Goal: Task Accomplishment & Management: Manage account settings

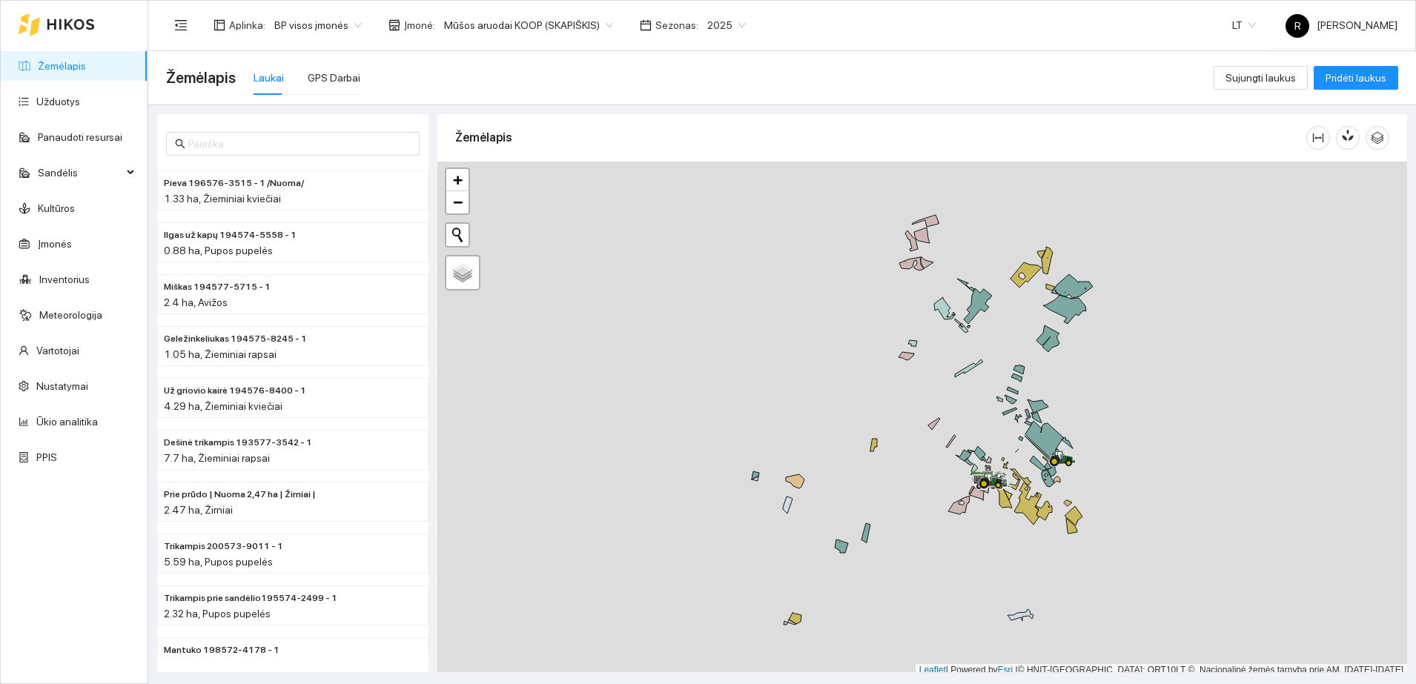
scroll to position [4, 0]
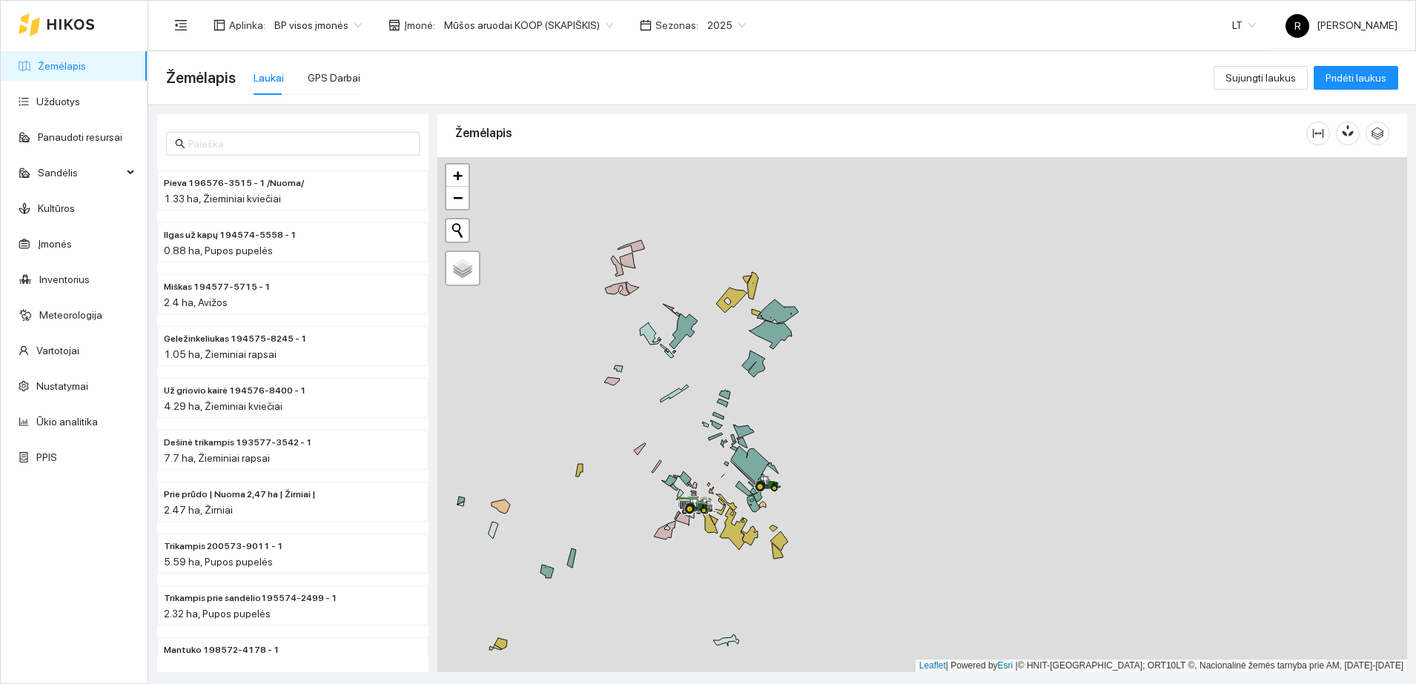
drag, startPoint x: 984, startPoint y: 422, endPoint x: 691, endPoint y: 452, distance: 295.0
click at [691, 452] on div at bounding box center [922, 414] width 970 height 515
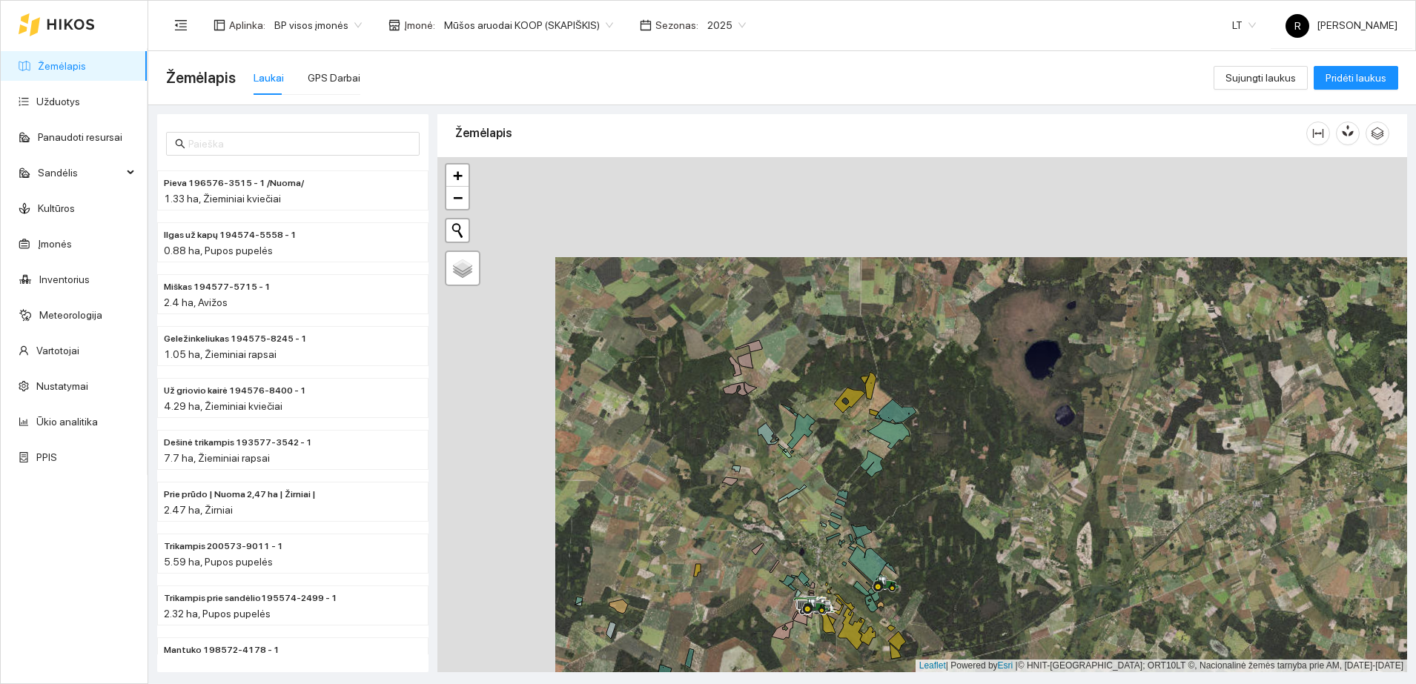
drag, startPoint x: 643, startPoint y: 356, endPoint x: 781, endPoint y: 441, distance: 162.7
click at [760, 456] on div at bounding box center [922, 414] width 970 height 515
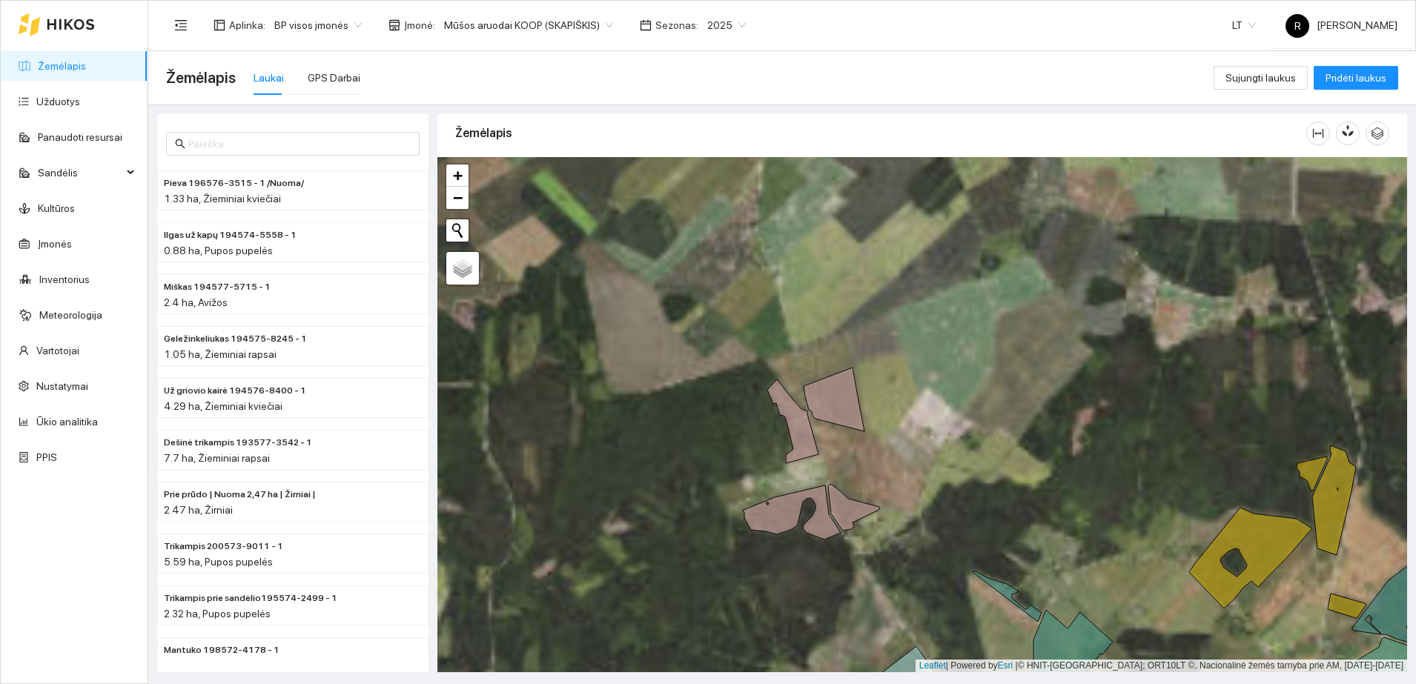
drag, startPoint x: 688, startPoint y: 318, endPoint x: 900, endPoint y: 577, distance: 335.0
click at [900, 577] on div at bounding box center [922, 414] width 970 height 515
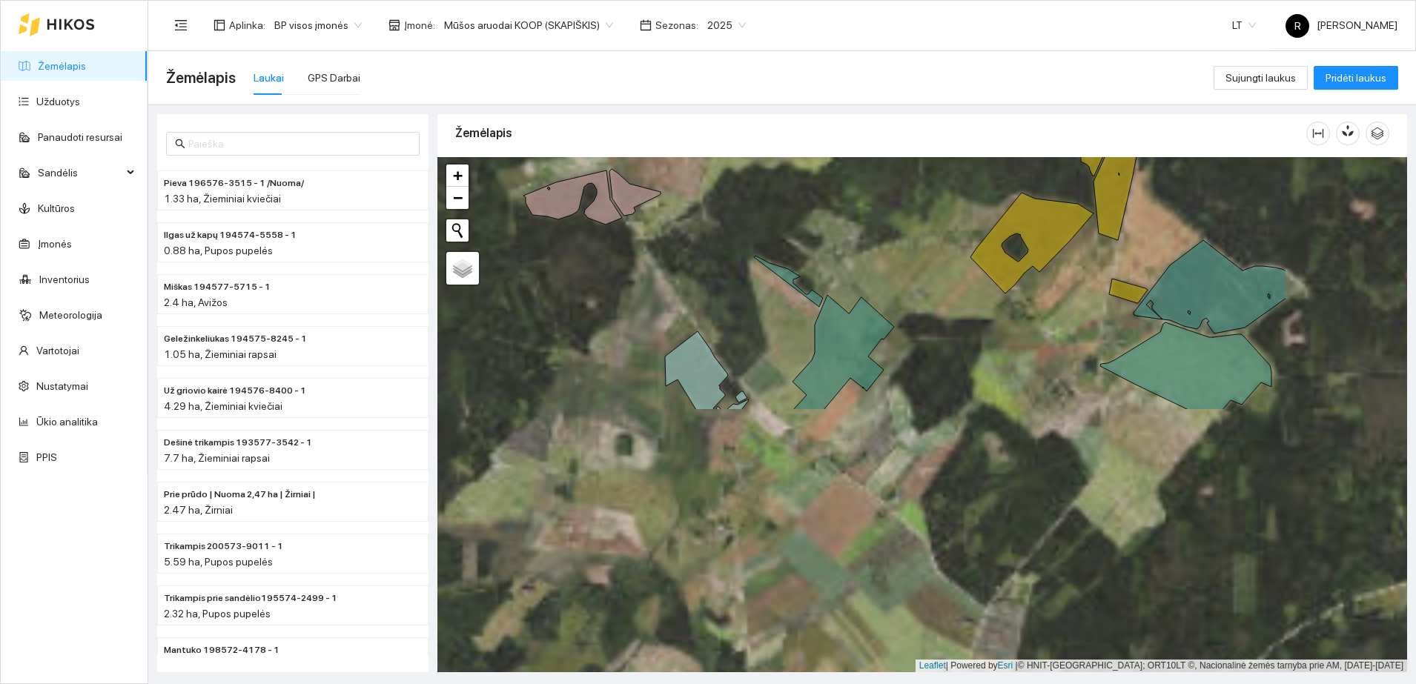
drag, startPoint x: 935, startPoint y: 533, endPoint x: 675, endPoint y: 159, distance: 455.9
click at [675, 159] on div at bounding box center [922, 414] width 970 height 515
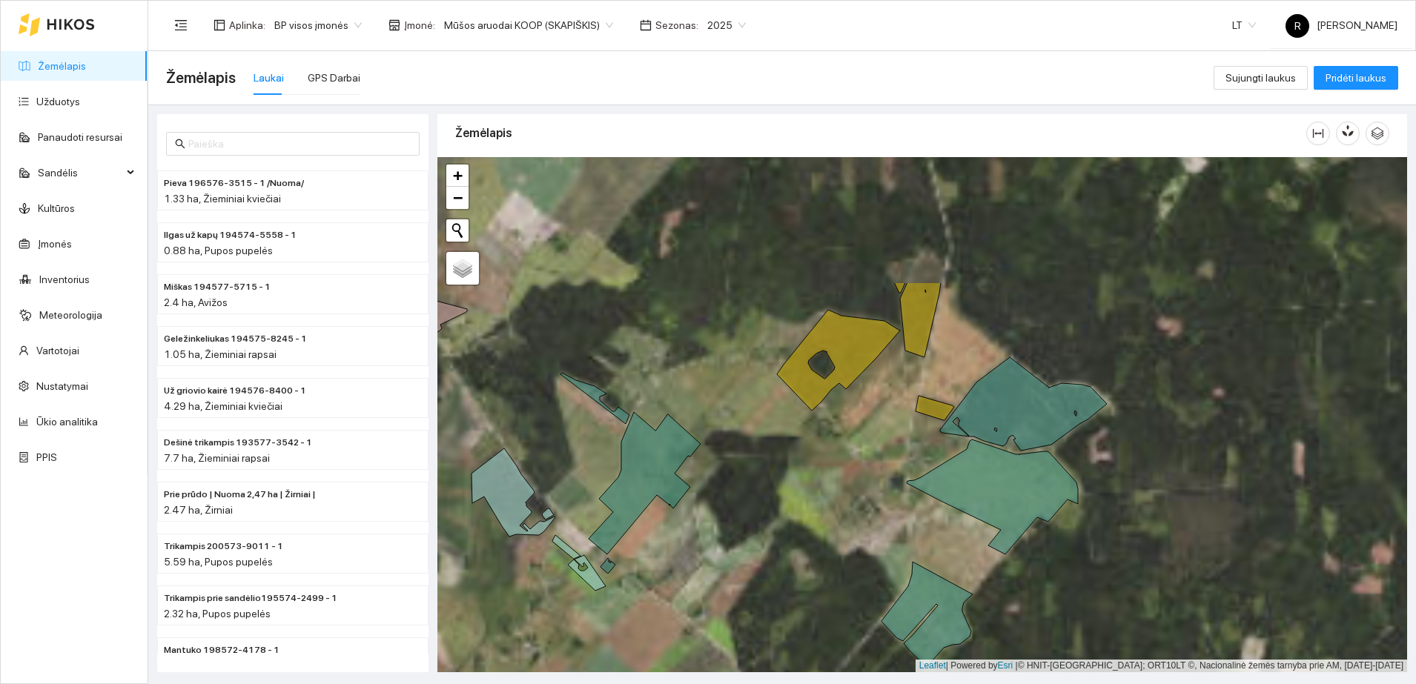
drag, startPoint x: 932, startPoint y: 266, endPoint x: 781, endPoint y: 420, distance: 215.4
click at [781, 419] on div at bounding box center [922, 414] width 970 height 515
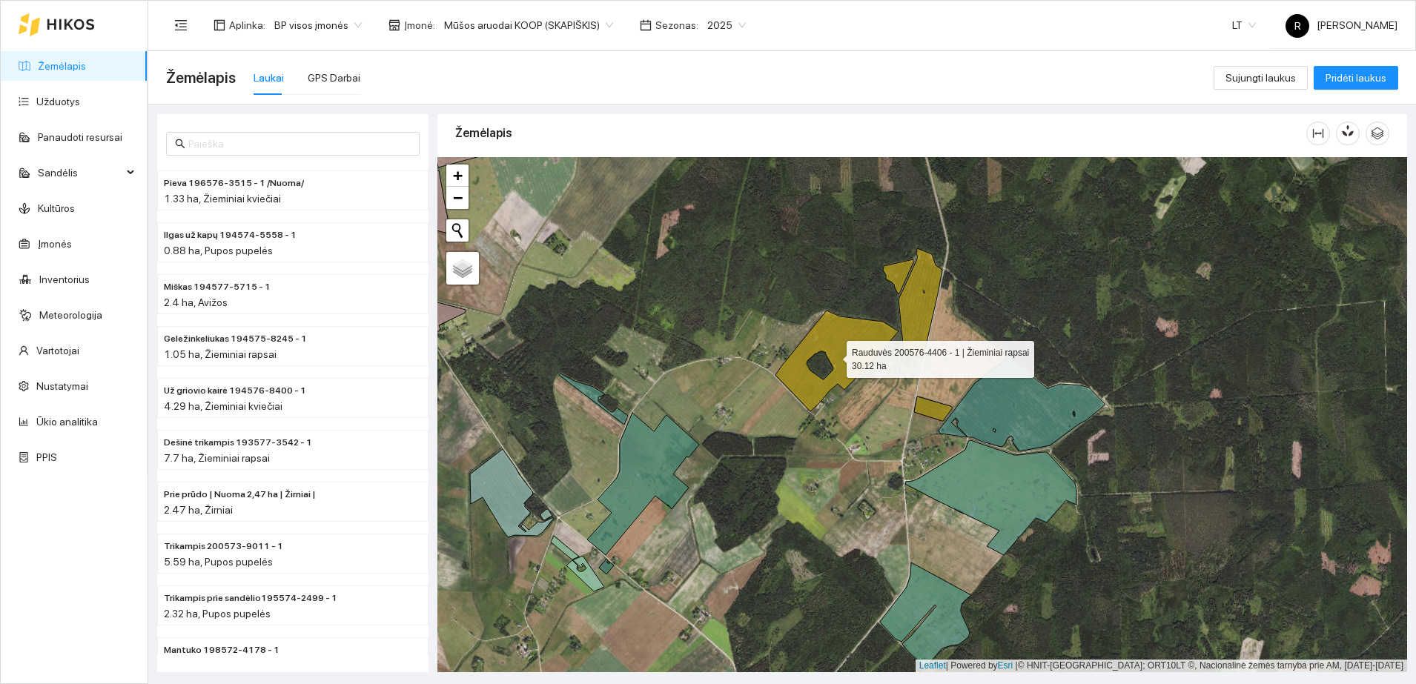
click at [845, 350] on icon at bounding box center [836, 361] width 123 height 101
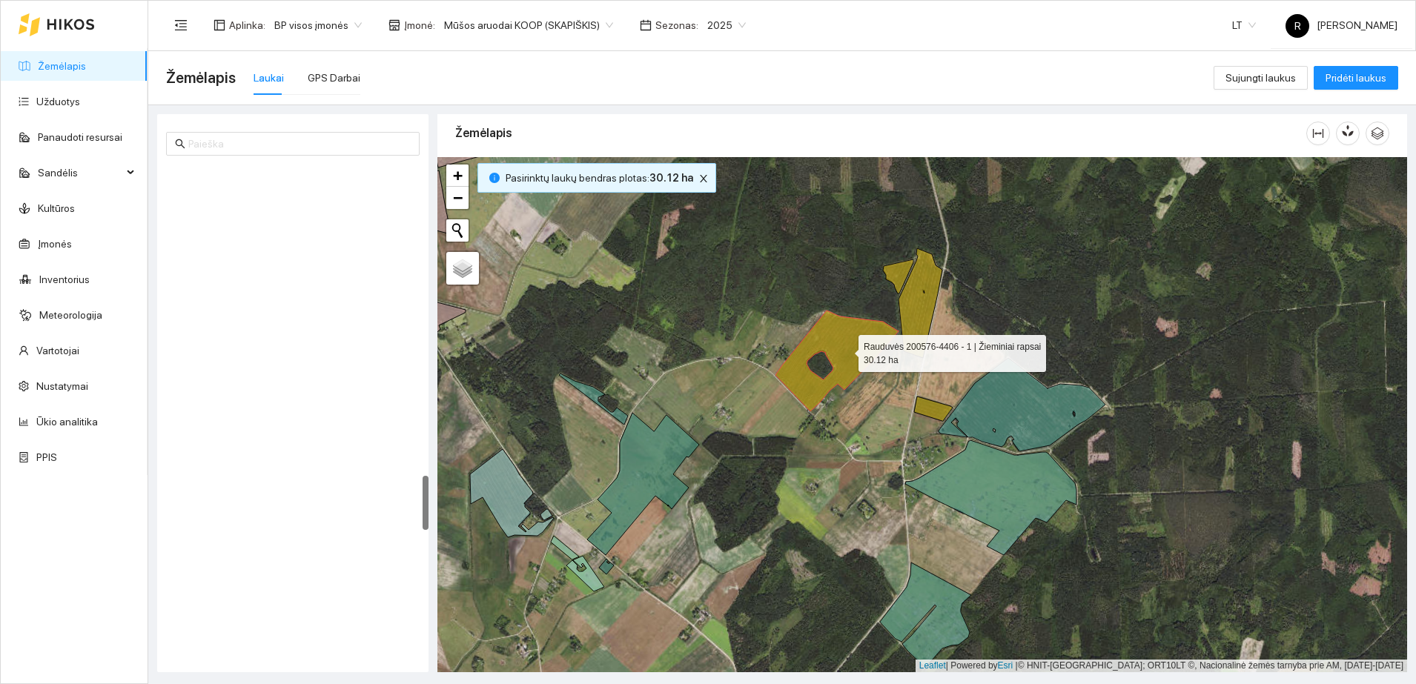
scroll to position [2796, 0]
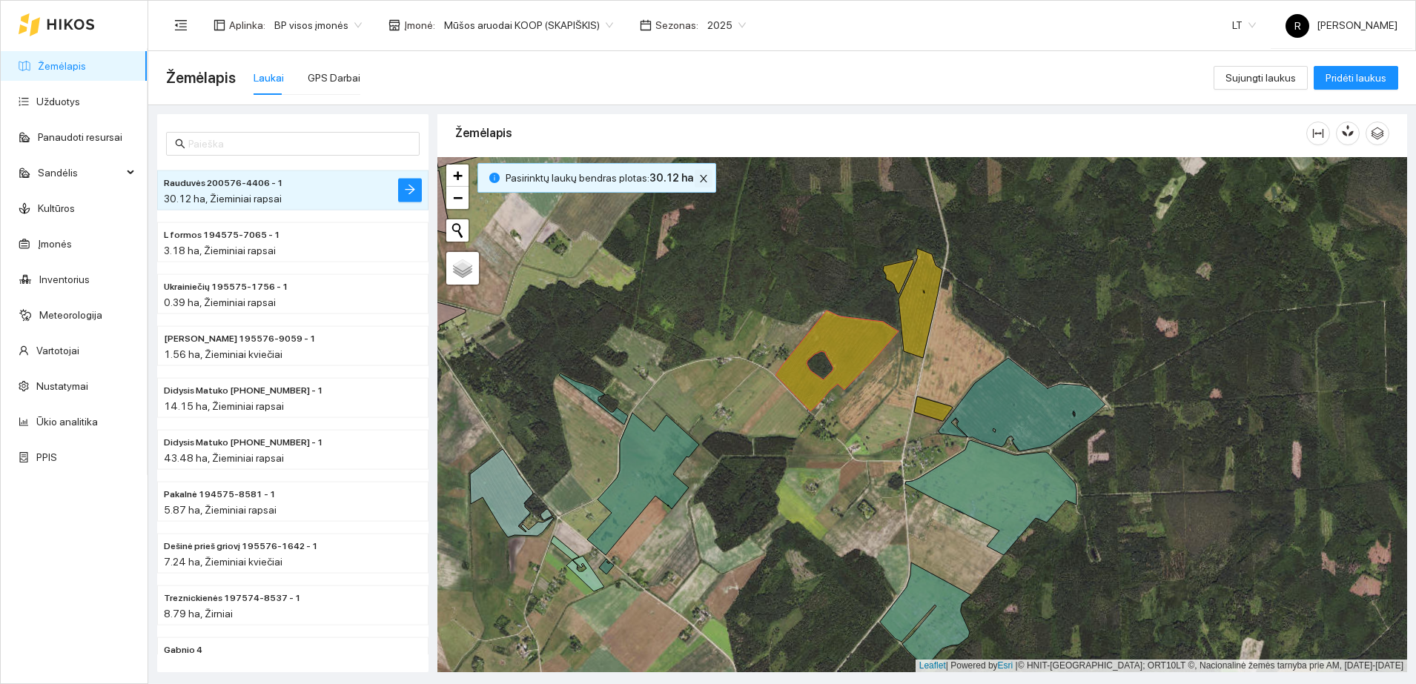
click at [698, 183] on icon "close" at bounding box center [703, 178] width 10 height 10
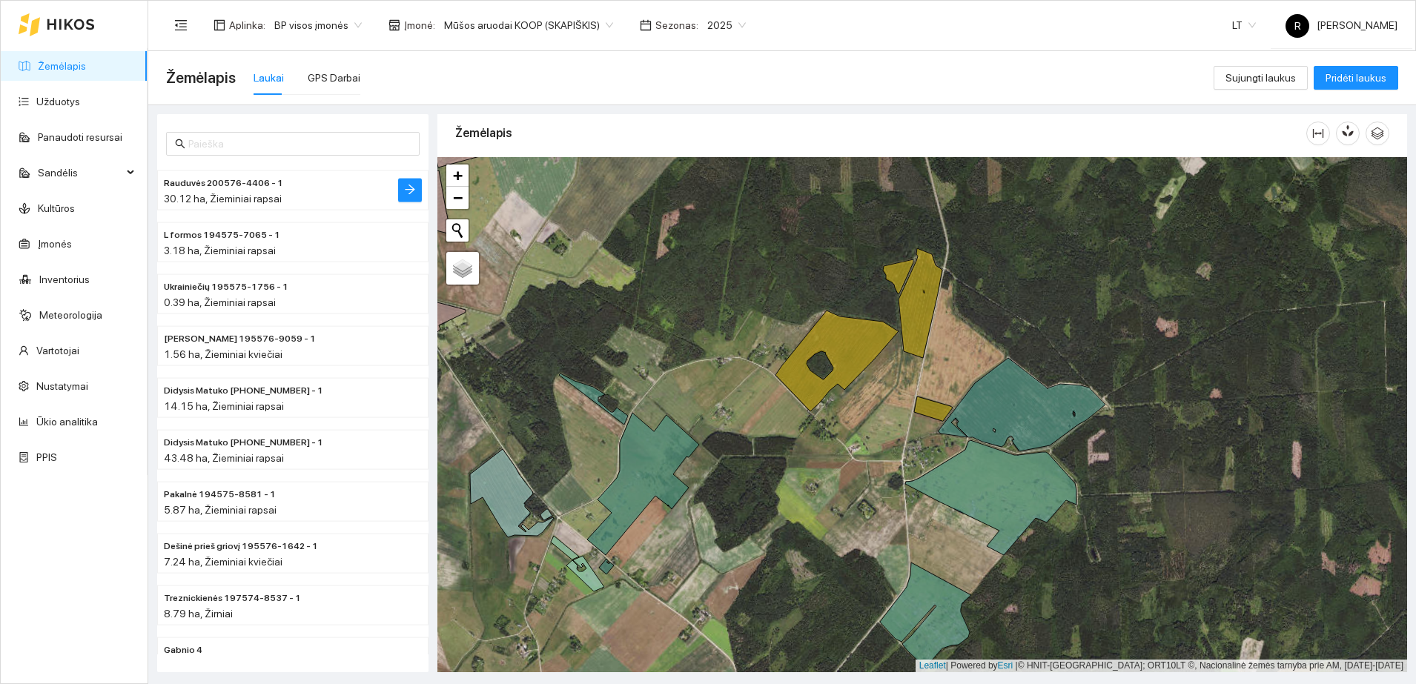
click at [253, 190] on div "30.12 ha, Žieminiai rapsai" at bounding box center [263, 198] width 199 height 16
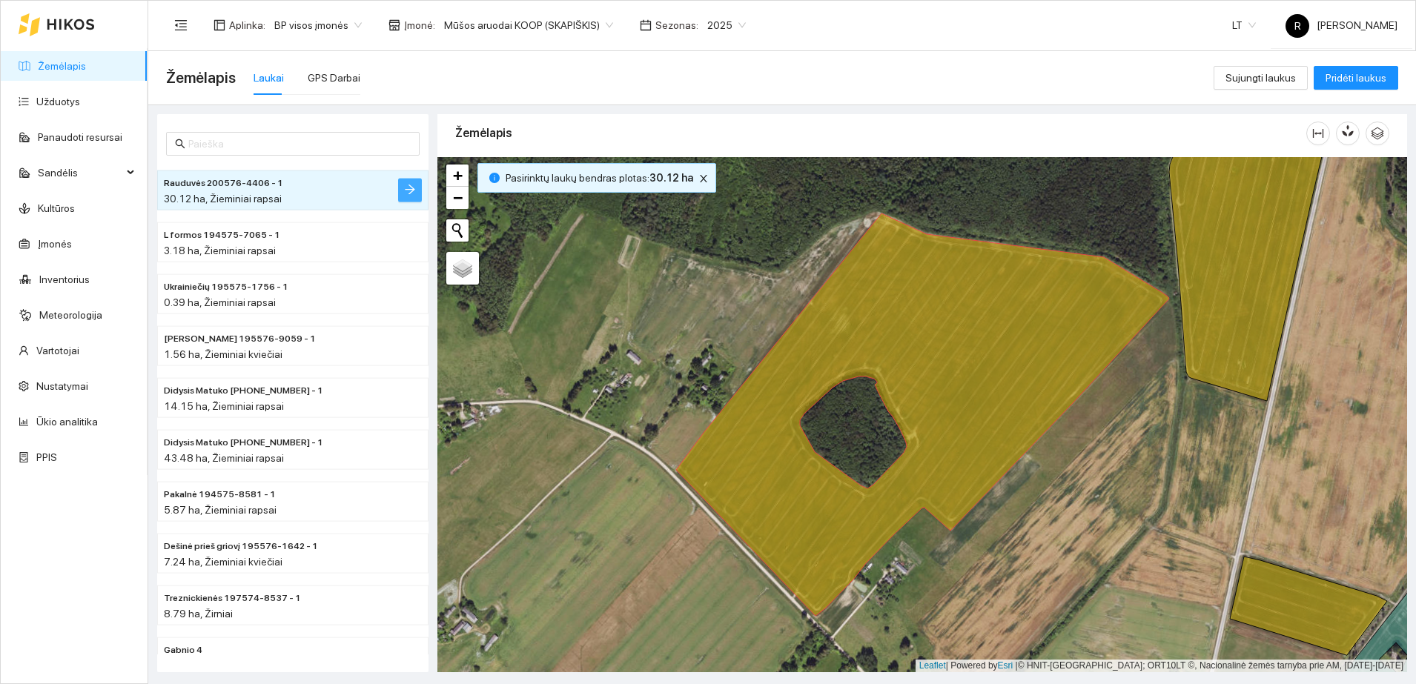
click at [407, 193] on icon "arrow-right" at bounding box center [410, 190] width 12 height 12
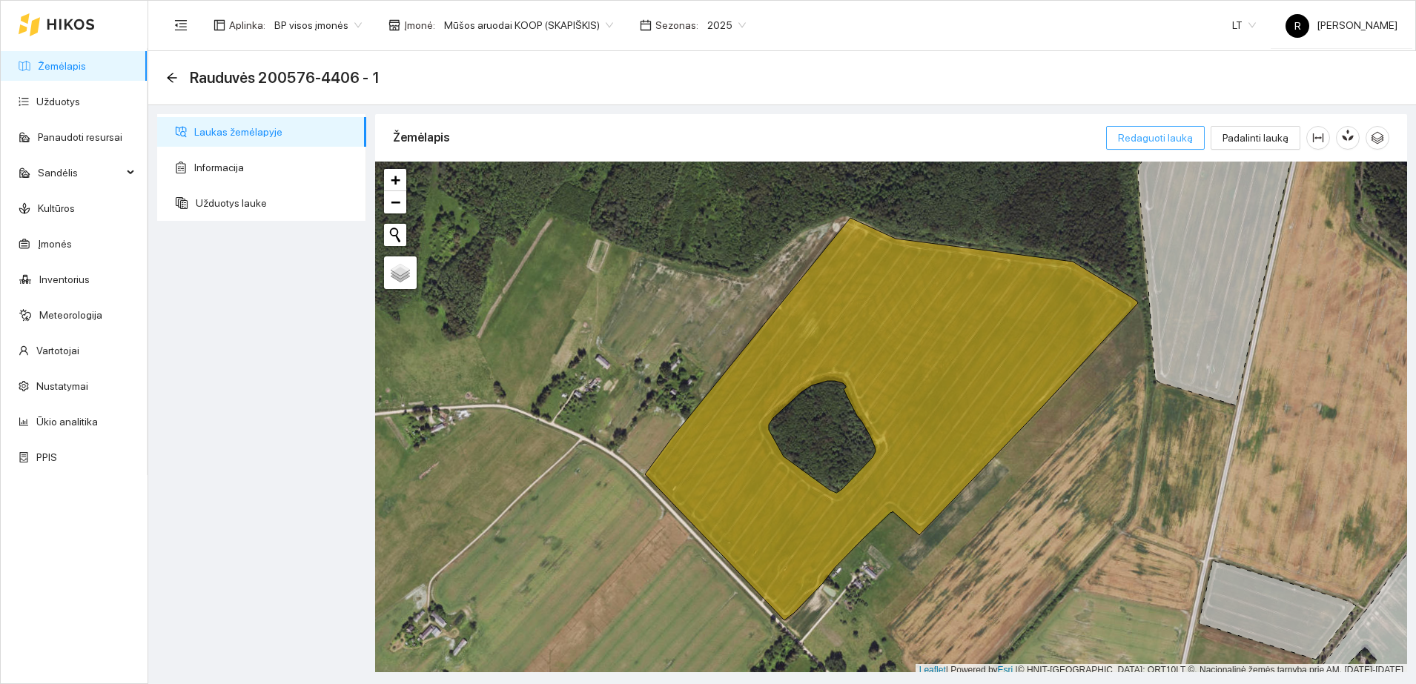
click at [1157, 140] on span "Redaguoti lauką" at bounding box center [1155, 138] width 75 height 16
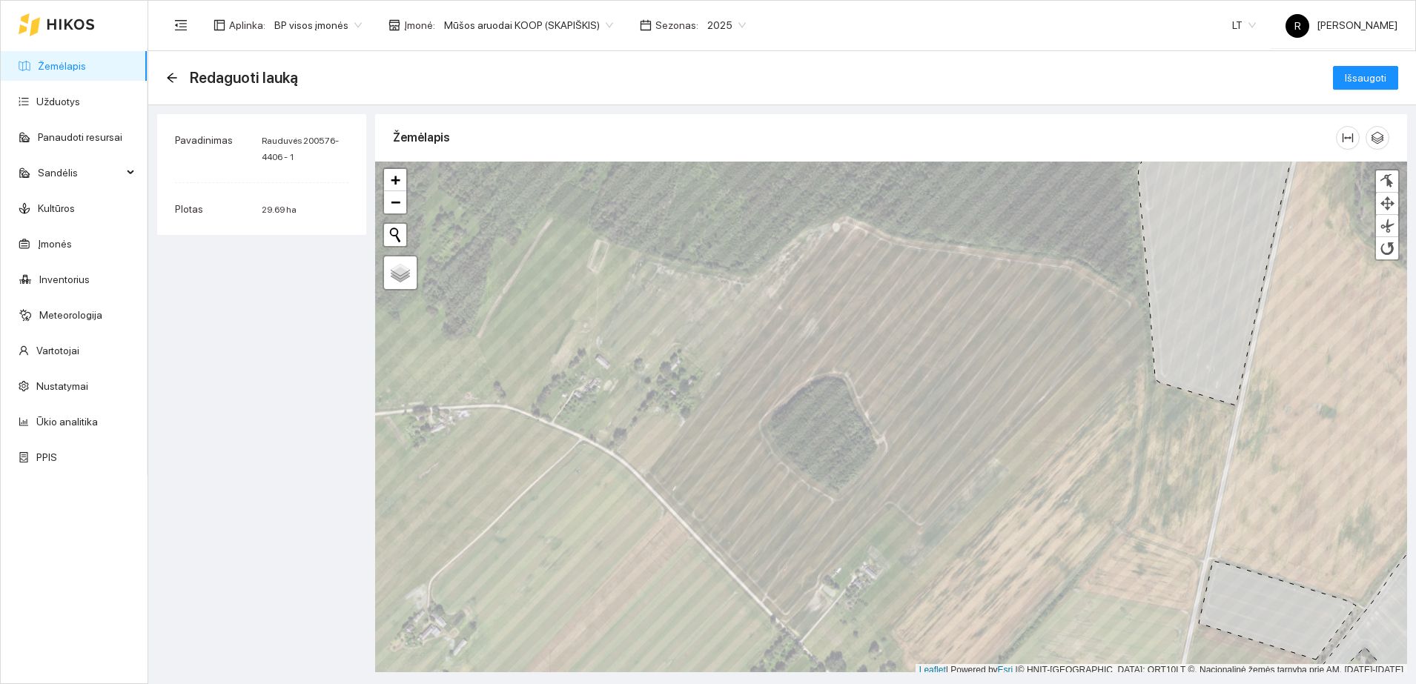
scroll to position [4, 0]
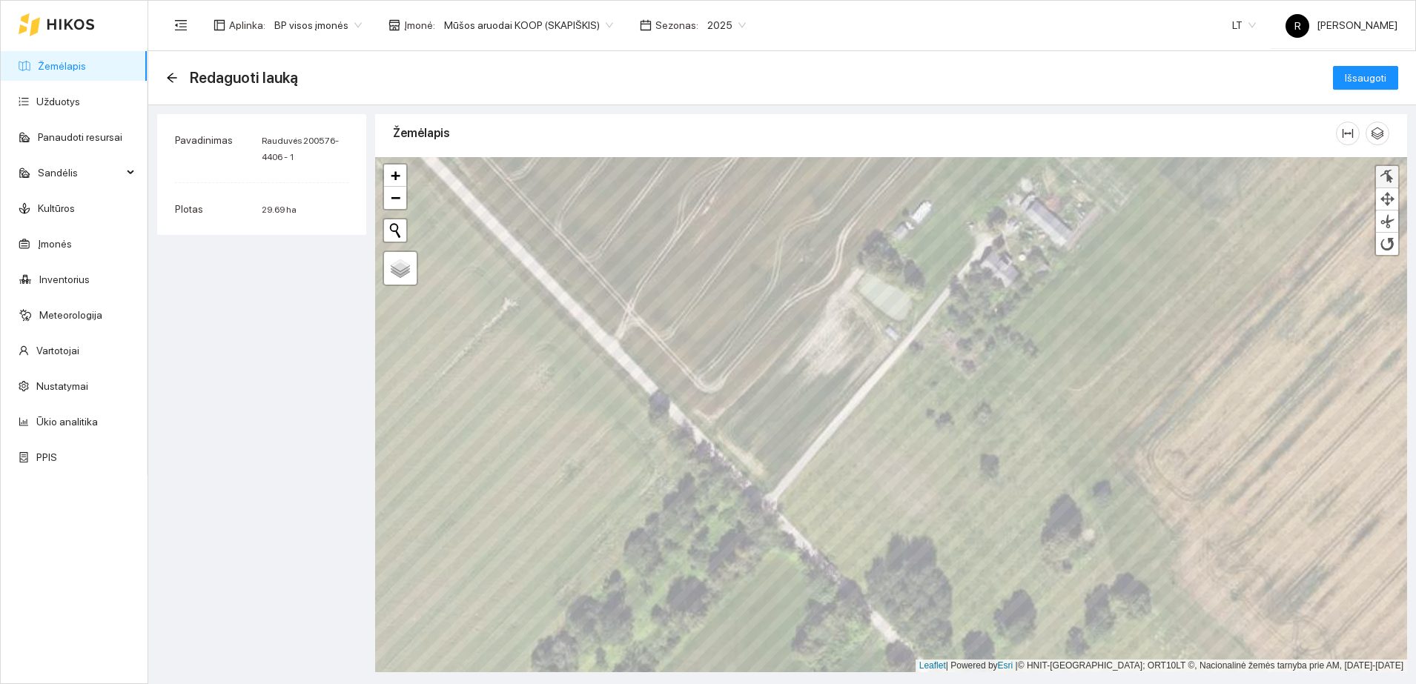
click at [1385, 174] on div at bounding box center [1386, 177] width 15 height 14
drag, startPoint x: 702, startPoint y: 414, endPoint x: 709, endPoint y: 425, distance: 13.4
click at [709, 425] on div at bounding box center [710, 423] width 10 height 10
drag, startPoint x: 735, startPoint y: 388, endPoint x: 736, endPoint y: 397, distance: 8.9
click at [736, 397] on div at bounding box center [737, 395] width 10 height 10
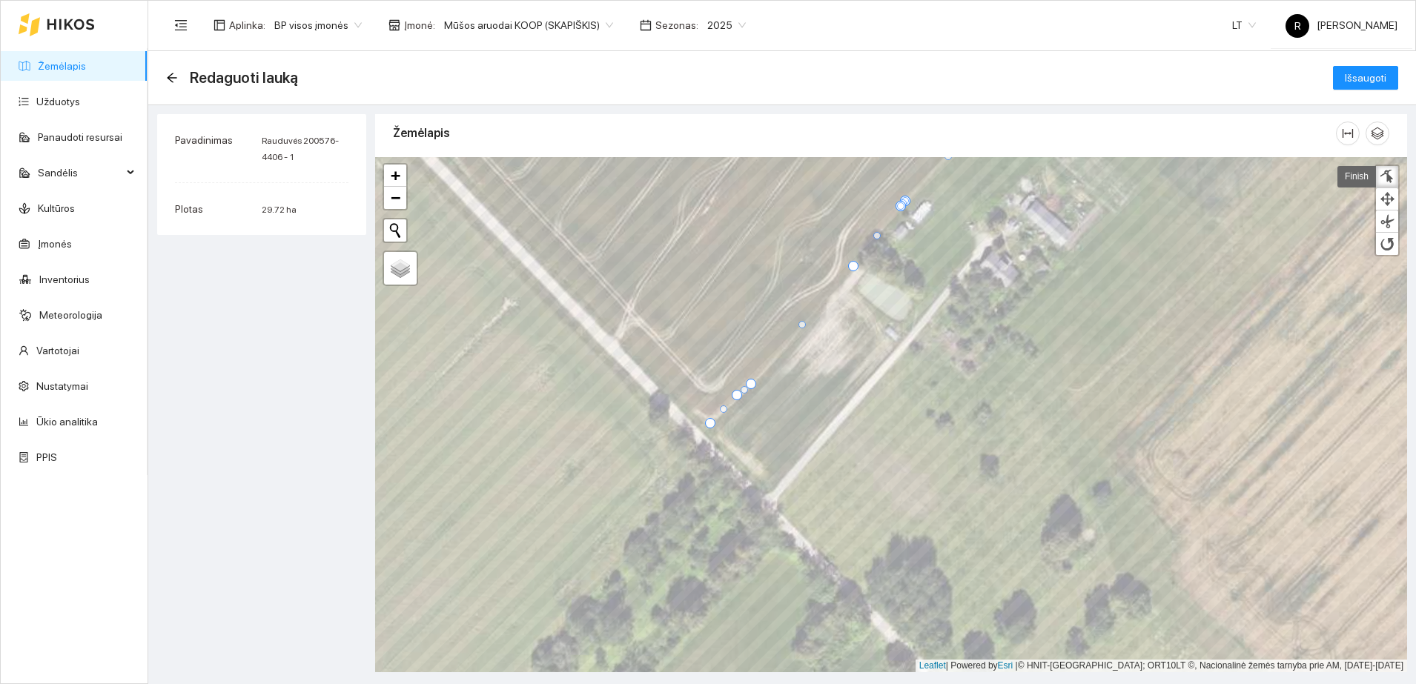
drag, startPoint x: 739, startPoint y: 381, endPoint x: 750, endPoint y: 383, distance: 11.3
click at [750, 383] on div at bounding box center [751, 384] width 10 height 10
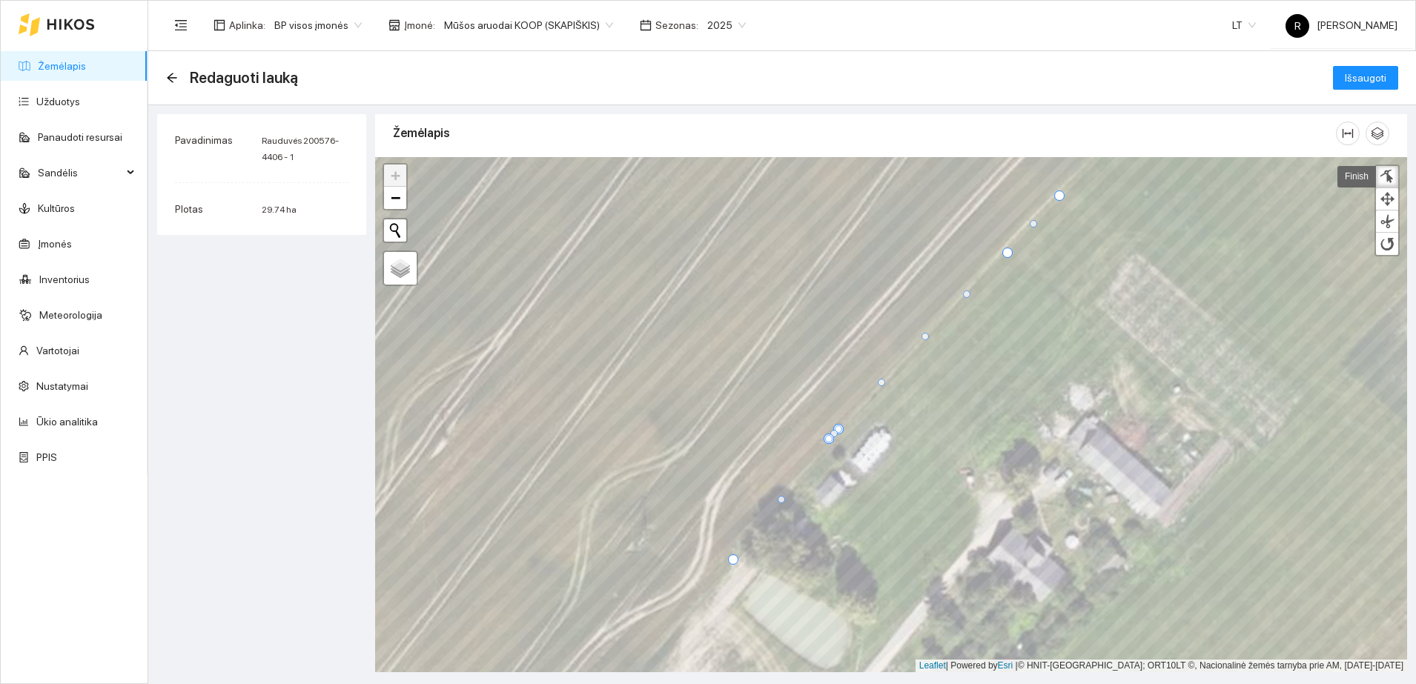
click at [923, 337] on div at bounding box center [924, 336] width 7 height 7
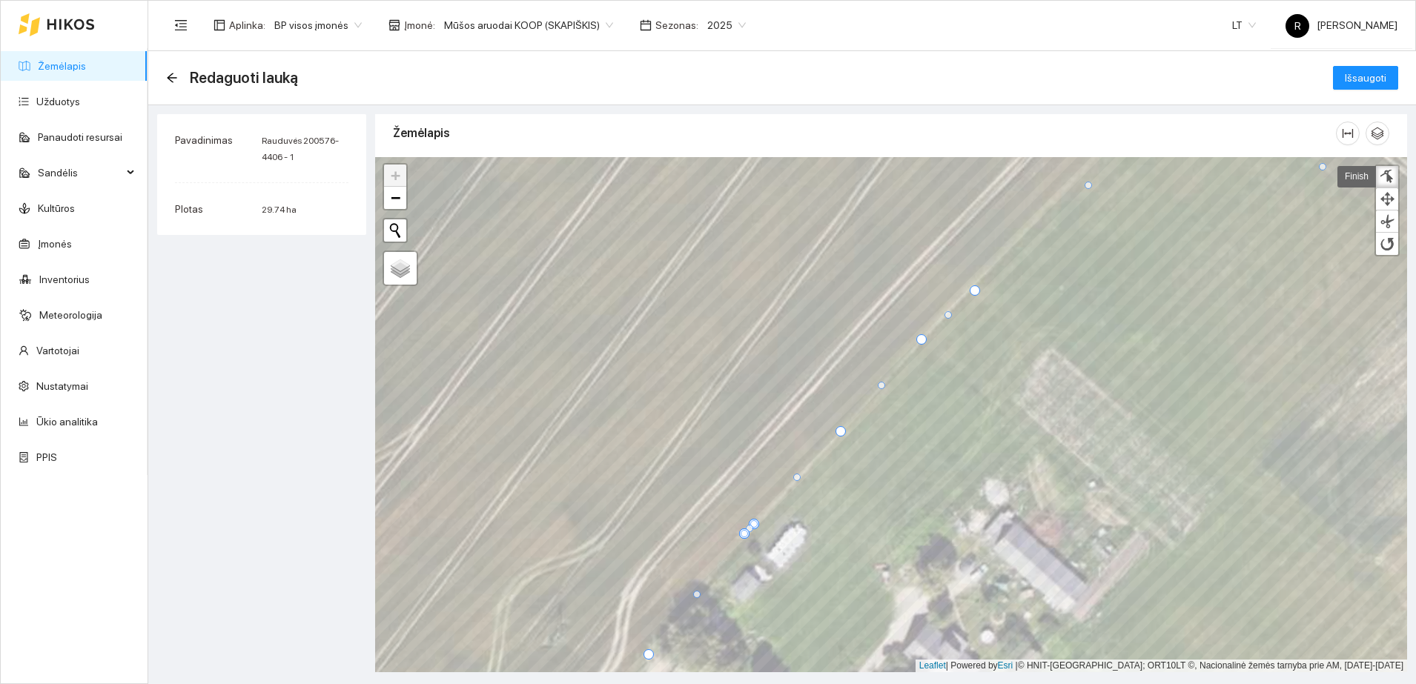
drag, startPoint x: 921, startPoint y: 347, endPoint x: 920, endPoint y: 338, distance: 9.0
click at [920, 338] on div at bounding box center [921, 339] width 10 height 10
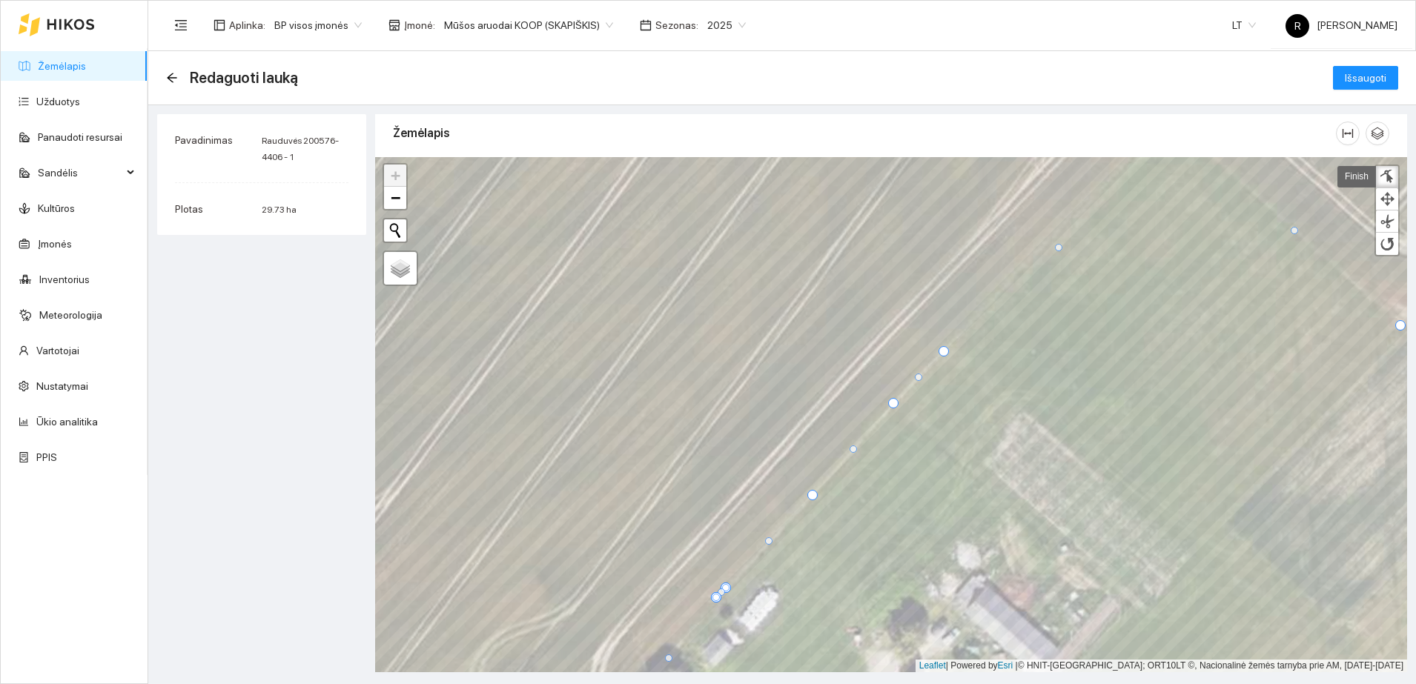
click at [943, 353] on div at bounding box center [943, 351] width 10 height 10
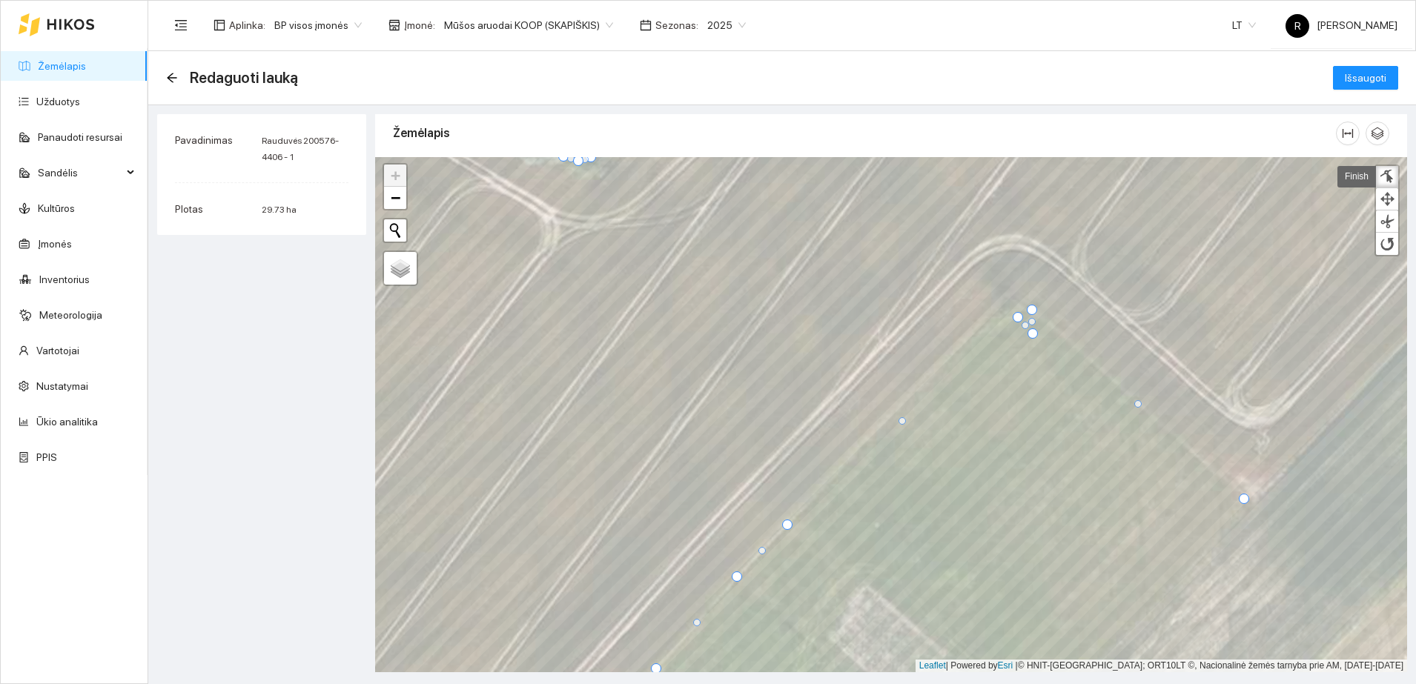
drag, startPoint x: 1018, startPoint y: 319, endPoint x: 1030, endPoint y: 333, distance: 17.9
click at [1030, 333] on div at bounding box center [1032, 333] width 10 height 10
drag, startPoint x: 1019, startPoint y: 319, endPoint x: 985, endPoint y: 324, distance: 34.5
click at [985, 324] on div at bounding box center [983, 322] width 10 height 10
drag, startPoint x: 1033, startPoint y: 334, endPoint x: 1011, endPoint y: 301, distance: 39.5
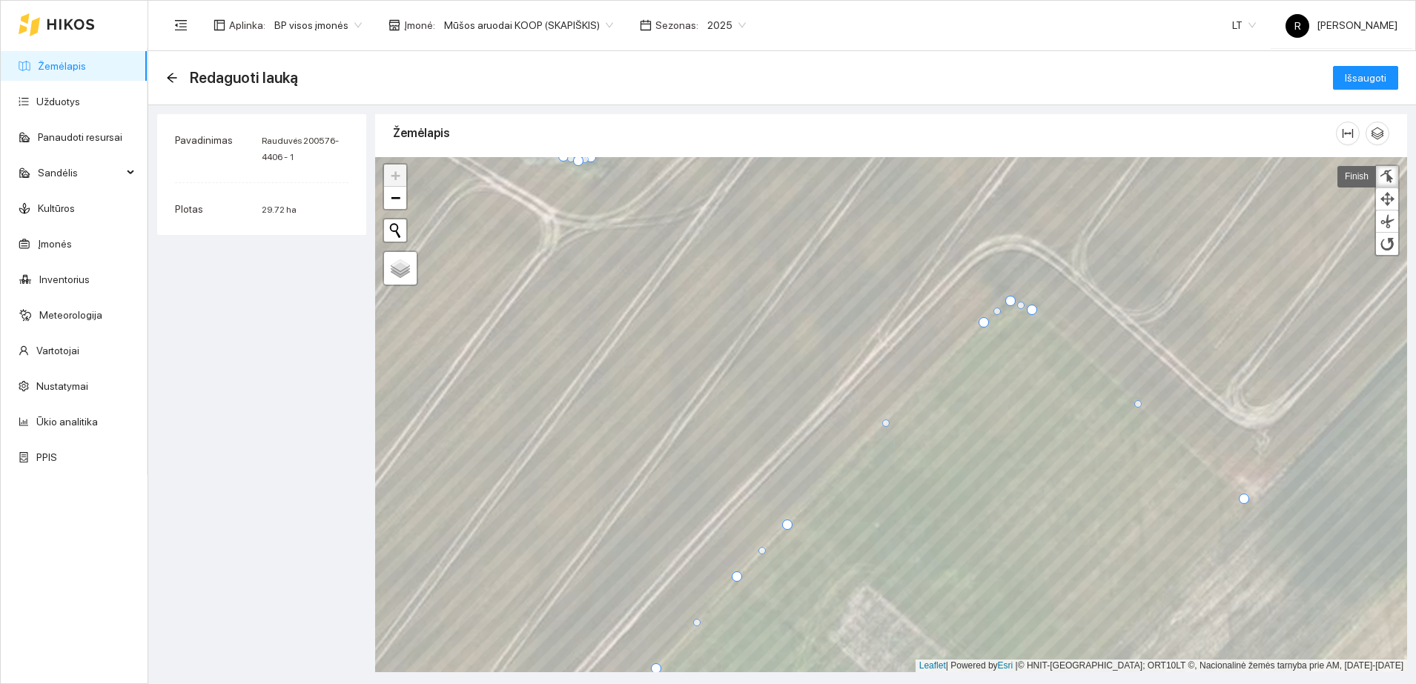
click at [1011, 301] on div at bounding box center [1010, 301] width 10 height 10
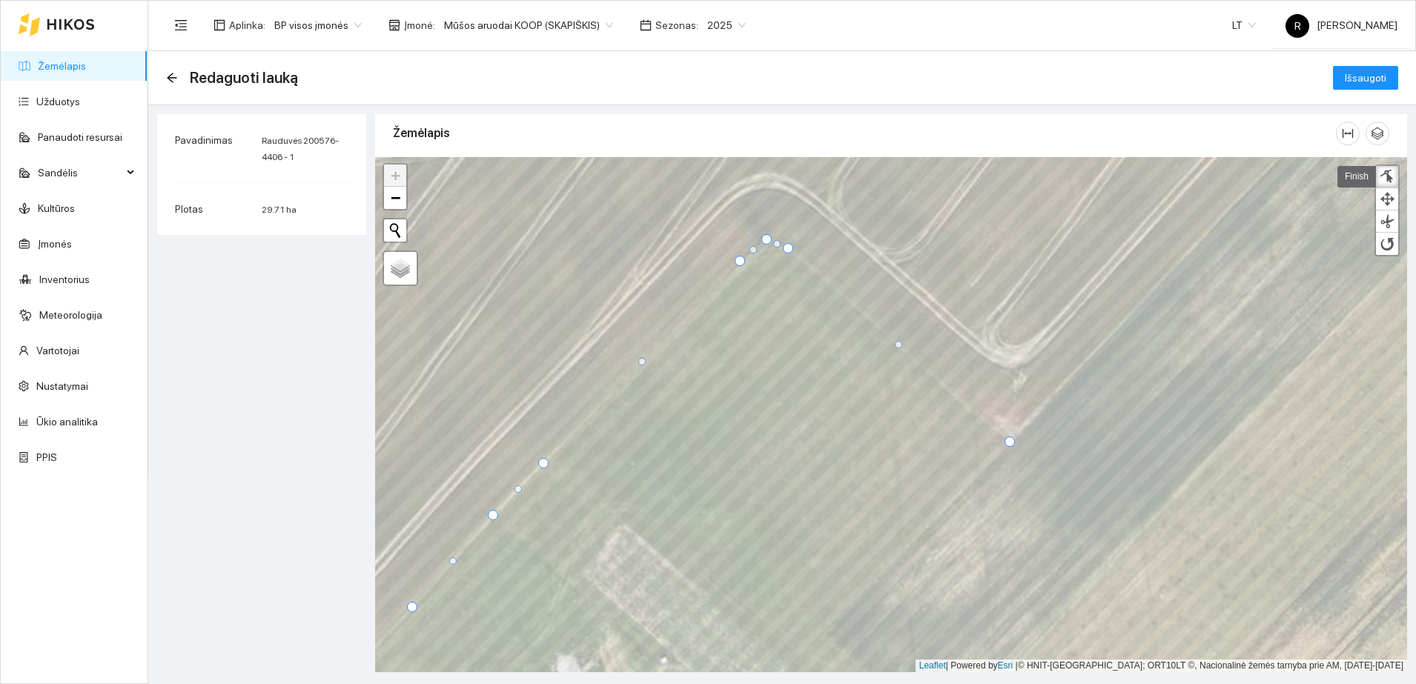
drag, startPoint x: 998, startPoint y: 439, endPoint x: 1007, endPoint y: 443, distance: 10.6
click at [1007, 443] on div at bounding box center [1009, 442] width 10 height 10
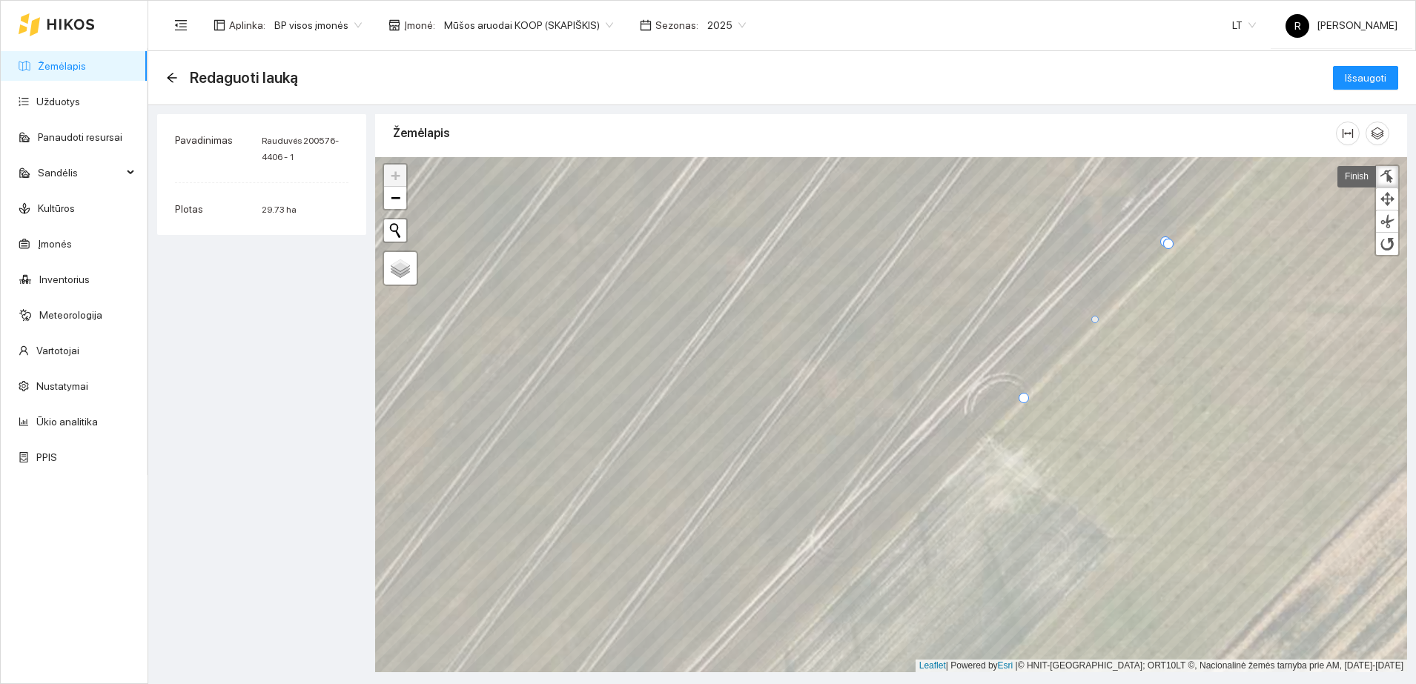
click at [1024, 397] on div at bounding box center [1023, 398] width 10 height 10
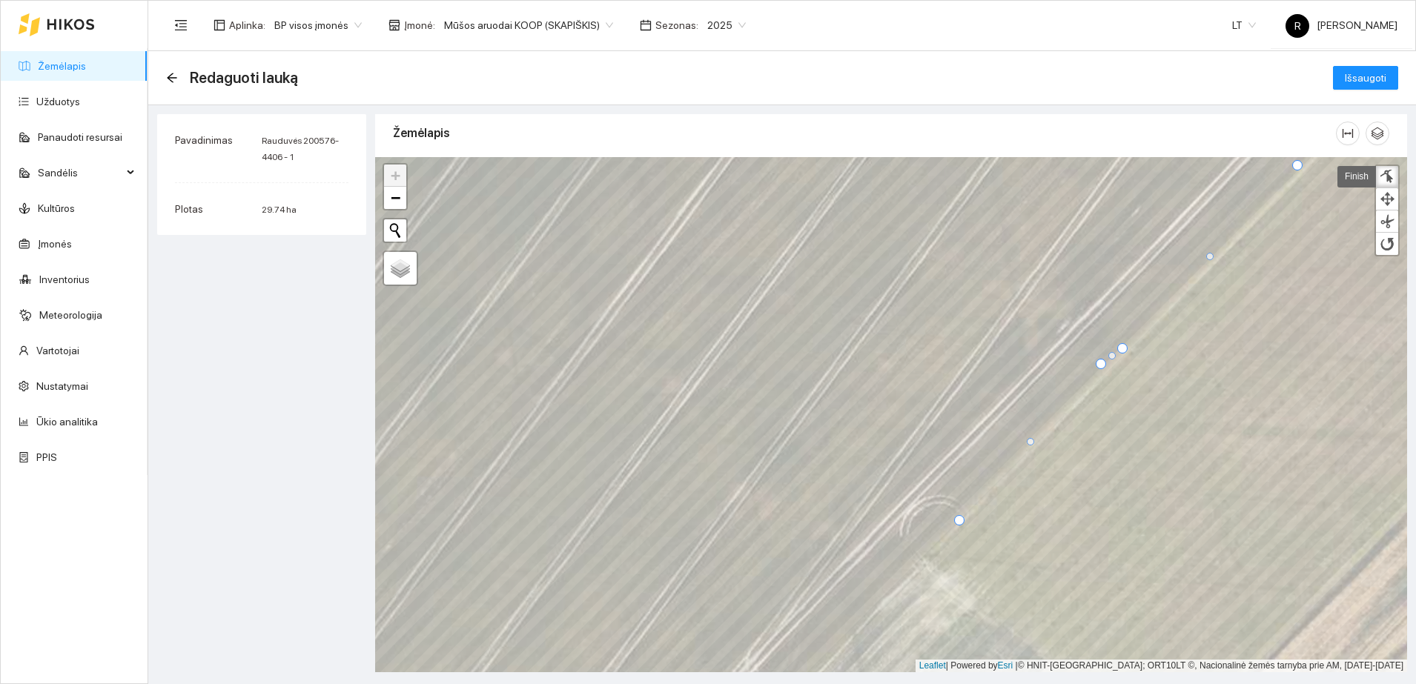
drag, startPoint x: 1104, startPoint y: 365, endPoint x: 1122, endPoint y: 348, distance: 25.7
click at [1122, 348] on div at bounding box center [1122, 348] width 10 height 10
drag, startPoint x: 1098, startPoint y: 362, endPoint x: 1102, endPoint y: 371, distance: 9.6
click at [1102, 371] on div at bounding box center [1104, 373] width 10 height 10
click at [1127, 351] on div at bounding box center [1124, 350] width 10 height 10
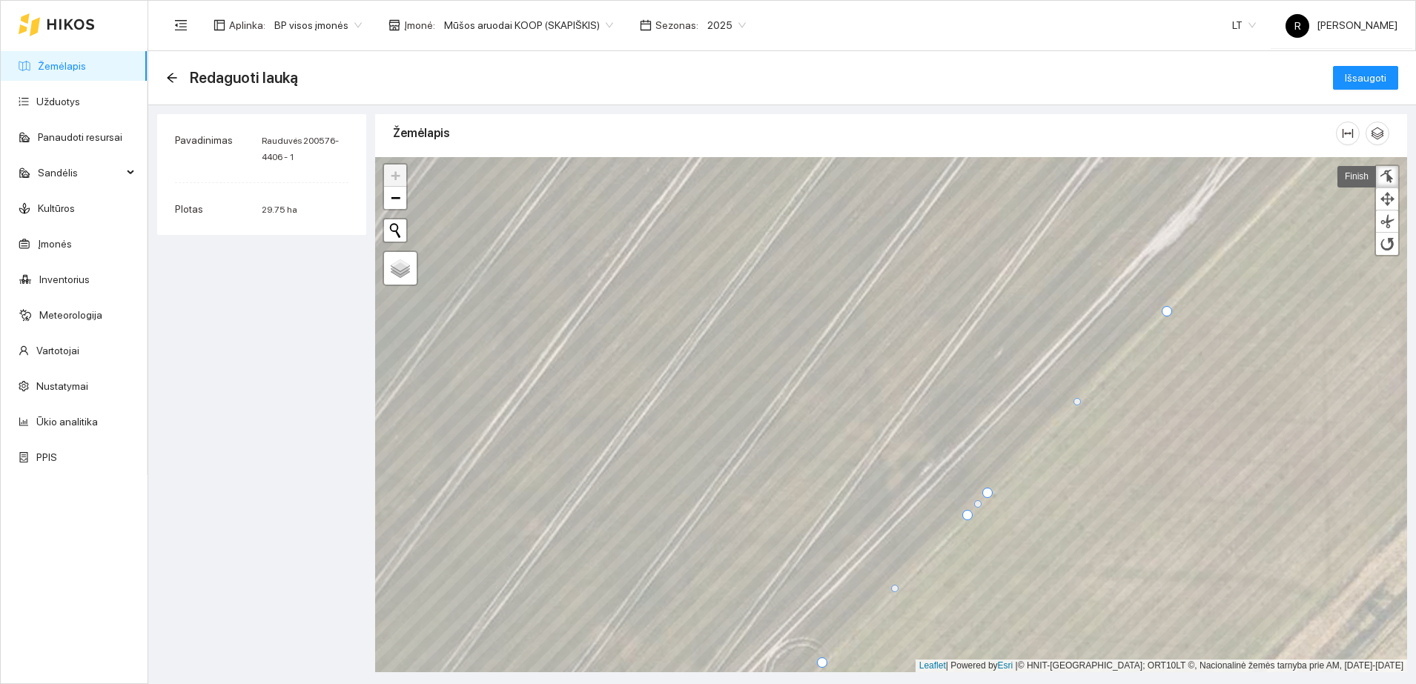
drag, startPoint x: 1159, startPoint y: 309, endPoint x: 1166, endPoint y: 313, distance: 7.6
click at [1166, 313] on div at bounding box center [1166, 311] width 10 height 10
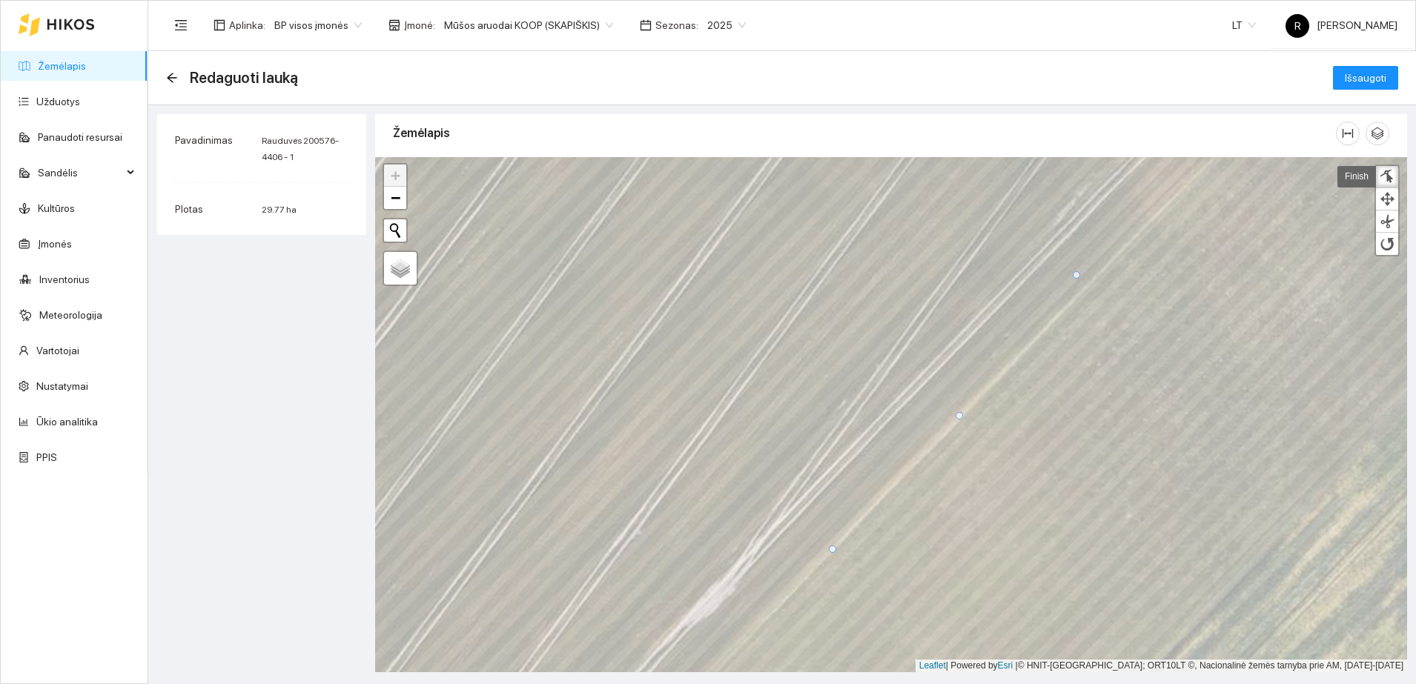
drag, startPoint x: 951, startPoint y: 408, endPoint x: 961, endPoint y: 416, distance: 12.2
click at [961, 416] on div at bounding box center [958, 415] width 7 height 7
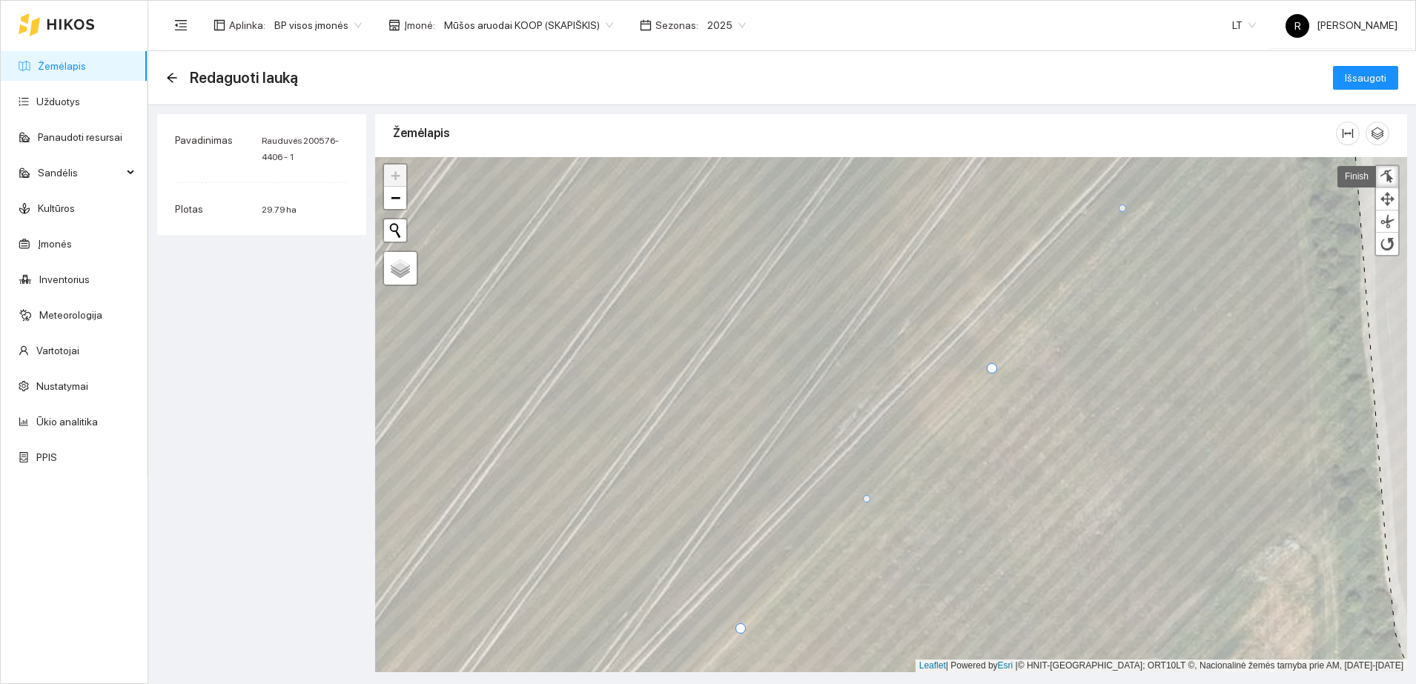
drag, startPoint x: 974, startPoint y: 347, endPoint x: 991, endPoint y: 368, distance: 26.9
click at [991, 368] on div at bounding box center [992, 368] width 10 height 10
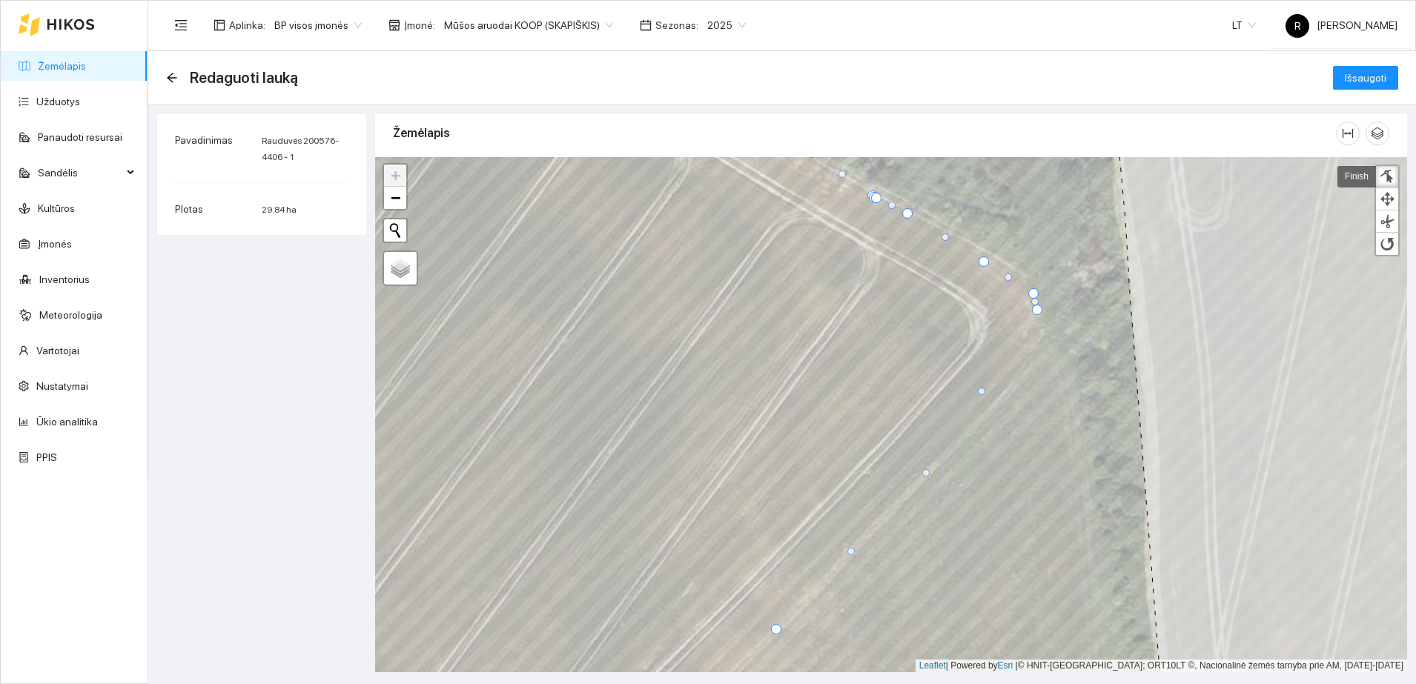
drag, startPoint x: 904, startPoint y: 470, endPoint x: 924, endPoint y: 474, distance: 19.6
click at [924, 474] on div at bounding box center [925, 472] width 7 height 7
drag, startPoint x: 981, startPoint y: 394, endPoint x: 1030, endPoint y: 362, distance: 57.8
click at [1030, 362] on div at bounding box center [1029, 359] width 7 height 7
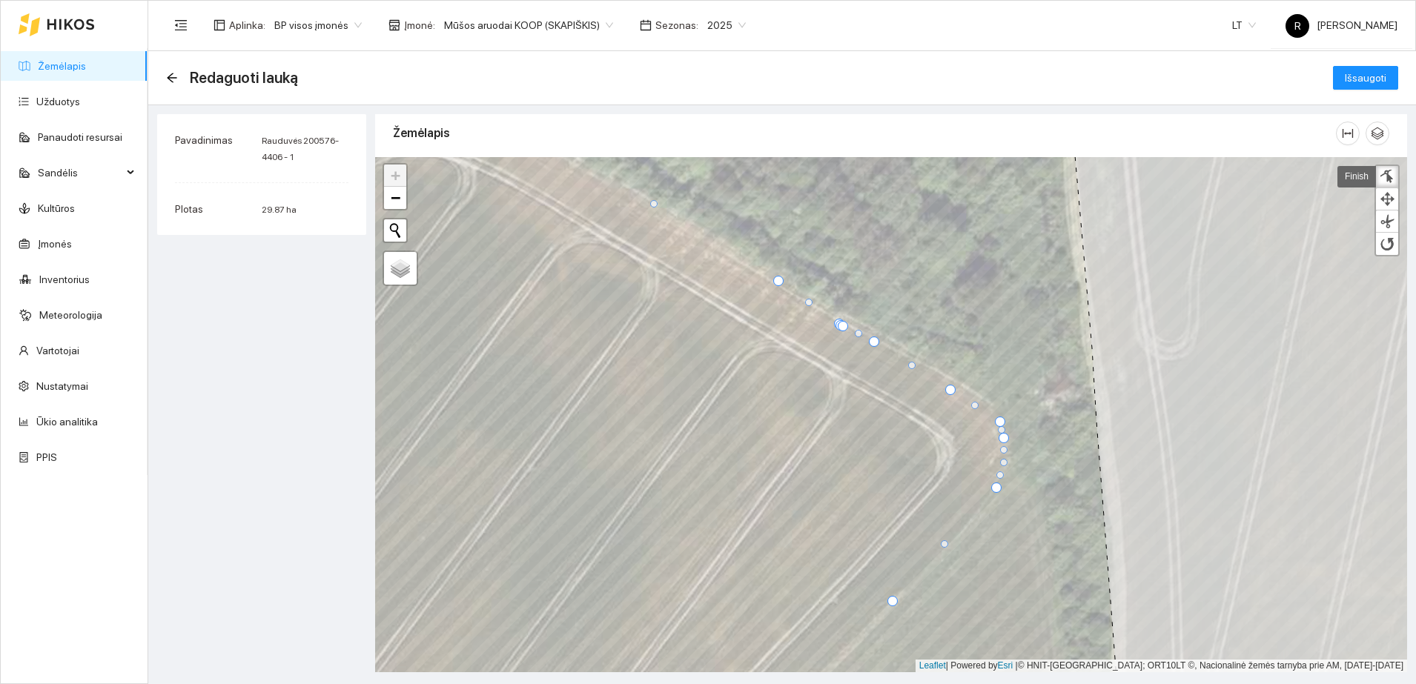
click at [1005, 462] on div at bounding box center [1003, 462] width 7 height 7
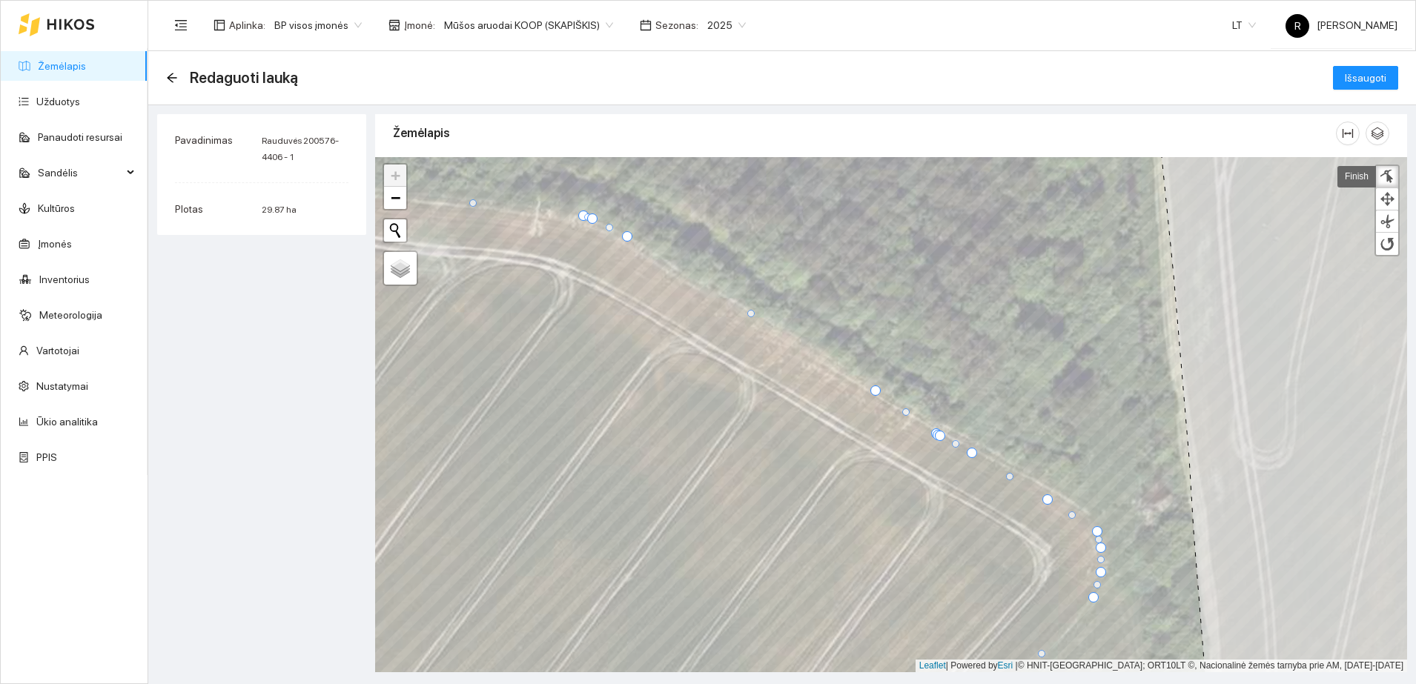
click at [971, 450] on div at bounding box center [972, 453] width 10 height 10
drag, startPoint x: 1047, startPoint y: 497, endPoint x: 1061, endPoint y: 497, distance: 14.1
click at [1061, 497] on div at bounding box center [1061, 499] width 10 height 10
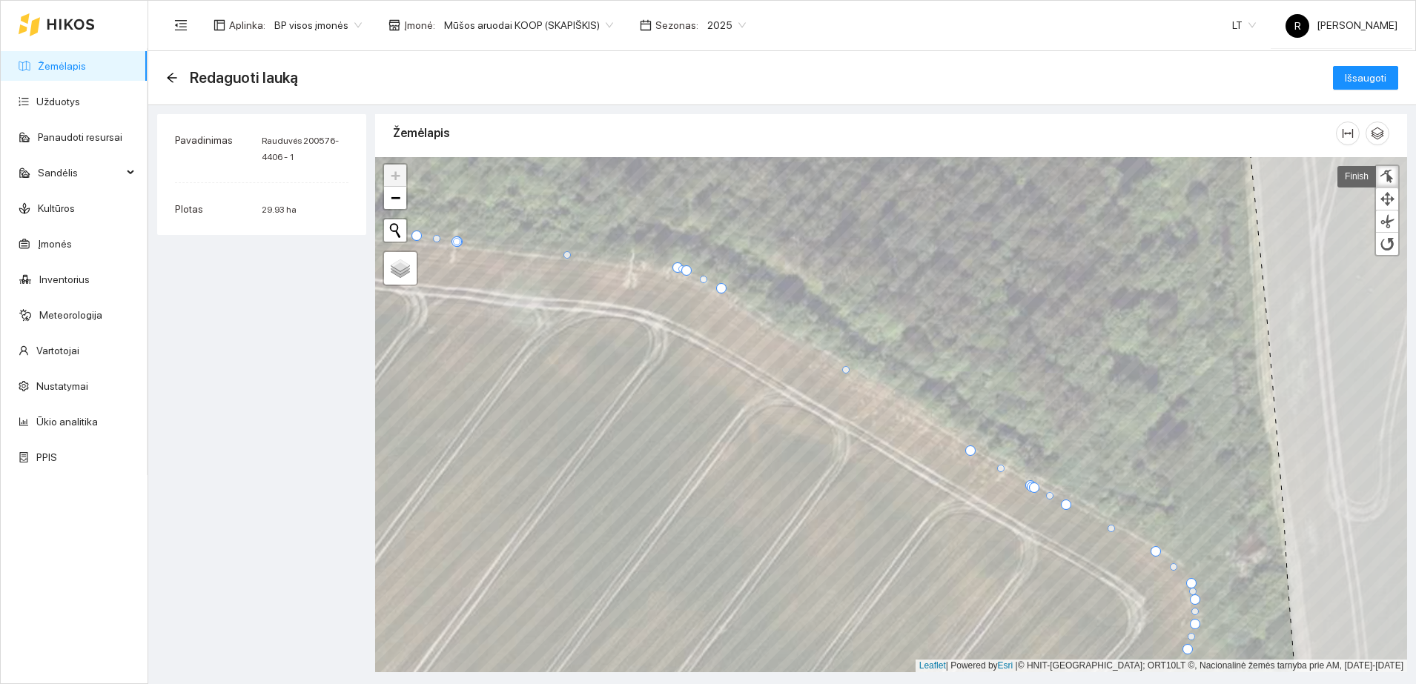
drag, startPoint x: 968, startPoint y: 442, endPoint x: 969, endPoint y: 450, distance: 8.2
click at [969, 450] on div at bounding box center [970, 450] width 10 height 10
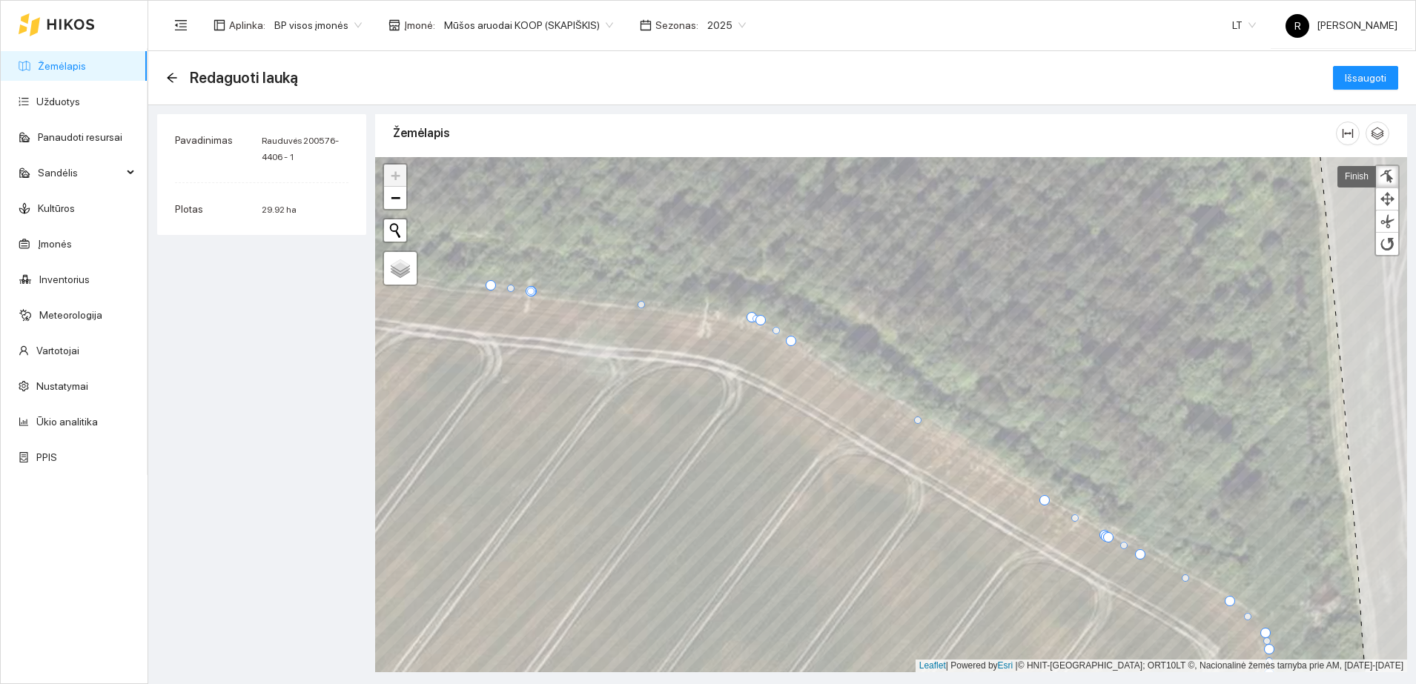
click at [789, 341] on div at bounding box center [791, 341] width 10 height 10
click at [918, 425] on div at bounding box center [918, 423] width 7 height 7
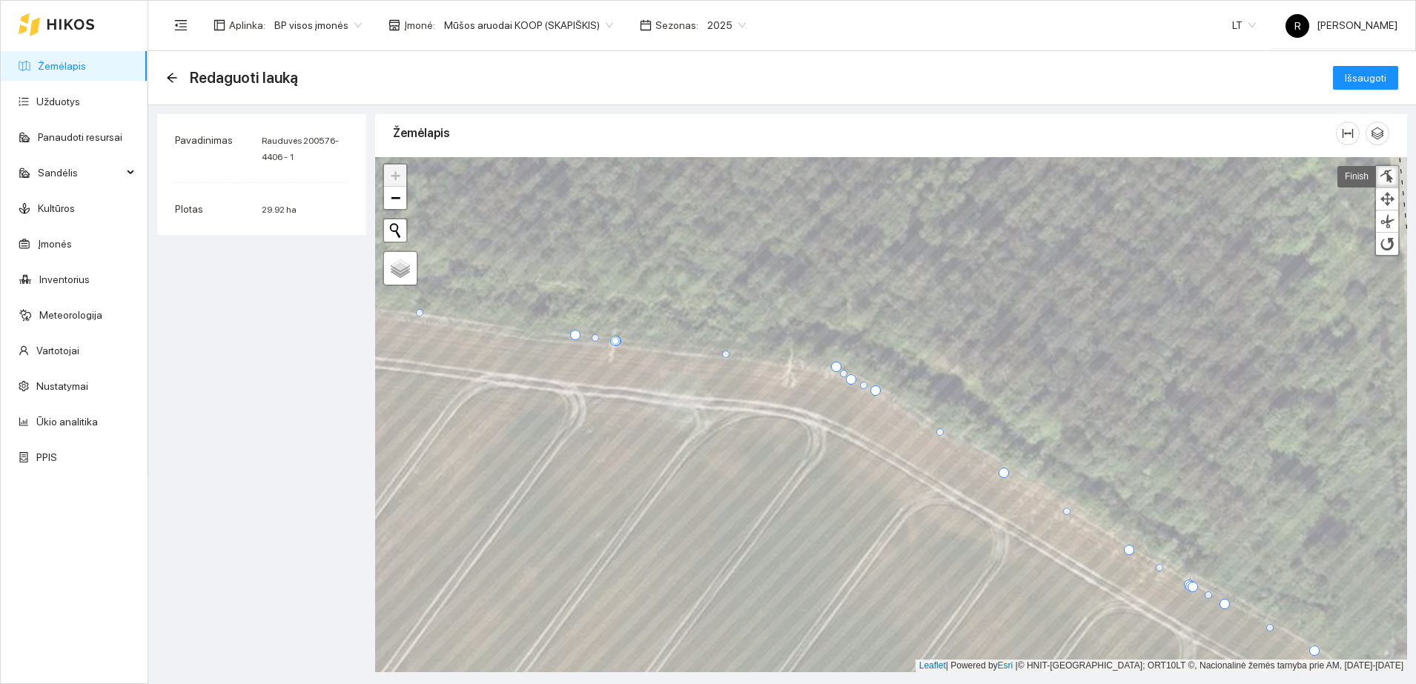
drag, startPoint x: 843, startPoint y: 369, endPoint x: 849, endPoint y: 378, distance: 10.7
click at [849, 378] on div at bounding box center [851, 379] width 10 height 10
drag, startPoint x: 832, startPoint y: 367, endPoint x: 827, endPoint y: 377, distance: 10.9
click at [827, 377] on div at bounding box center [831, 376] width 10 height 10
click at [851, 382] on div at bounding box center [851, 382] width 10 height 10
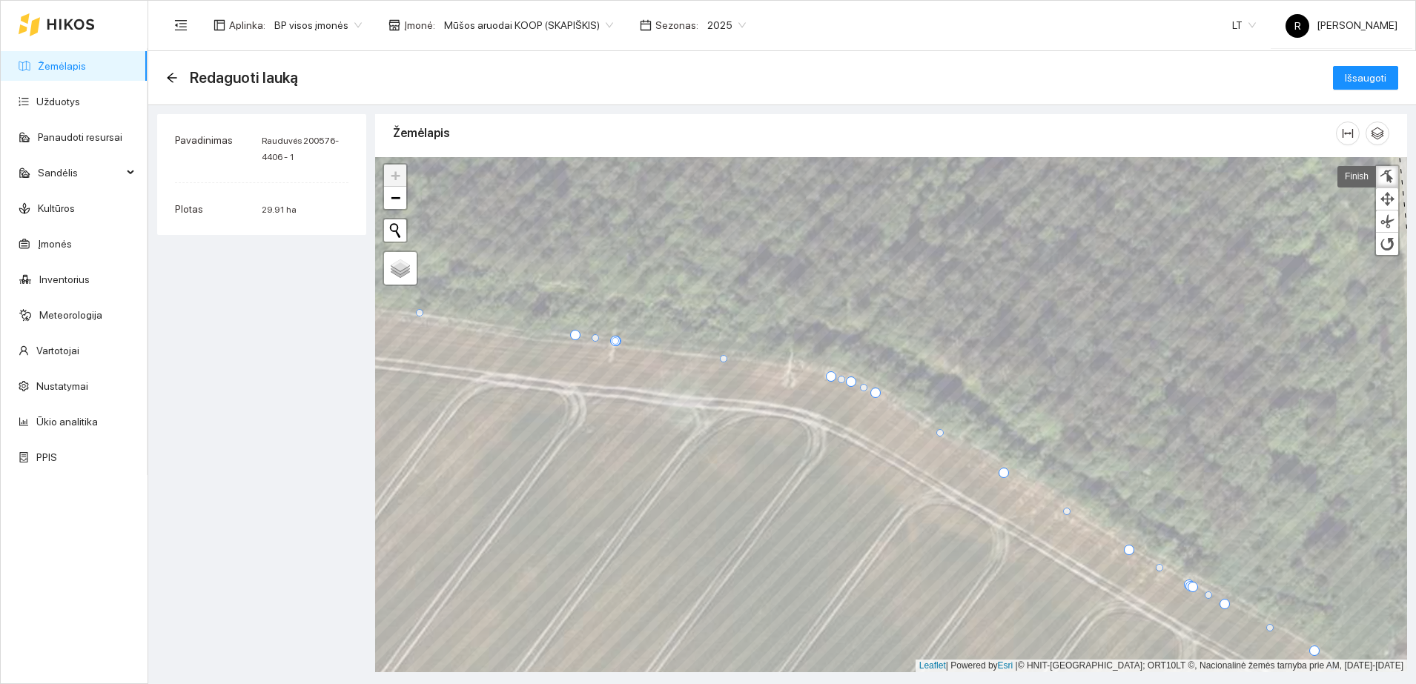
click at [872, 394] on div at bounding box center [875, 393] width 10 height 10
drag, startPoint x: 723, startPoint y: 358, endPoint x: 795, endPoint y: 367, distance: 71.7
click at [795, 367] on div at bounding box center [795, 368] width 7 height 7
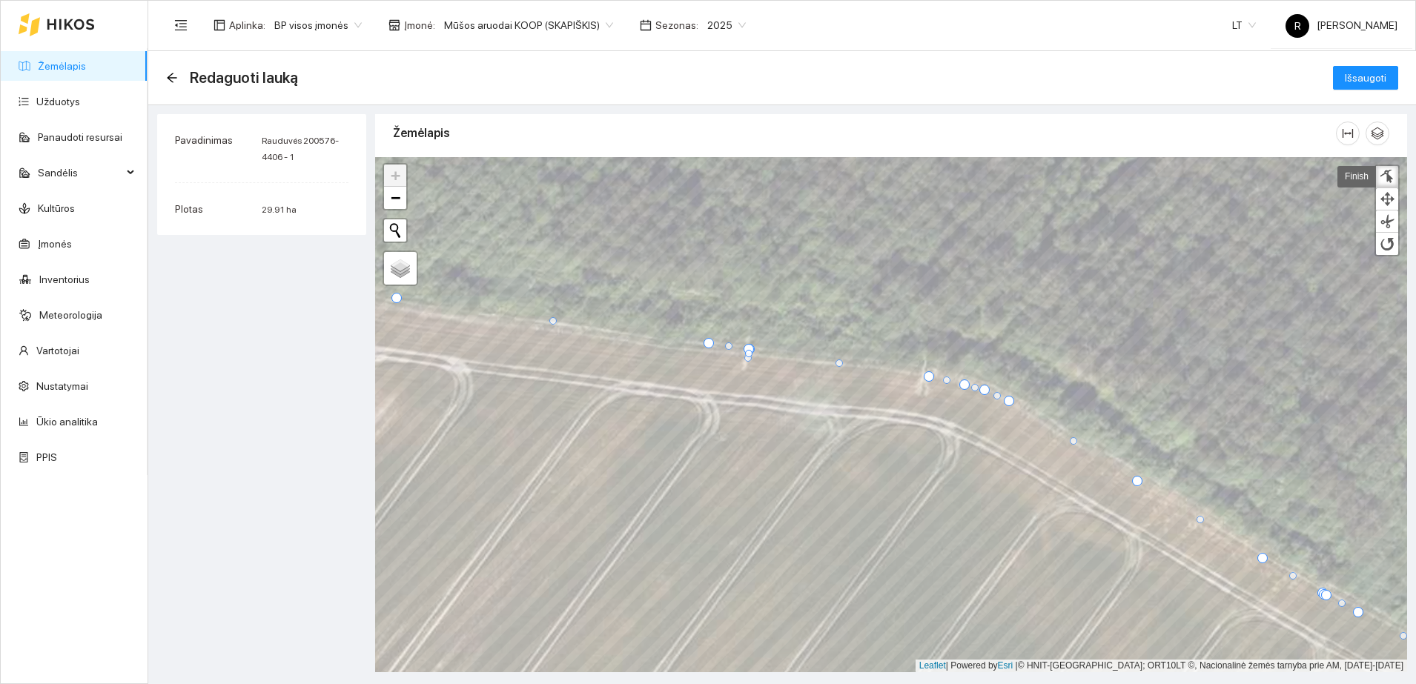
drag, startPoint x: 746, startPoint y: 351, endPoint x: 746, endPoint y: 360, distance: 9.6
click at [746, 360] on div at bounding box center [747, 357] width 7 height 7
drag, startPoint x: 709, startPoint y: 342, endPoint x: 612, endPoint y: 336, distance: 97.3
click at [612, 336] on div at bounding box center [611, 336] width 10 height 10
drag, startPoint x: 746, startPoint y: 359, endPoint x: 782, endPoint y: 376, distance: 40.1
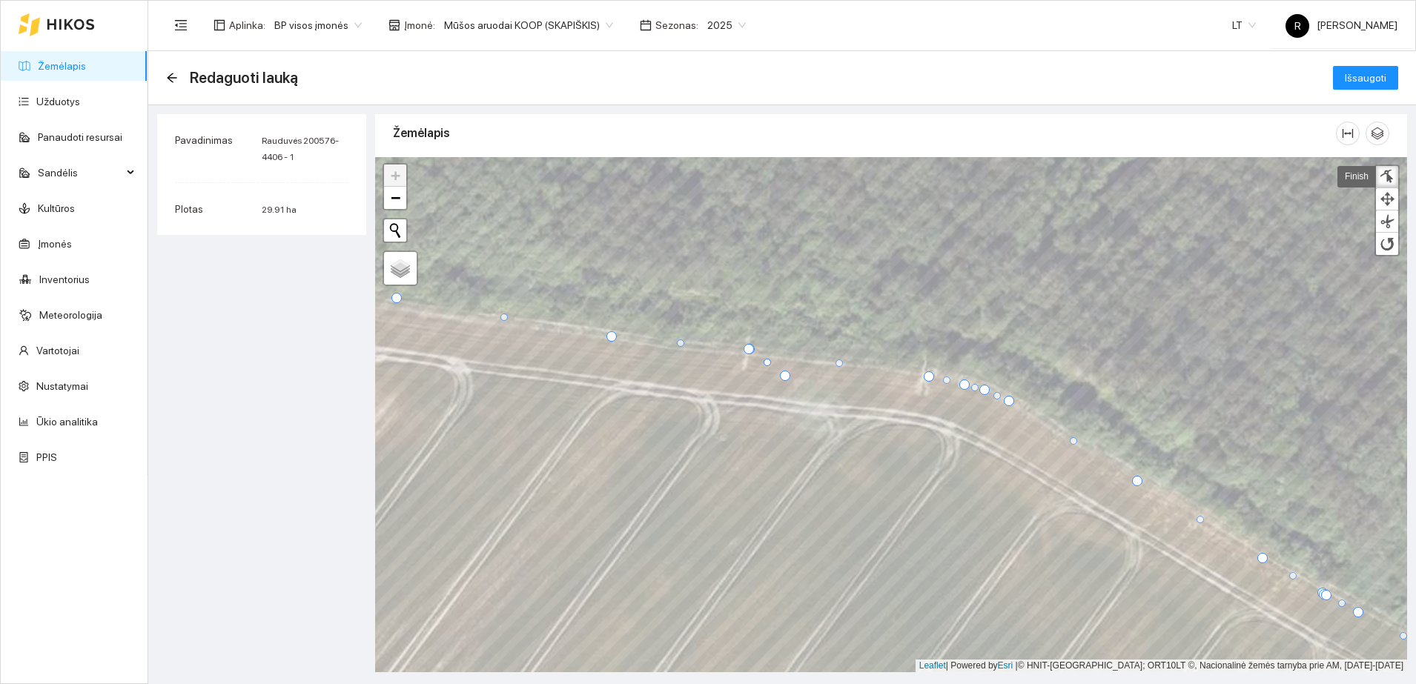
click at [782, 376] on div at bounding box center [785, 376] width 10 height 10
drag, startPoint x: 746, startPoint y: 348, endPoint x: 680, endPoint y: 347, distance: 66.0
click at [680, 347] on div at bounding box center [682, 348] width 10 height 10
drag, startPoint x: 781, startPoint y: 375, endPoint x: 723, endPoint y: 352, distance: 62.2
click at [723, 352] on div at bounding box center [727, 353] width 10 height 10
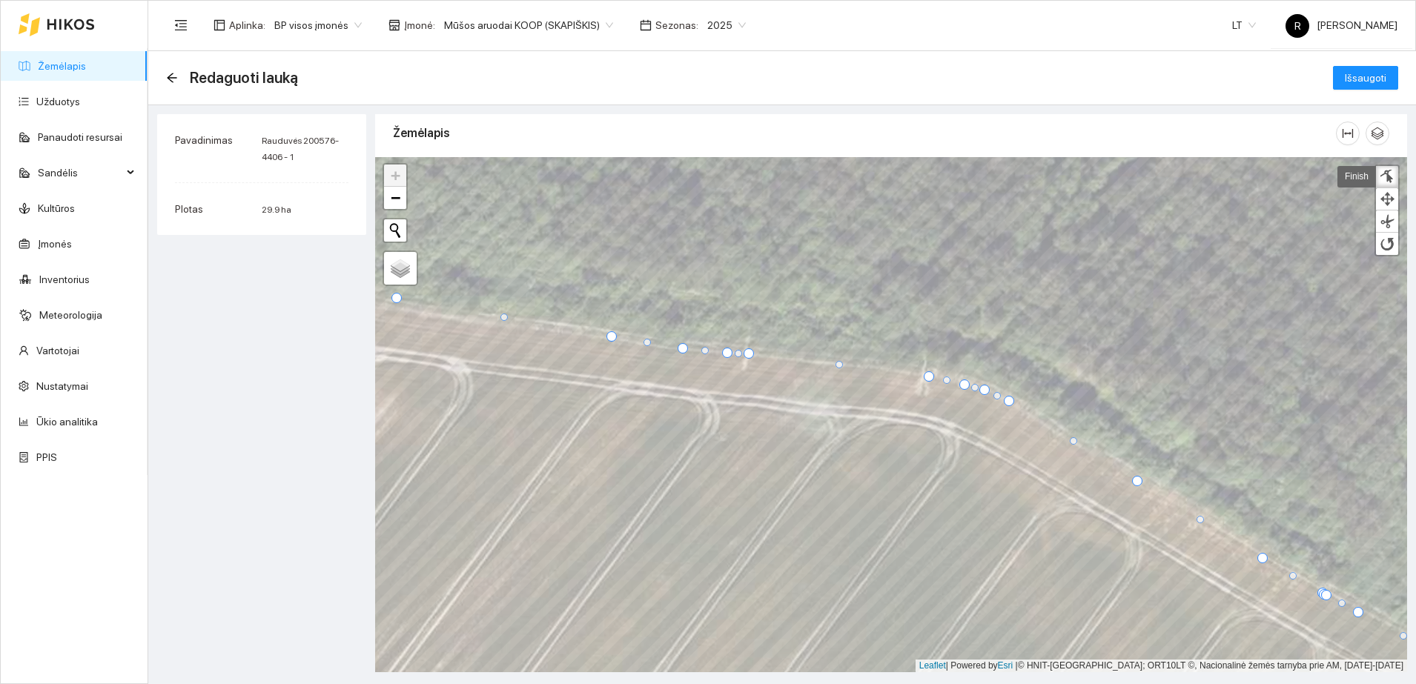
click at [748, 353] on div at bounding box center [748, 353] width 10 height 10
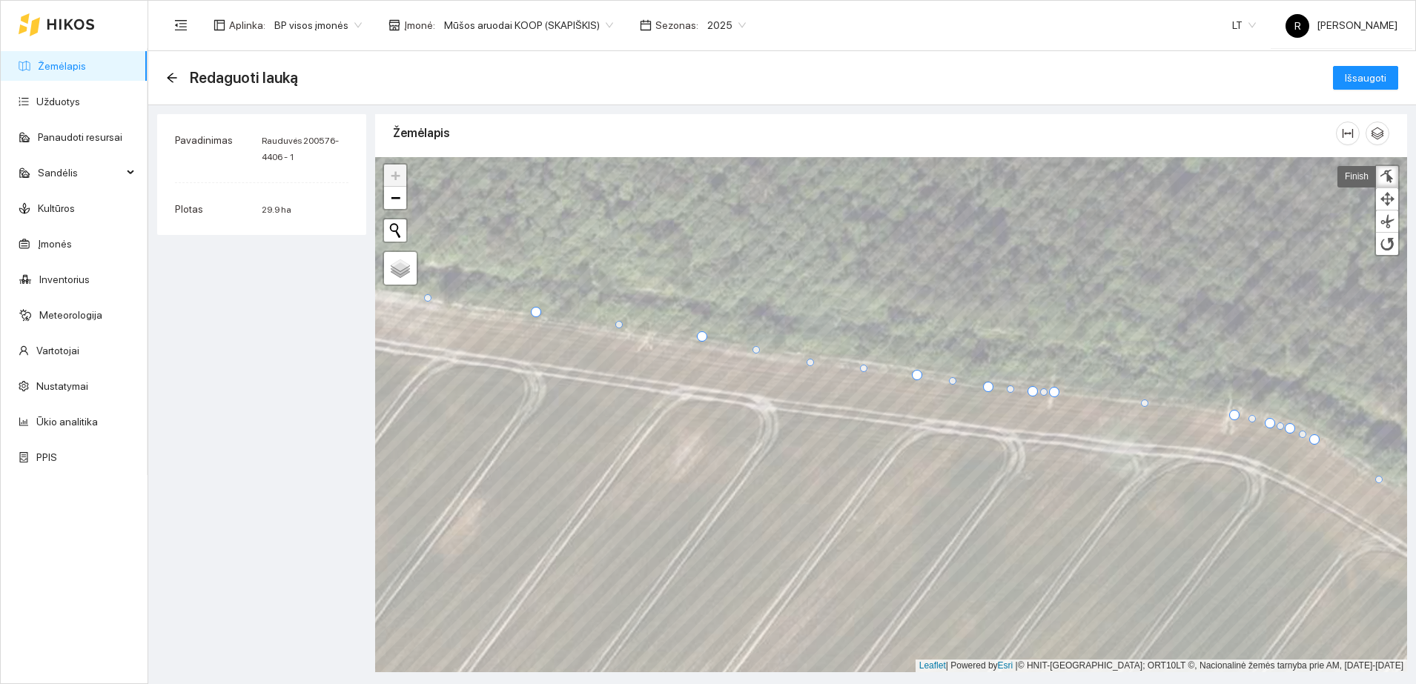
click at [808, 360] on div at bounding box center [809, 362] width 7 height 7
drag, startPoint x: 701, startPoint y: 336, endPoint x: 697, endPoint y: 345, distance: 9.6
click at [697, 345] on div at bounding box center [698, 345] width 10 height 10
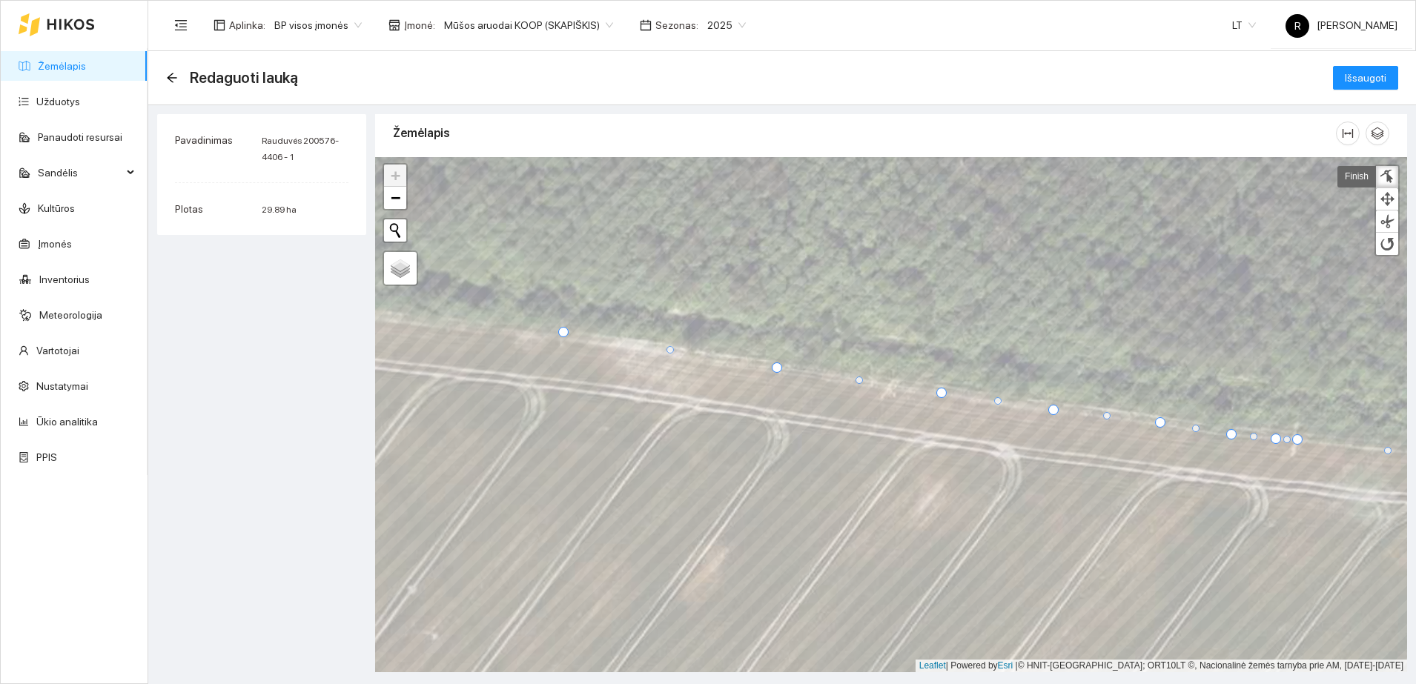
drag, startPoint x: 778, startPoint y: 359, endPoint x: 775, endPoint y: 368, distance: 8.5
click at [775, 368] on div at bounding box center [777, 367] width 10 height 10
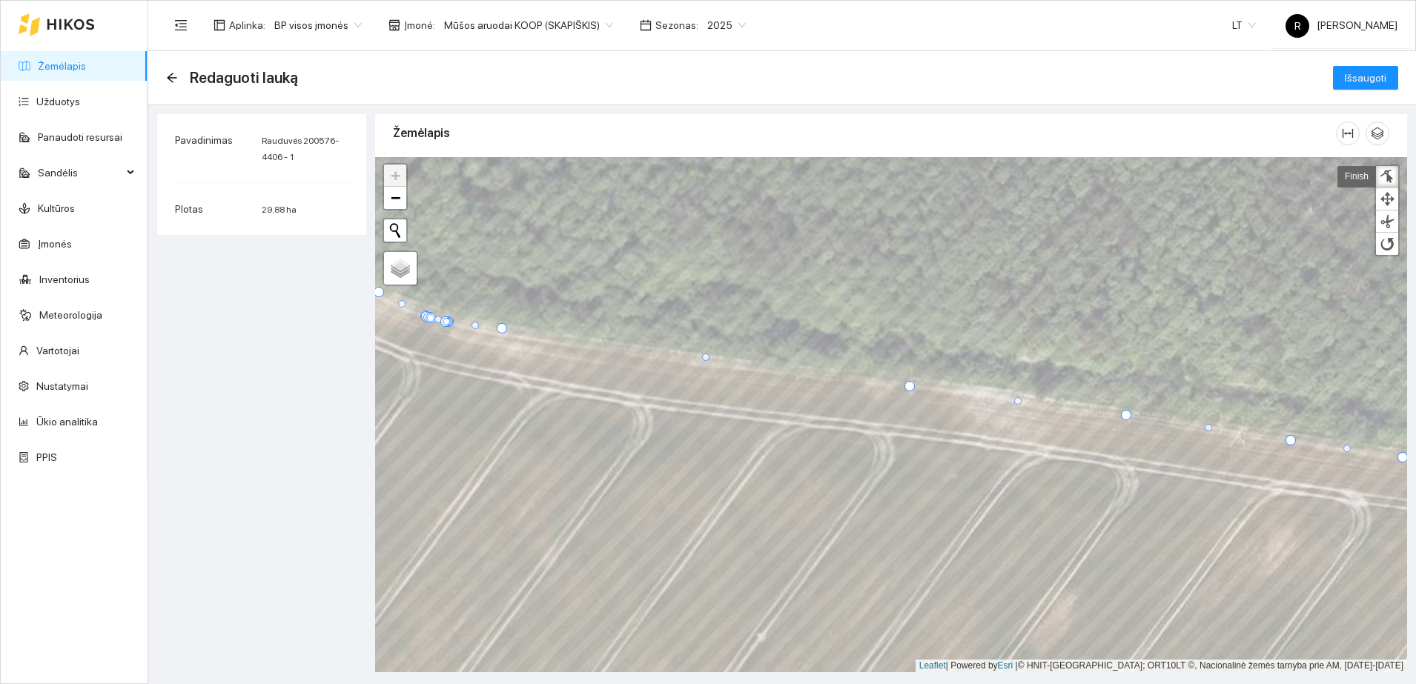
click at [907, 385] on div at bounding box center [909, 386] width 10 height 10
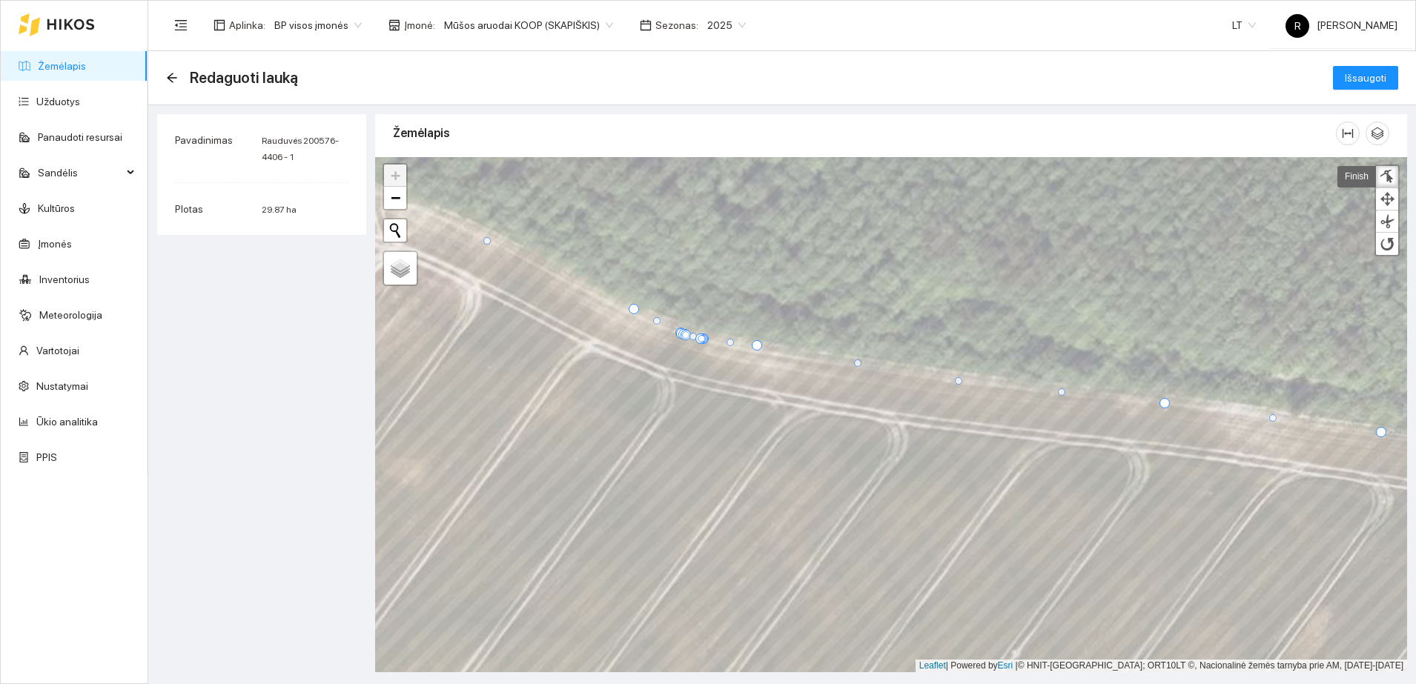
click at [958, 378] on div at bounding box center [958, 380] width 7 height 7
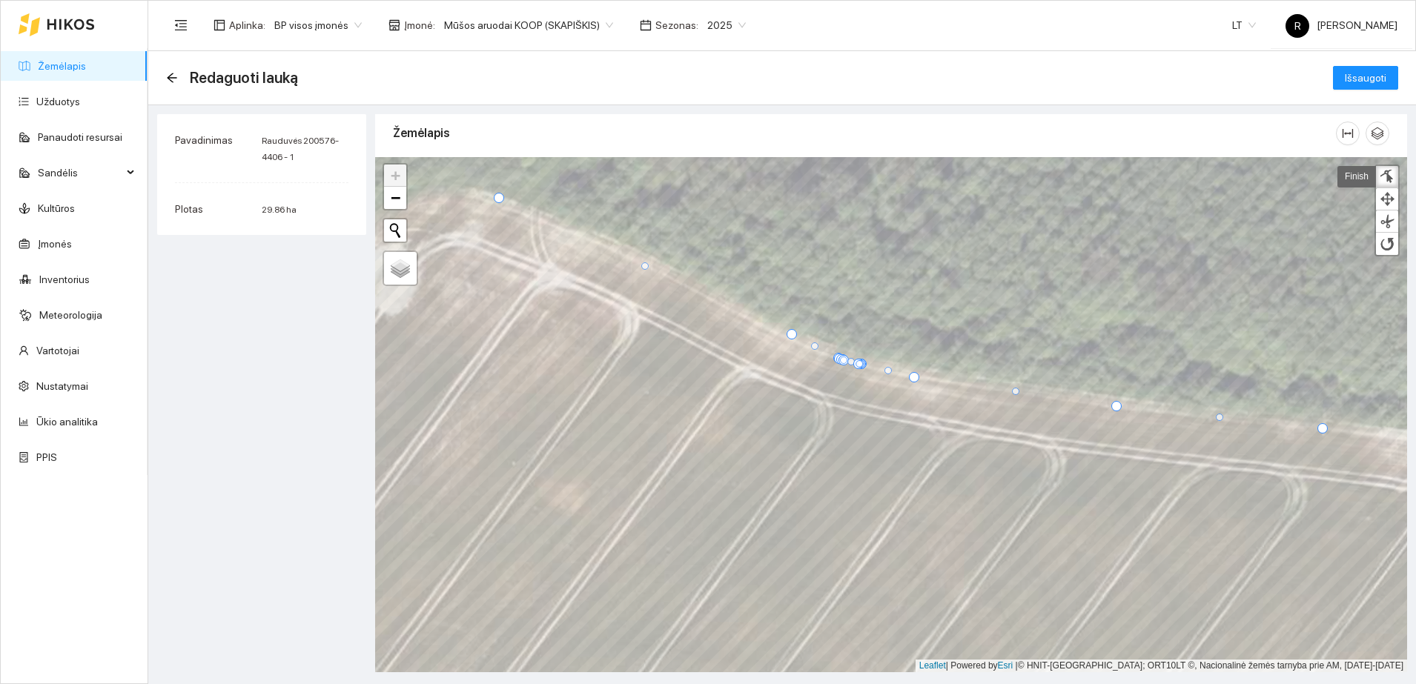
click at [911, 375] on div at bounding box center [914, 377] width 10 height 10
click at [790, 334] on div at bounding box center [789, 336] width 10 height 10
click at [857, 365] on div at bounding box center [858, 363] width 7 height 7
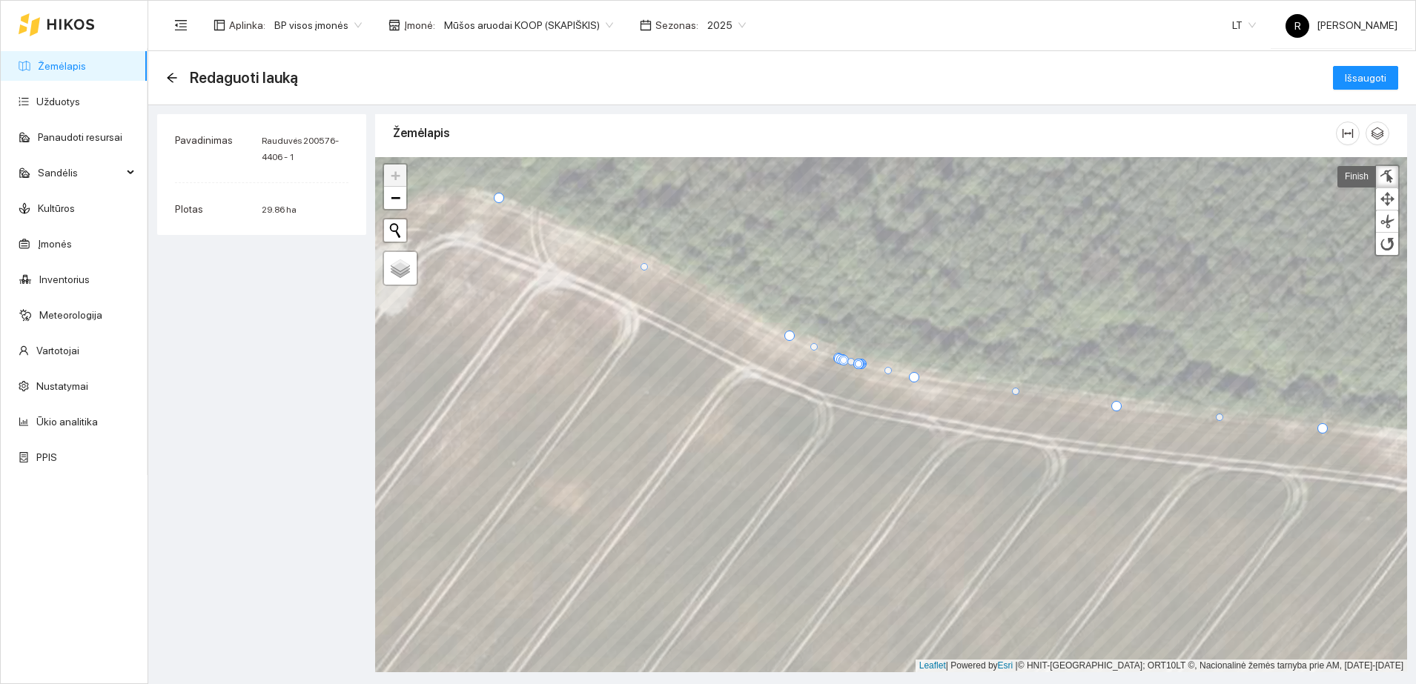
click at [857, 365] on div at bounding box center [858, 363] width 7 height 7
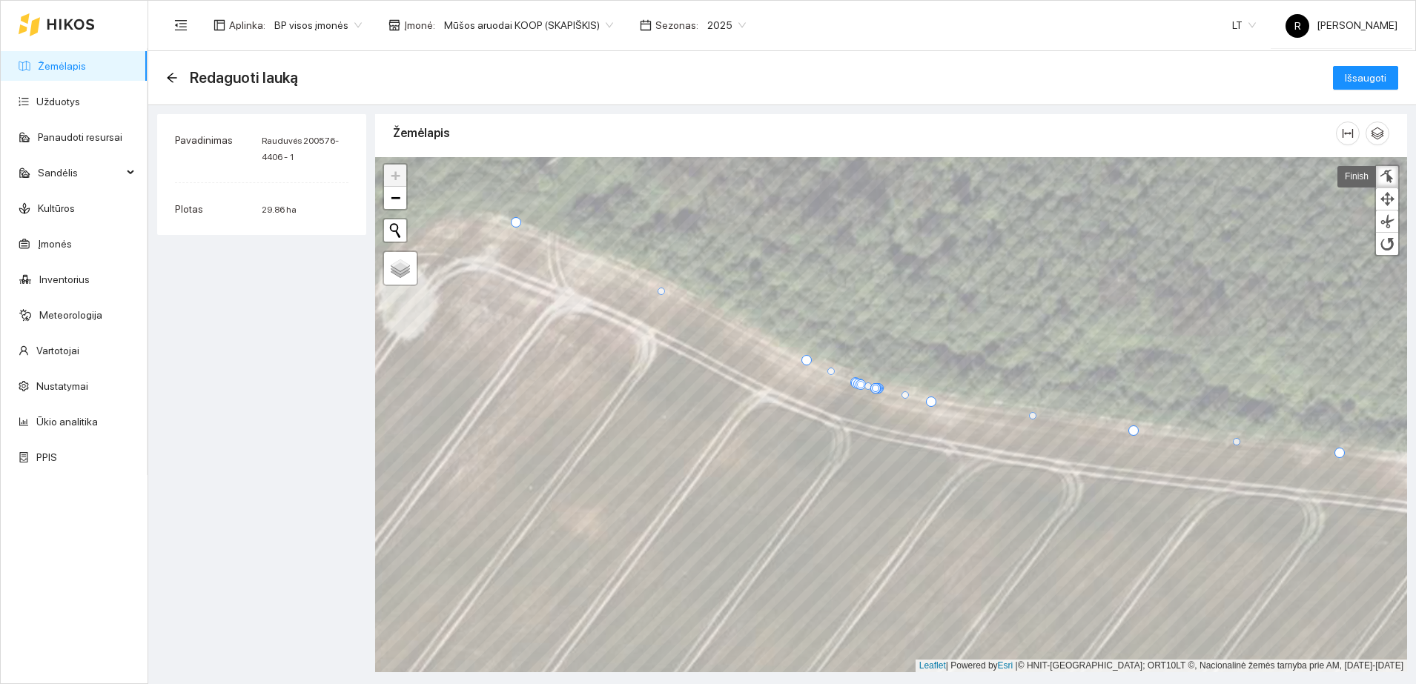
click at [877, 388] on div at bounding box center [875, 388] width 7 height 7
click at [861, 383] on div at bounding box center [860, 384] width 7 height 7
drag, startPoint x: 928, startPoint y: 402, endPoint x: 918, endPoint y: 397, distance: 10.6
click at [918, 397] on div at bounding box center [921, 397] width 10 height 10
click at [1025, 417] on div at bounding box center [1027, 416] width 7 height 7
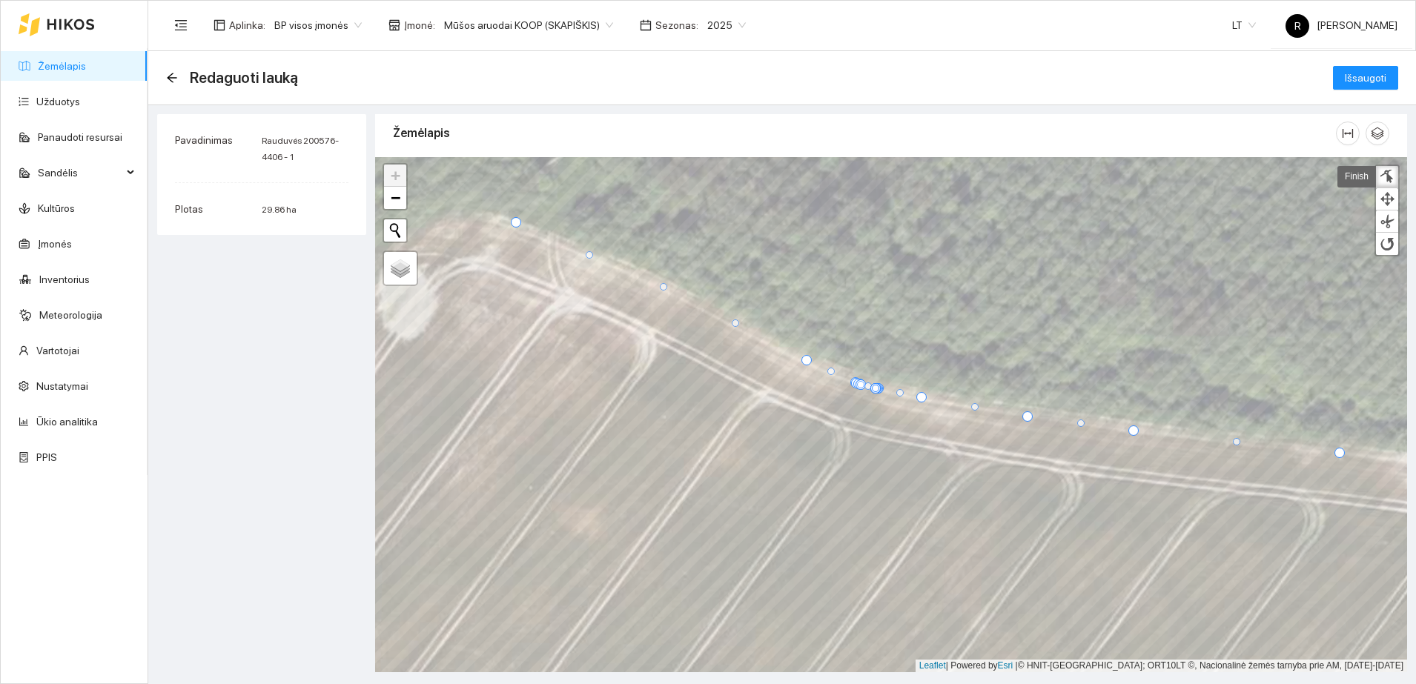
click at [664, 285] on div at bounding box center [663, 286] width 7 height 7
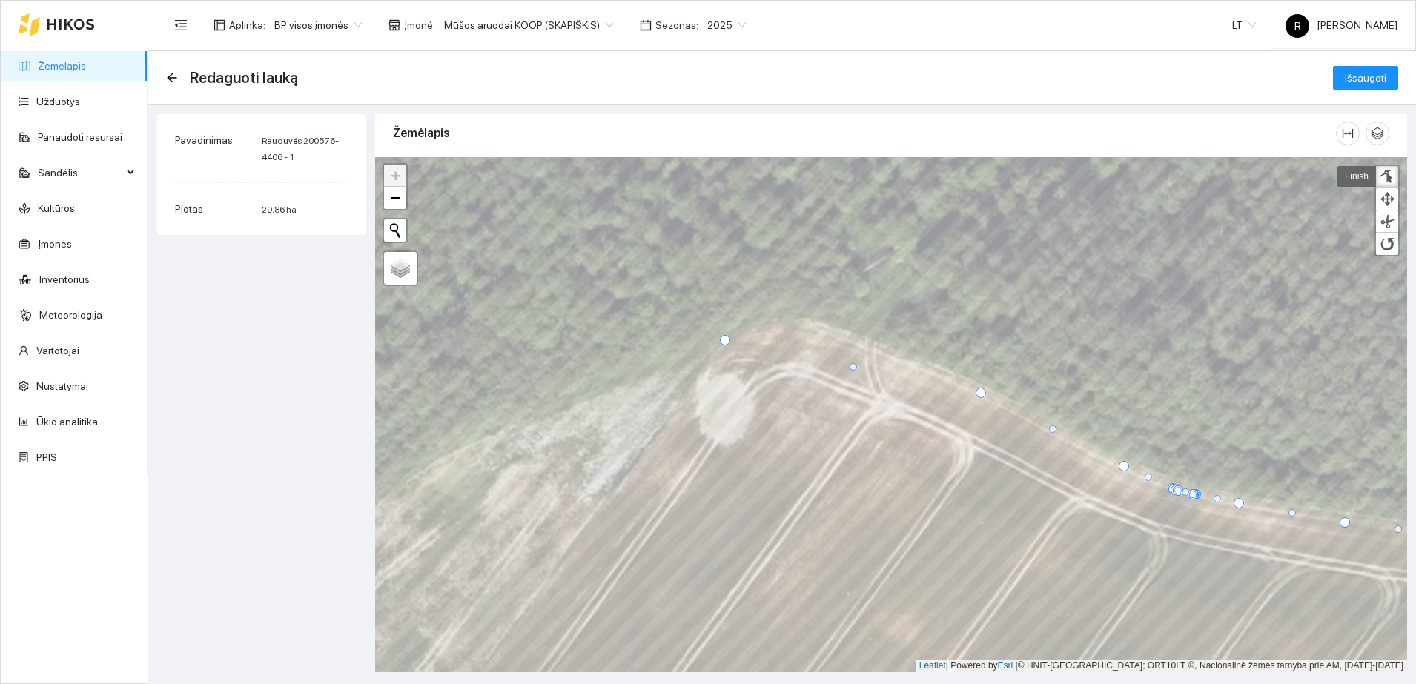
drag, startPoint x: 830, startPoint y: 327, endPoint x: 722, endPoint y: 339, distance: 108.9
click at [722, 339] on div at bounding box center [725, 340] width 10 height 10
drag, startPoint x: 853, startPoint y: 368, endPoint x: 801, endPoint y: 319, distance: 70.8
click at [801, 319] on div at bounding box center [801, 318] width 7 height 7
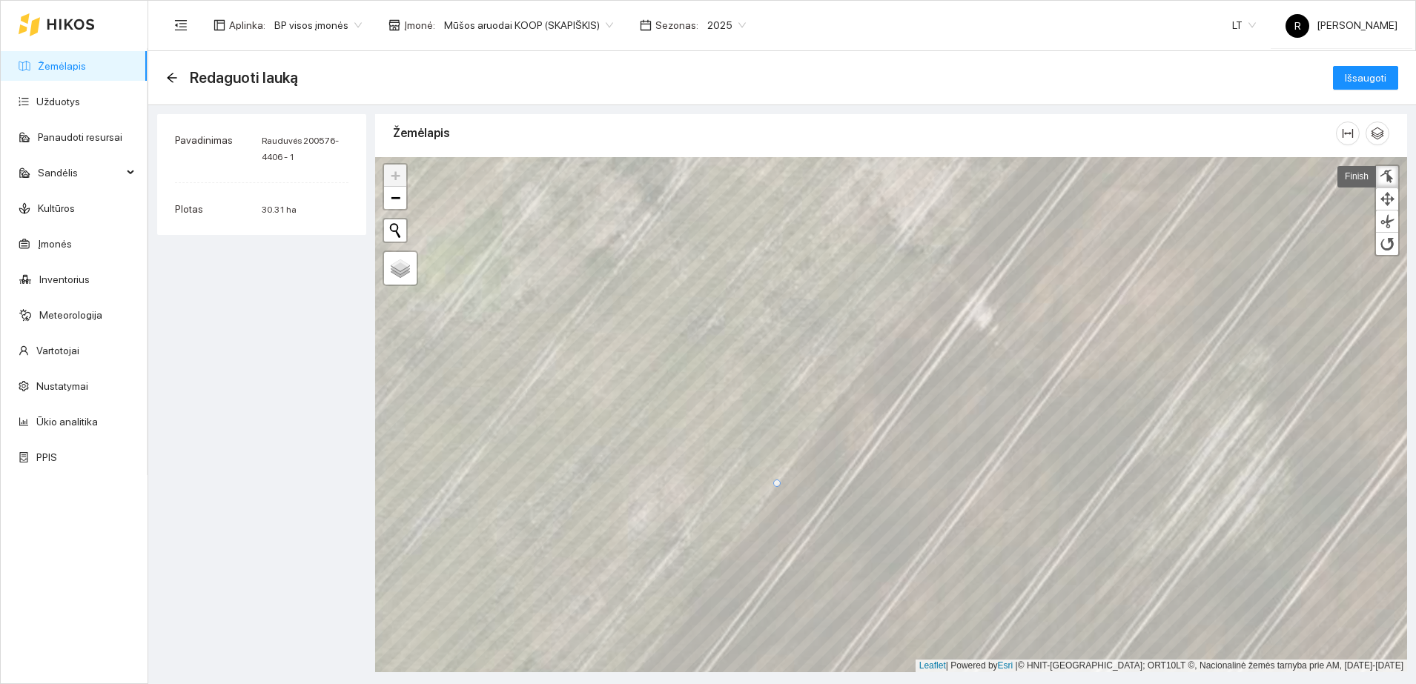
click at [778, 482] on div at bounding box center [776, 483] width 7 height 7
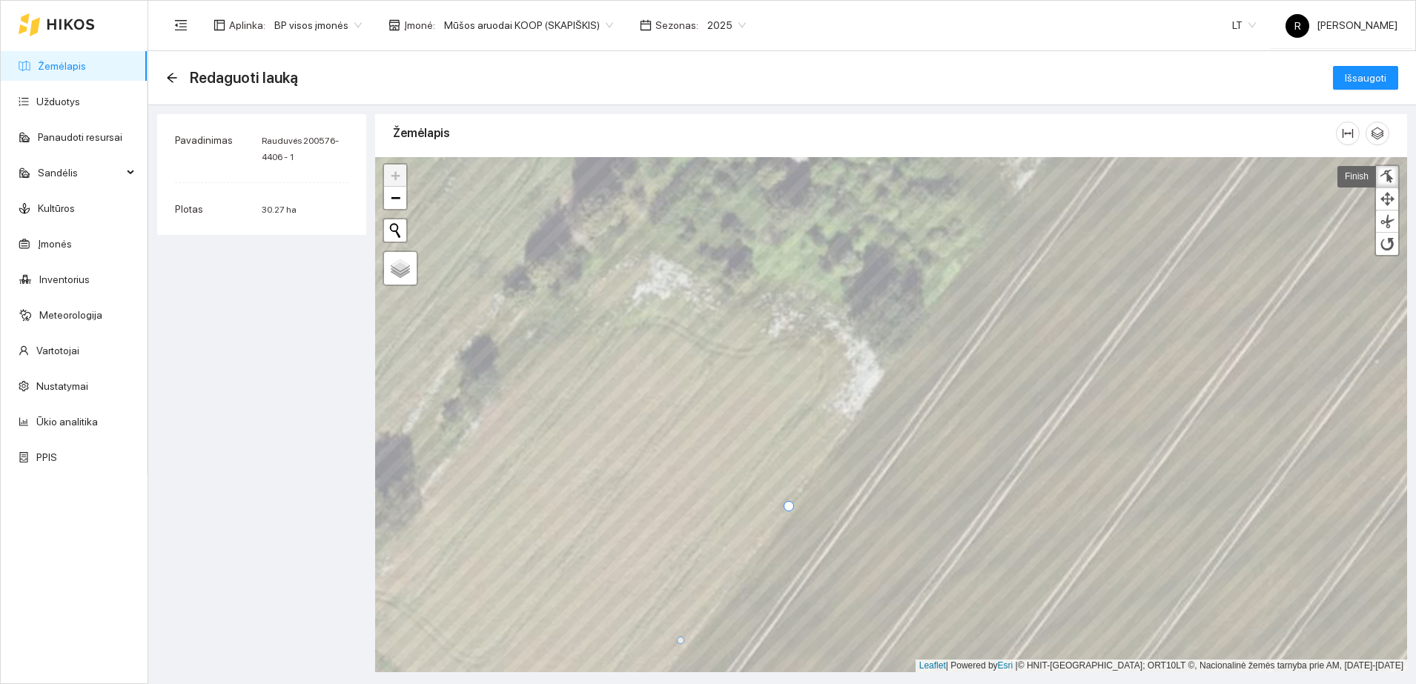
drag, startPoint x: 776, startPoint y: 501, endPoint x: 787, endPoint y: 506, distance: 12.3
click at [787, 506] on div at bounding box center [788, 506] width 10 height 10
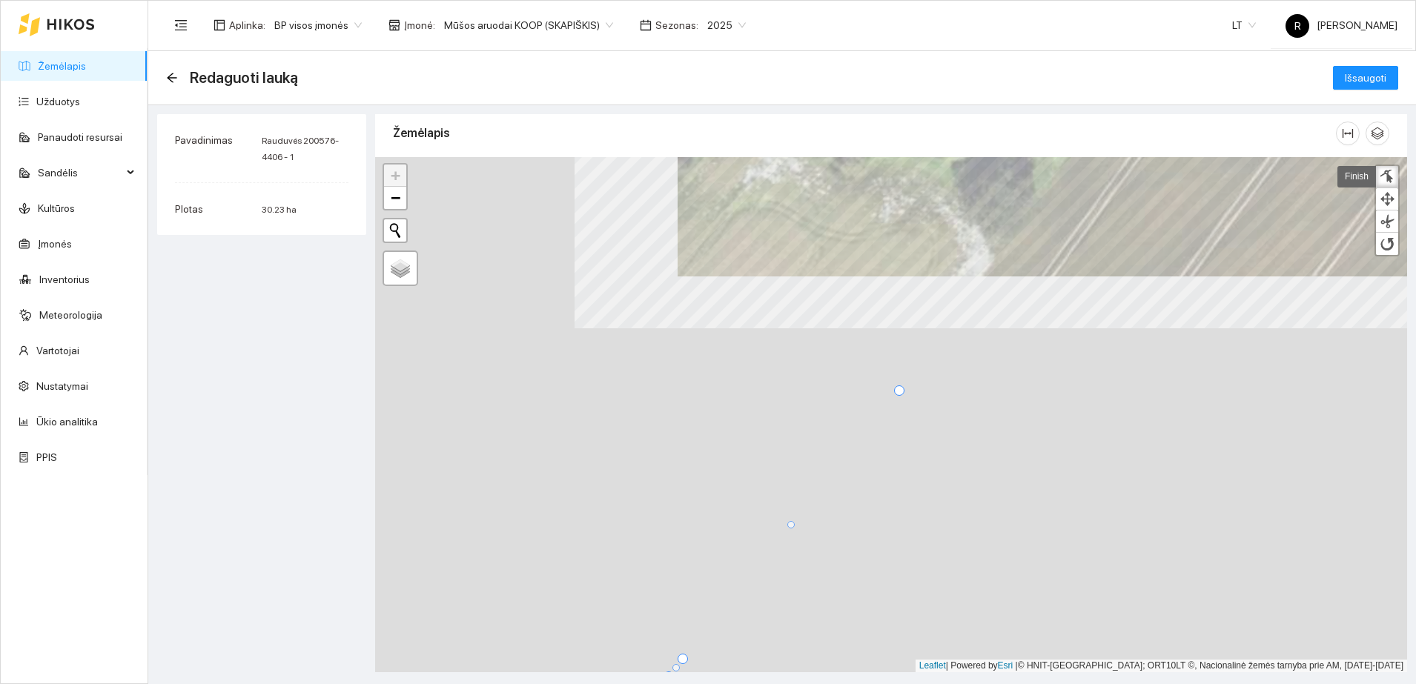
click at [1216, 96] on main "Redaguoti lauką Išsaugoti Pavadinimas Rauduvės 200576-4406 - 1 Plotas 30.23 ha …" at bounding box center [781, 367] width 1267 height 633
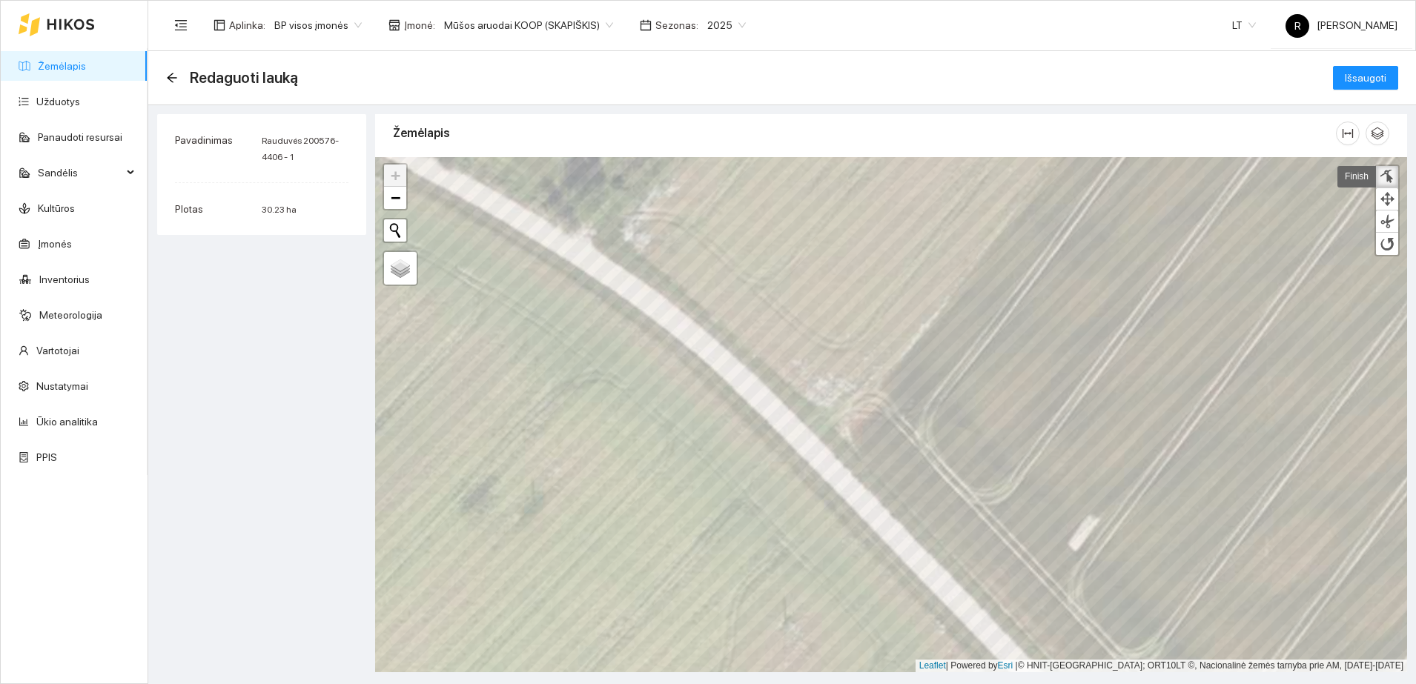
click at [1384, 174] on div at bounding box center [1386, 177] width 15 height 14
click at [1382, 175] on div at bounding box center [1386, 177] width 15 height 14
drag, startPoint x: 843, startPoint y: 414, endPoint x: 850, endPoint y: 446, distance: 33.4
click at [850, 446] on div at bounding box center [851, 446] width 10 height 10
click at [852, 419] on div at bounding box center [850, 420] width 7 height 7
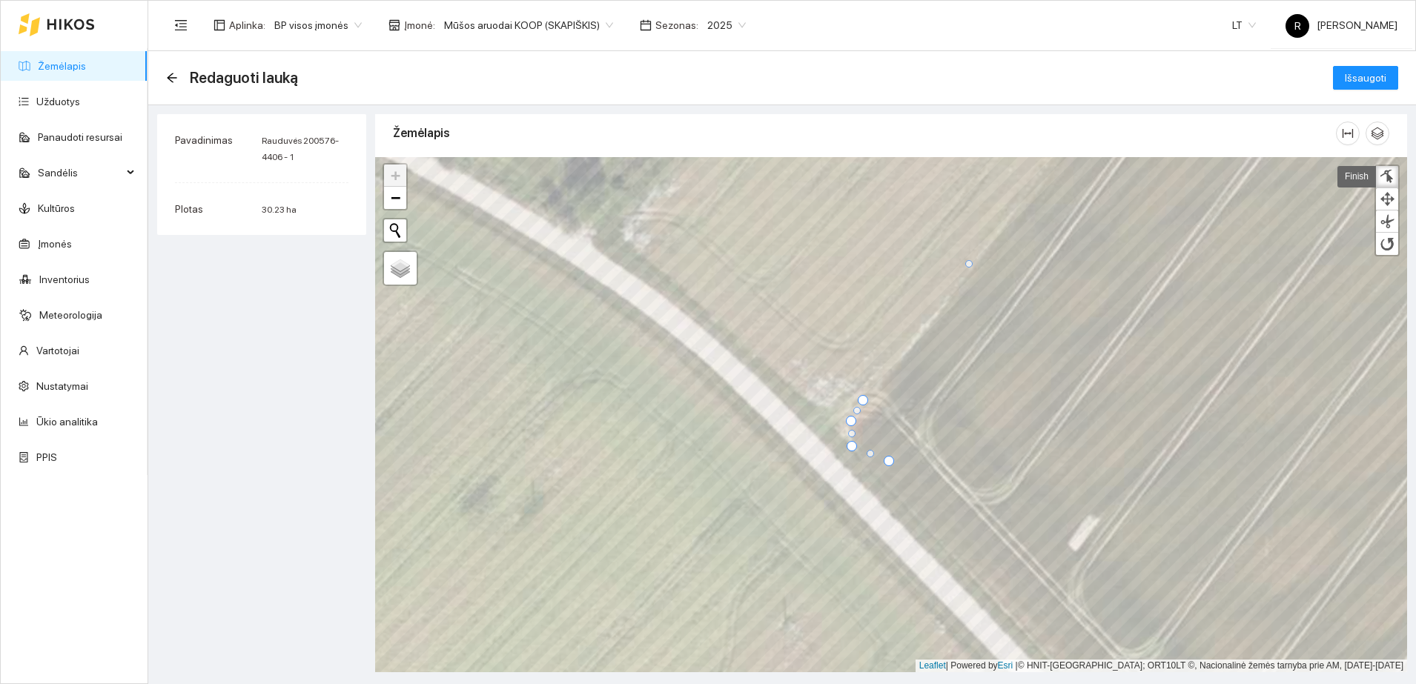
click at [860, 400] on div at bounding box center [863, 400] width 10 height 10
drag, startPoint x: 890, startPoint y: 460, endPoint x: 887, endPoint y: 481, distance: 21.7
click at [887, 481] on div at bounding box center [886, 482] width 10 height 10
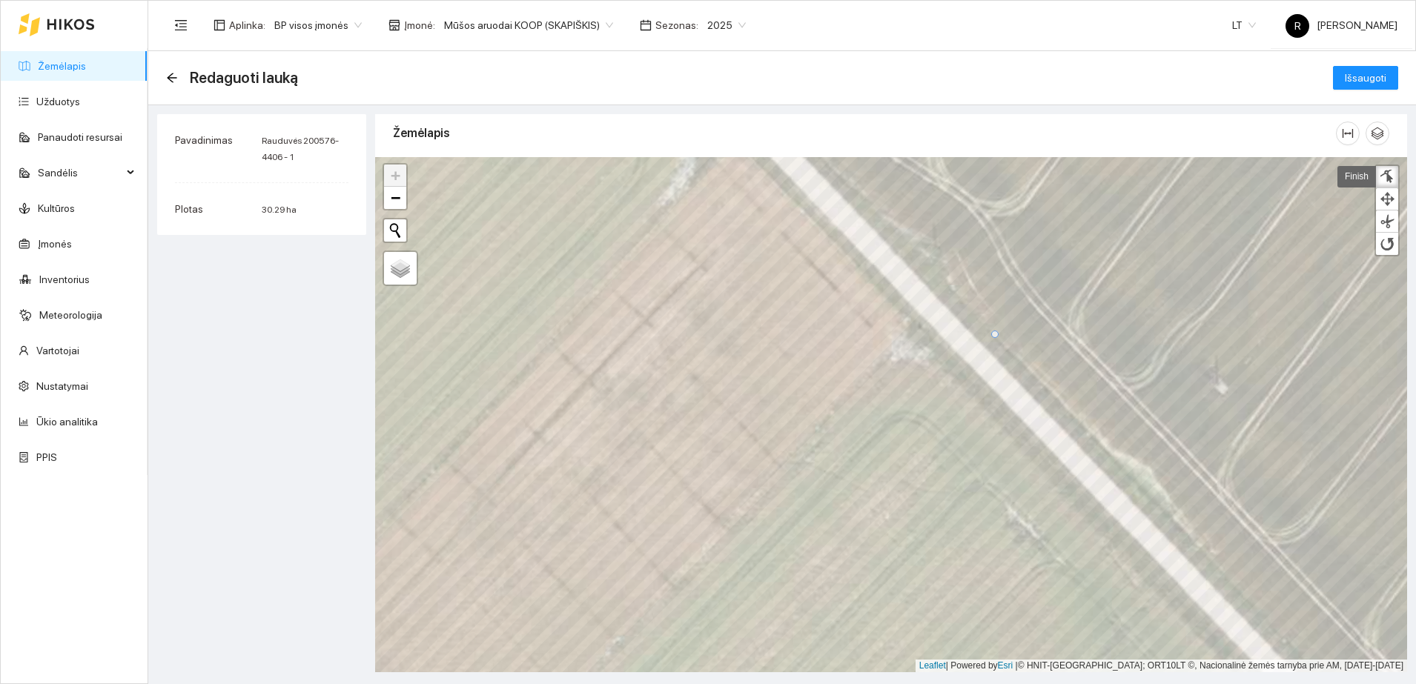
drag, startPoint x: 1130, startPoint y: 465, endPoint x: 994, endPoint y: 332, distance: 190.3
click at [994, 332] on div at bounding box center [994, 334] width 7 height 7
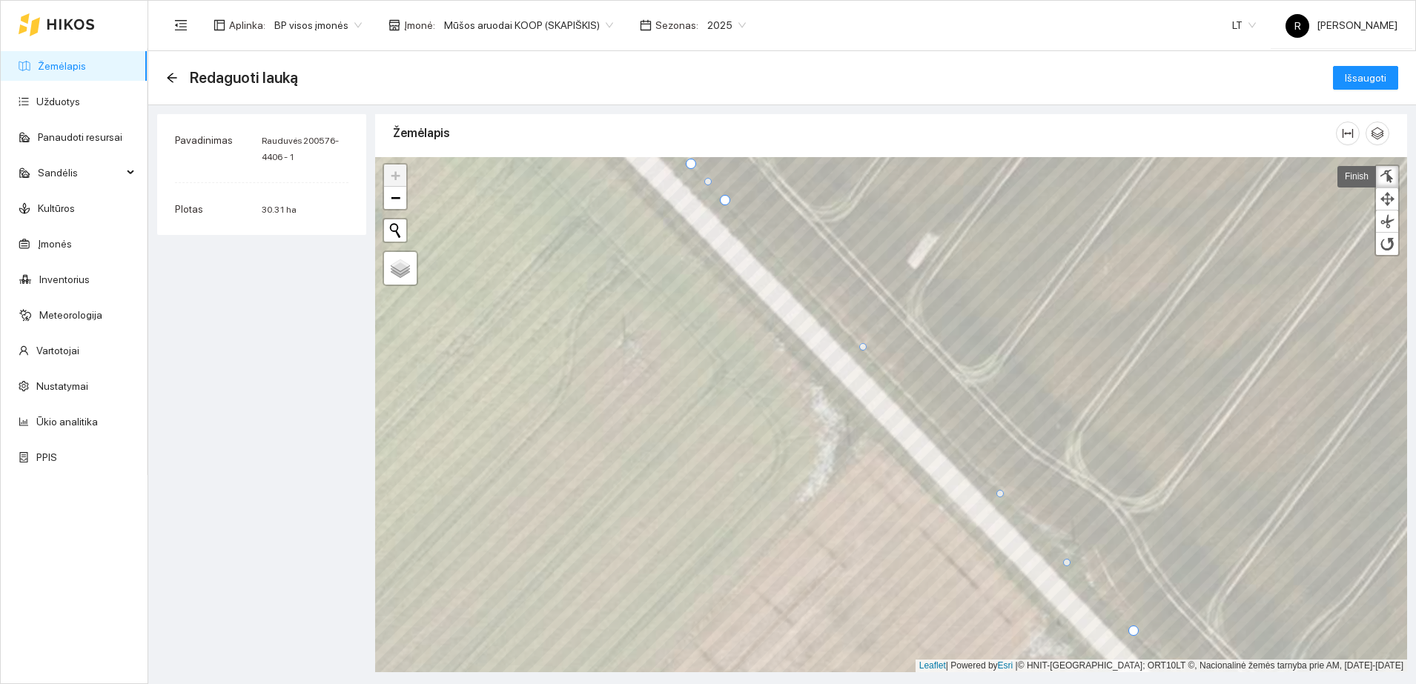
drag, startPoint x: 929, startPoint y: 416, endPoint x: 999, endPoint y: 494, distance: 105.5
click at [999, 494] on div at bounding box center [999, 493] width 7 height 7
drag, startPoint x: 1067, startPoint y: 561, endPoint x: 1076, endPoint y: 544, distance: 19.2
click at [1076, 544] on div at bounding box center [1075, 544] width 7 height 7
drag, startPoint x: 1036, startPoint y: 518, endPoint x: 1042, endPoint y: 529, distance: 12.6
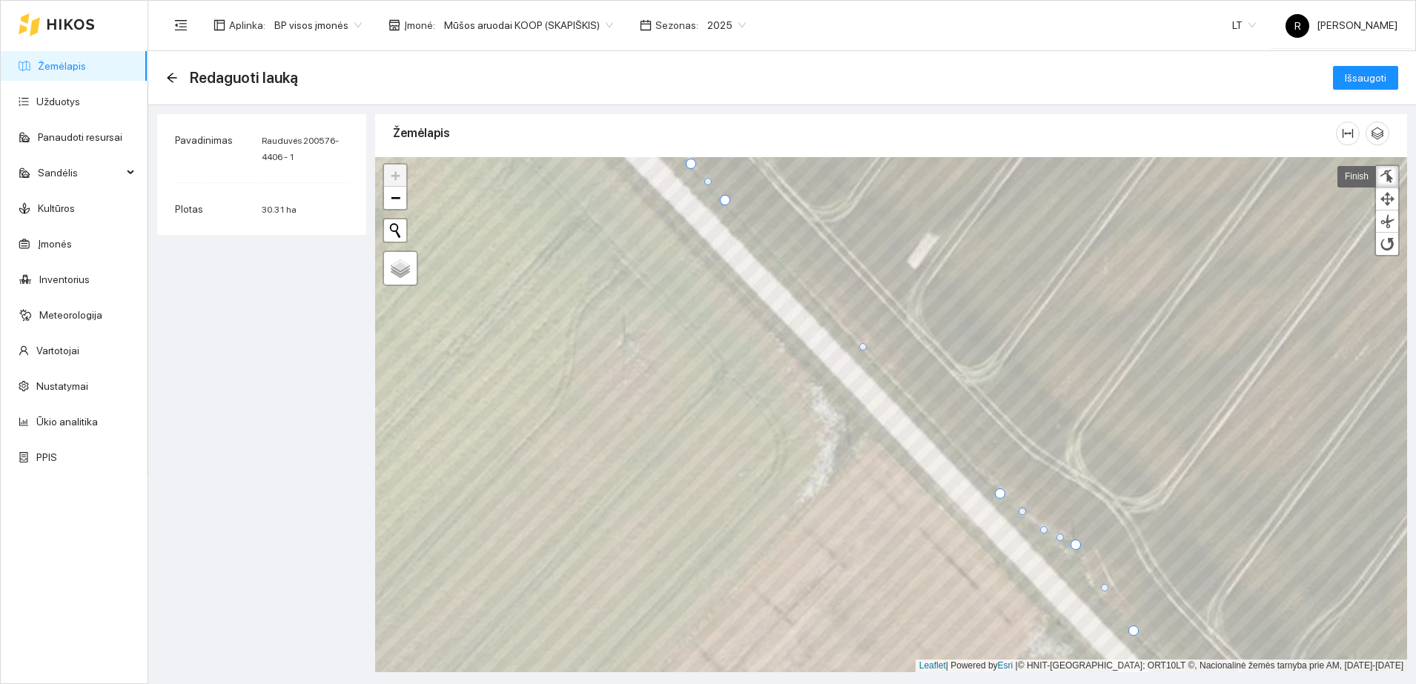
click at [1042, 529] on div at bounding box center [1043, 529] width 7 height 7
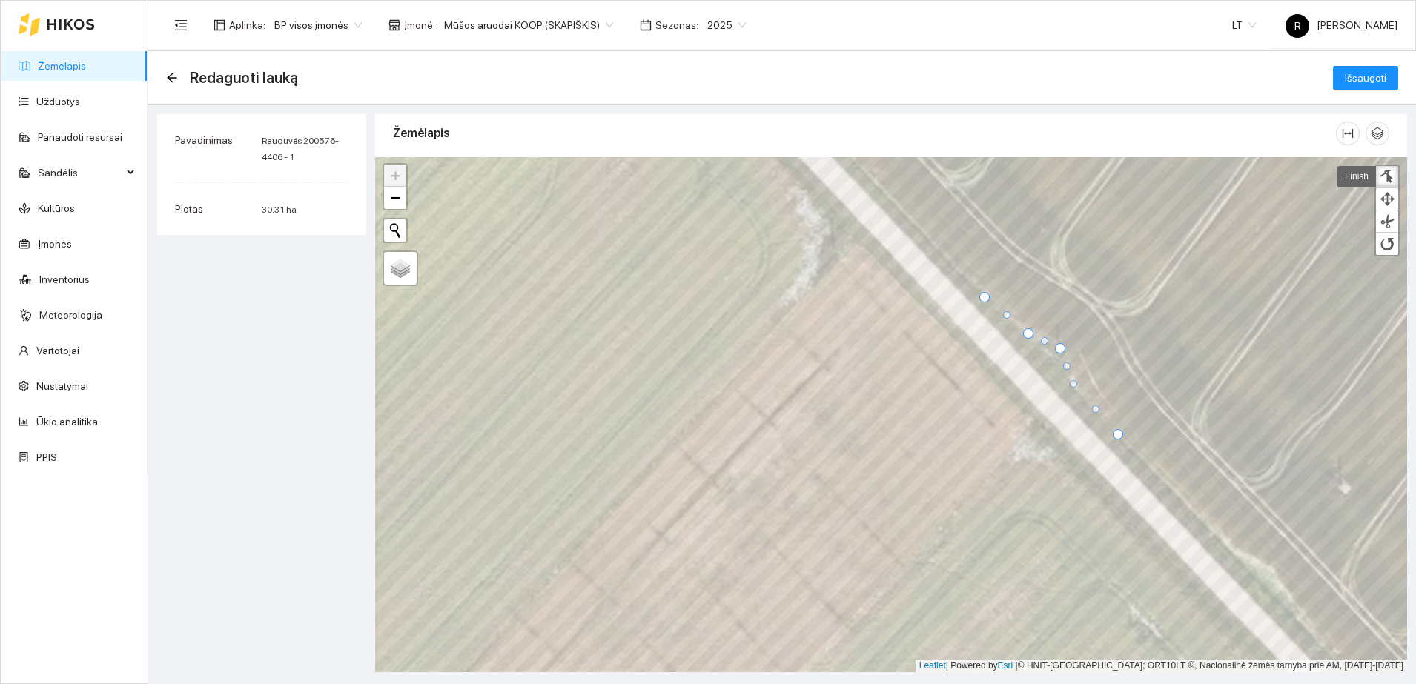
drag, startPoint x: 1089, startPoint y: 392, endPoint x: 1073, endPoint y: 385, distance: 17.2
click at [1073, 385] on div at bounding box center [1073, 383] width 7 height 7
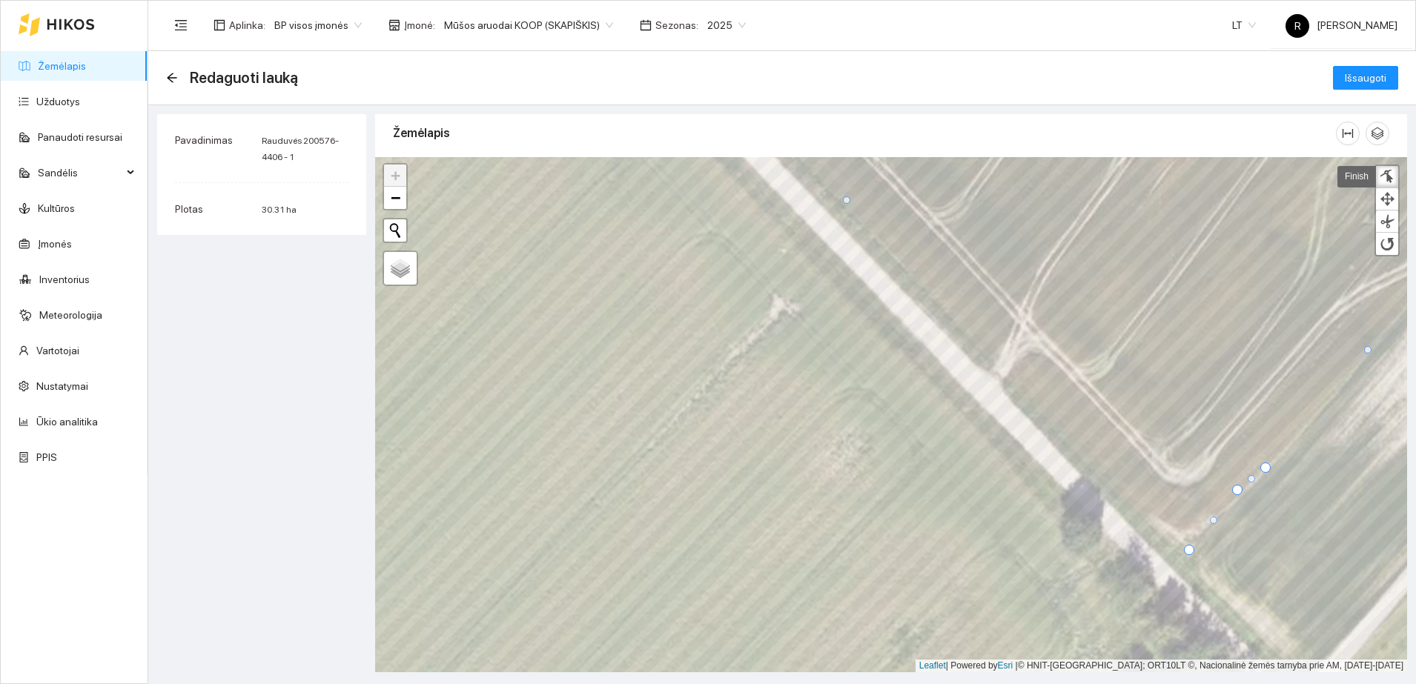
click at [1189, 550] on div at bounding box center [1189, 550] width 10 height 10
drag, startPoint x: 846, startPoint y: 202, endPoint x: 853, endPoint y: 214, distance: 14.3
click at [853, 214] on div at bounding box center [852, 212] width 7 height 7
drag, startPoint x: 1022, startPoint y: 379, endPoint x: 1048, endPoint y: 413, distance: 42.8
click at [1046, 411] on div at bounding box center [1042, 412] width 7 height 7
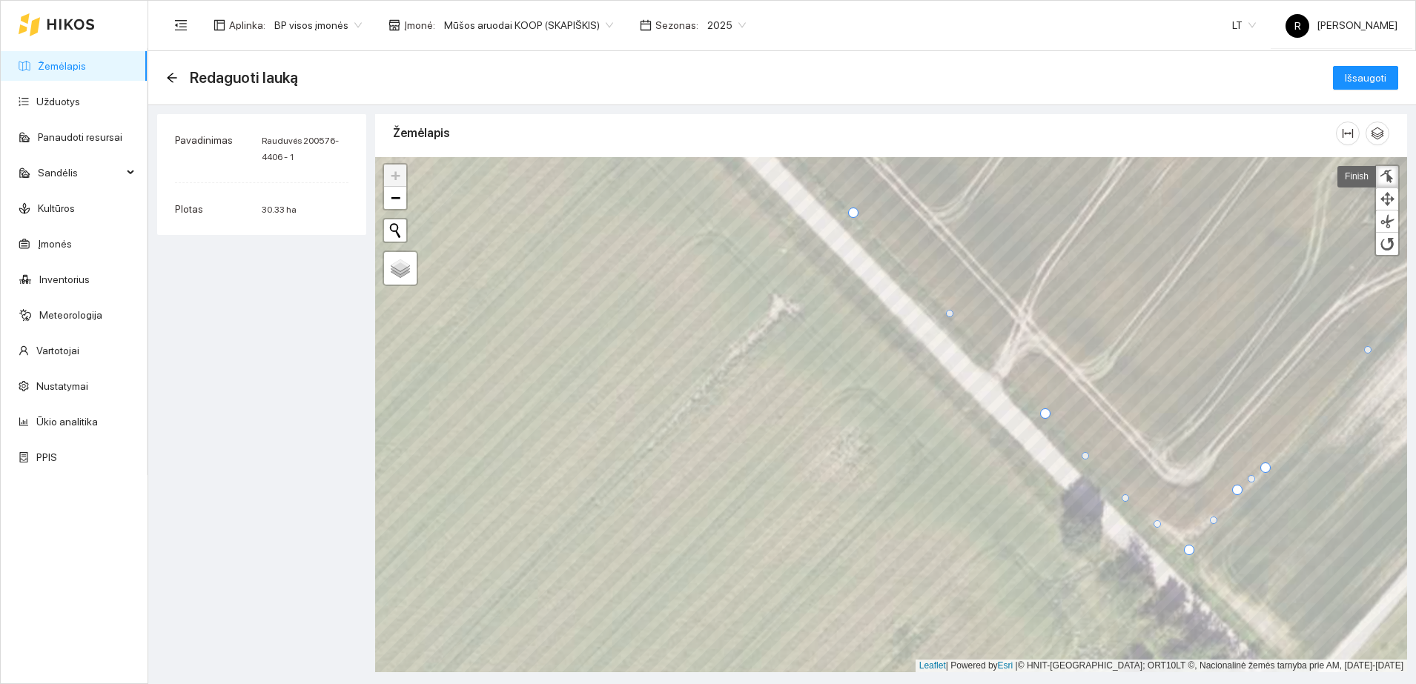
drag, startPoint x: 1116, startPoint y: 479, endPoint x: 1124, endPoint y: 495, distance: 18.2
click at [1124, 495] on div at bounding box center [1124, 497] width 7 height 7
drag, startPoint x: 1157, startPoint y: 523, endPoint x: 1166, endPoint y: 537, distance: 16.0
click at [1166, 537] on div at bounding box center [1165, 537] width 7 height 7
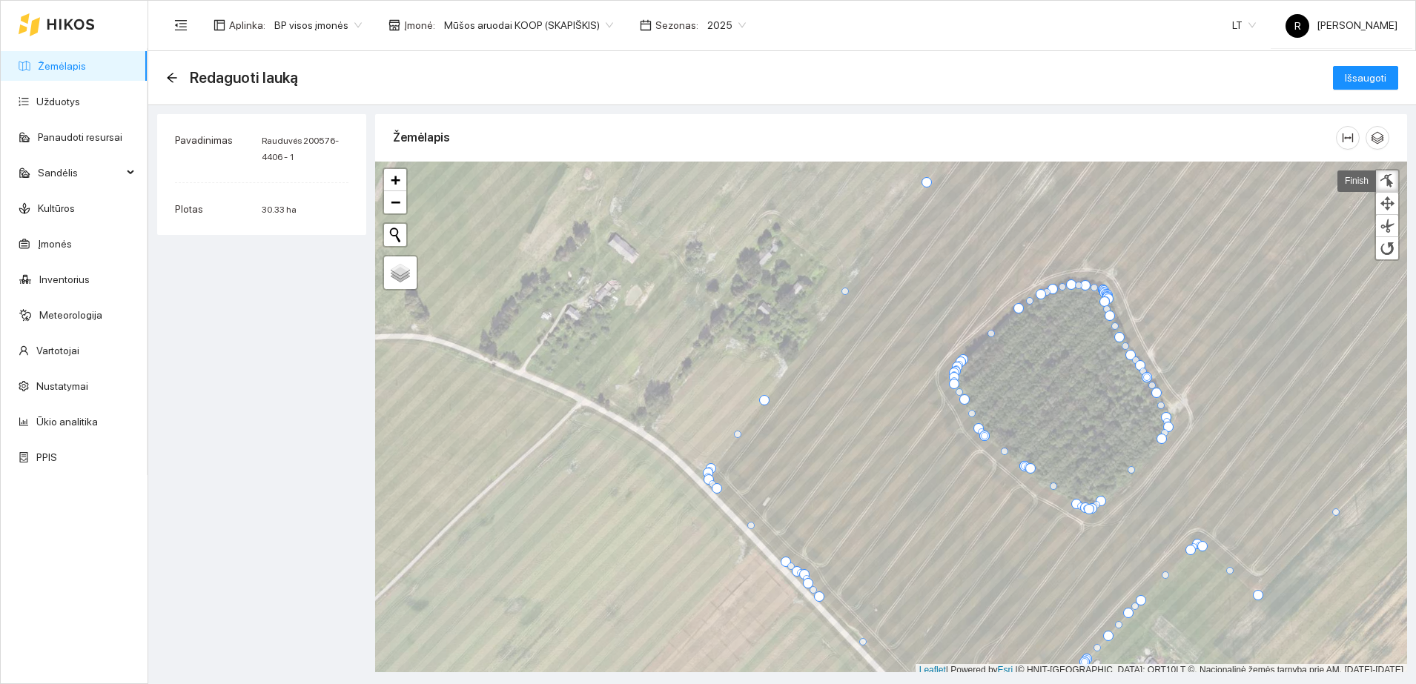
scroll to position [4, 0]
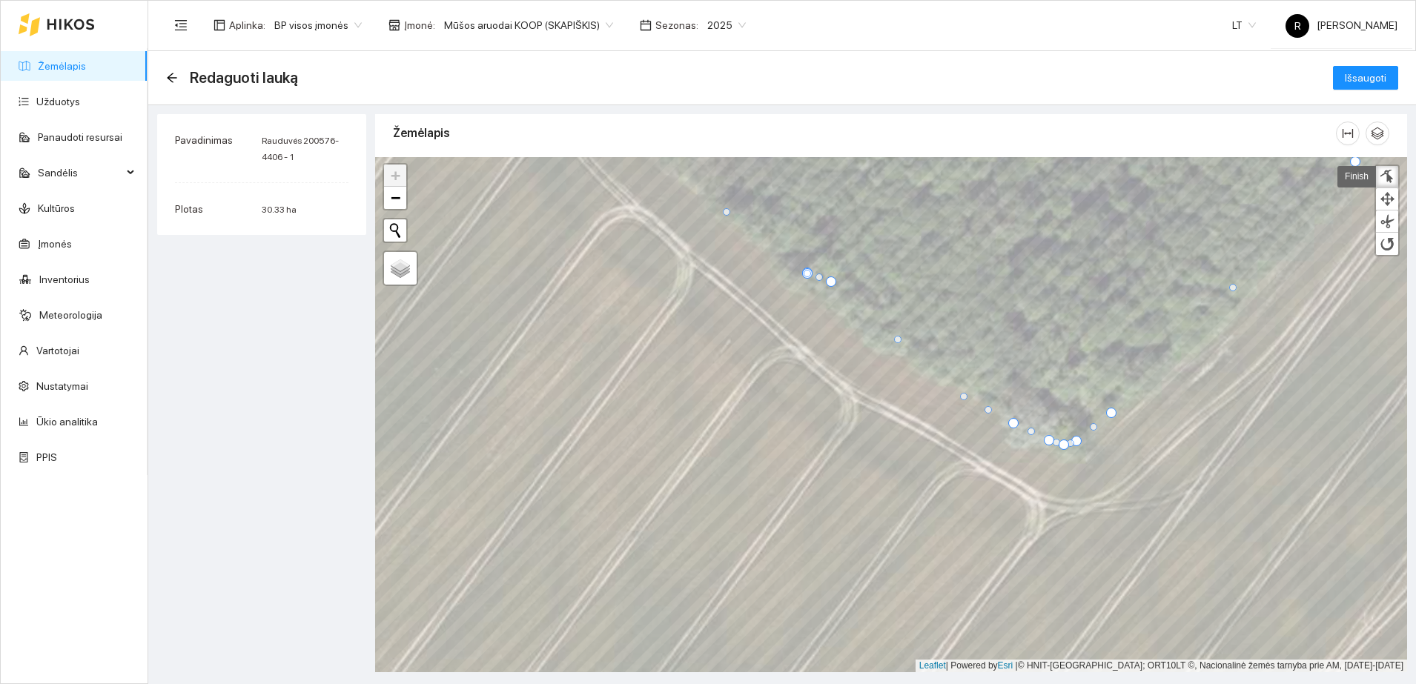
drag, startPoint x: 921, startPoint y: 350, endPoint x: 962, endPoint y: 394, distance: 60.3
click at [962, 394] on div at bounding box center [963, 396] width 7 height 7
drag, startPoint x: 895, startPoint y: 341, endPoint x: 895, endPoint y: 364, distance: 23.0
click at [895, 364] on div at bounding box center [897, 362] width 7 height 7
drag, startPoint x: 862, startPoint y: 321, endPoint x: 852, endPoint y: 335, distance: 17.1
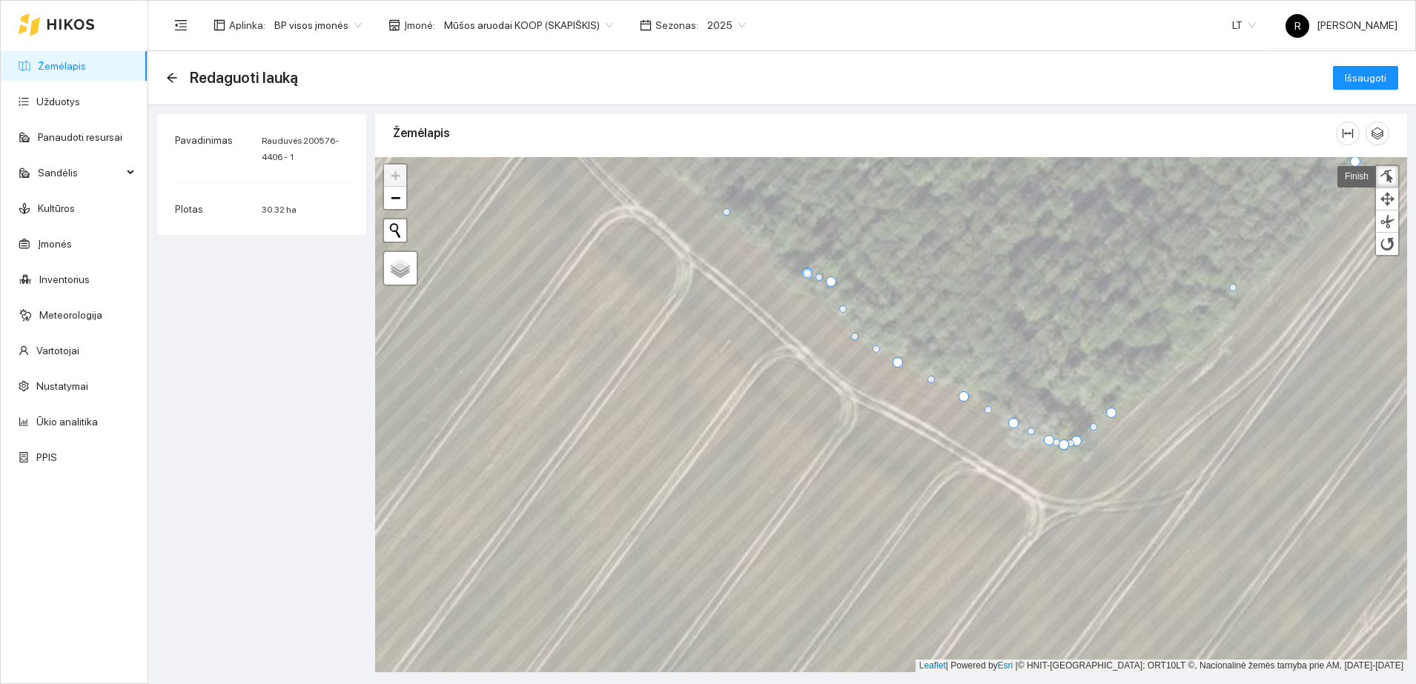
click at [852, 335] on div at bounding box center [854, 336] width 7 height 7
drag, startPoint x: 828, startPoint y: 281, endPoint x: 818, endPoint y: 302, distance: 23.6
click at [818, 302] on div at bounding box center [821, 303] width 10 height 10
drag, startPoint x: 805, startPoint y: 275, endPoint x: 791, endPoint y: 316, distance: 43.1
click at [790, 317] on div at bounding box center [792, 313] width 7 height 7
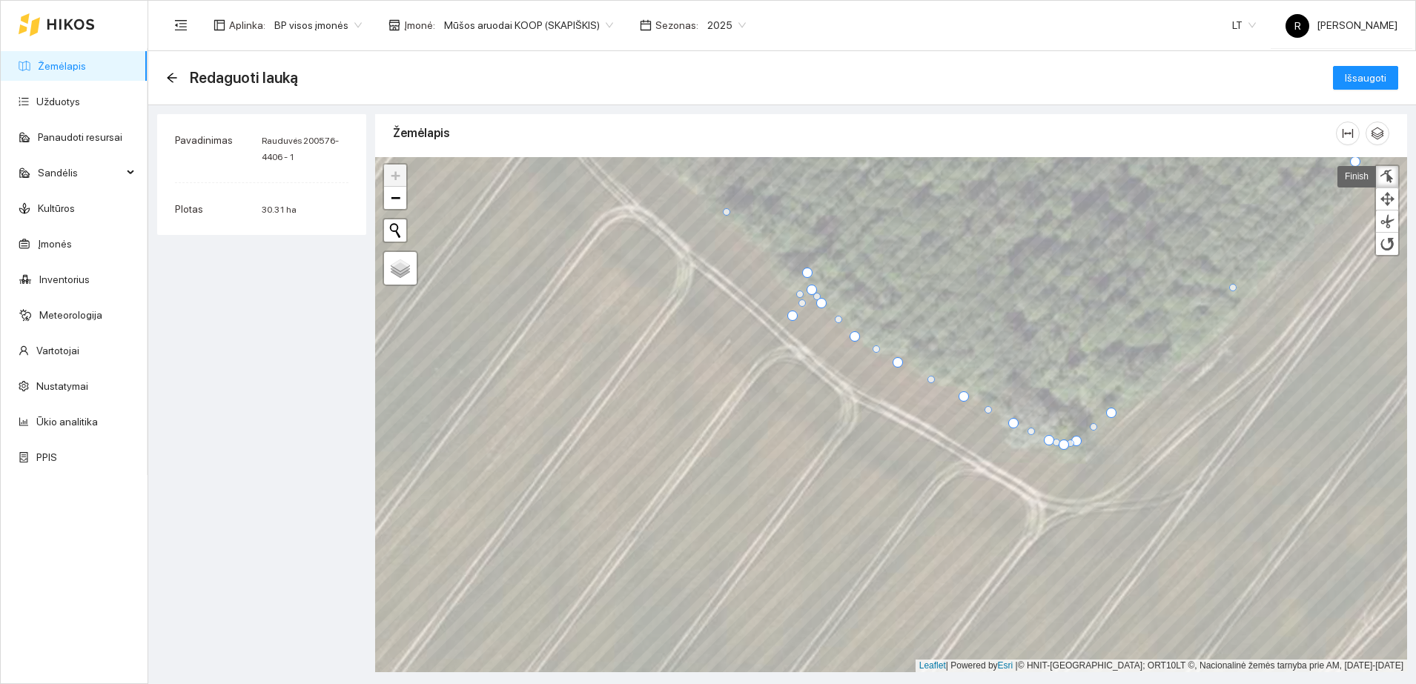
drag, startPoint x: 805, startPoint y: 274, endPoint x: 809, endPoint y: 290, distance: 16.9
click at [809, 290] on div at bounding box center [811, 290] width 10 height 10
drag, startPoint x: 808, startPoint y: 272, endPoint x: 762, endPoint y: 251, distance: 50.7
click at [762, 251] on div at bounding box center [761, 251] width 10 height 10
drag, startPoint x: 791, startPoint y: 316, endPoint x: 786, endPoint y: 286, distance: 30.0
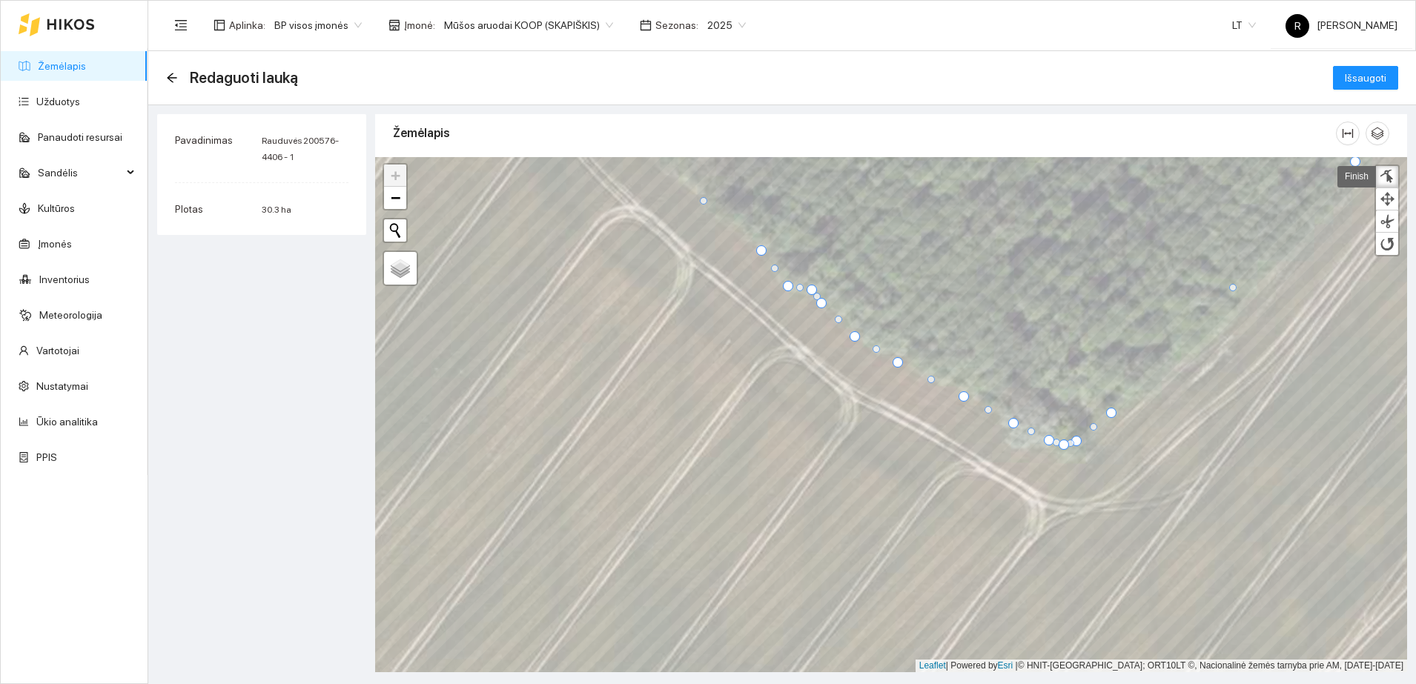
click at [786, 286] on div at bounding box center [788, 286] width 10 height 10
click at [810, 290] on div at bounding box center [811, 293] width 10 height 10
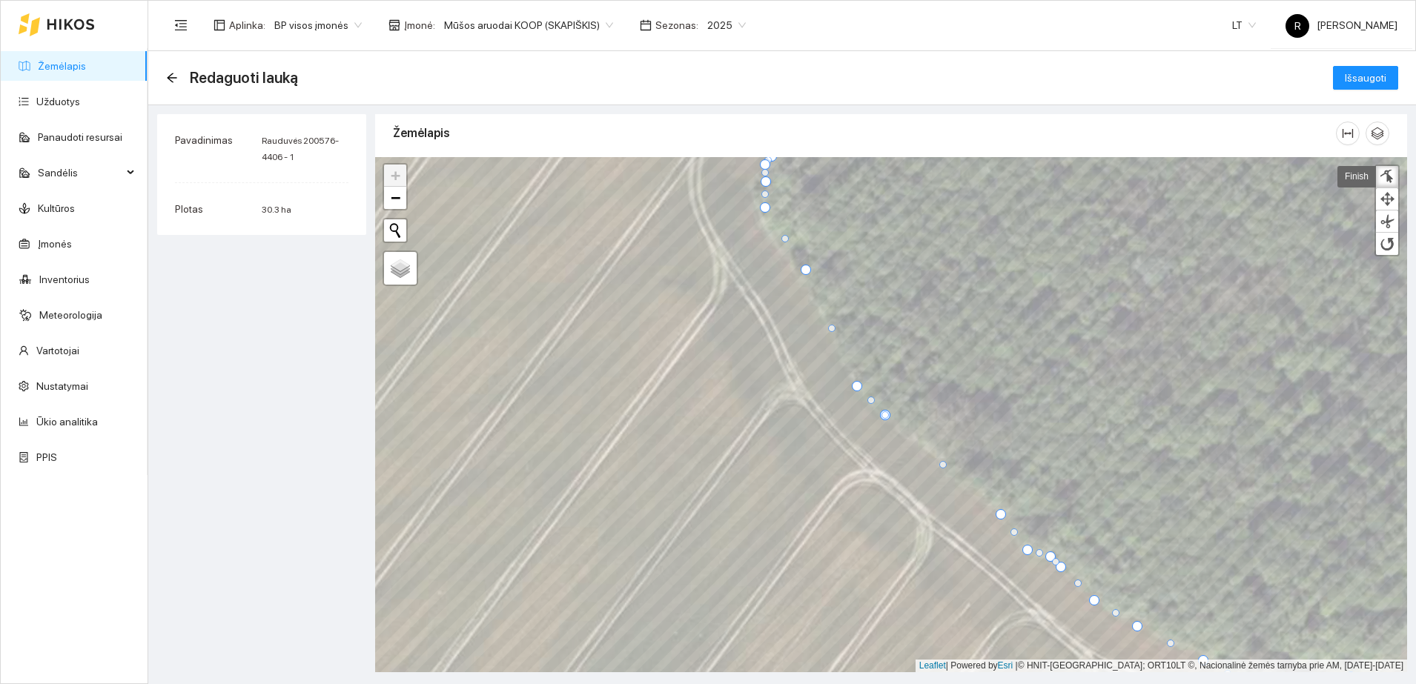
click at [854, 383] on div at bounding box center [857, 386] width 10 height 10
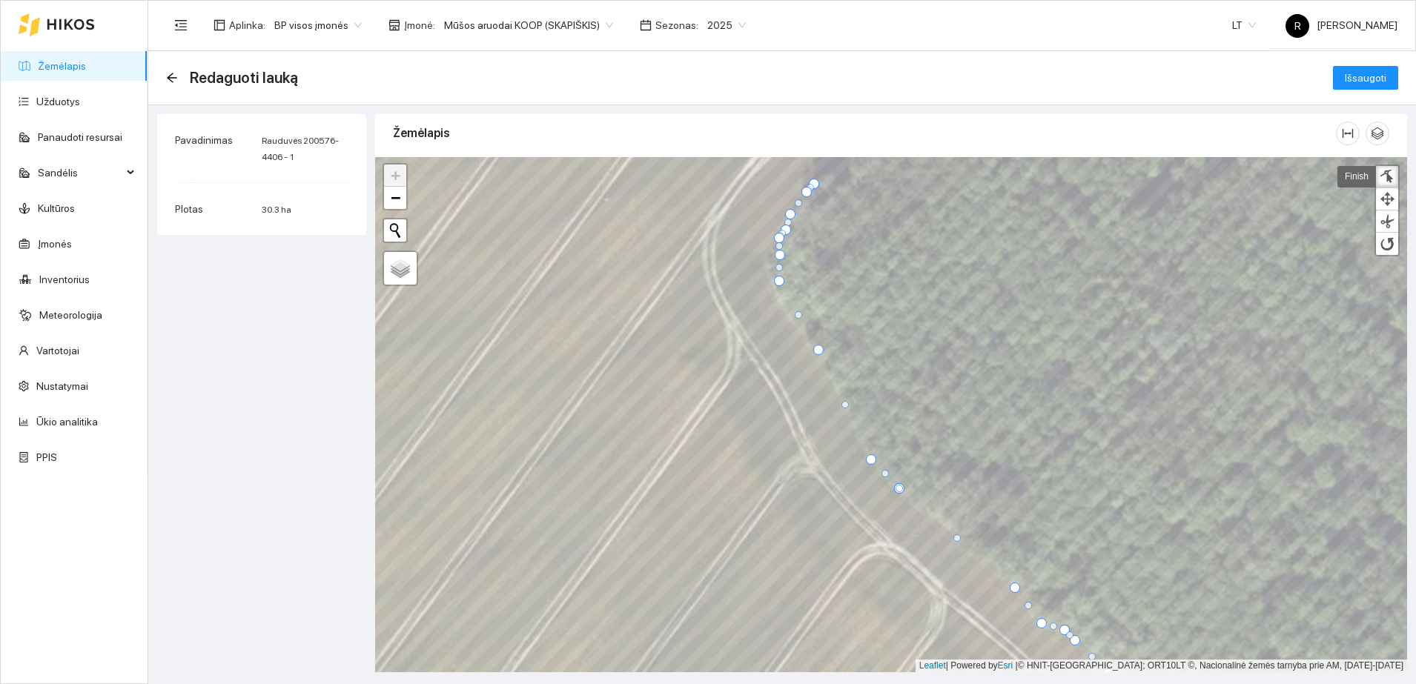
click at [816, 348] on div at bounding box center [818, 350] width 10 height 10
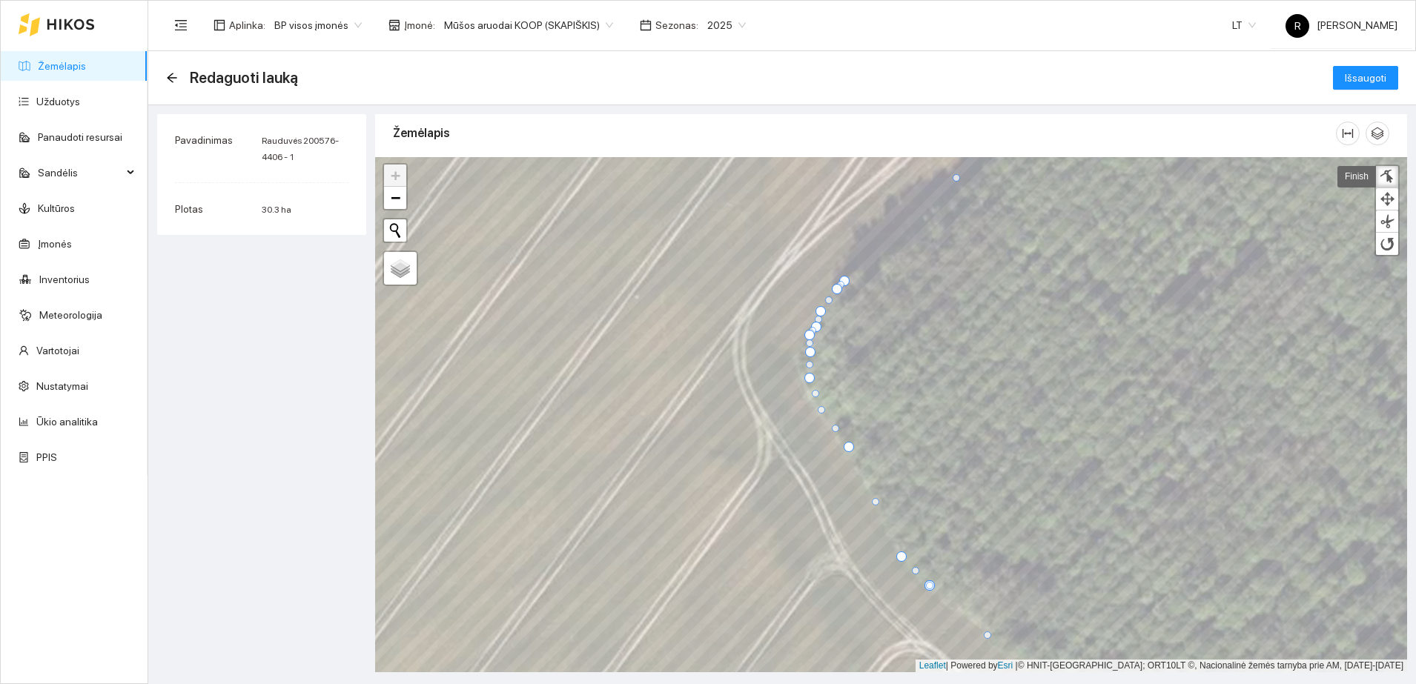
drag, startPoint x: 826, startPoint y: 411, endPoint x: 818, endPoint y: 409, distance: 7.7
click at [818, 409] on div at bounding box center [821, 409] width 7 height 7
drag, startPoint x: 809, startPoint y: 377, endPoint x: 803, endPoint y: 371, distance: 7.9
click at [803, 371] on div at bounding box center [803, 373] width 10 height 10
drag, startPoint x: 803, startPoint y: 349, endPoint x: 795, endPoint y: 348, distance: 8.3
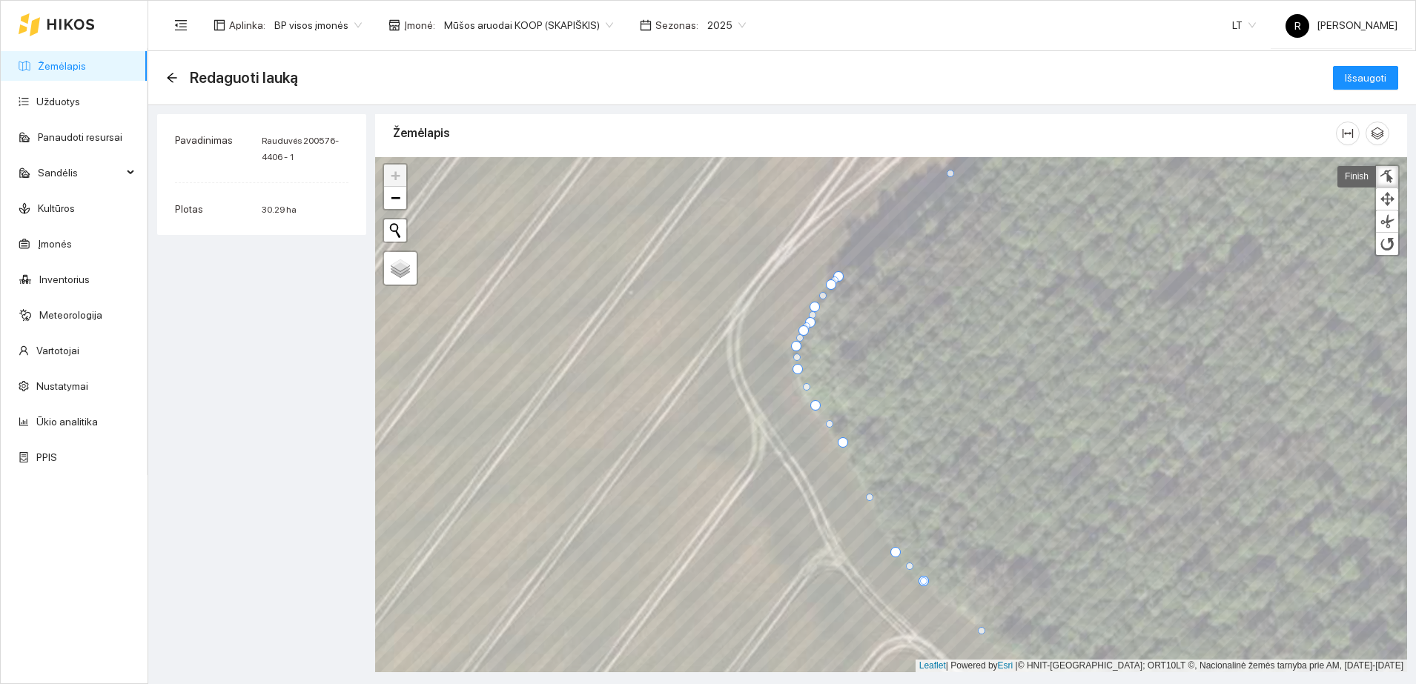
click at [795, 348] on div at bounding box center [796, 346] width 10 height 10
click at [808, 321] on div at bounding box center [806, 319] width 10 height 10
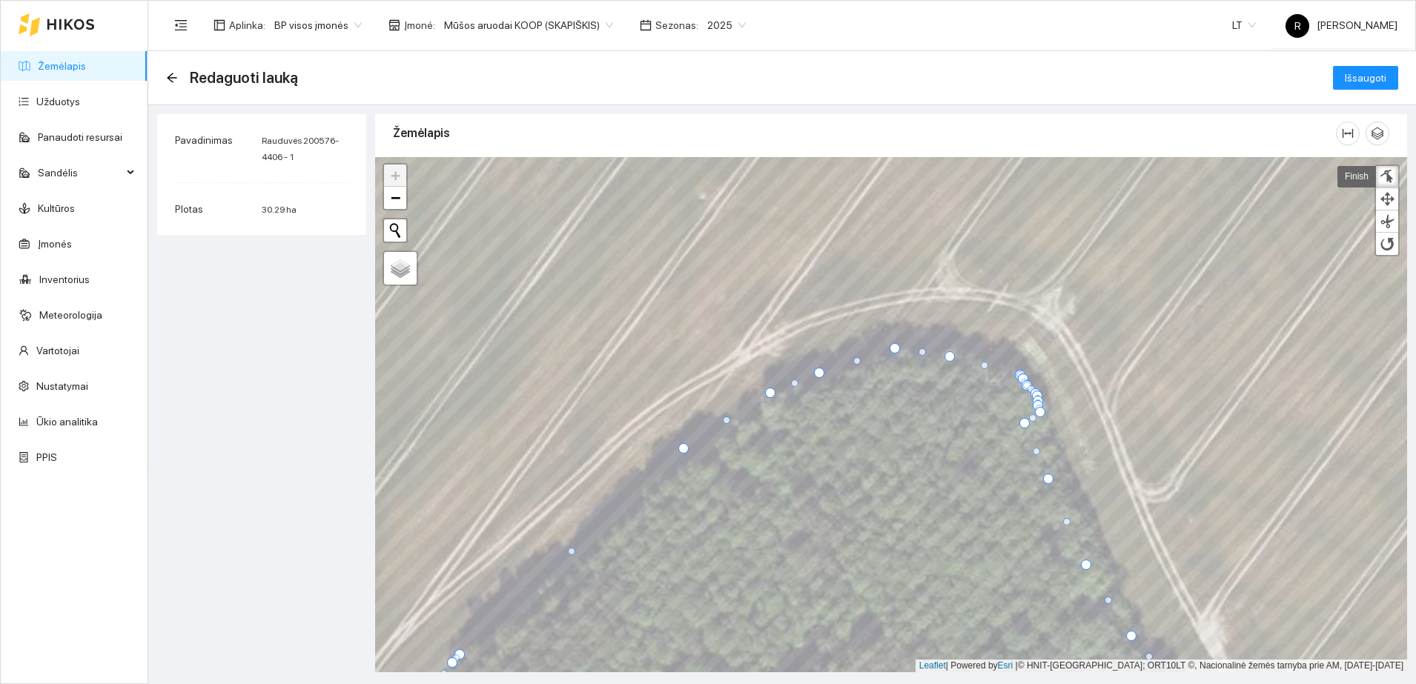
drag, startPoint x: 892, startPoint y: 352, endPoint x: 893, endPoint y: 345, distance: 7.6
click at [893, 345] on div at bounding box center [894, 348] width 10 height 10
click at [818, 368] on div at bounding box center [817, 370] width 10 height 10
click at [770, 387] on div at bounding box center [770, 388] width 10 height 10
drag, startPoint x: 950, startPoint y: 357, endPoint x: 951, endPoint y: 344, distance: 12.7
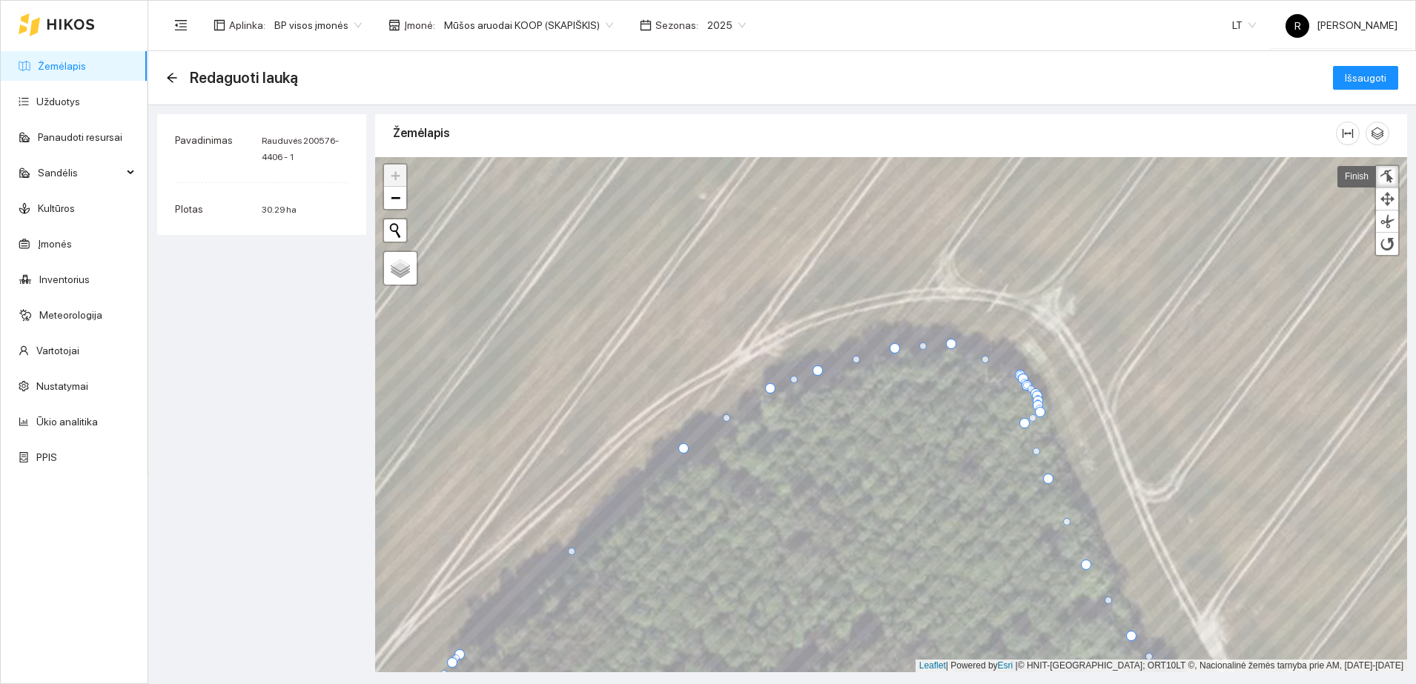
click at [951, 344] on div at bounding box center [951, 344] width 10 height 10
drag, startPoint x: 1022, startPoint y: 422, endPoint x: 1067, endPoint y: 449, distance: 52.9
click at [1067, 449] on div at bounding box center [1069, 450] width 10 height 10
drag, startPoint x: 1039, startPoint y: 410, endPoint x: 1054, endPoint y: 418, distance: 16.9
click at [1054, 418] on div at bounding box center [1055, 420] width 10 height 10
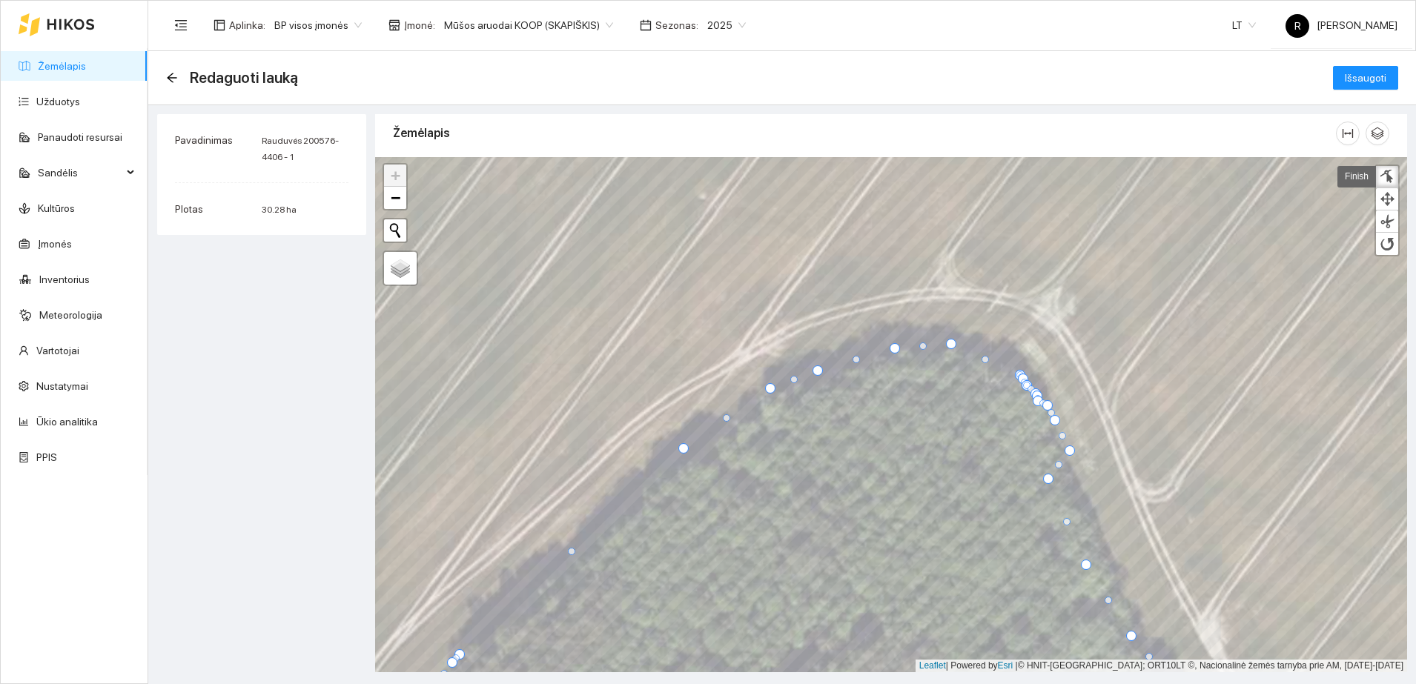
drag, startPoint x: 1036, startPoint y: 406, endPoint x: 1046, endPoint y: 405, distance: 9.7
click at [1046, 405] on div at bounding box center [1047, 405] width 10 height 10
drag, startPoint x: 1018, startPoint y: 373, endPoint x: 1004, endPoint y: 359, distance: 19.4
drag, startPoint x: 1048, startPoint y: 479, endPoint x: 1098, endPoint y: 514, distance: 61.1
click at [1098, 514] on div at bounding box center [1098, 514] width 10 height 10
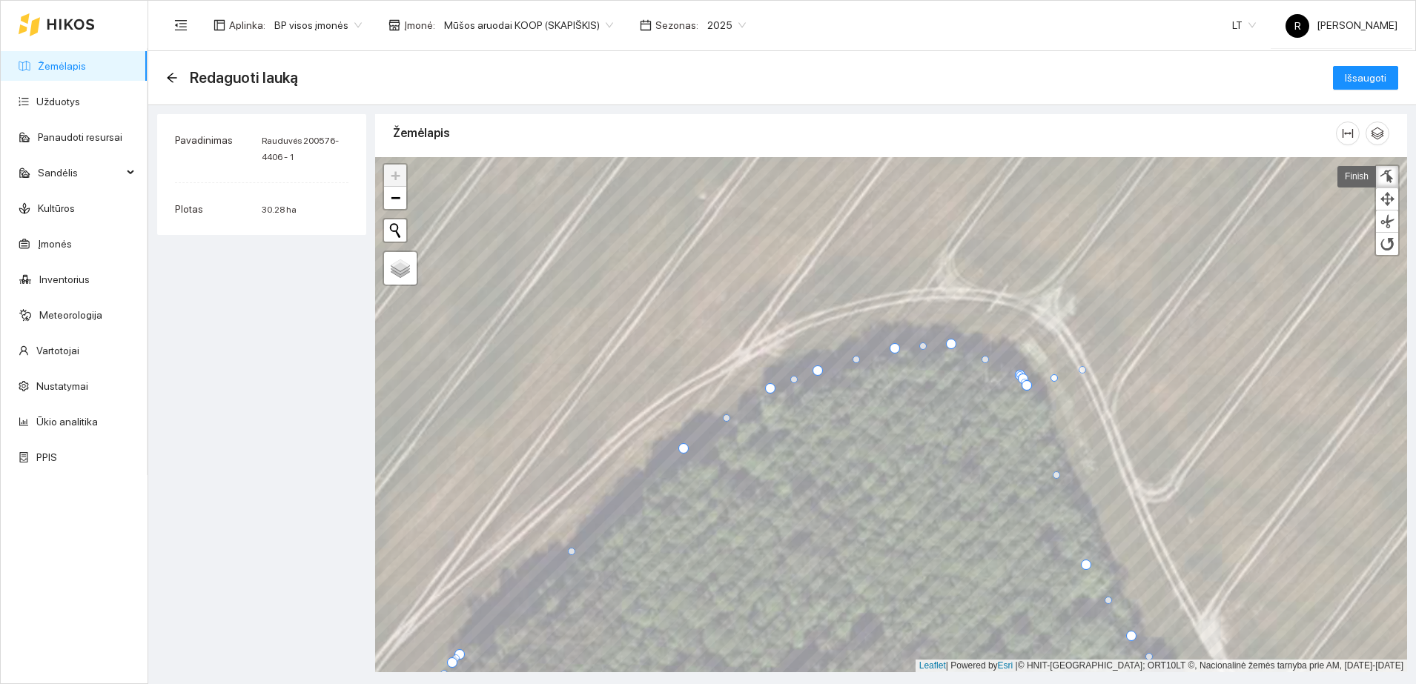
drag, startPoint x: 1024, startPoint y: 385, endPoint x: 1080, endPoint y: 370, distance: 57.7
click at [1080, 370] on div at bounding box center [1081, 369] width 7 height 7
drag, startPoint x: 1024, startPoint y: 384, endPoint x: 1074, endPoint y: 443, distance: 77.8
click at [1074, 443] on div at bounding box center [1077, 445] width 10 height 10
drag, startPoint x: 984, startPoint y: 362, endPoint x: 998, endPoint y: 346, distance: 21.0
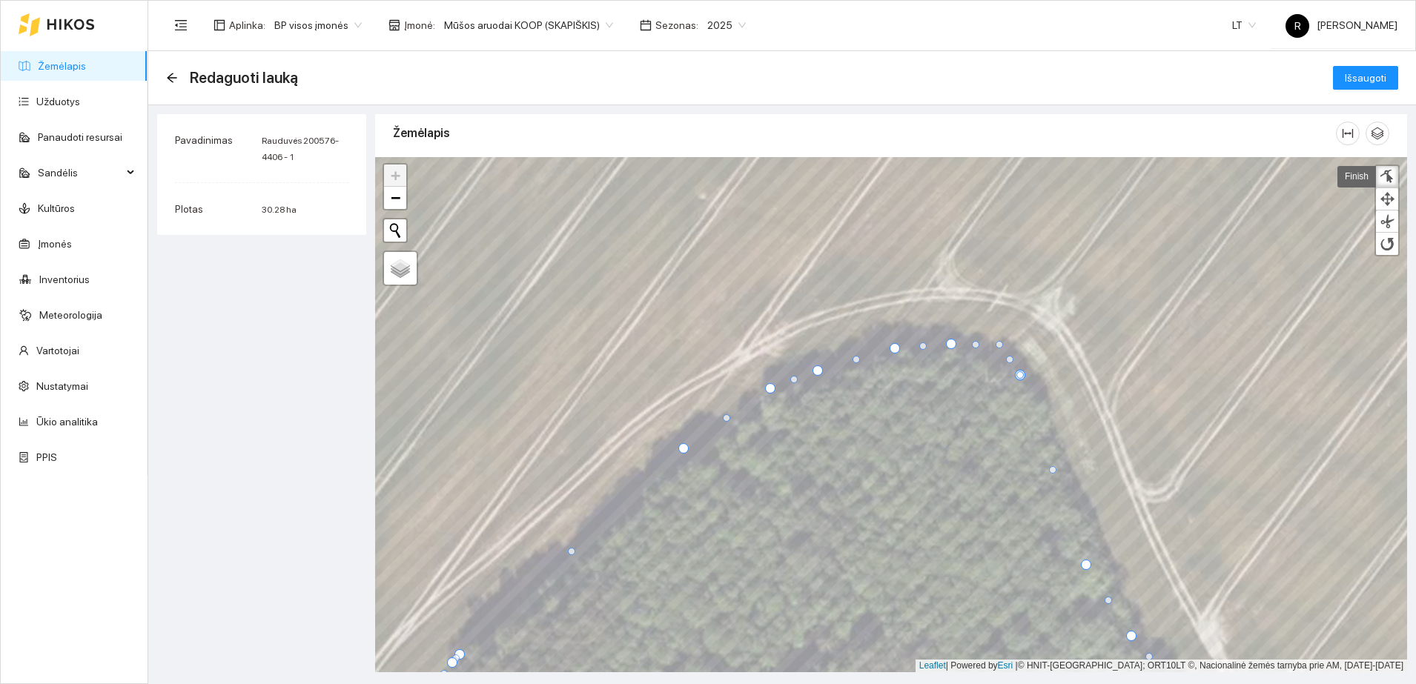
click at [998, 346] on div at bounding box center [998, 344] width 7 height 7
click at [1024, 369] on div at bounding box center [1024, 371] width 7 height 7
drag, startPoint x: 1016, startPoint y: 373, endPoint x: 1032, endPoint y: 394, distance: 26.5
drag, startPoint x: 1027, startPoint y: 371, endPoint x: 1038, endPoint y: 343, distance: 29.6
click at [1038, 343] on div at bounding box center [1037, 344] width 10 height 10
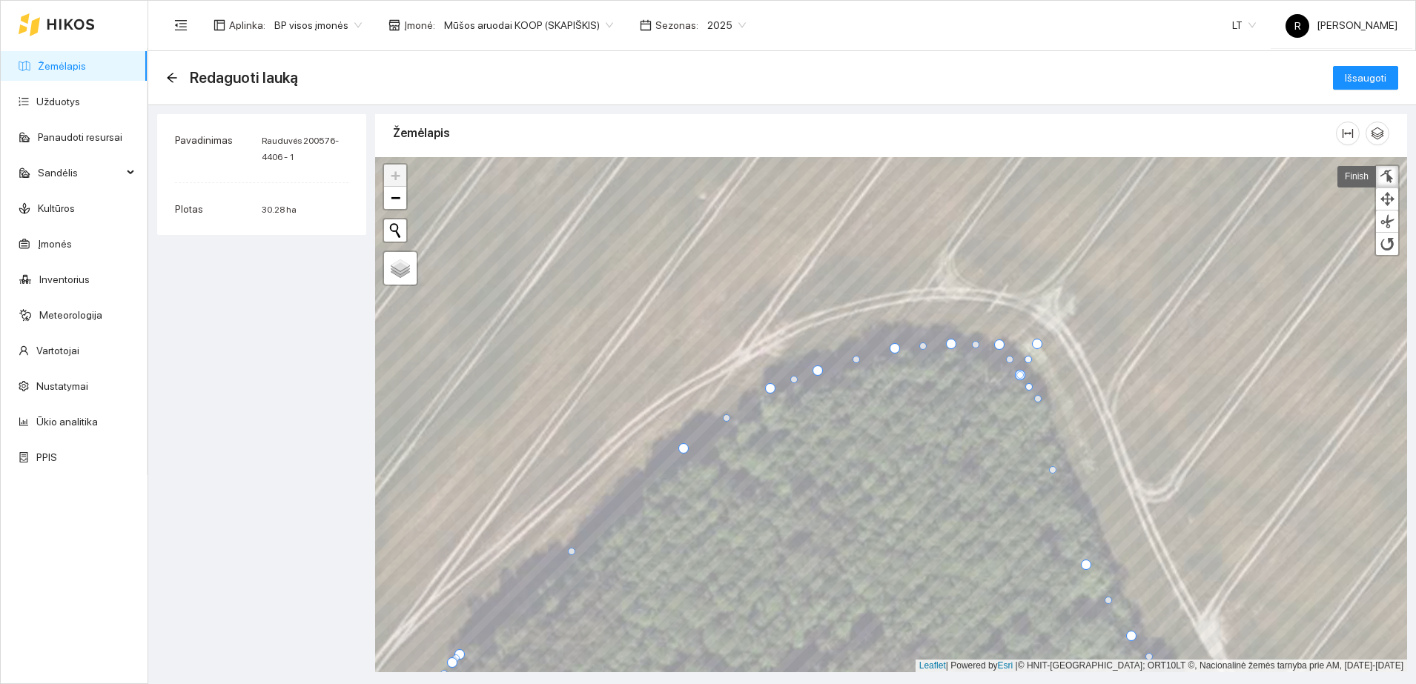
drag, startPoint x: 1021, startPoint y: 374, endPoint x: 1039, endPoint y: 398, distance: 30.7
click at [1017, 352] on div at bounding box center [1018, 351] width 7 height 7
drag, startPoint x: 1020, startPoint y: 374, endPoint x: 1059, endPoint y: 385, distance: 40.6
click at [1059, 385] on div at bounding box center [1059, 385] width 7 height 7
drag, startPoint x: 1020, startPoint y: 380, endPoint x: 1058, endPoint y: 410, distance: 48.5
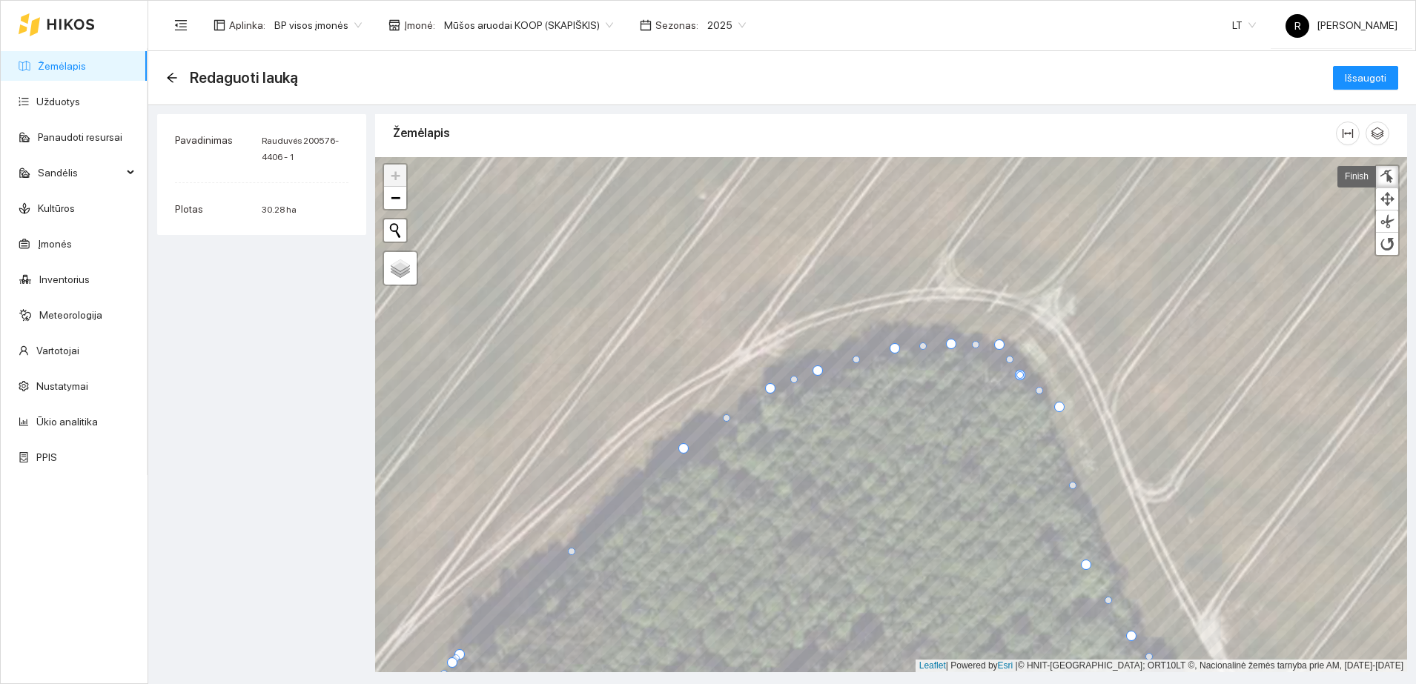
click at [1059, 411] on div at bounding box center [1059, 407] width 10 height 10
drag, startPoint x: 1018, startPoint y: 375, endPoint x: 1050, endPoint y: 366, distance: 32.4
click at [1050, 366] on div at bounding box center [1050, 365] width 7 height 7
drag, startPoint x: 1020, startPoint y: 377, endPoint x: 1024, endPoint y: 410, distance: 33.7
click at [1024, 410] on div at bounding box center [1024, 408] width 7 height 7
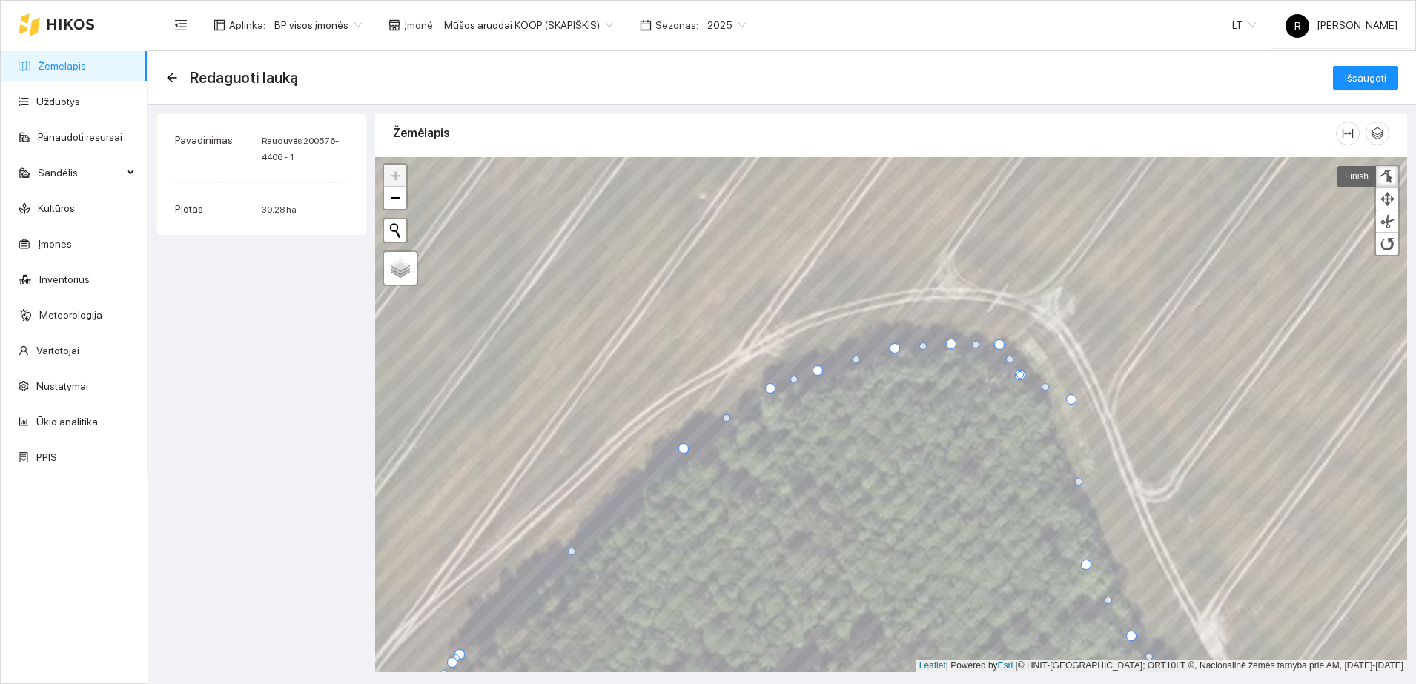
drag, startPoint x: 1024, startPoint y: 376, endPoint x: 1067, endPoint y: 398, distance: 47.7
click at [1067, 398] on div at bounding box center [1071, 399] width 10 height 10
drag, startPoint x: 1021, startPoint y: 375, endPoint x: 1047, endPoint y: 349, distance: 36.7
click at [1047, 349] on div at bounding box center [1044, 348] width 7 height 7
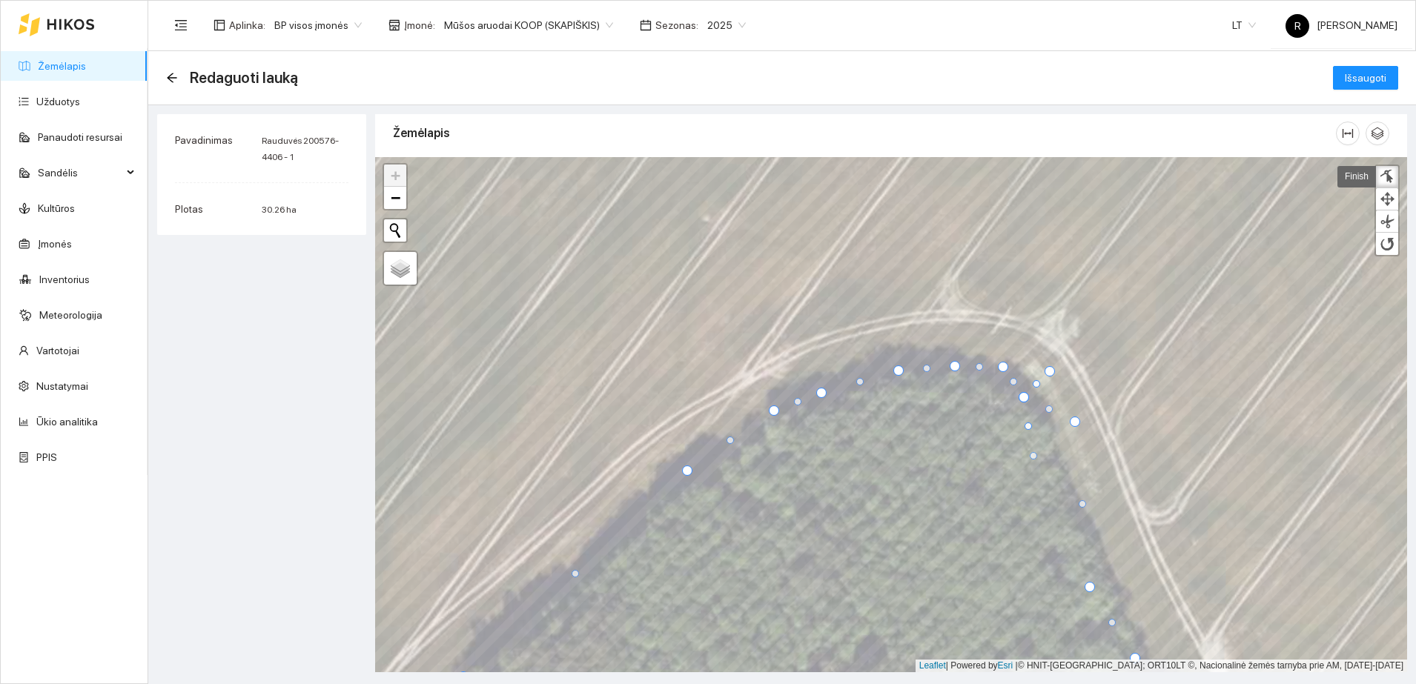
drag, startPoint x: 1023, startPoint y: 397, endPoint x: 1032, endPoint y: 455, distance: 59.2
click at [1033, 455] on div at bounding box center [1033, 455] width 7 height 7
drag, startPoint x: 1021, startPoint y: 397, endPoint x: 1065, endPoint y: 395, distance: 44.5
click at [1065, 395] on div at bounding box center [1068, 395] width 10 height 10
drag, startPoint x: 1013, startPoint y: 381, endPoint x: 1025, endPoint y: 379, distance: 12.8
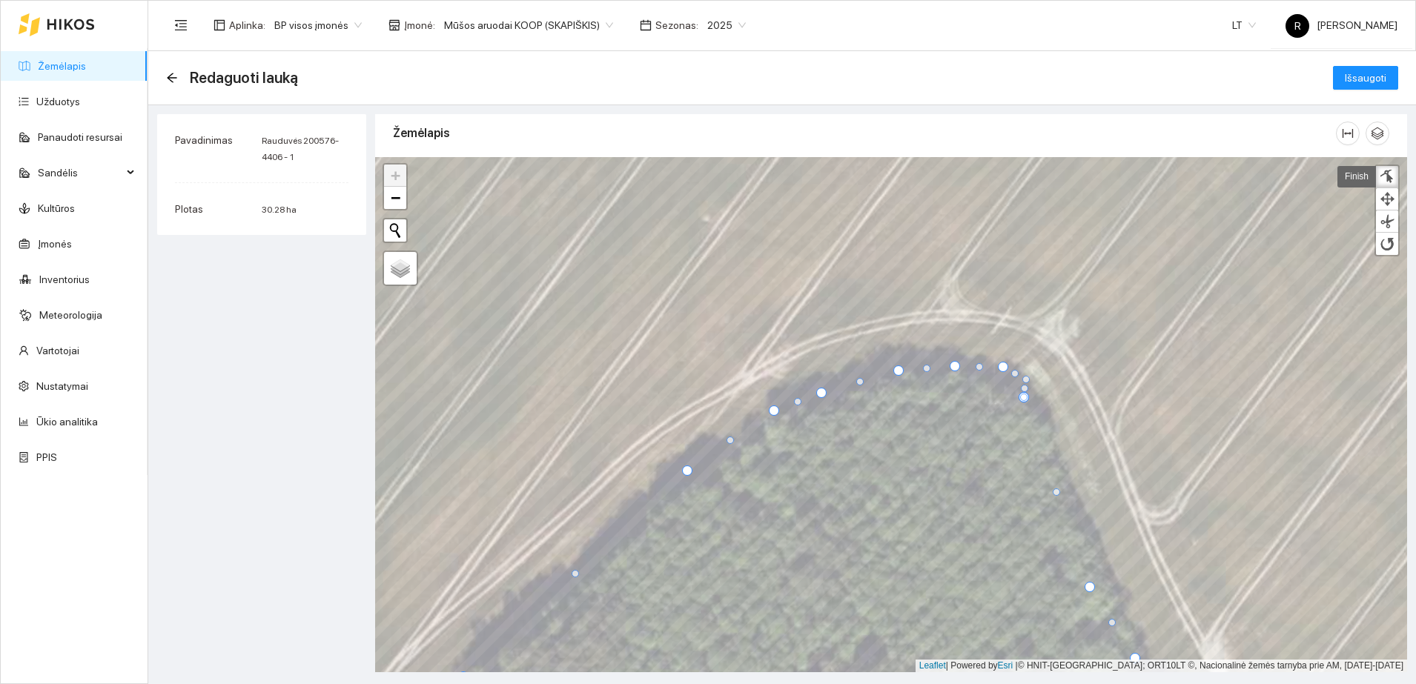
click at [1025, 379] on div at bounding box center [1025, 379] width 7 height 7
drag, startPoint x: 1024, startPoint y: 400, endPoint x: 1041, endPoint y: 400, distance: 17.0
click at [1047, 405] on div at bounding box center [1046, 403] width 7 height 7
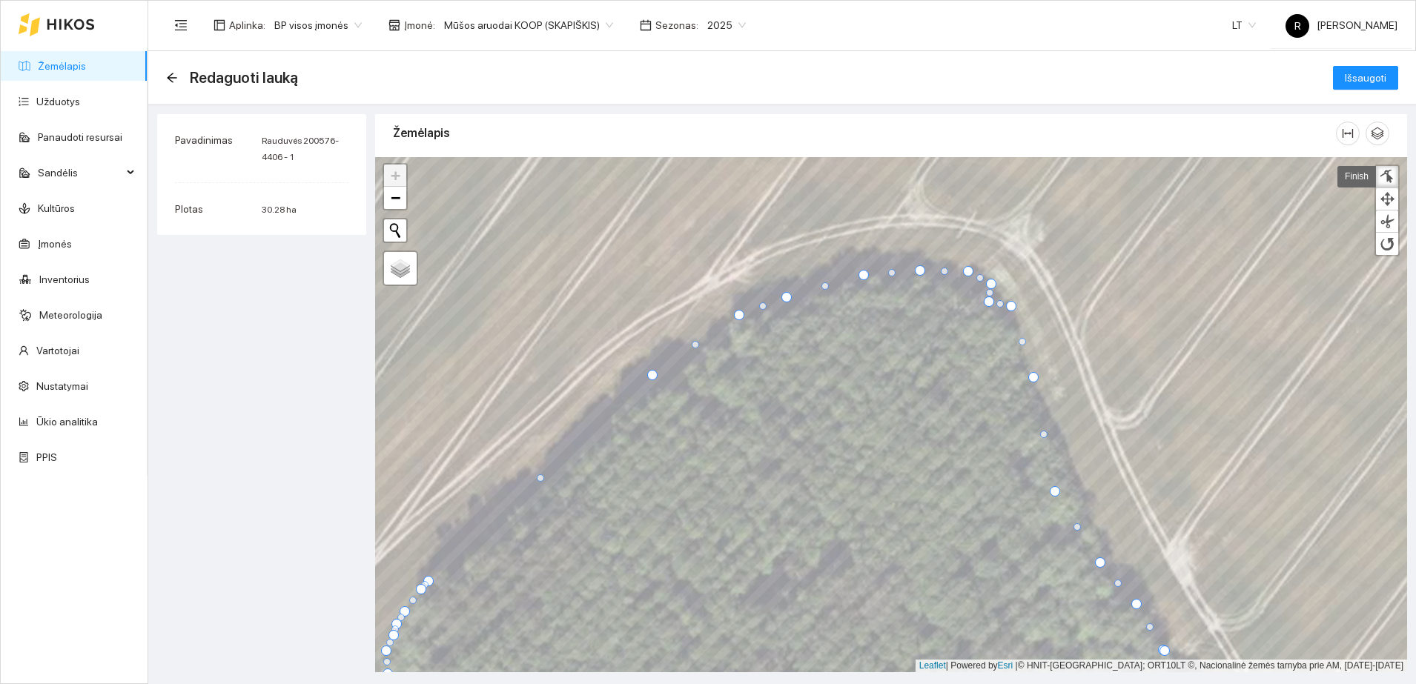
drag, startPoint x: 989, startPoint y: 302, endPoint x: 1033, endPoint y: 378, distance: 87.7
click at [1033, 378] on div at bounding box center [1033, 377] width 10 height 10
drag, startPoint x: 988, startPoint y: 301, endPoint x: 996, endPoint y: 292, distance: 12.1
click at [996, 292] on div at bounding box center [997, 293] width 10 height 10
click at [1009, 310] on div at bounding box center [1010, 311] width 10 height 10
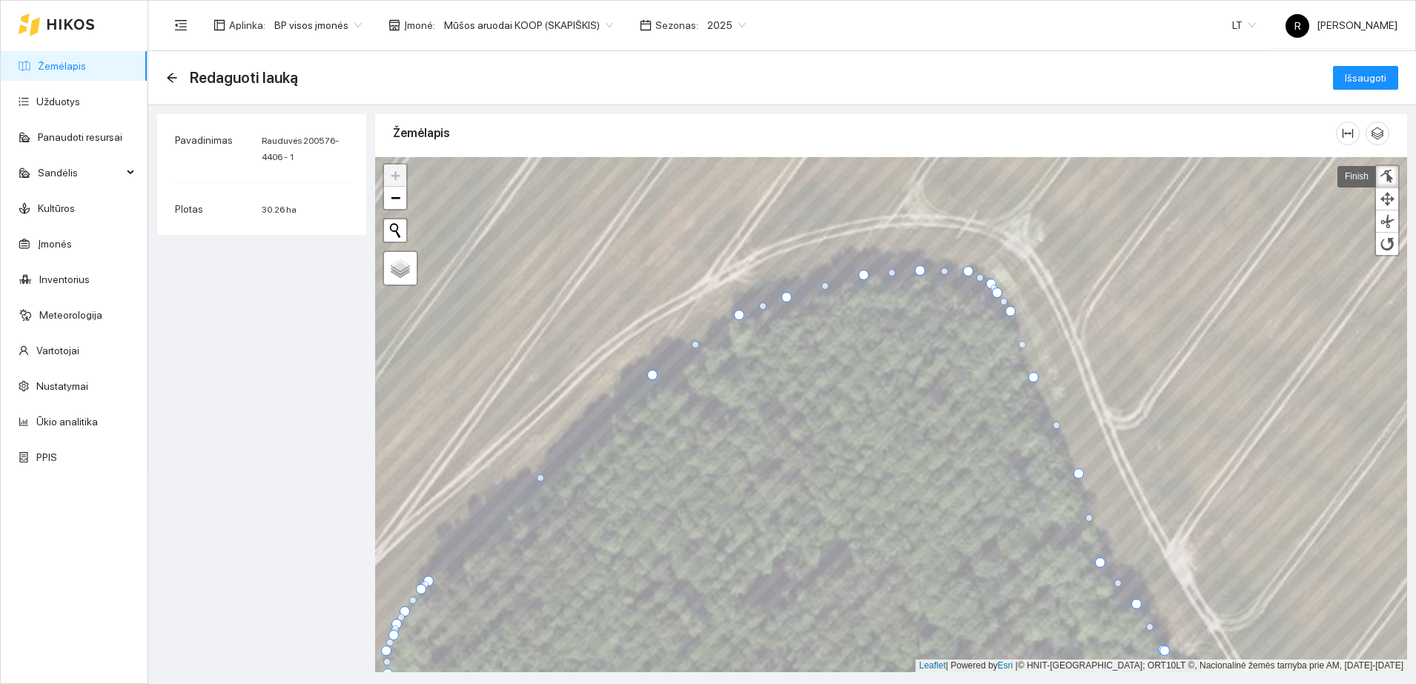
drag, startPoint x: 1055, startPoint y: 490, endPoint x: 1076, endPoint y: 472, distance: 27.3
click at [1077, 472] on div at bounding box center [1078, 473] width 10 height 10
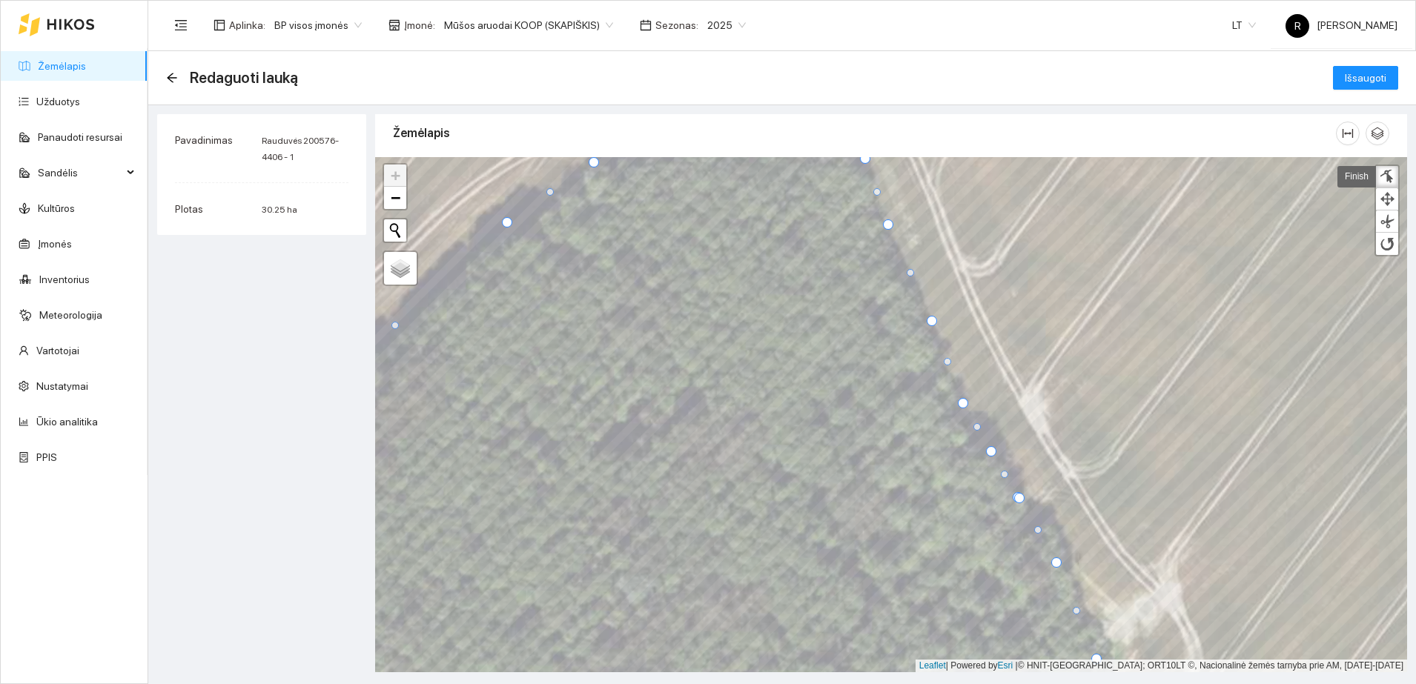
drag, startPoint x: 955, startPoint y: 407, endPoint x: 963, endPoint y: 400, distance: 10.5
click at [963, 400] on div at bounding box center [963, 403] width 10 height 10
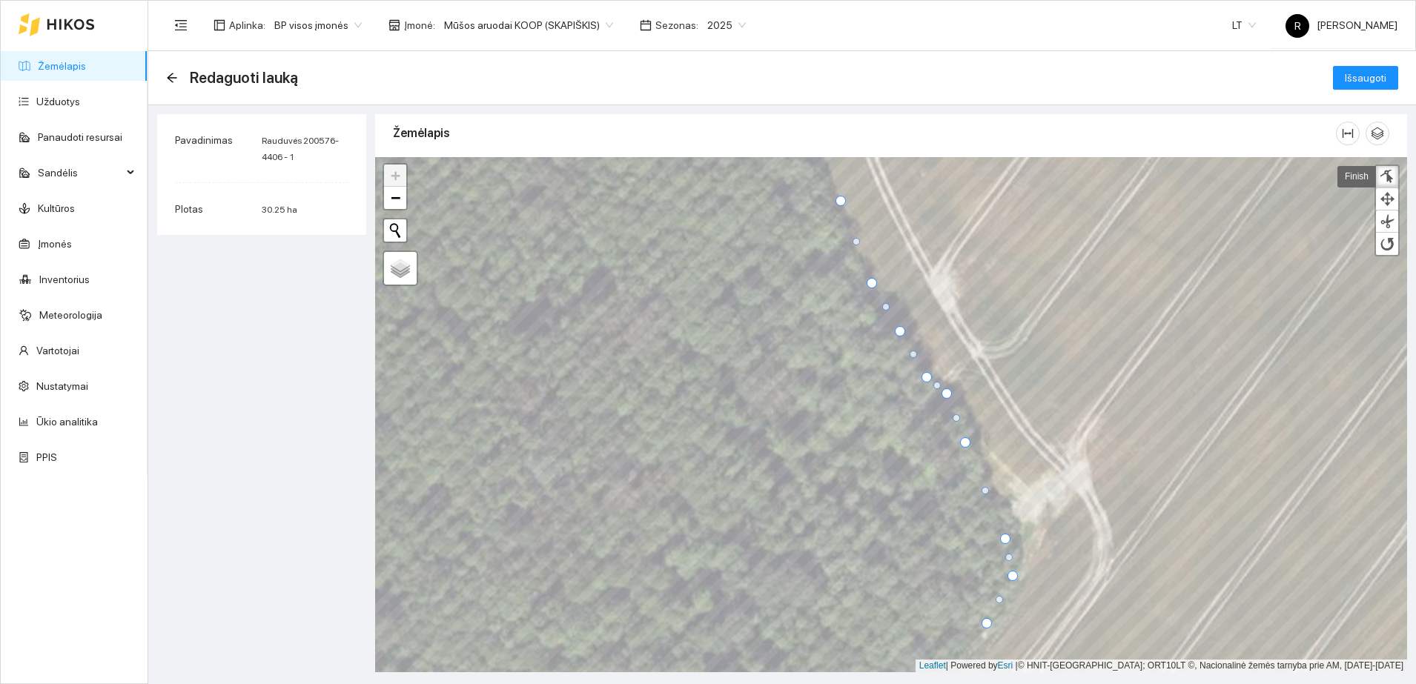
drag, startPoint x: 924, startPoint y: 377, endPoint x: 943, endPoint y: 393, distance: 24.2
click at [943, 393] on div at bounding box center [946, 393] width 10 height 10
drag, startPoint x: 924, startPoint y: 377, endPoint x: 917, endPoint y: 355, distance: 22.5
click at [917, 355] on div at bounding box center [920, 356] width 10 height 10
click at [950, 390] on div at bounding box center [950, 393] width 10 height 10
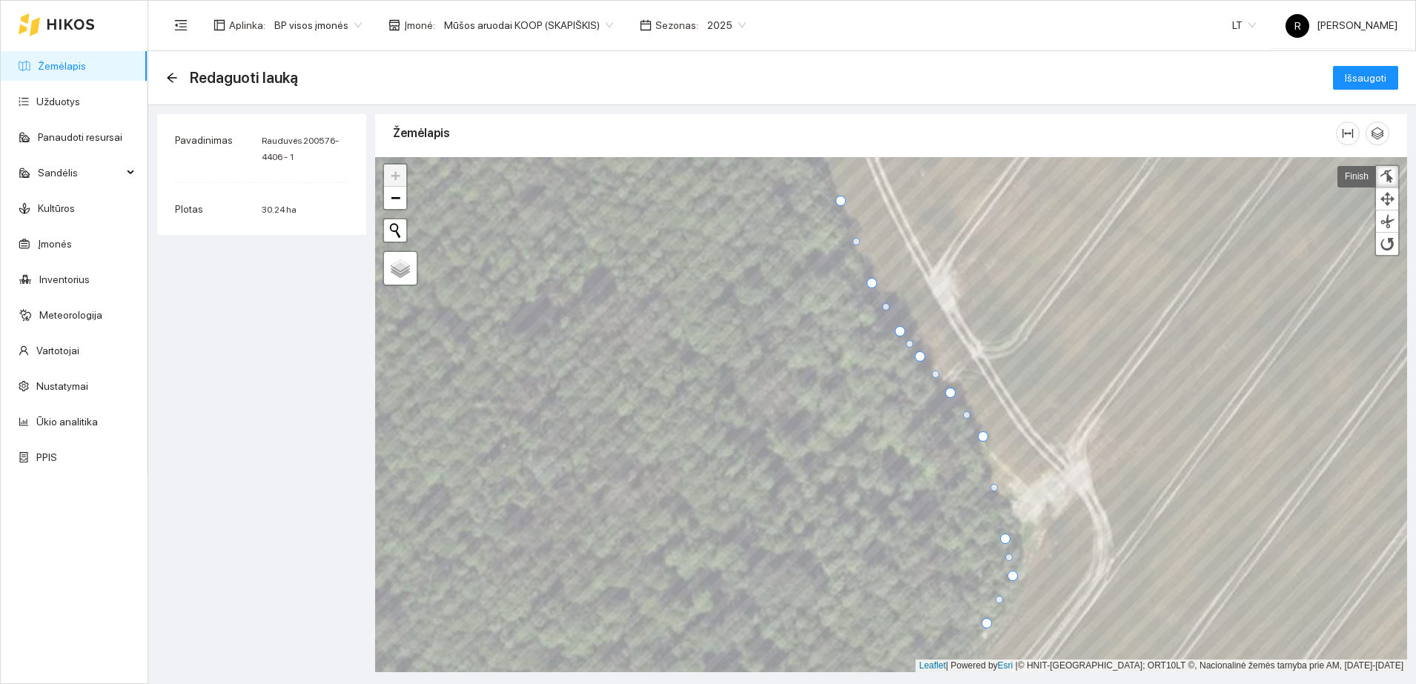
drag, startPoint x: 964, startPoint y: 442, endPoint x: 981, endPoint y: 436, distance: 18.0
click at [981, 436] on div at bounding box center [983, 436] width 10 height 10
drag, startPoint x: 994, startPoint y: 486, endPoint x: 998, endPoint y: 480, distance: 8.0
click at [998, 480] on div at bounding box center [998, 480] width 7 height 7
drag, startPoint x: 1005, startPoint y: 539, endPoint x: 1024, endPoint y: 522, distance: 25.2
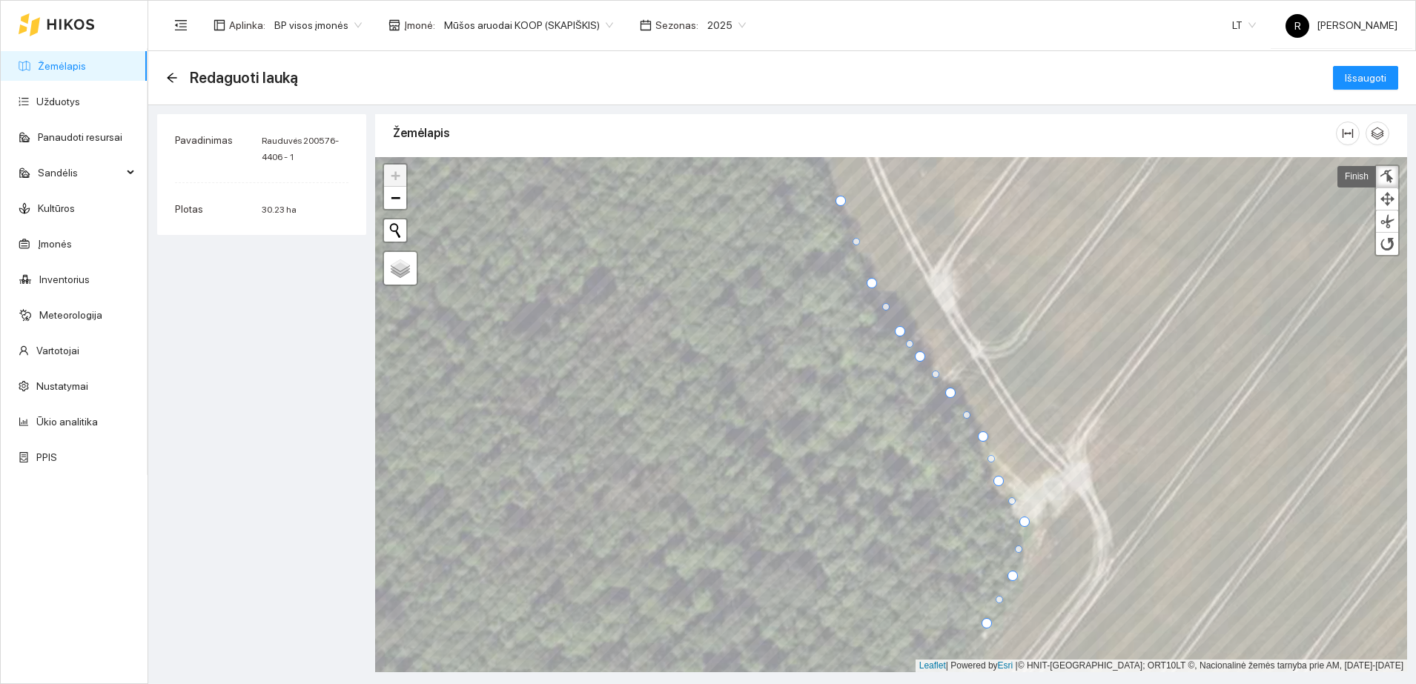
click at [1024, 522] on div at bounding box center [1024, 522] width 10 height 10
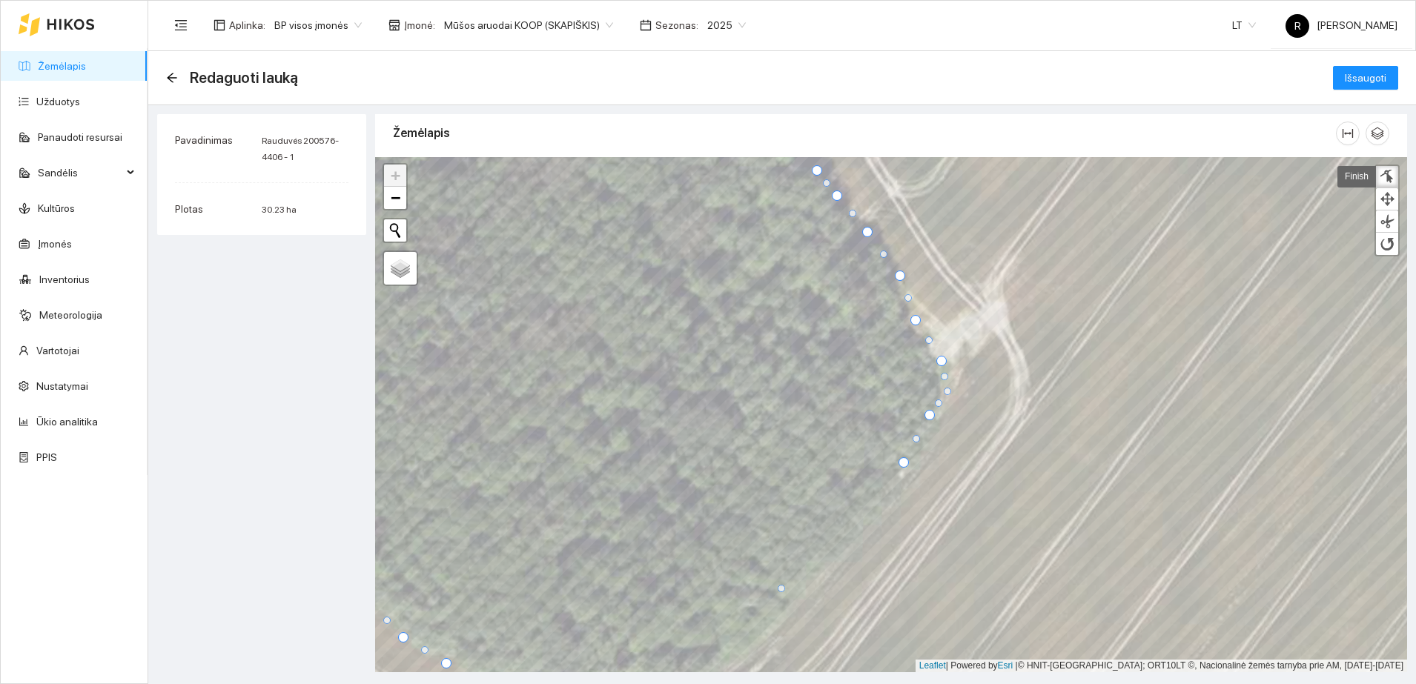
drag, startPoint x: 936, startPoint y: 388, endPoint x: 948, endPoint y: 391, distance: 12.2
click at [948, 391] on div at bounding box center [947, 391] width 7 height 7
drag, startPoint x: 928, startPoint y: 416, endPoint x: 938, endPoint y: 423, distance: 12.2
click at [938, 423] on div at bounding box center [939, 422] width 10 height 10
drag, startPoint x: 904, startPoint y: 460, endPoint x: 918, endPoint y: 466, distance: 15.6
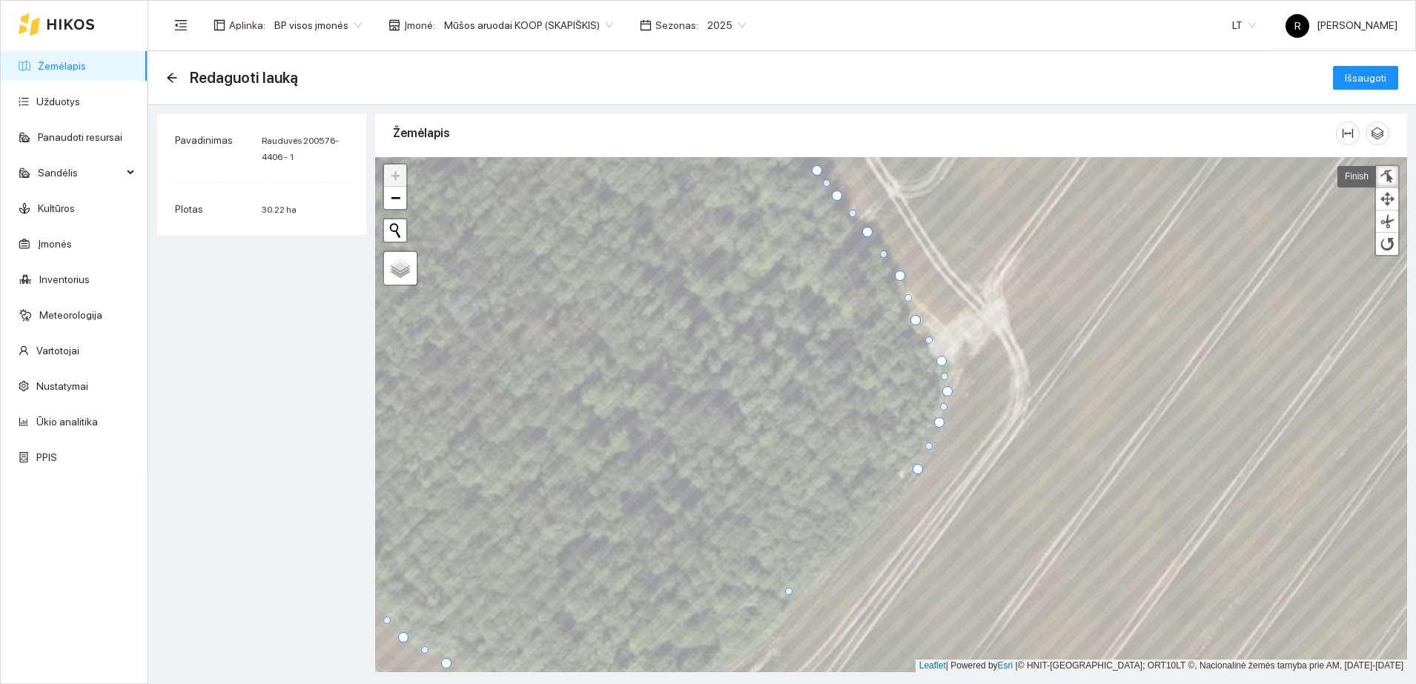
click at [918, 466] on div at bounding box center [917, 469] width 10 height 10
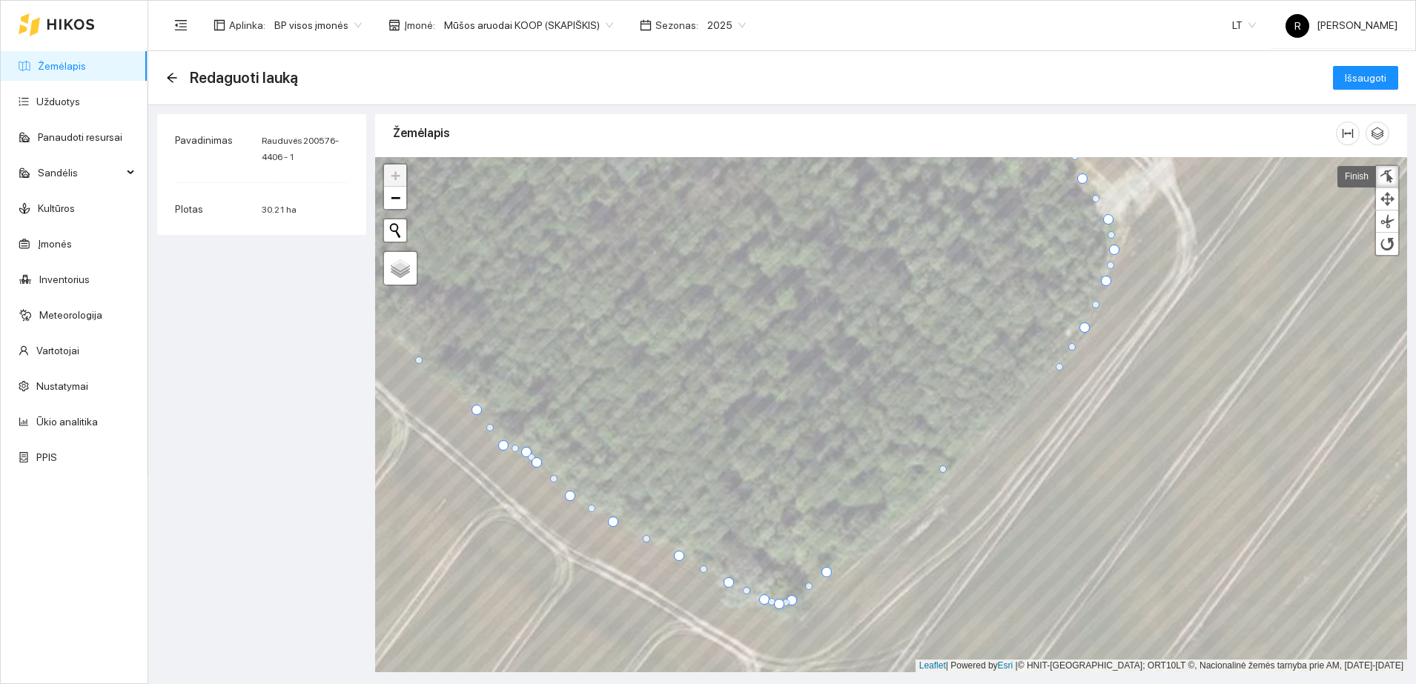
drag, startPoint x: 955, startPoint y: 451, endPoint x: 1059, endPoint y: 367, distance: 133.4
click at [1059, 367] on div at bounding box center [1059, 366] width 7 height 7
drag, startPoint x: 942, startPoint y: 469, endPoint x: 1033, endPoint y: 385, distance: 123.3
click at [1033, 385] on div at bounding box center [1033, 385] width 7 height 7
drag, startPoint x: 929, startPoint y: 478, endPoint x: 978, endPoint y: 436, distance: 64.6
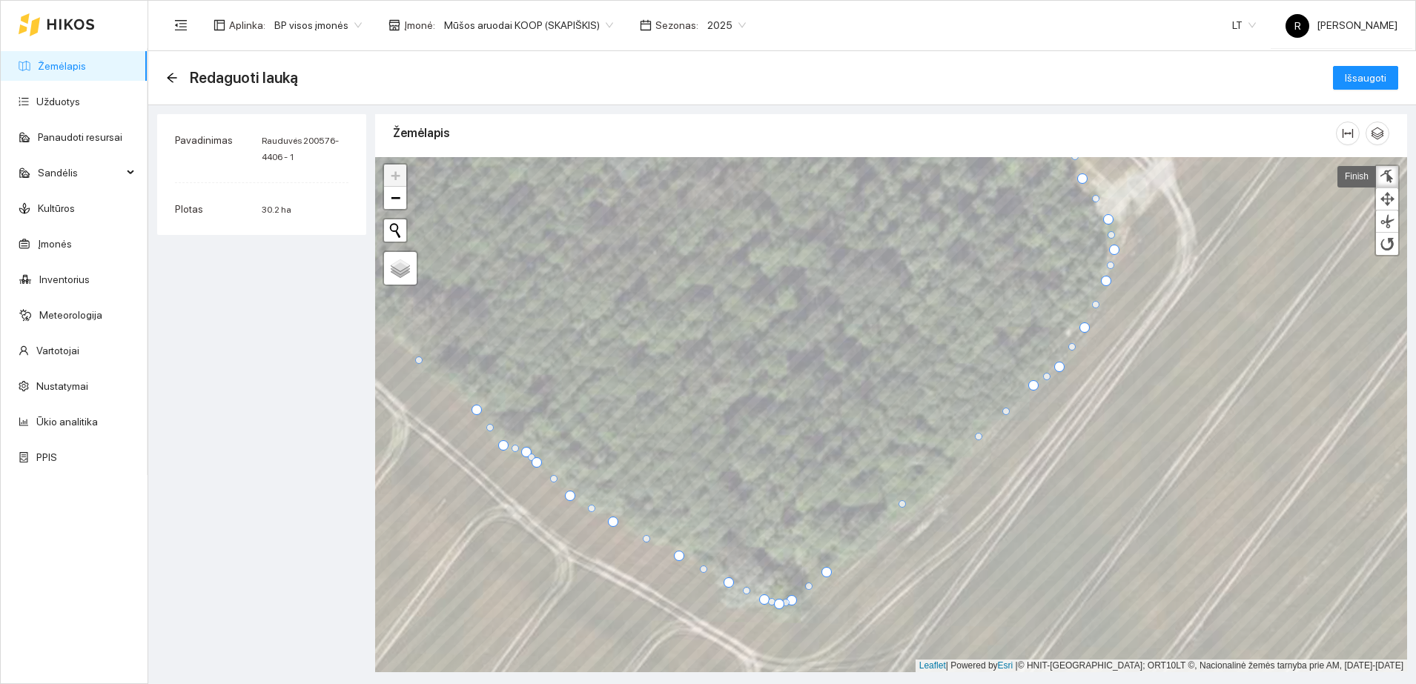
click at [978, 436] on div at bounding box center [978, 436] width 7 height 7
drag, startPoint x: 901, startPoint y: 505, endPoint x: 944, endPoint y: 489, distance: 45.7
click at [944, 489] on div at bounding box center [944, 488] width 7 height 7
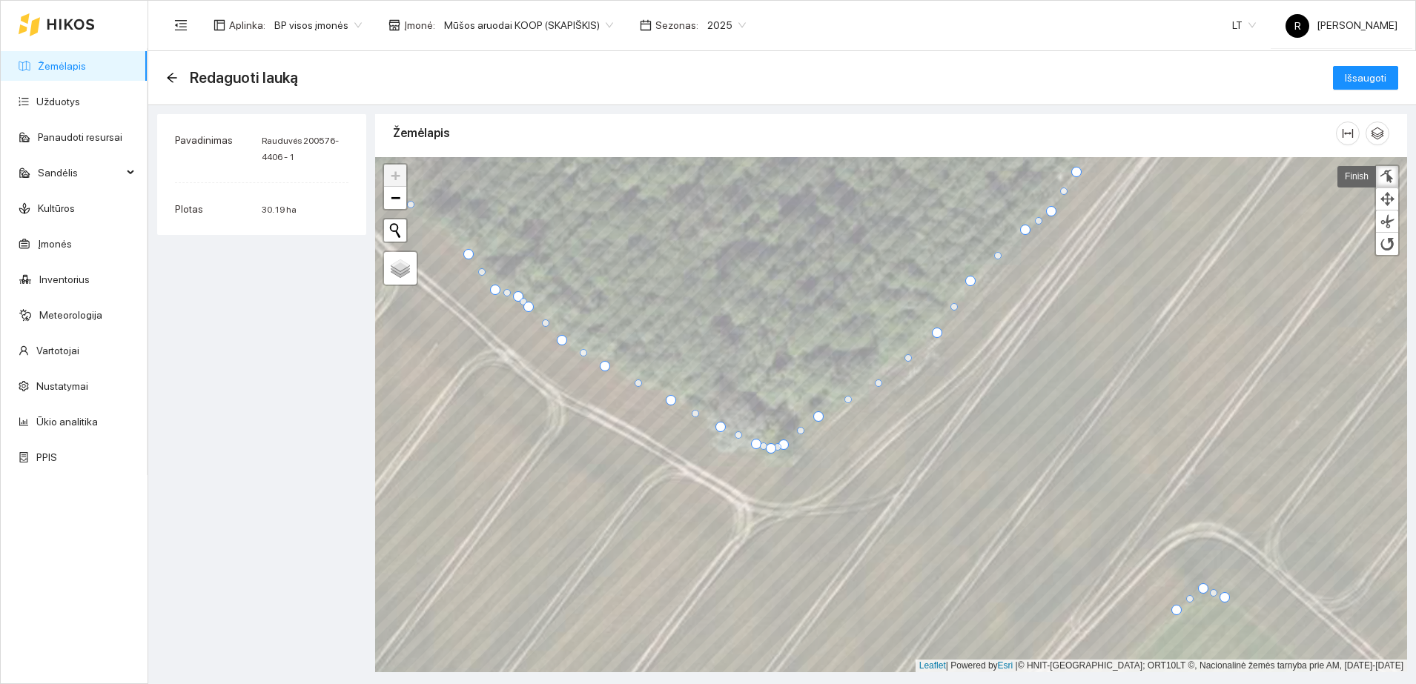
drag, startPoint x: 879, startPoint y: 373, endPoint x: 879, endPoint y: 381, distance: 8.2
click at [879, 381] on div at bounding box center [878, 383] width 7 height 7
click at [849, 403] on div at bounding box center [850, 402] width 7 height 7
click at [819, 420] on div at bounding box center [821, 421] width 10 height 10
drag, startPoint x: 782, startPoint y: 441, endPoint x: 779, endPoint y: 459, distance: 18.0
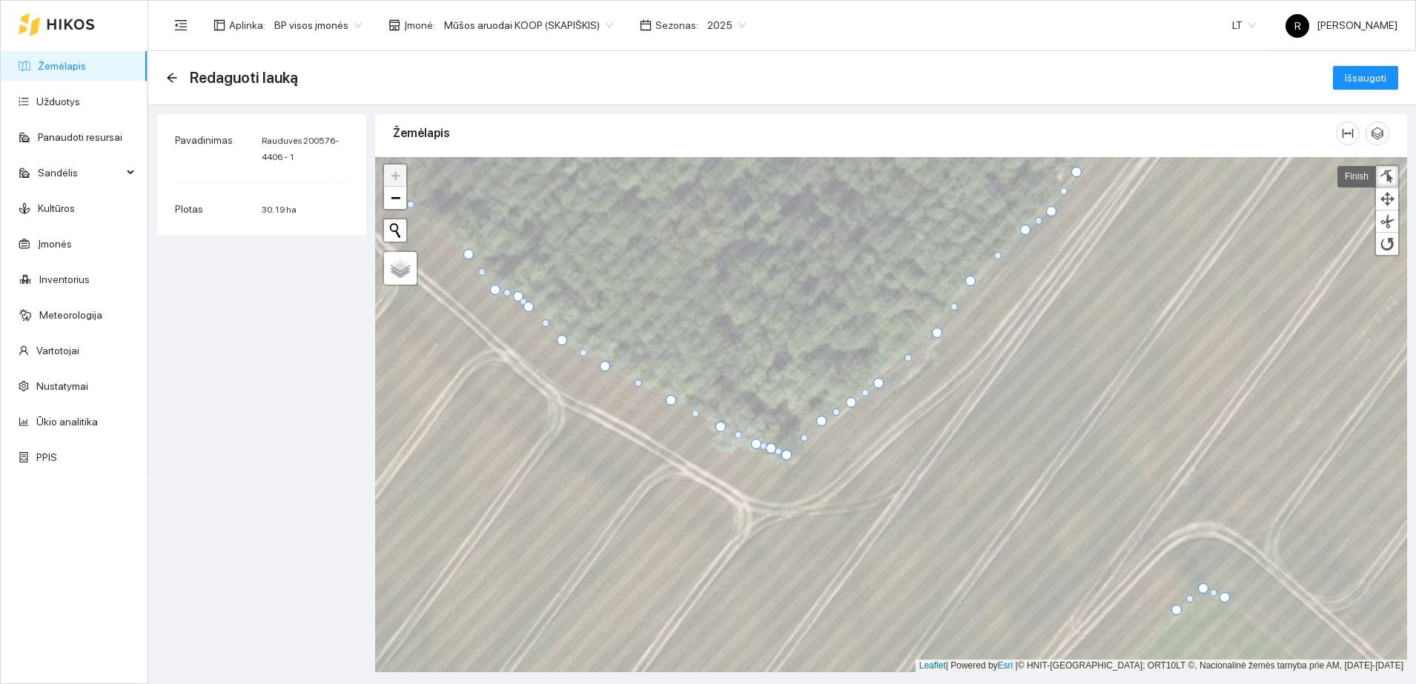
click at [782, 454] on div at bounding box center [786, 455] width 10 height 10
drag, startPoint x: 770, startPoint y: 448, endPoint x: 759, endPoint y: 460, distance: 16.8
click at [762, 457] on div at bounding box center [766, 456] width 10 height 10
drag, startPoint x: 755, startPoint y: 442, endPoint x: 745, endPoint y: 448, distance: 11.7
click at [745, 448] on div at bounding box center [746, 450] width 10 height 10
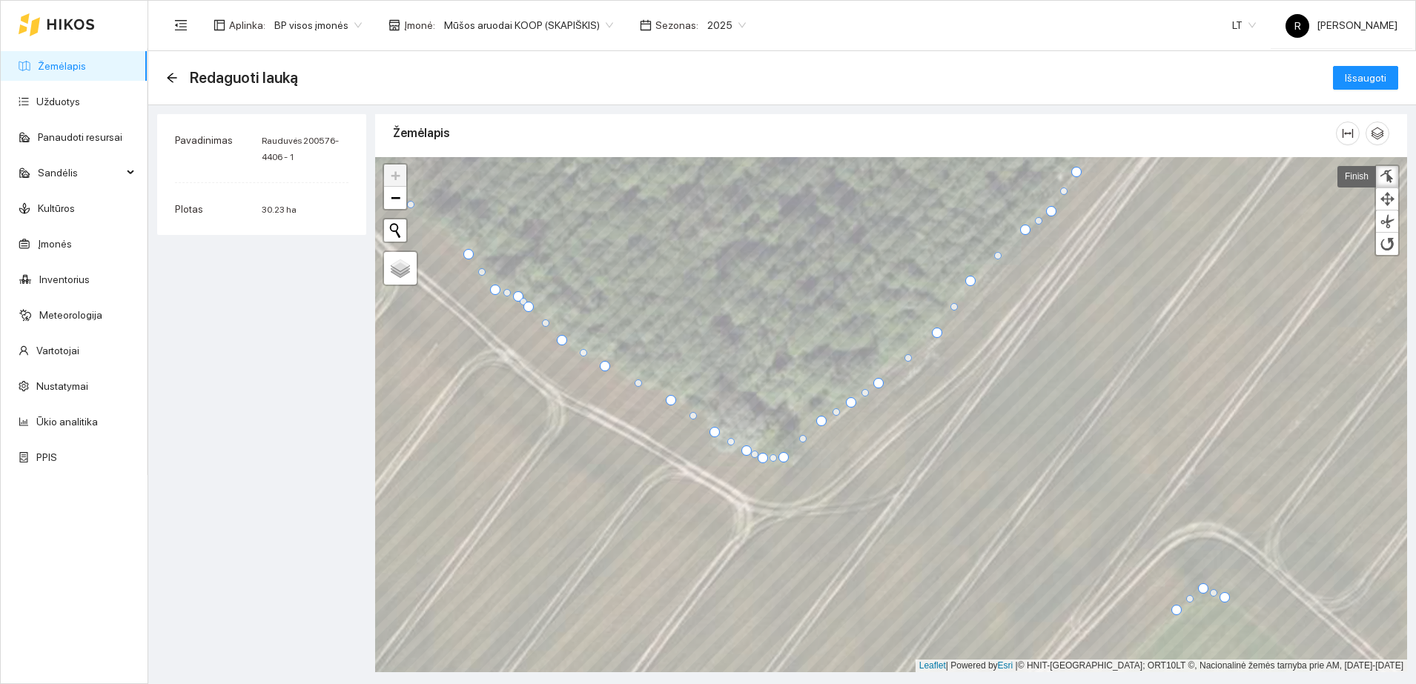
drag, startPoint x: 718, startPoint y: 426, endPoint x: 712, endPoint y: 431, distance: 7.9
click at [712, 431] on div at bounding box center [714, 432] width 10 height 10
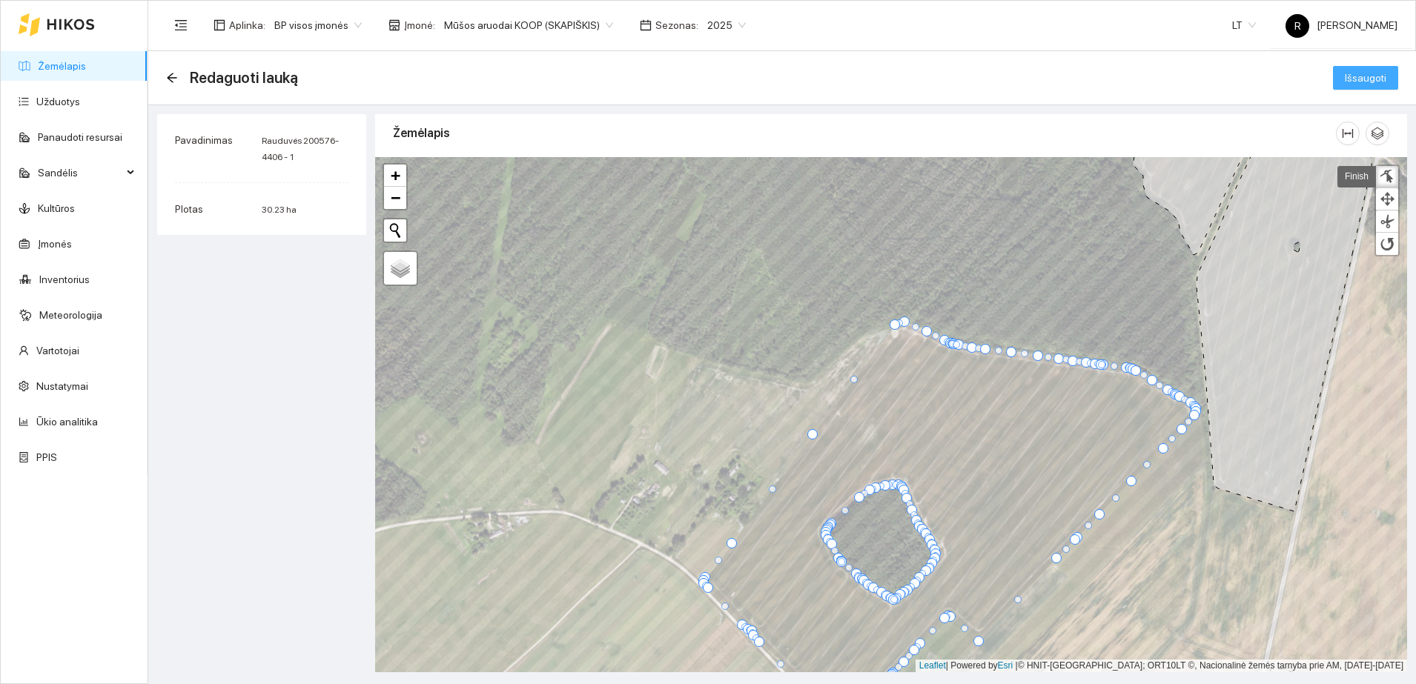
click at [1371, 76] on span "Išsaugoti" at bounding box center [1366, 78] width 42 height 16
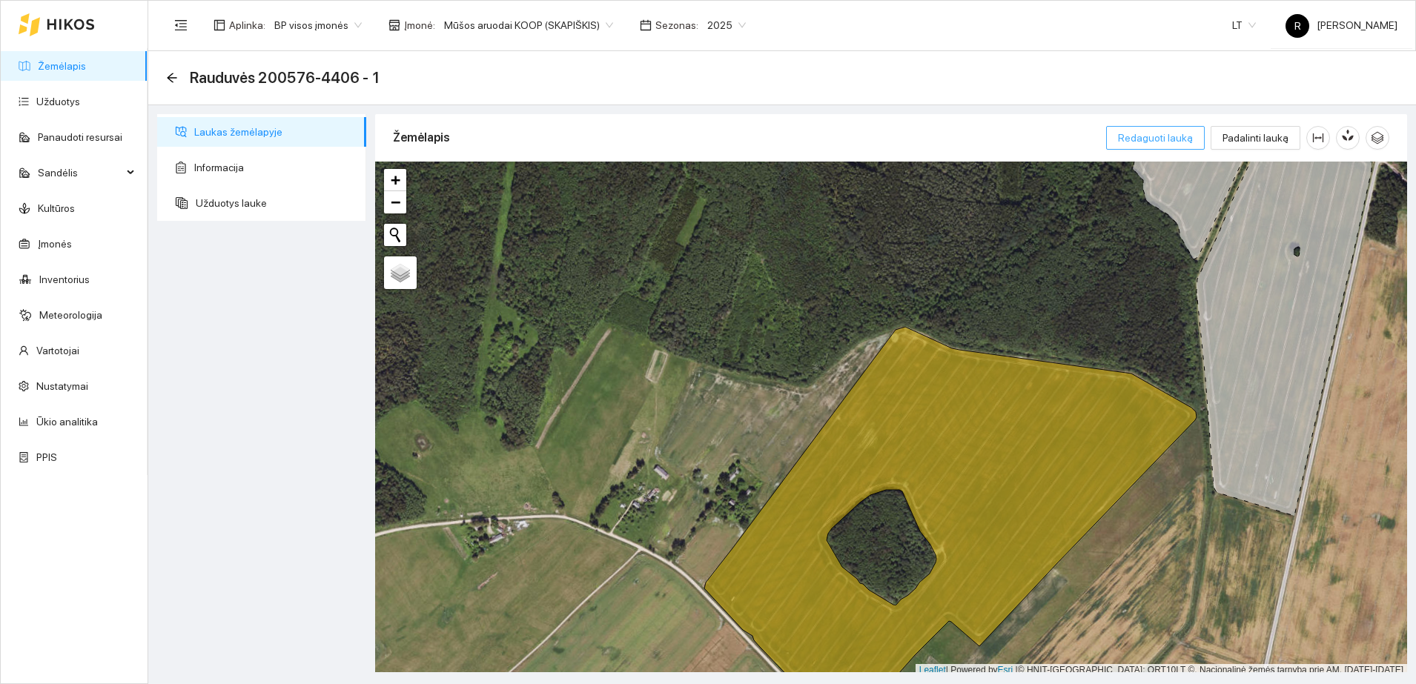
click at [1159, 138] on span "Redaguoti lauką" at bounding box center [1155, 138] width 75 height 16
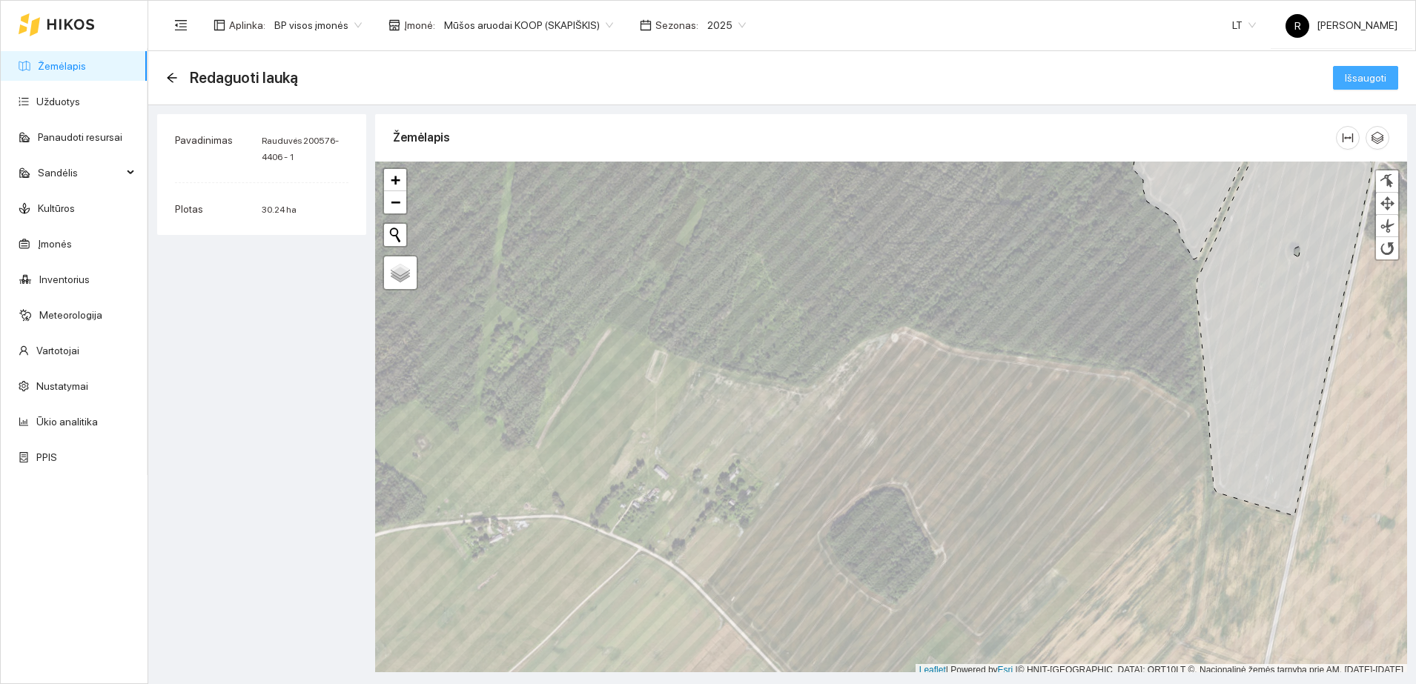
click at [1373, 74] on span "Išsaugoti" at bounding box center [1366, 78] width 42 height 16
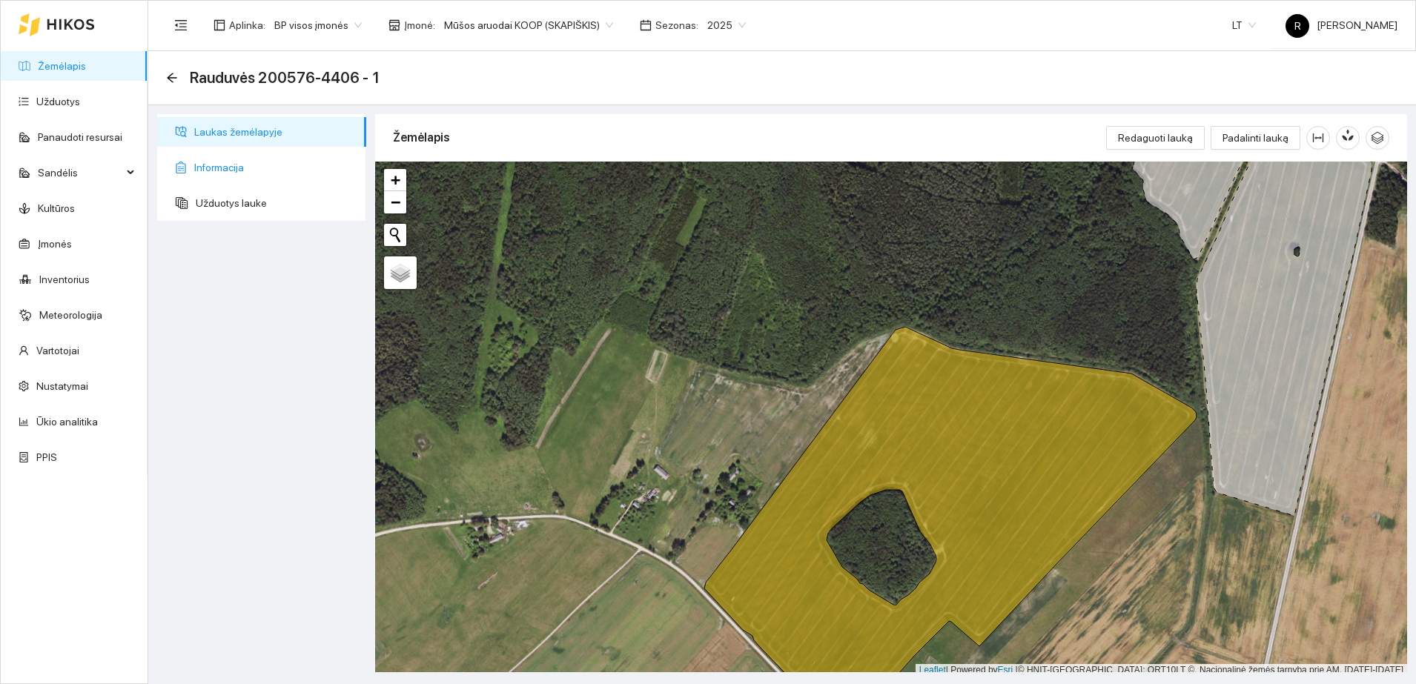
click at [231, 167] on span "Informacija" at bounding box center [274, 168] width 160 height 30
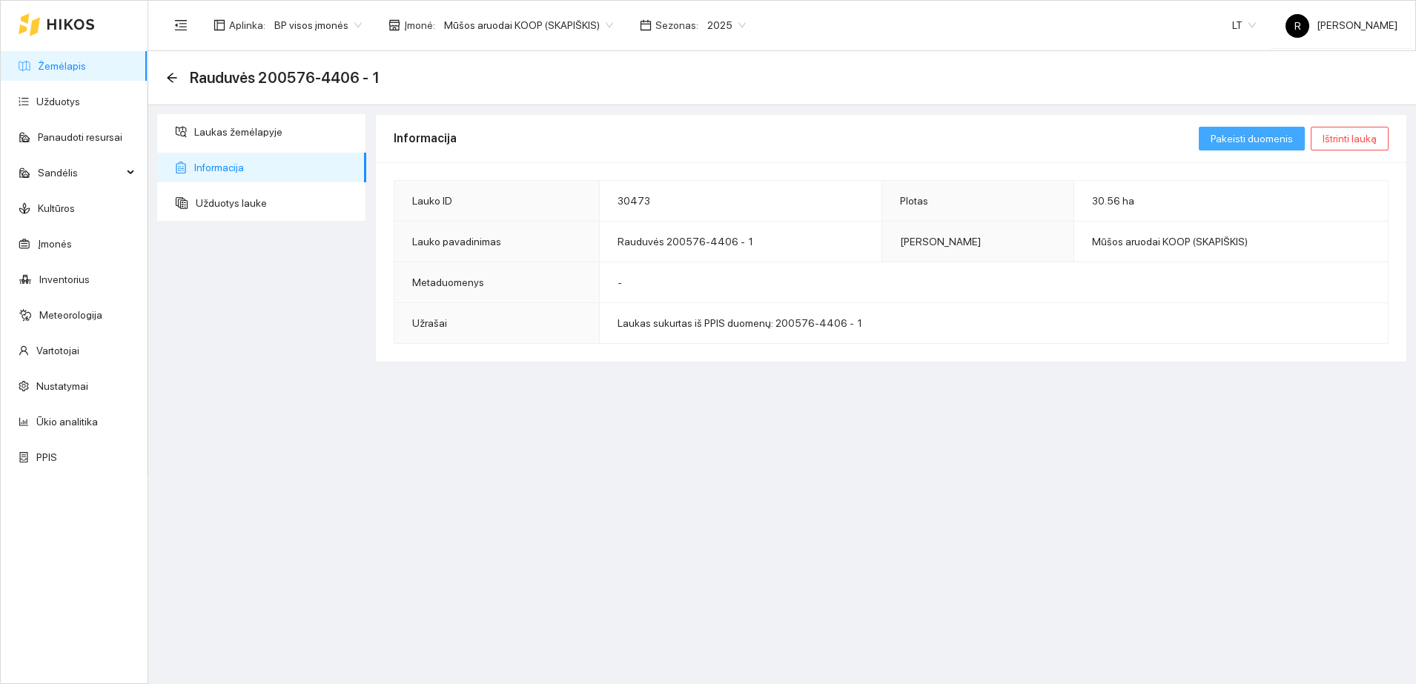
click at [1266, 139] on span "Pakeisti duomenis" at bounding box center [1251, 138] width 82 height 16
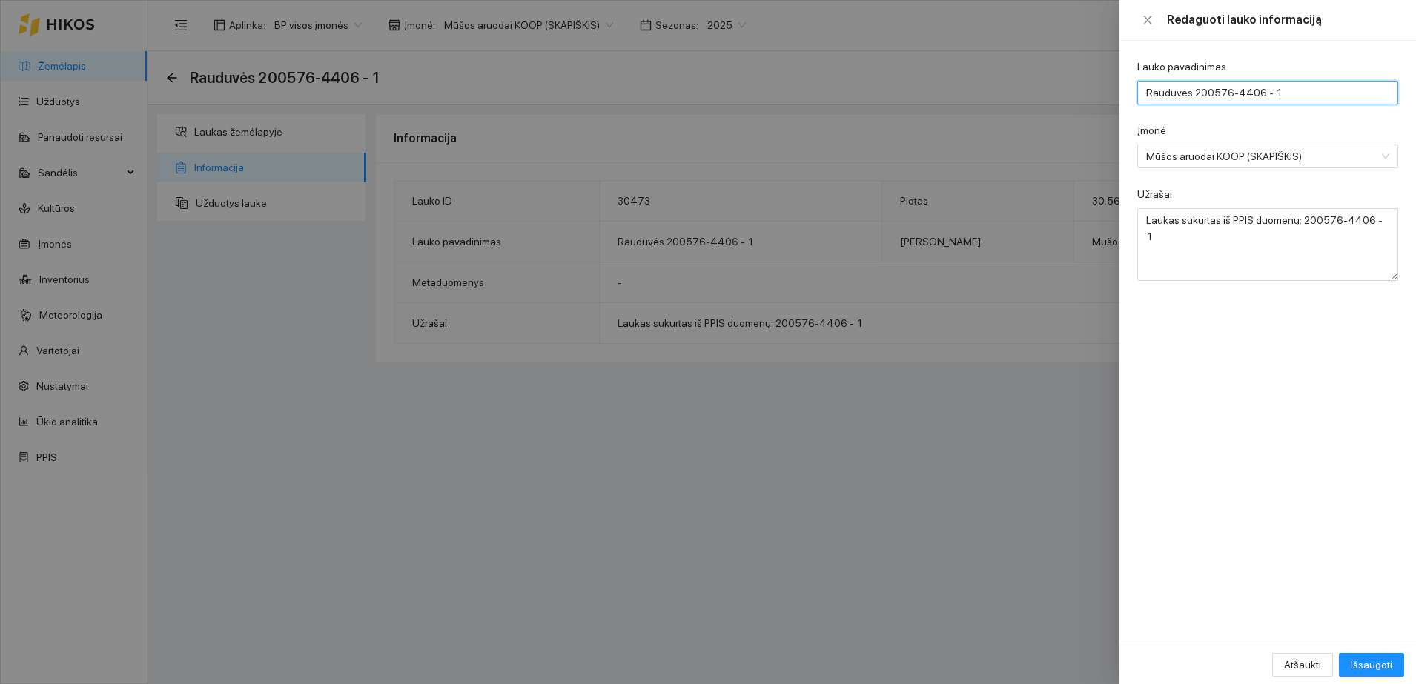
click at [1304, 102] on input "Rauduvės 200576-4406 - 1" at bounding box center [1267, 93] width 261 height 24
type input "Rauduvės 200576-4406 - 1 Nuoma"
click at [1372, 668] on span "Išsaugoti" at bounding box center [1372, 665] width 42 height 16
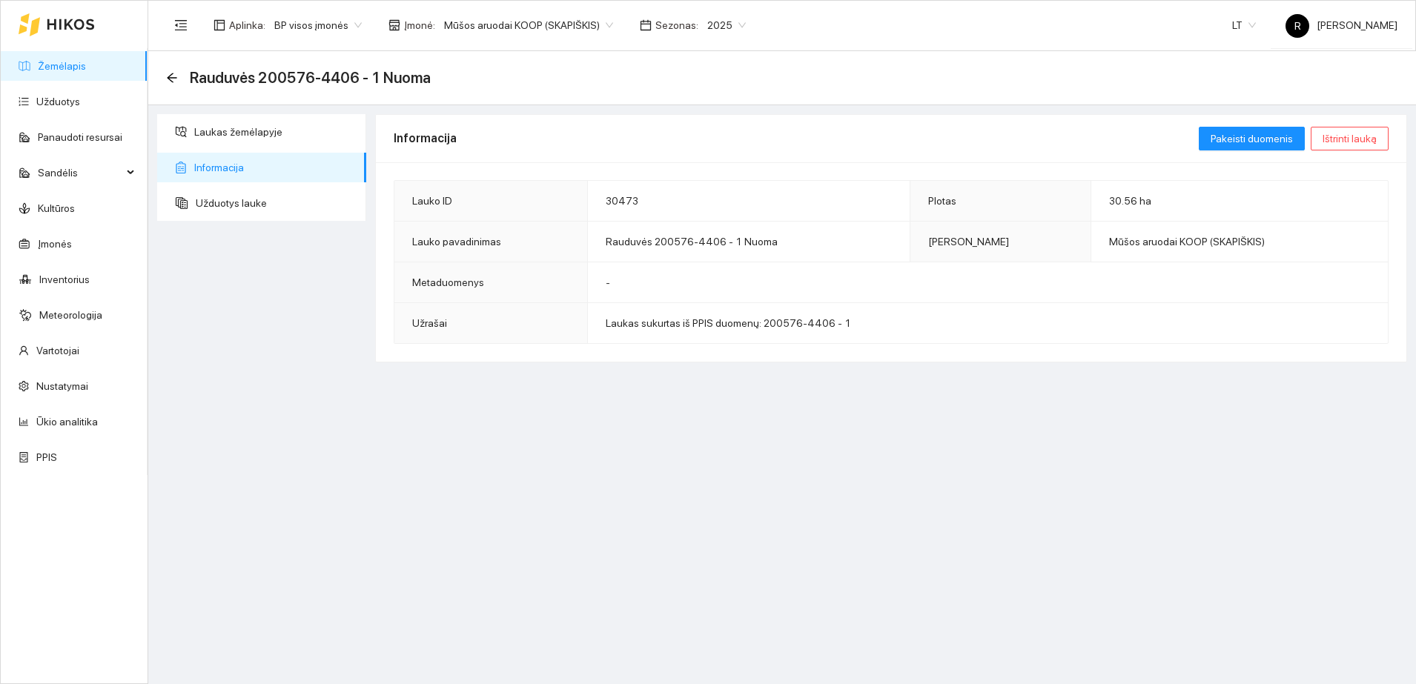
click at [211, 75] on span "Rauduvės 200576-4406 - 1 Nuoma" at bounding box center [310, 78] width 241 height 24
click at [170, 80] on icon "arrow-left" at bounding box center [172, 78] width 12 height 12
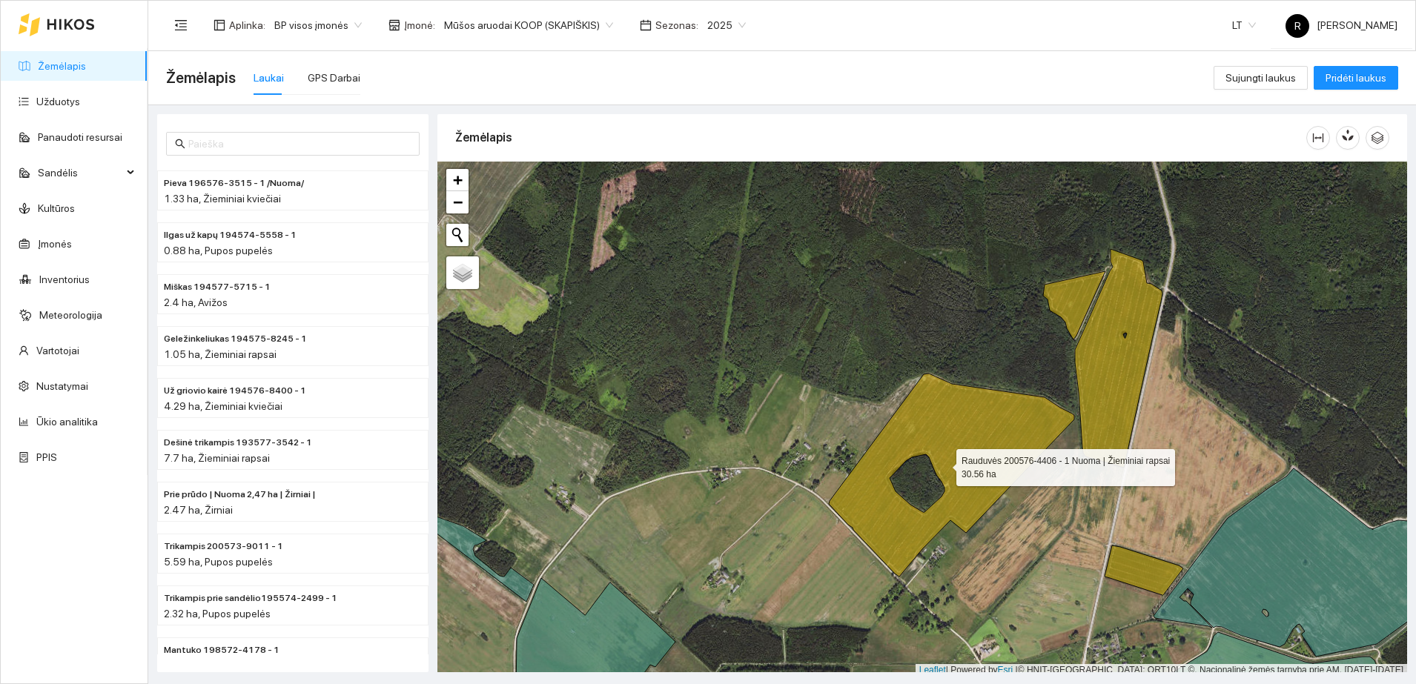
scroll to position [4, 0]
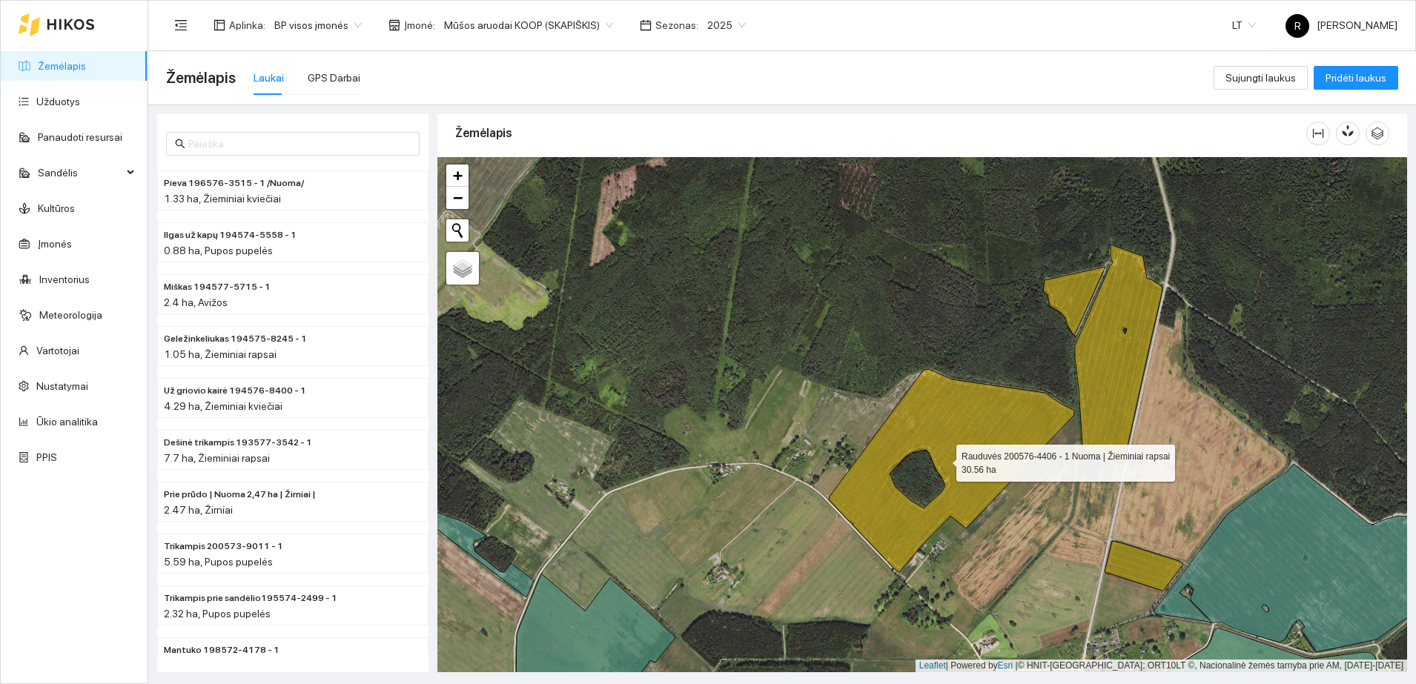
click at [958, 435] on icon at bounding box center [951, 470] width 245 height 203
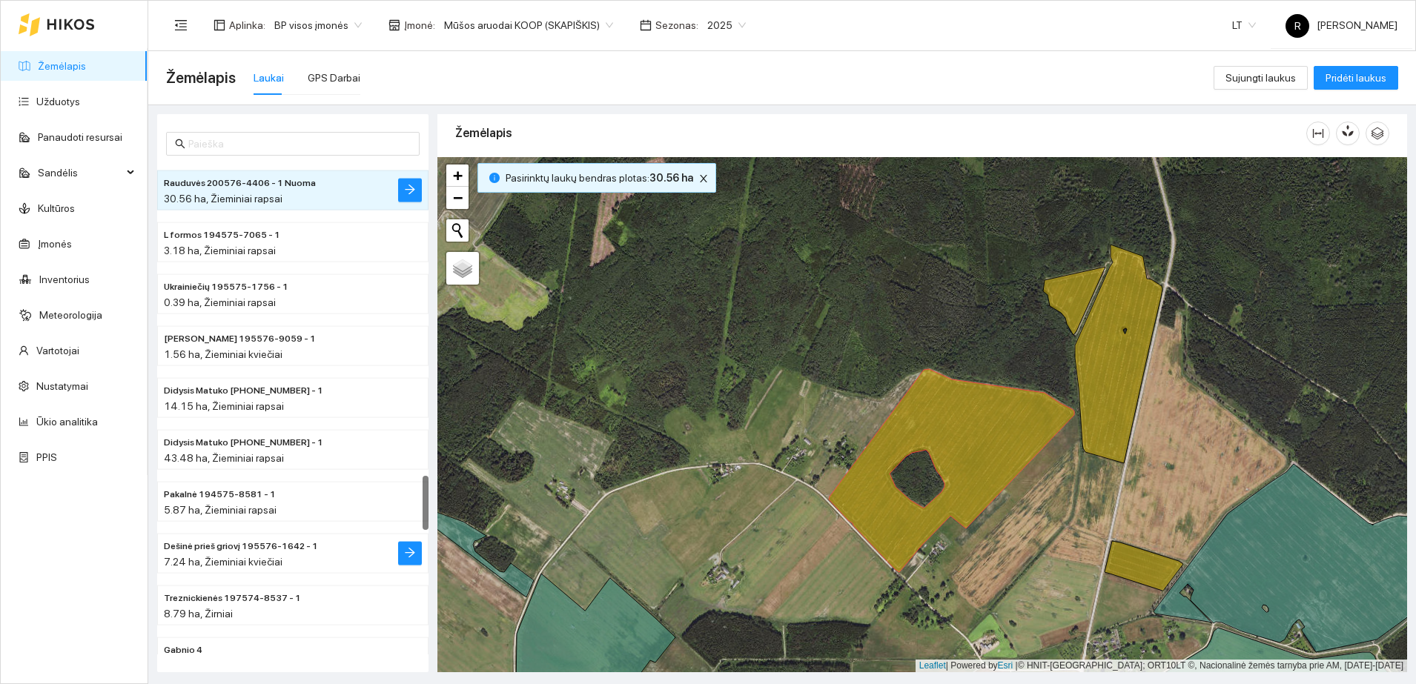
scroll to position [2611, 0]
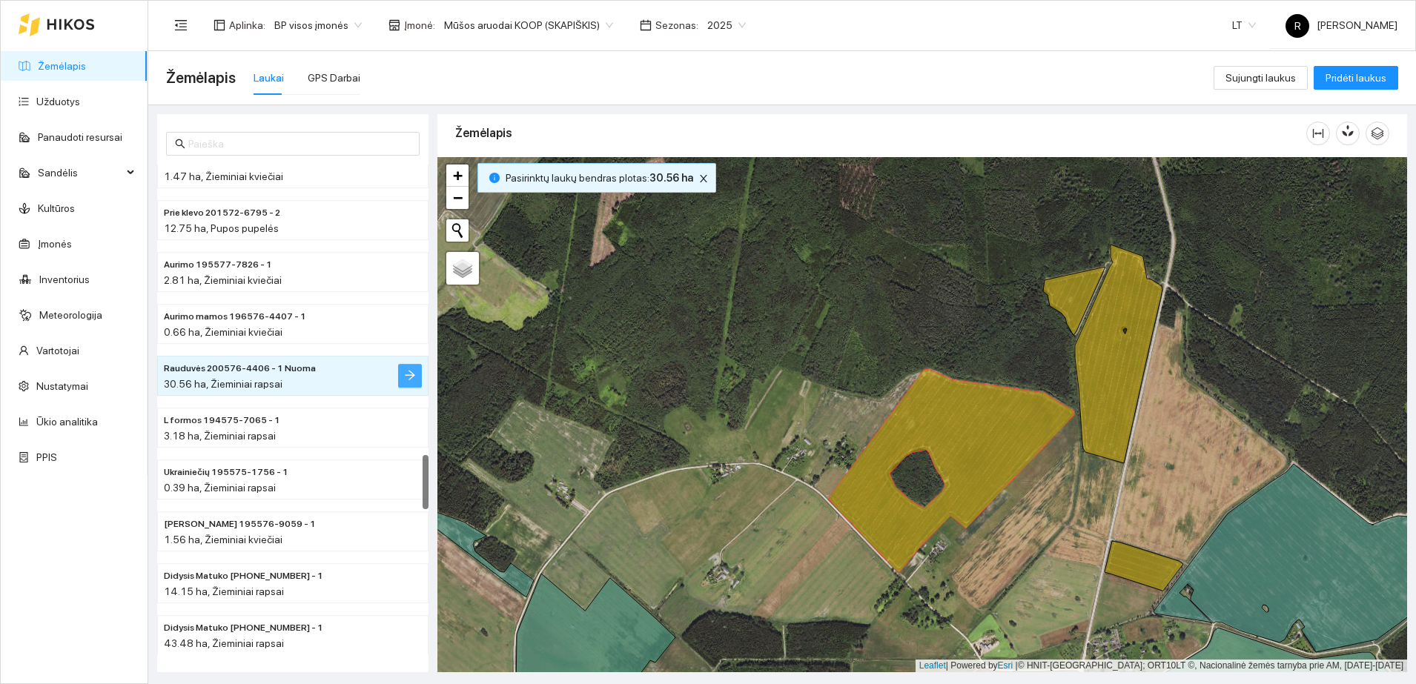
click at [411, 374] on icon "arrow-right" at bounding box center [410, 375] width 12 height 12
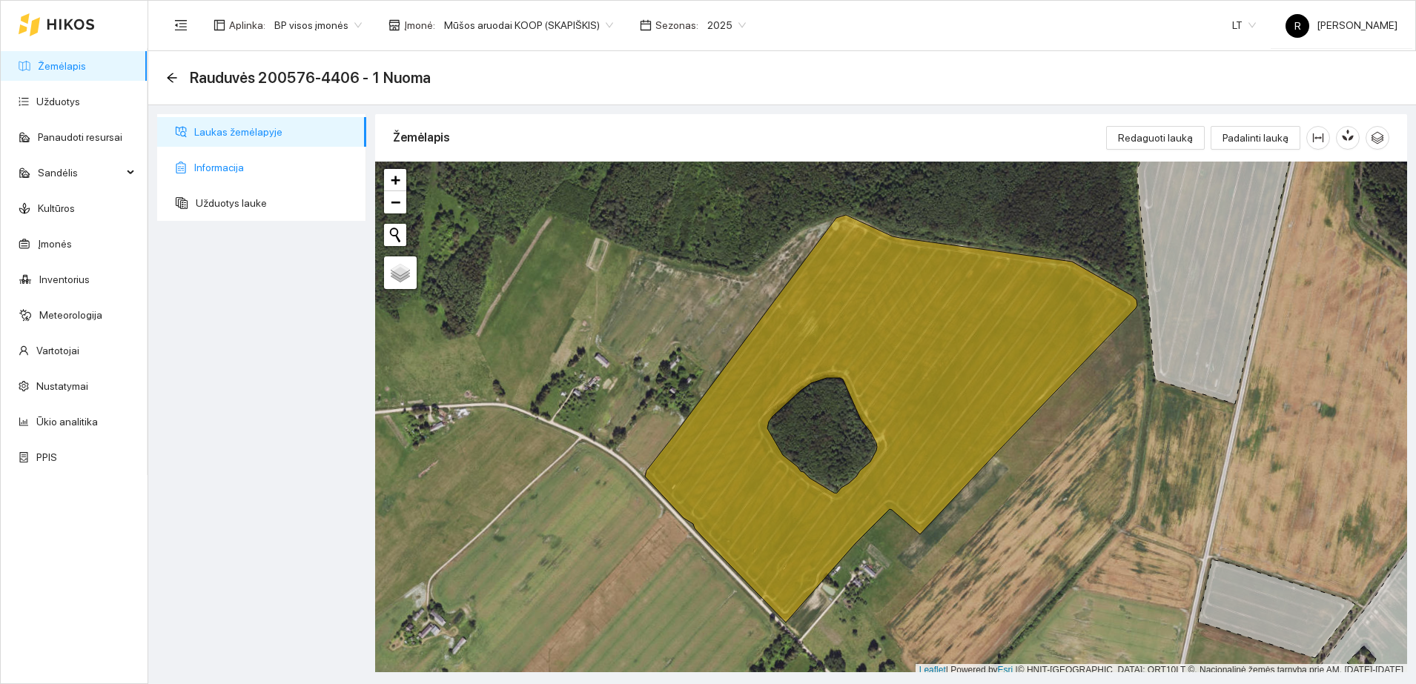
click at [226, 170] on span "Informacija" at bounding box center [274, 168] width 160 height 30
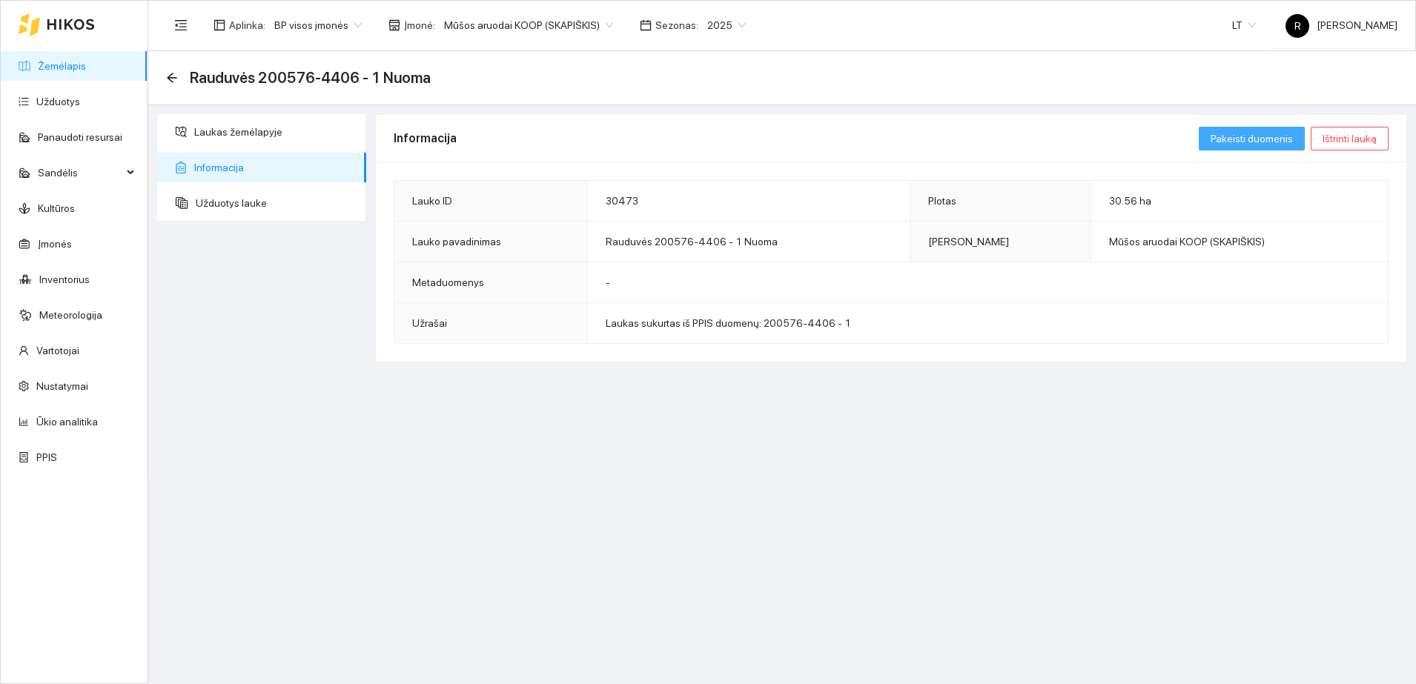
click at [1246, 134] on span "Pakeisti duomenis" at bounding box center [1251, 138] width 82 height 16
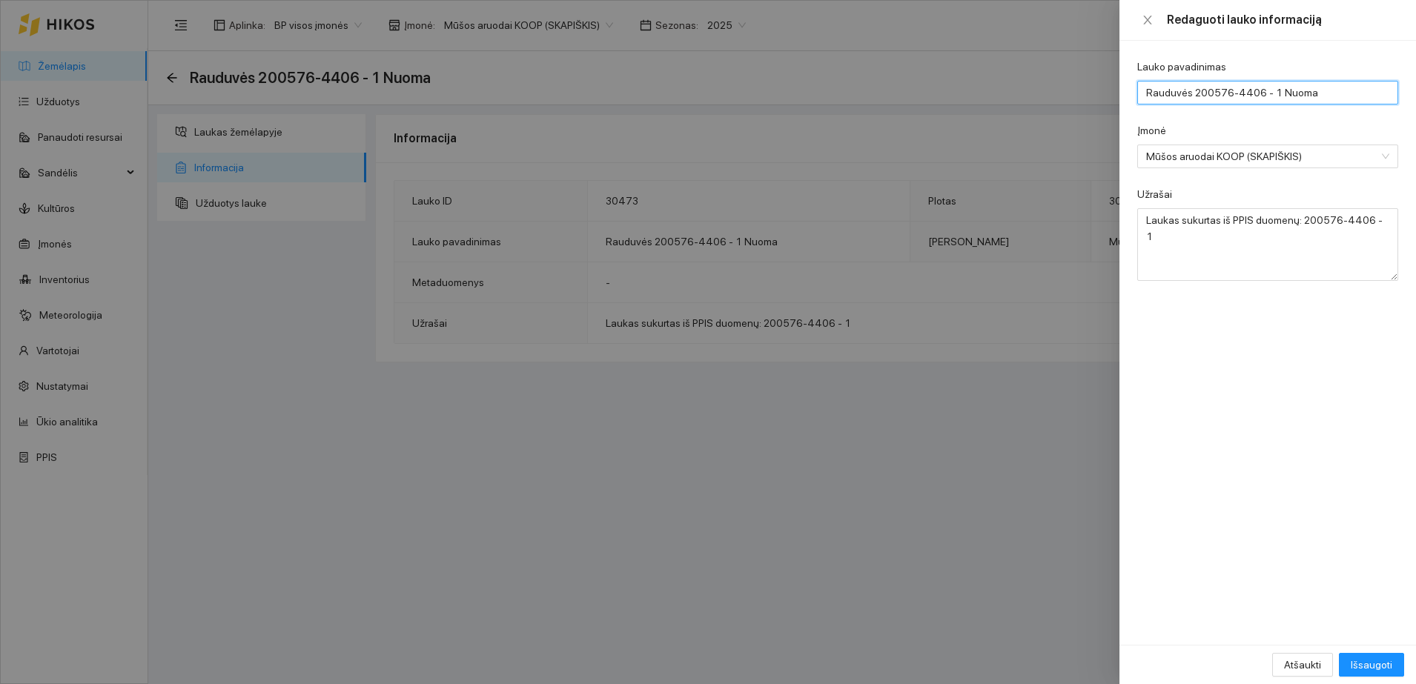
click at [1273, 93] on input "Rauduvės 200576-4406 - 1 Nuoma" at bounding box center [1267, 93] width 261 height 24
click at [1351, 89] on input "Rauduvės 200576-4406 - 1/ Nuoma" at bounding box center [1267, 93] width 261 height 24
type input "Rauduvės 200576-4406 - 1/ Nuoma/"
click at [1365, 665] on span "Išsaugoti" at bounding box center [1372, 665] width 42 height 16
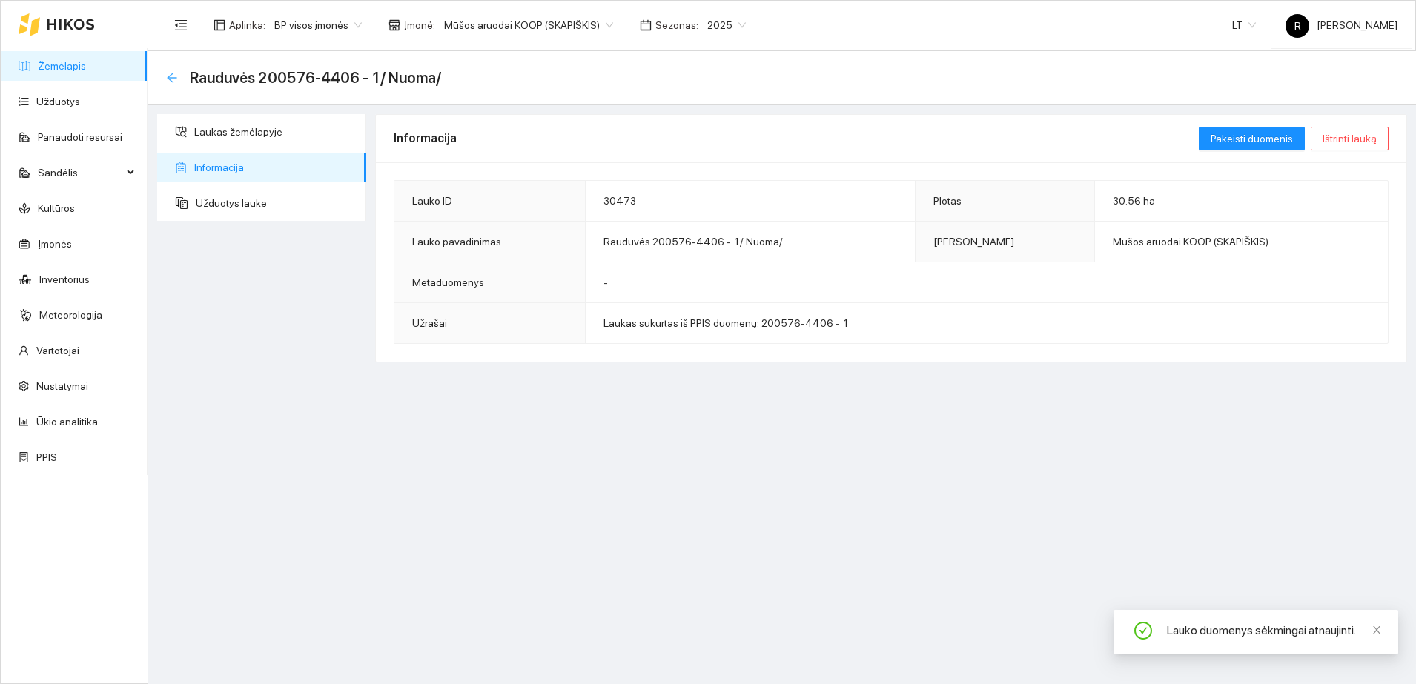
click at [176, 74] on icon "arrow-left" at bounding box center [172, 78] width 12 height 12
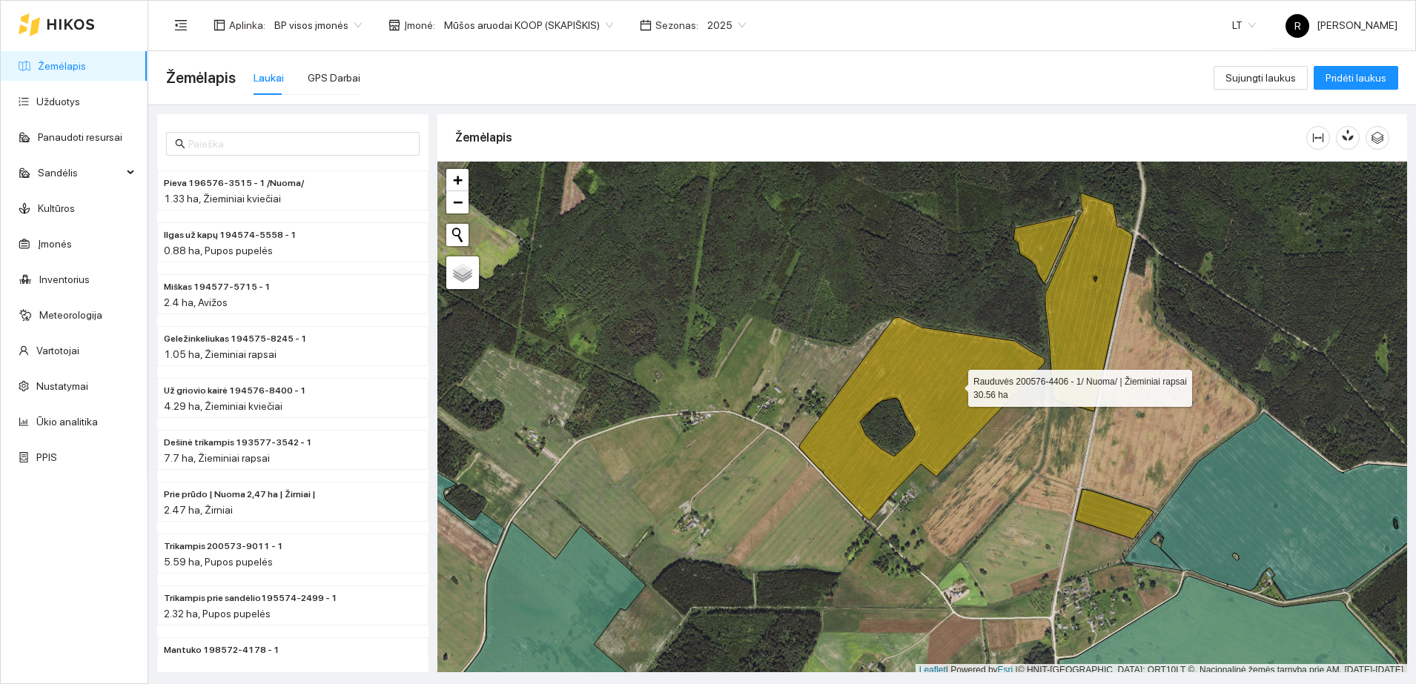
scroll to position [4, 0]
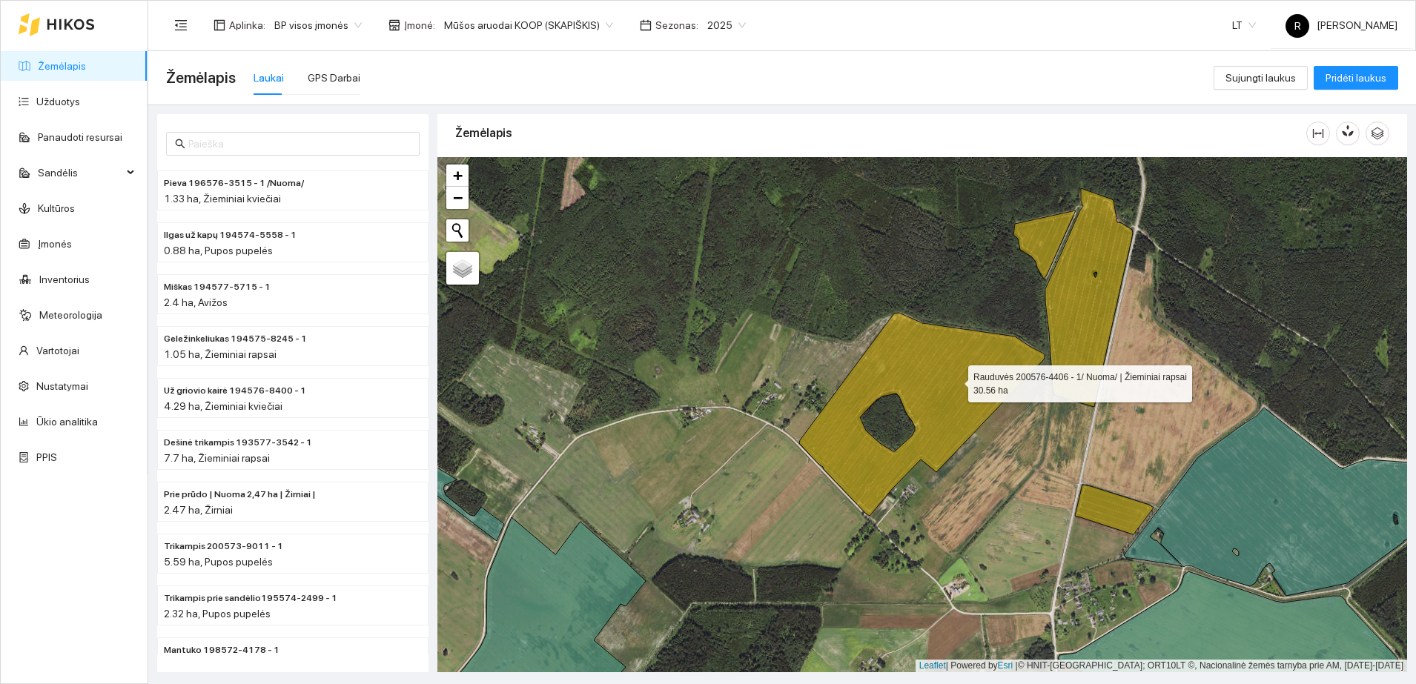
click at [955, 385] on icon at bounding box center [921, 414] width 245 height 203
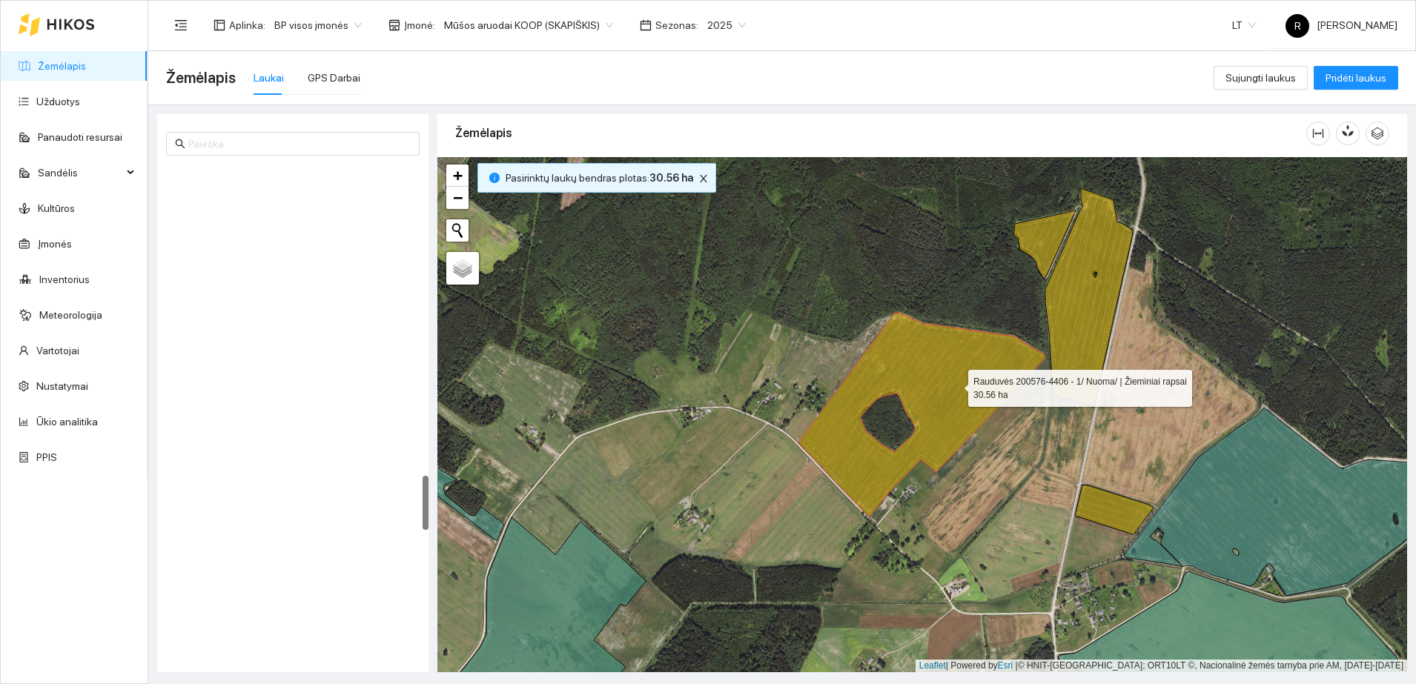
scroll to position [2796, 0]
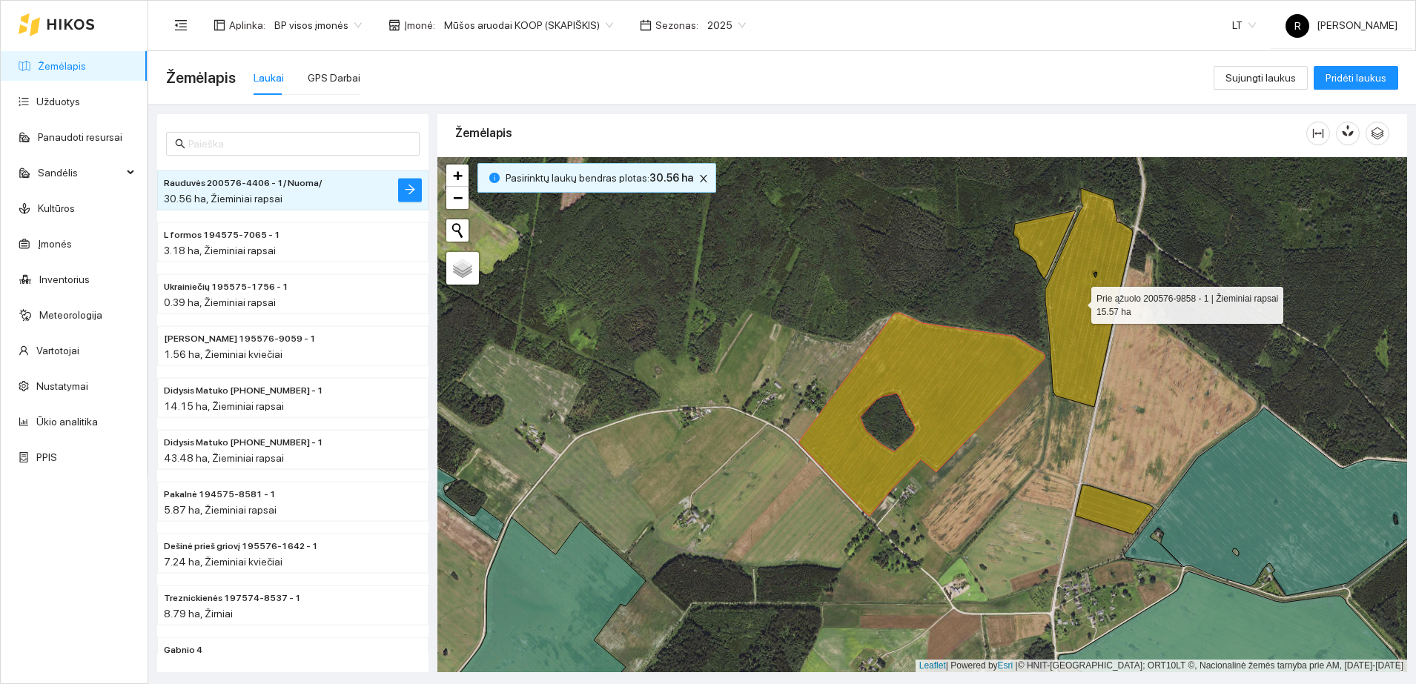
click at [1078, 302] on icon at bounding box center [1088, 297] width 87 height 219
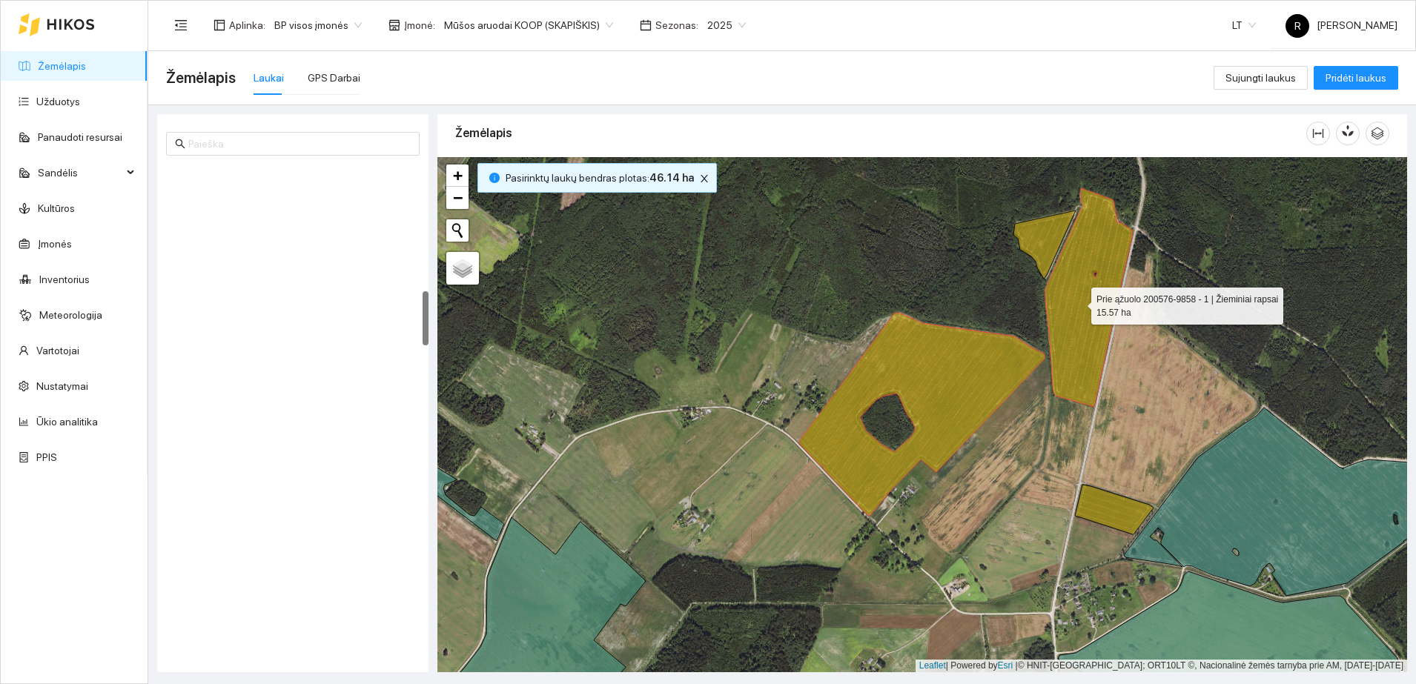
scroll to position [1140, 0]
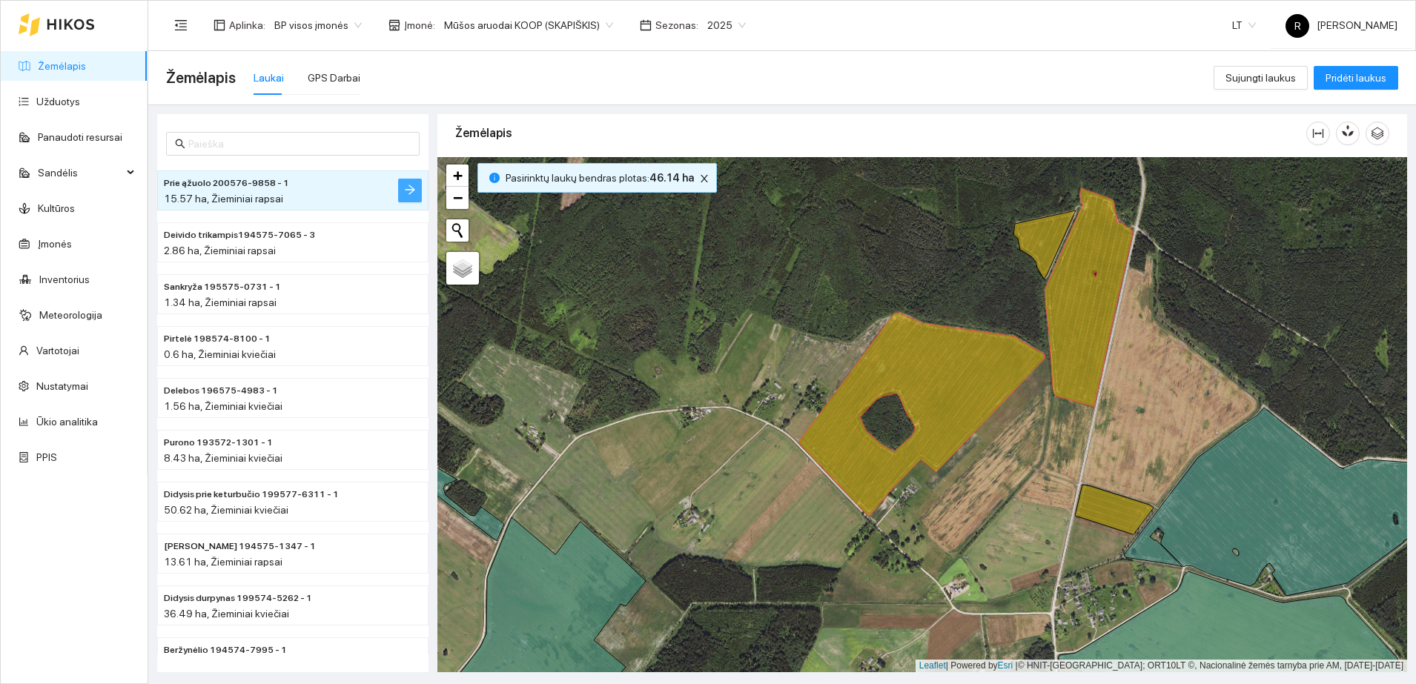
click at [405, 194] on icon "arrow-right" at bounding box center [410, 190] width 12 height 12
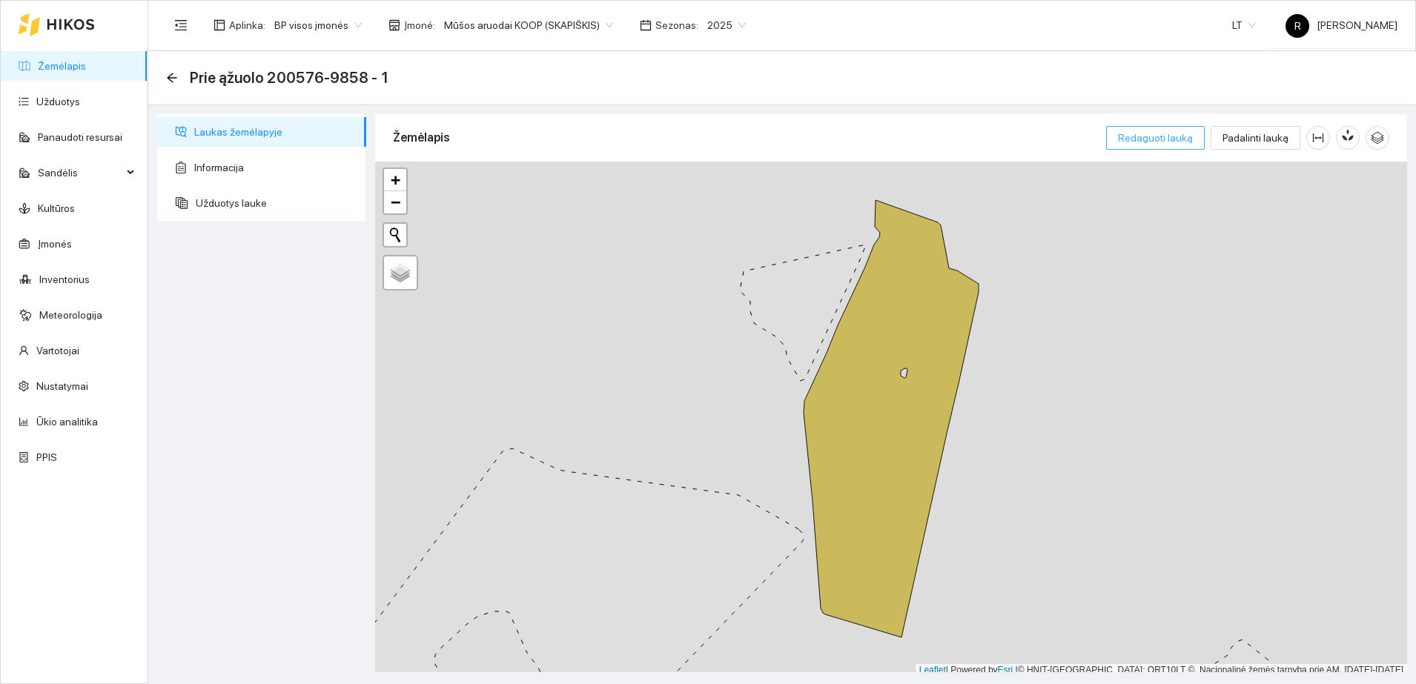
click at [1159, 140] on span "Redaguoti lauką" at bounding box center [1155, 138] width 75 height 16
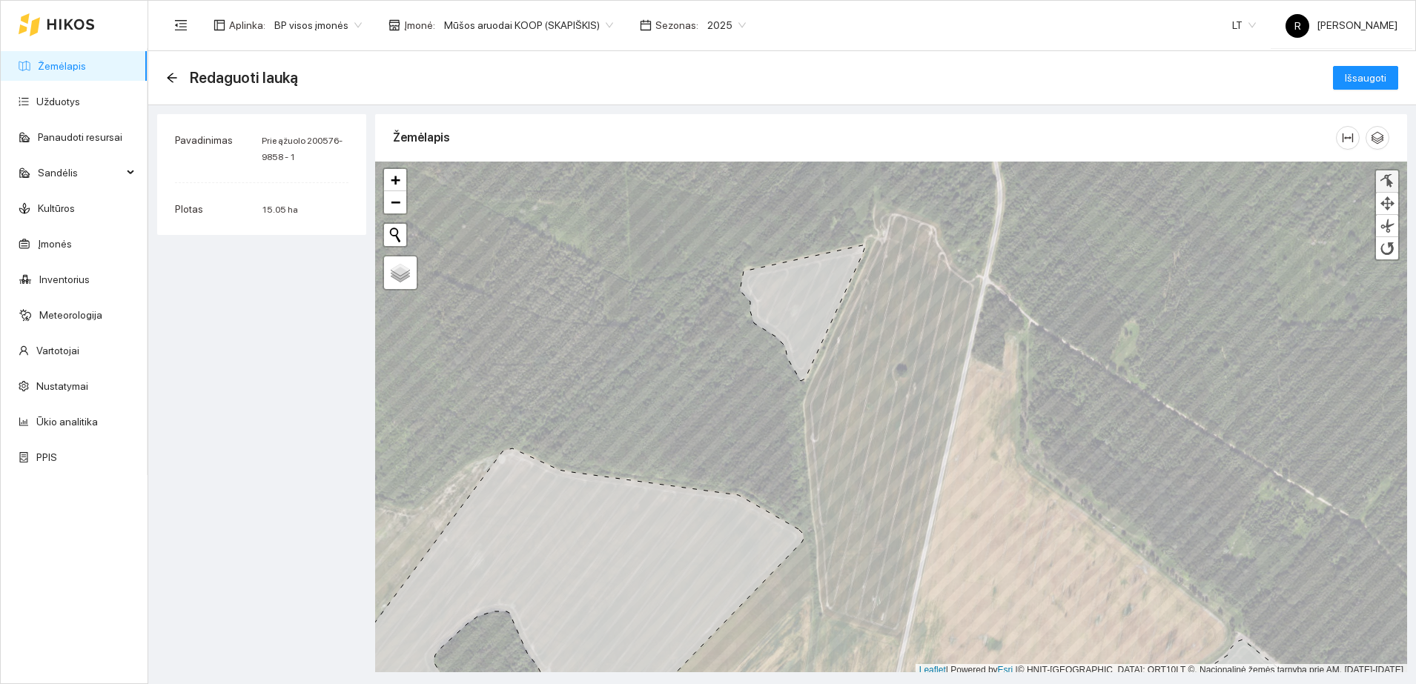
click at [1385, 179] on div at bounding box center [1386, 181] width 15 height 14
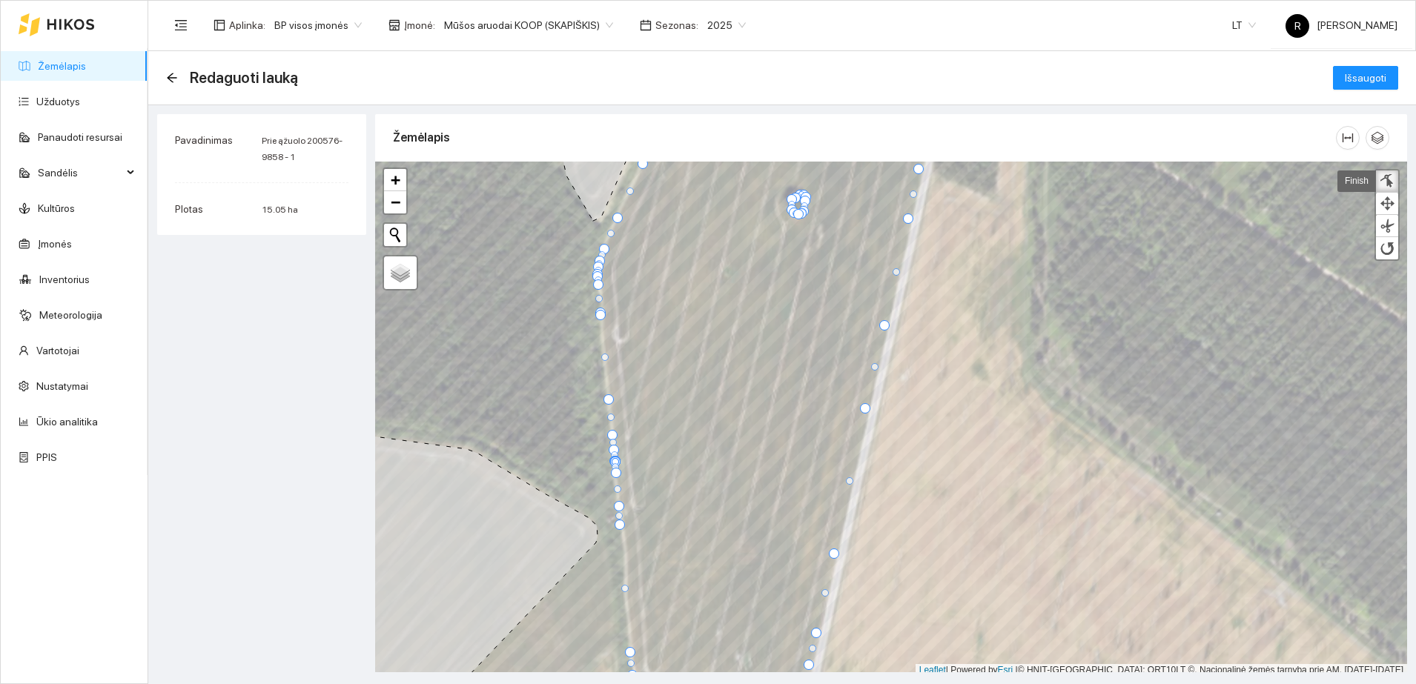
scroll to position [4, 0]
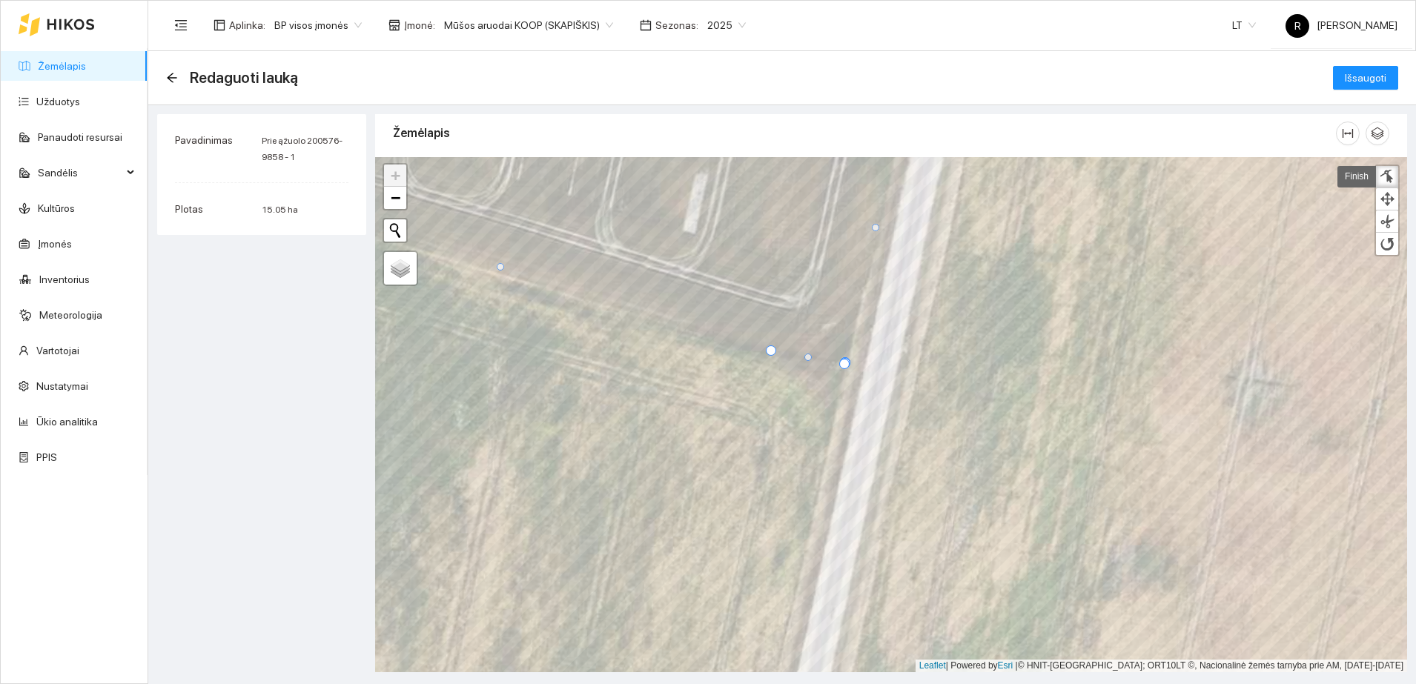
drag, startPoint x: 843, startPoint y: 370, endPoint x: 770, endPoint y: 352, distance: 74.8
click at [770, 352] on div at bounding box center [771, 350] width 10 height 10
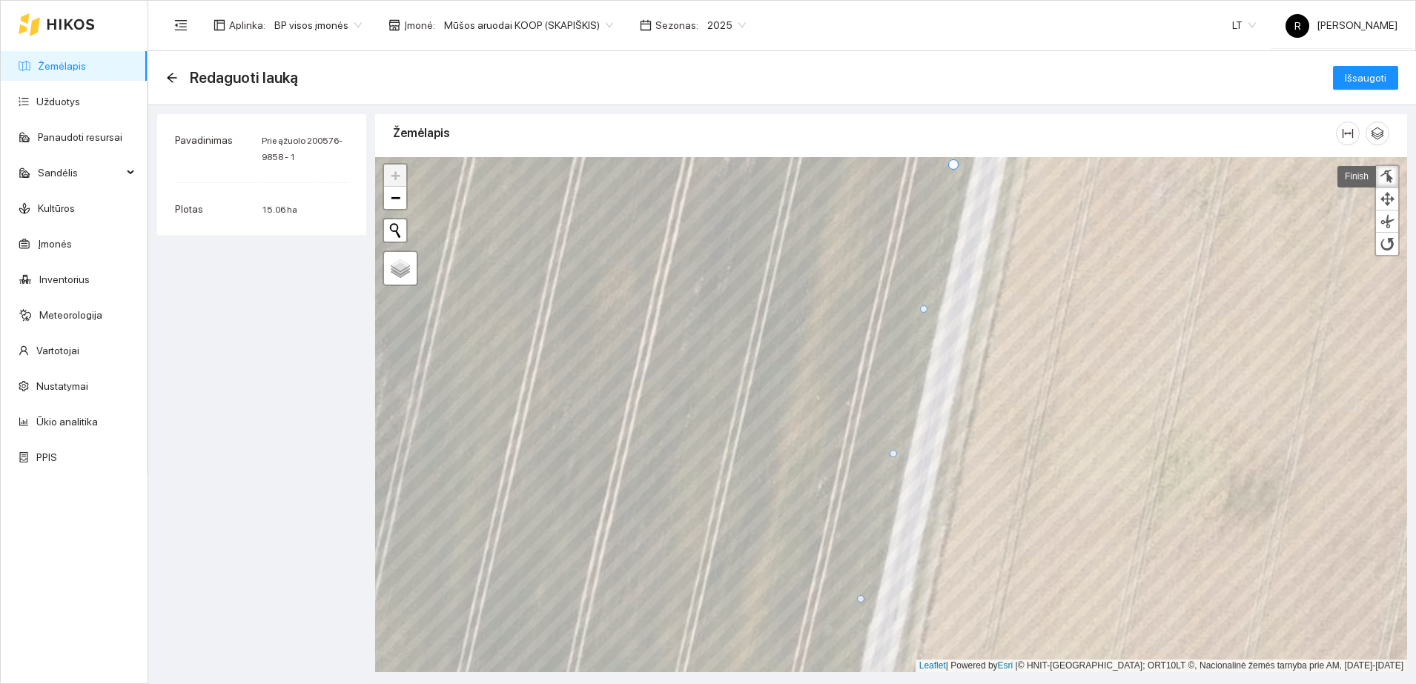
click at [895, 452] on div at bounding box center [892, 453] width 7 height 7
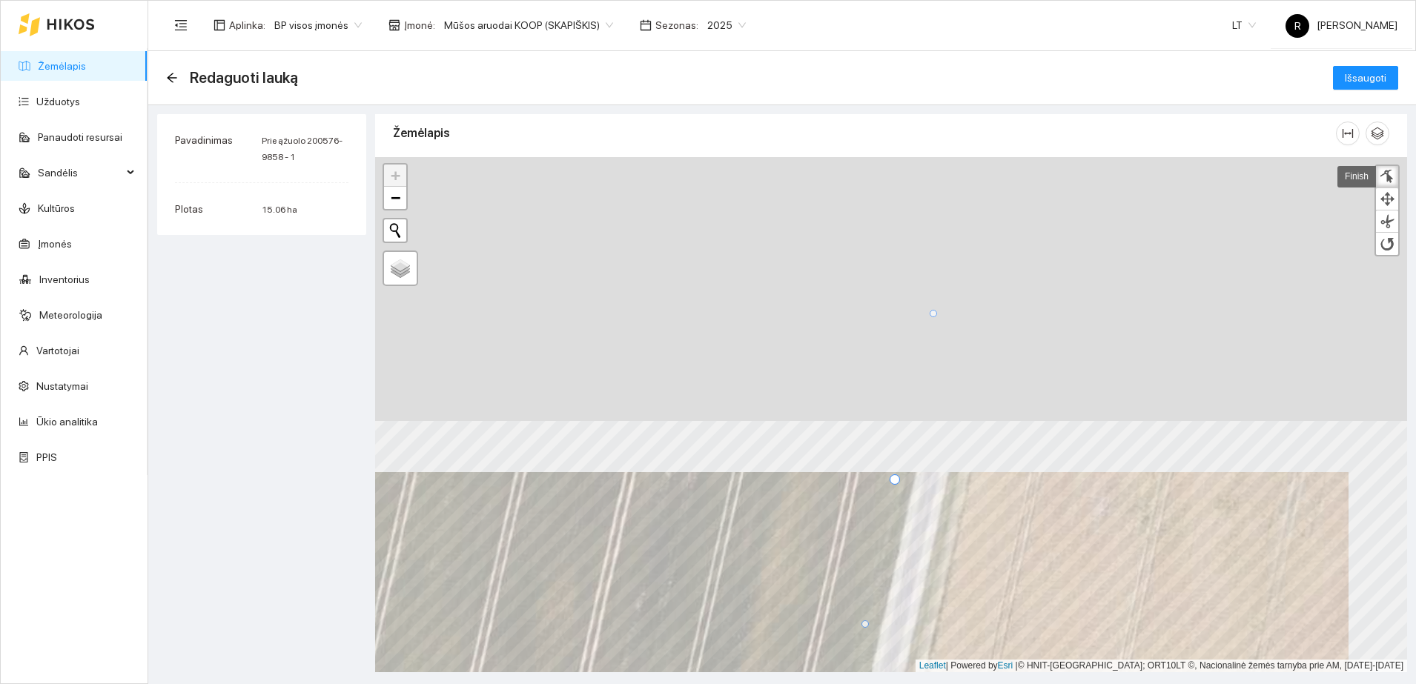
click at [912, 683] on html "Žemėlapis Užduotys Panaudoti resursai Sandėlis Kultūros Įmonės Inventorius Mete…" at bounding box center [708, 342] width 1416 height 684
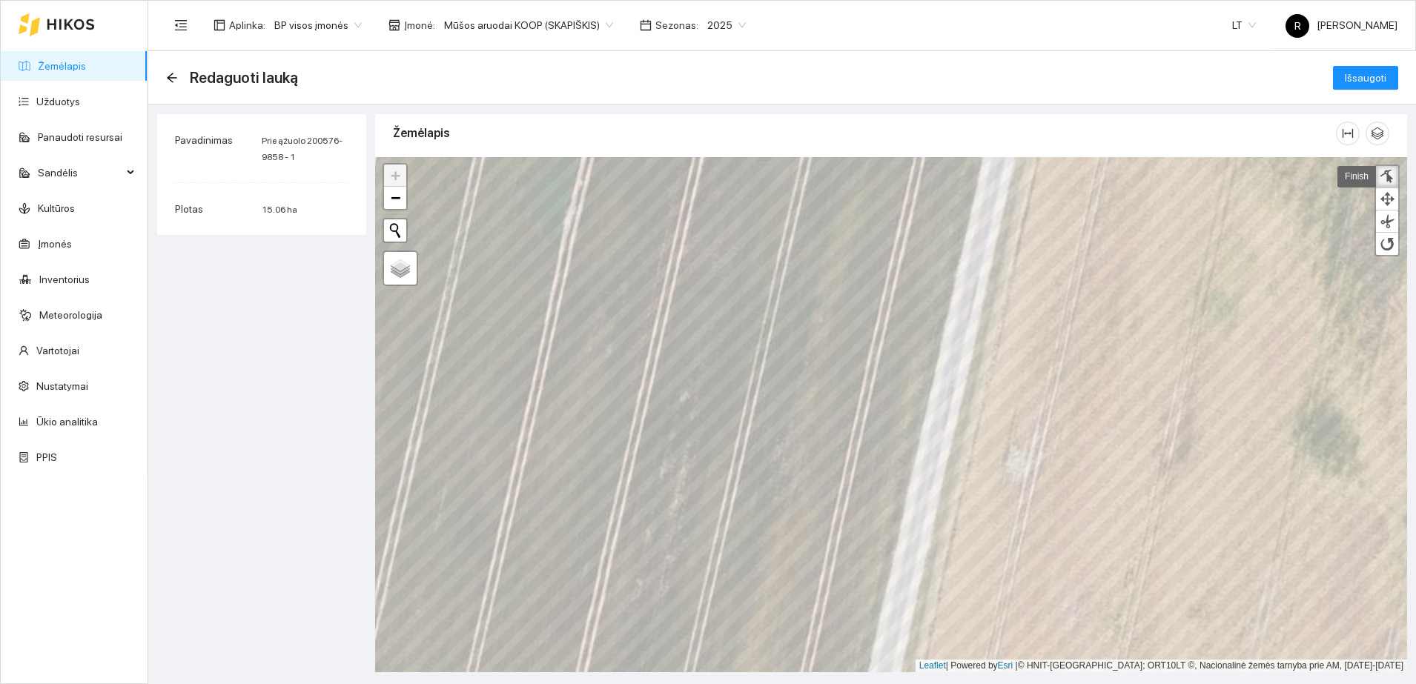
click at [1381, 173] on div at bounding box center [1386, 177] width 15 height 14
click at [1388, 174] on div at bounding box center [1386, 177] width 15 height 14
drag, startPoint x: 865, startPoint y: 587, endPoint x: 873, endPoint y: 581, distance: 10.1
click at [873, 581] on div at bounding box center [874, 582] width 10 height 10
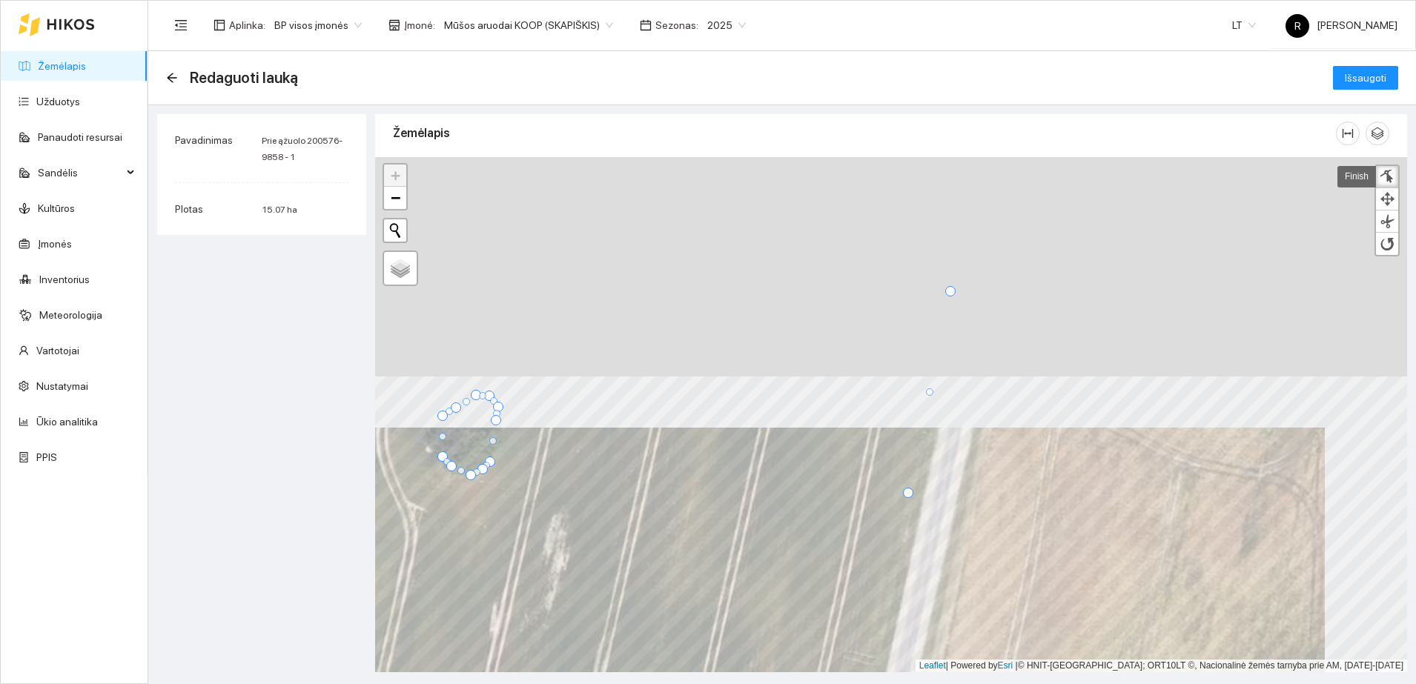
click at [890, 683] on html "Žemėlapis Užduotys Panaudoti resursai Sandėlis Kultūros Įmonės Inventorius Mete…" at bounding box center [708, 342] width 1416 height 684
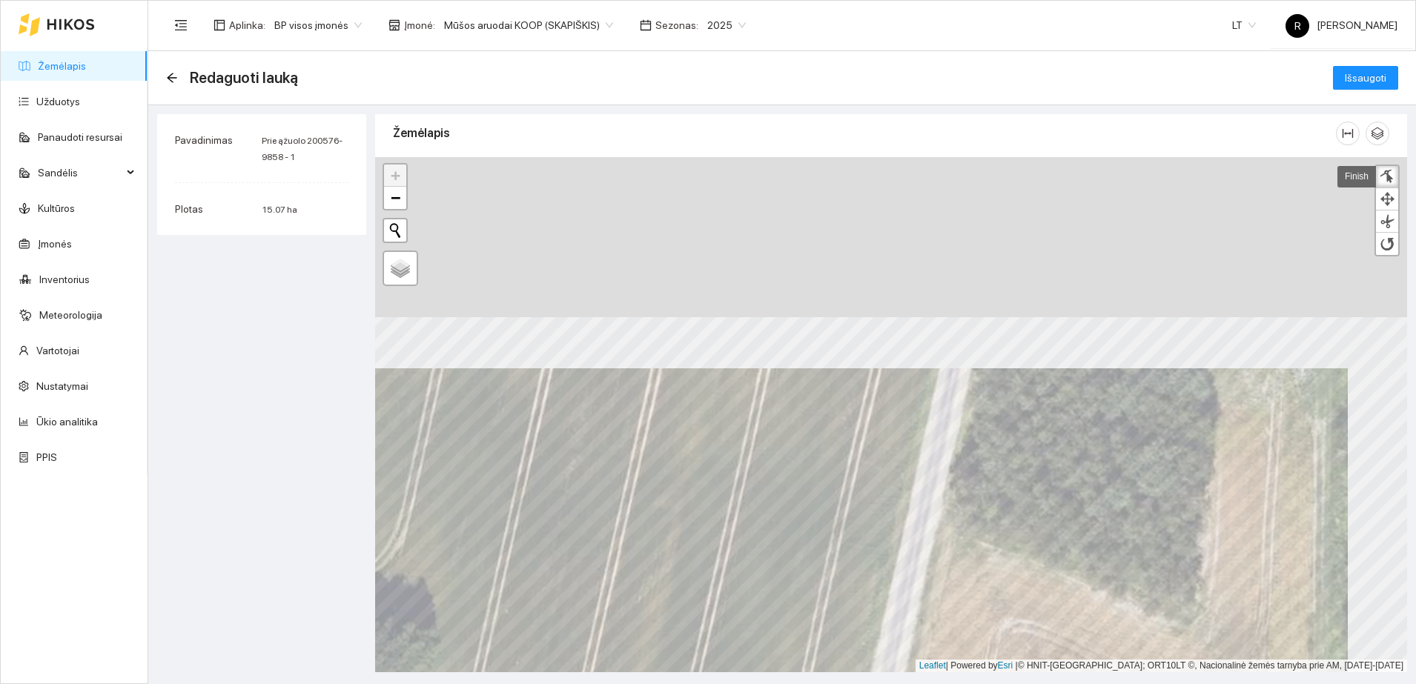
click at [898, 683] on html "Žemėlapis Užduotys Panaudoti resursai Sandėlis Kultūros Įmonės Inventorius Mete…" at bounding box center [708, 342] width 1416 height 684
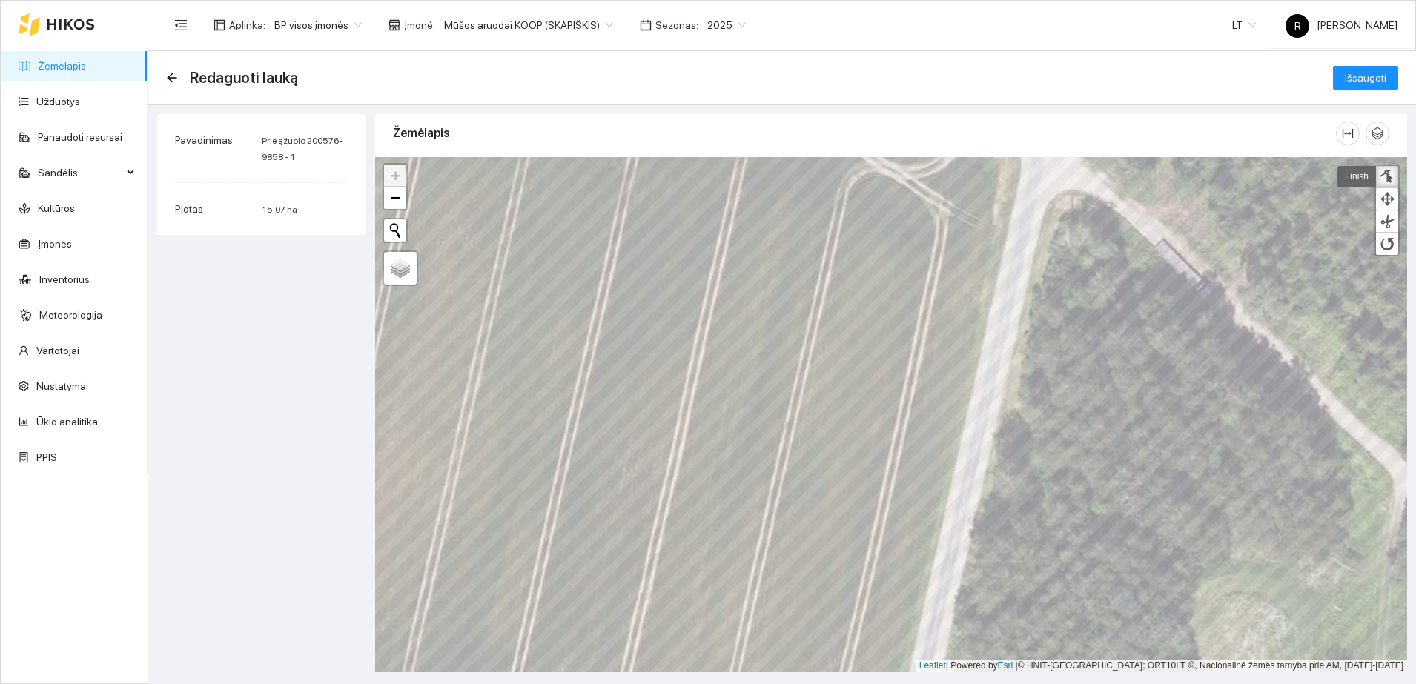
click at [1382, 172] on div at bounding box center [1386, 177] width 15 height 14
click at [1382, 171] on div at bounding box center [1386, 177] width 15 height 14
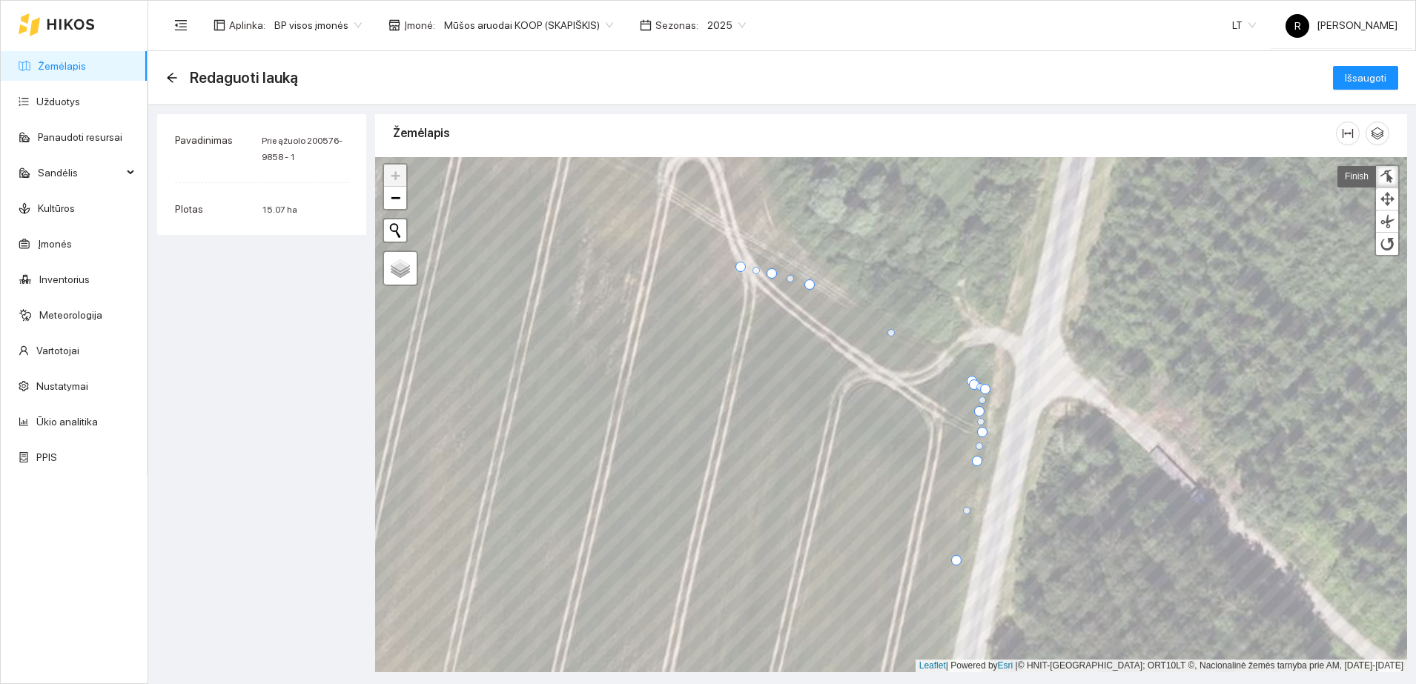
drag, startPoint x: 975, startPoint y: 393, endPoint x: 984, endPoint y: 389, distance: 9.0
click at [984, 389] on div at bounding box center [985, 389] width 10 height 10
click at [980, 411] on div at bounding box center [982, 410] width 10 height 10
drag, startPoint x: 968, startPoint y: 380, endPoint x: 933, endPoint y: 357, distance: 41.7
click at [931, 357] on div at bounding box center [934, 359] width 10 height 10
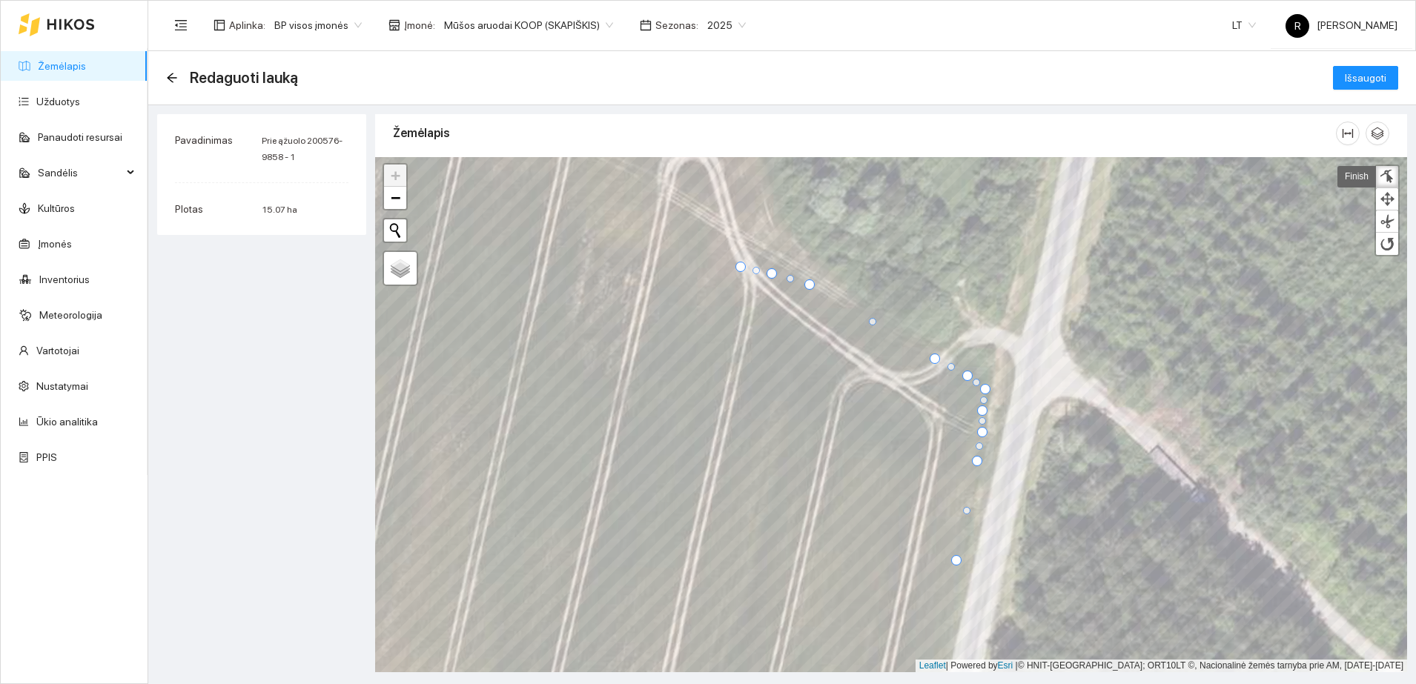
drag, startPoint x: 969, startPoint y: 384, endPoint x: 962, endPoint y: 375, distance: 11.1
click at [962, 375] on div at bounding box center [967, 376] width 10 height 10
drag, startPoint x: 872, startPoint y: 322, endPoint x: 874, endPoint y: 314, distance: 7.7
click at [874, 314] on div at bounding box center [874, 314] width 7 height 7
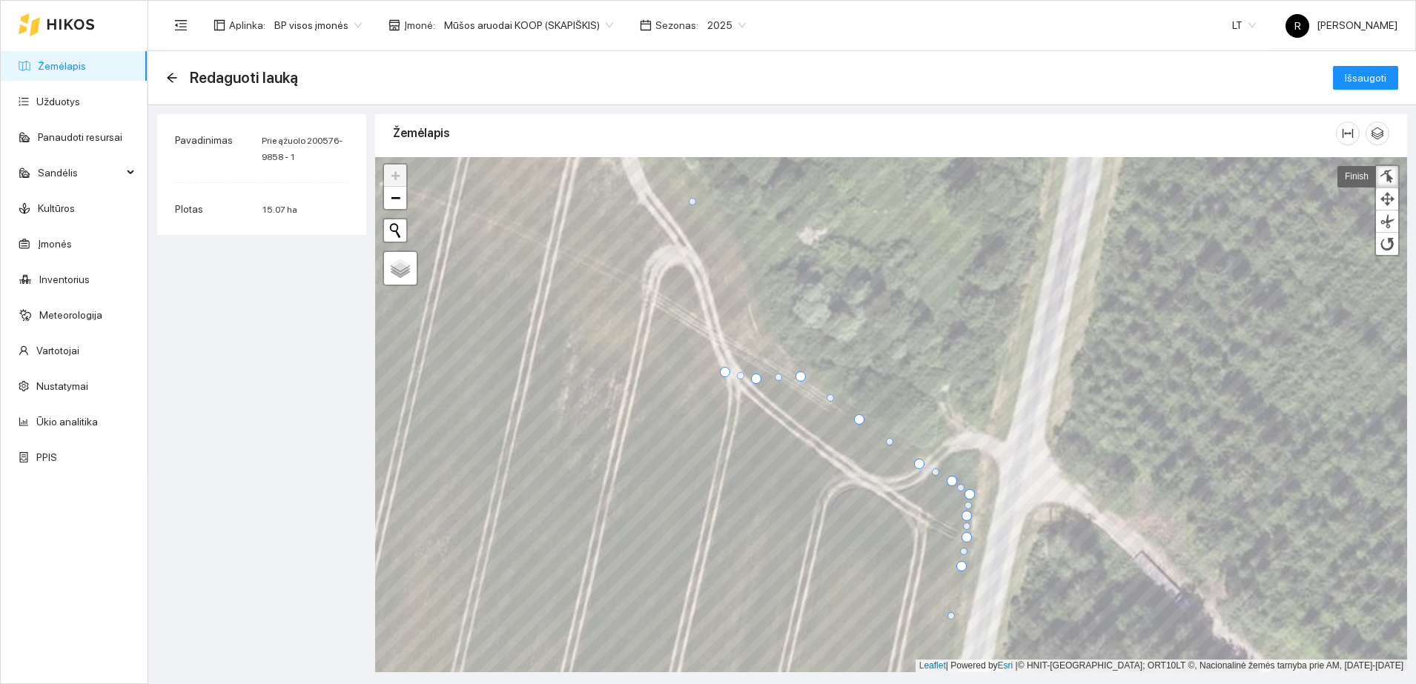
drag, startPoint x: 792, startPoint y: 388, endPoint x: 799, endPoint y: 374, distance: 15.6
click at [799, 374] on div at bounding box center [800, 376] width 10 height 10
drag, startPoint x: 724, startPoint y: 371, endPoint x: 753, endPoint y: 319, distance: 59.4
click at [753, 319] on div at bounding box center [754, 320] width 10 height 10
drag, startPoint x: 755, startPoint y: 376, endPoint x: 763, endPoint y: 346, distance: 31.0
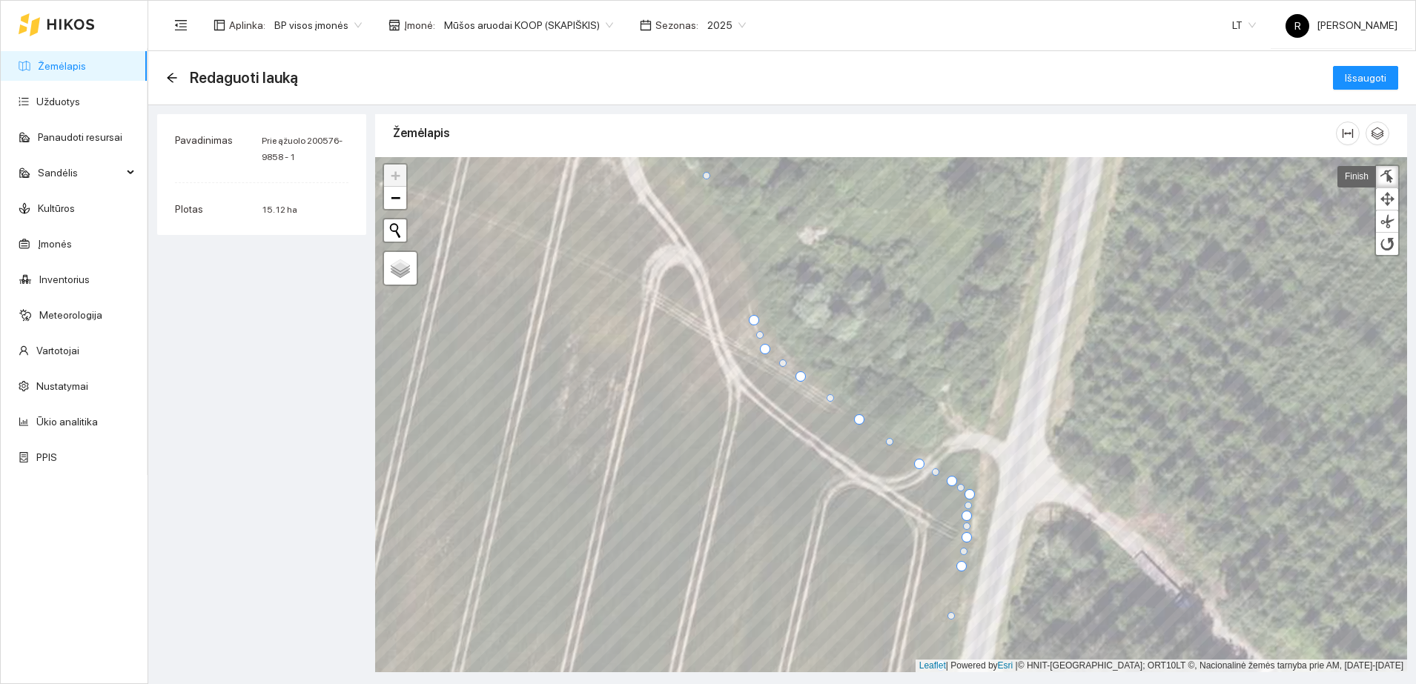
click at [763, 346] on div at bounding box center [765, 349] width 10 height 10
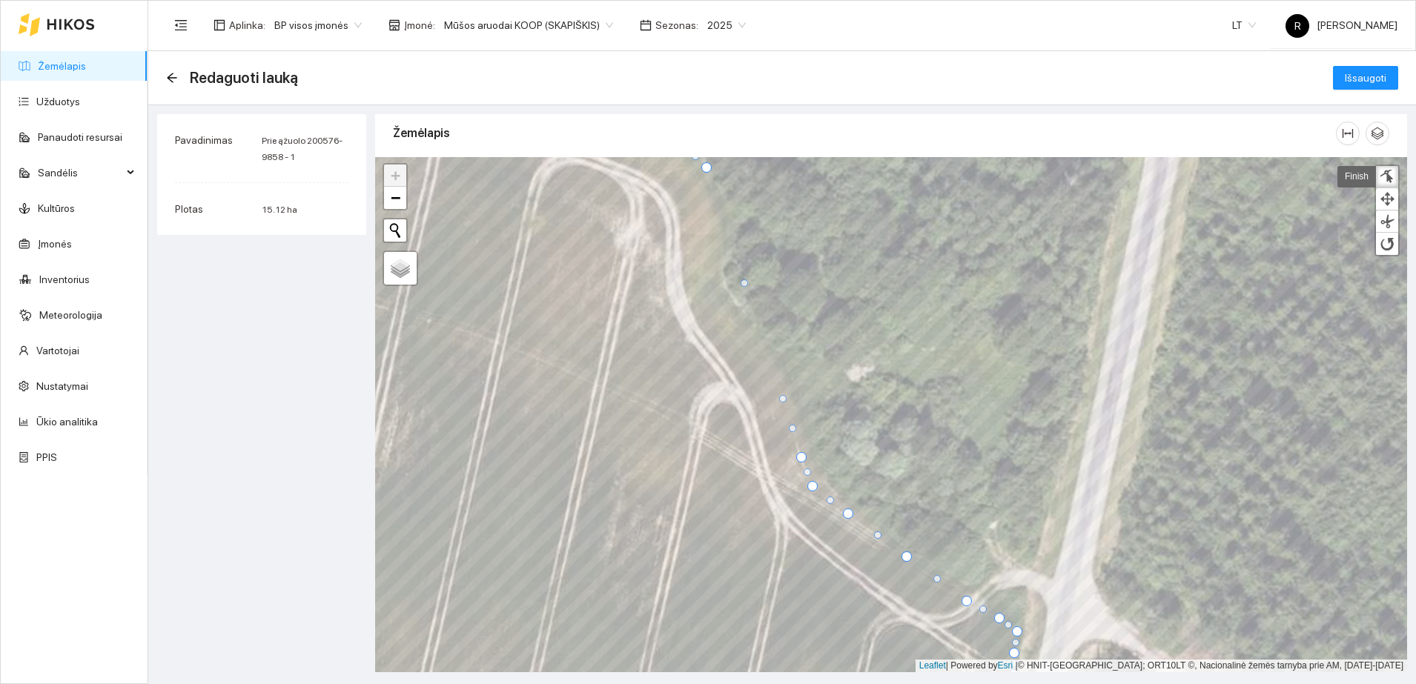
drag, startPoint x: 750, startPoint y: 311, endPoint x: 779, endPoint y: 397, distance: 90.0
click at [779, 397] on div at bounding box center [782, 398] width 7 height 7
drag, startPoint x: 744, startPoint y: 283, endPoint x: 739, endPoint y: 335, distance: 52.1
click at [739, 335] on div at bounding box center [738, 334] width 7 height 7
click at [766, 357] on div at bounding box center [766, 359] width 7 height 7
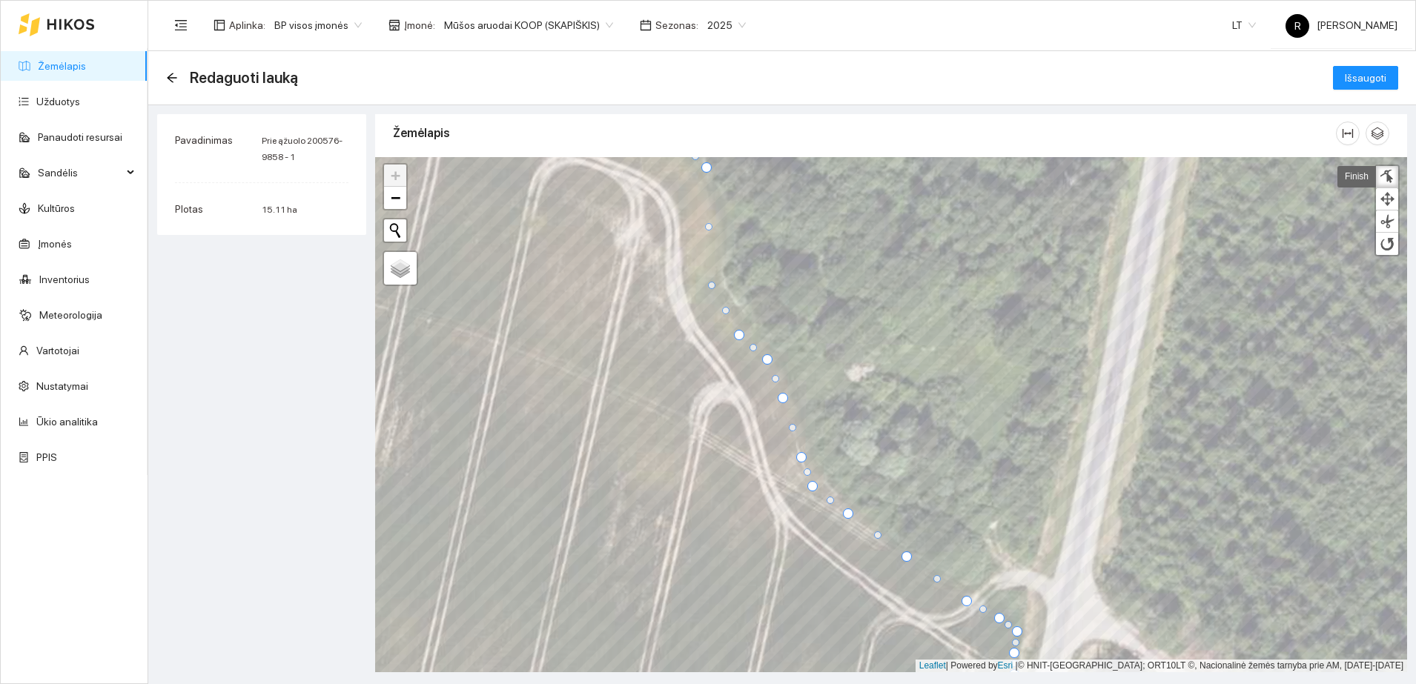
drag, startPoint x: 720, startPoint y: 249, endPoint x: 709, endPoint y: 283, distance: 35.9
click at [709, 283] on div at bounding box center [711, 285] width 7 height 7
click at [724, 313] on div at bounding box center [724, 313] width 7 height 7
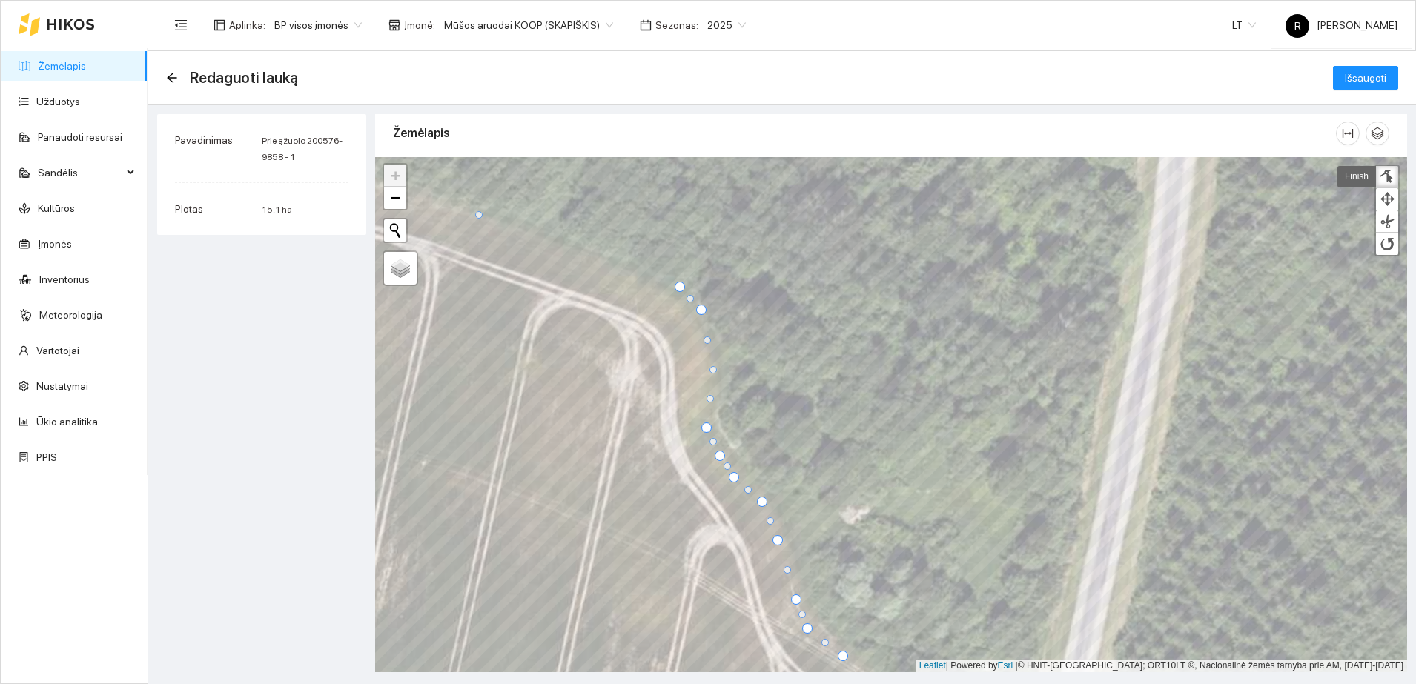
drag, startPoint x: 703, startPoint y: 366, endPoint x: 712, endPoint y: 367, distance: 9.7
click at [712, 367] on div at bounding box center [712, 369] width 7 height 7
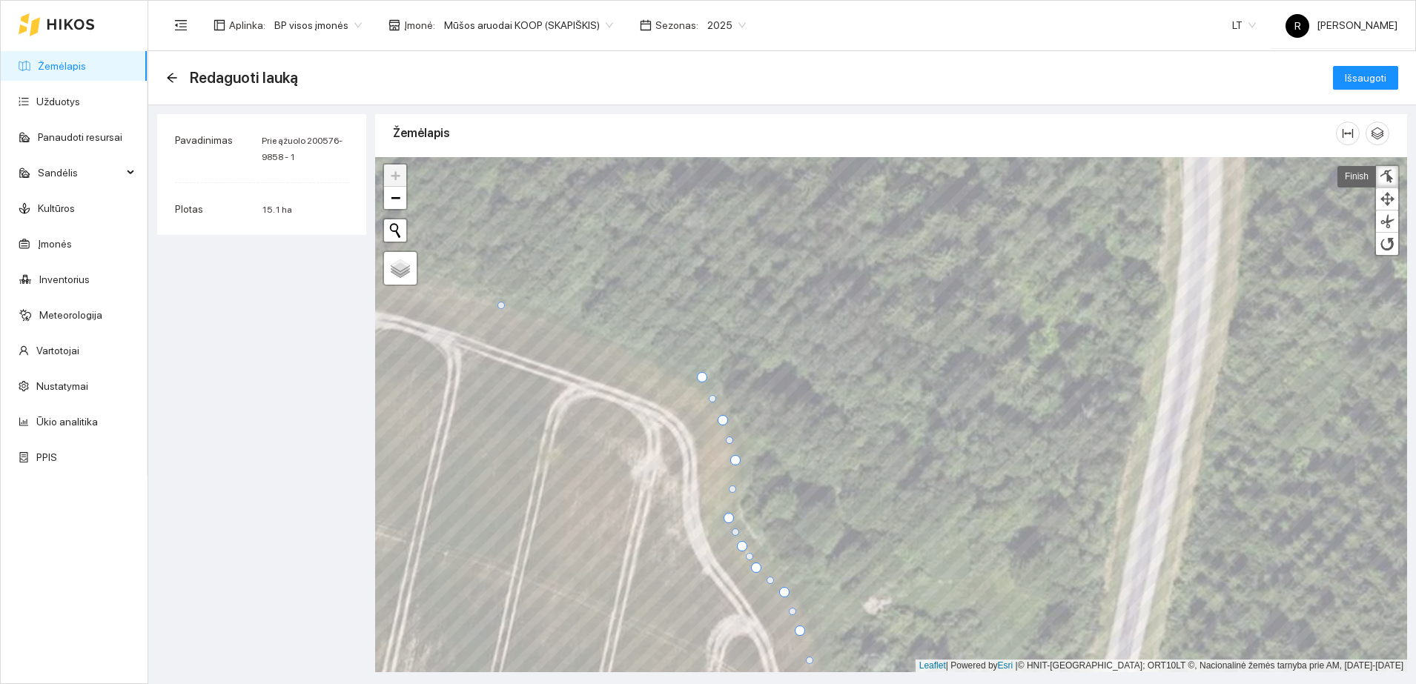
drag, startPoint x: 722, startPoint y: 399, endPoint x: 721, endPoint y: 418, distance: 19.3
click at [721, 418] on div at bounding box center [723, 420] width 10 height 10
drag, startPoint x: 701, startPoint y: 377, endPoint x: 701, endPoint y: 386, distance: 9.6
click at [701, 386] on div at bounding box center [702, 387] width 10 height 10
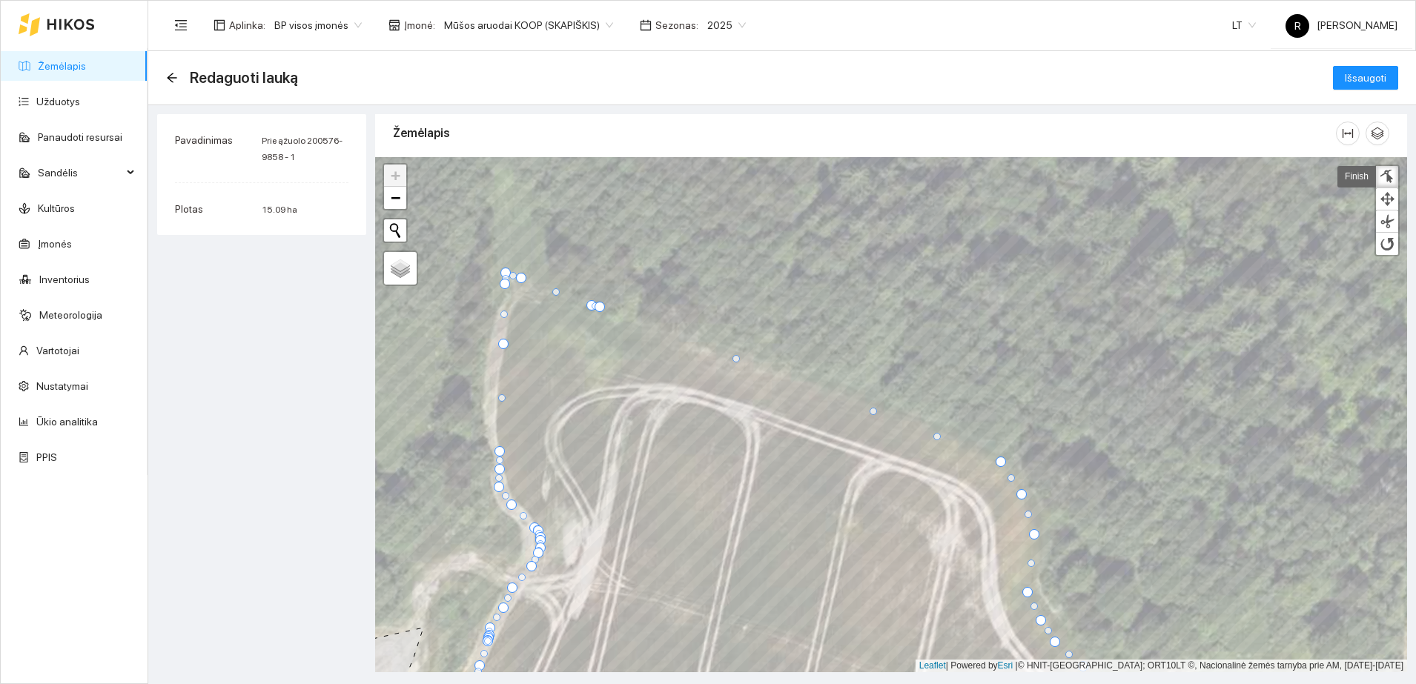
drag, startPoint x: 799, startPoint y: 382, endPoint x: 872, endPoint y: 410, distance: 78.3
click at [872, 410] on div at bounding box center [872, 411] width 7 height 7
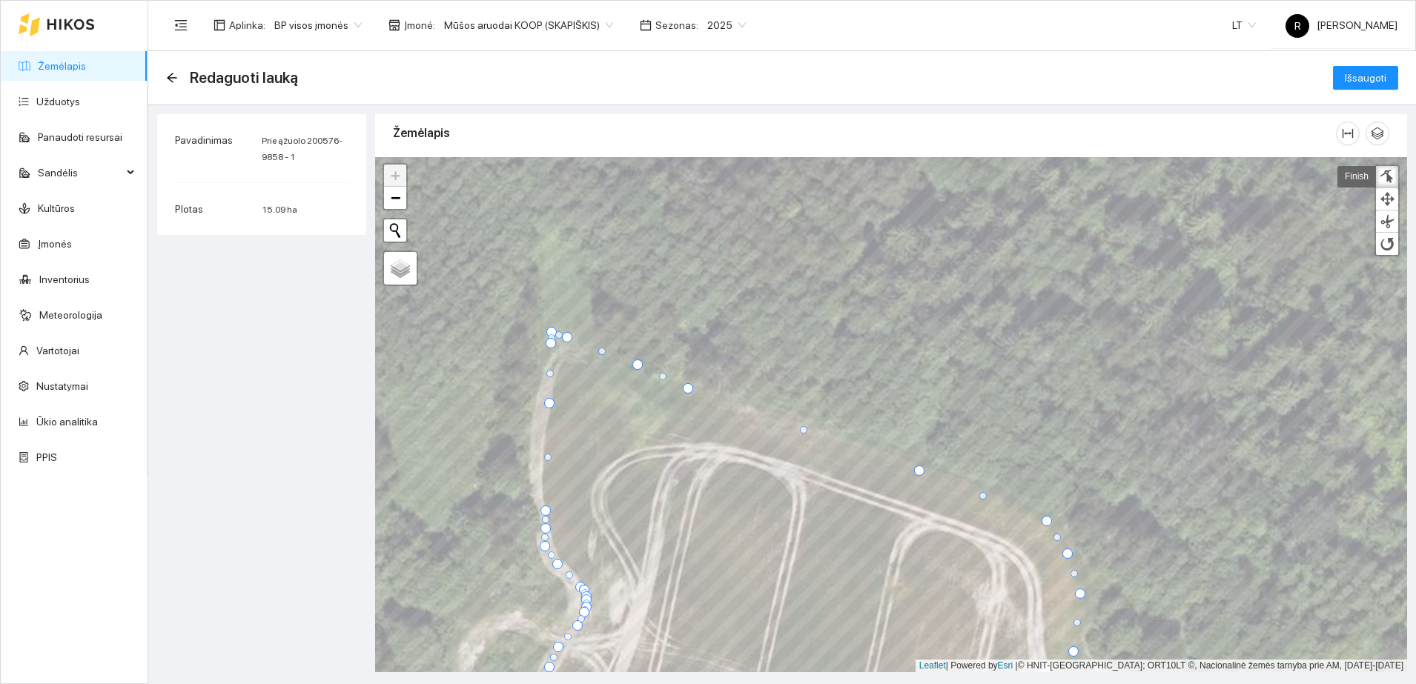
drag, startPoint x: 647, startPoint y: 365, endPoint x: 689, endPoint y: 387, distance: 47.7
click at [689, 387] on div at bounding box center [688, 388] width 10 height 10
click at [798, 423] on div at bounding box center [797, 425] width 7 height 7
drag, startPoint x: 637, startPoint y: 363, endPoint x: 638, endPoint y: 380, distance: 16.4
click at [638, 380] on div at bounding box center [639, 381] width 10 height 10
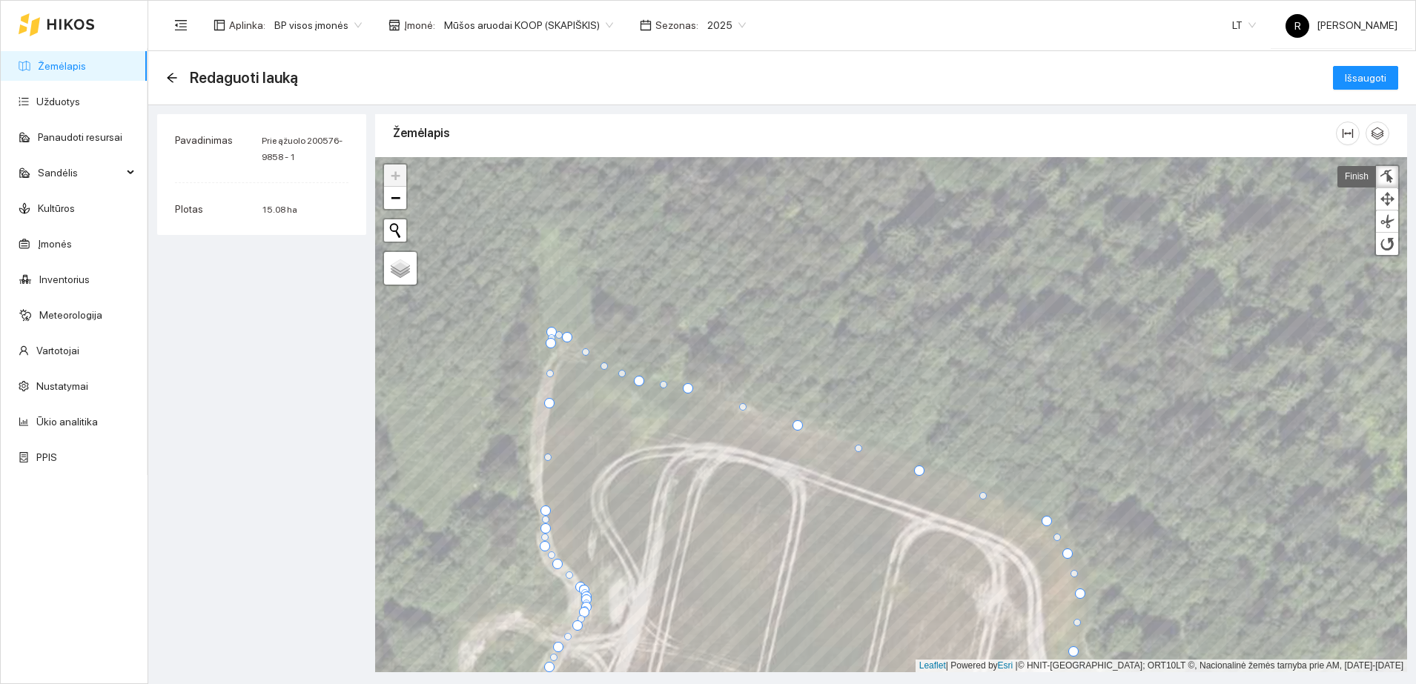
click at [603, 365] on div at bounding box center [603, 365] width 7 height 7
drag, startPoint x: 566, startPoint y: 339, endPoint x: 583, endPoint y: 354, distance: 22.0
click at [583, 354] on div at bounding box center [583, 352] width 10 height 10
drag, startPoint x: 594, startPoint y: 391, endPoint x: 591, endPoint y: 364, distance: 27.5
click at [591, 364] on div at bounding box center [592, 365] width 7 height 7
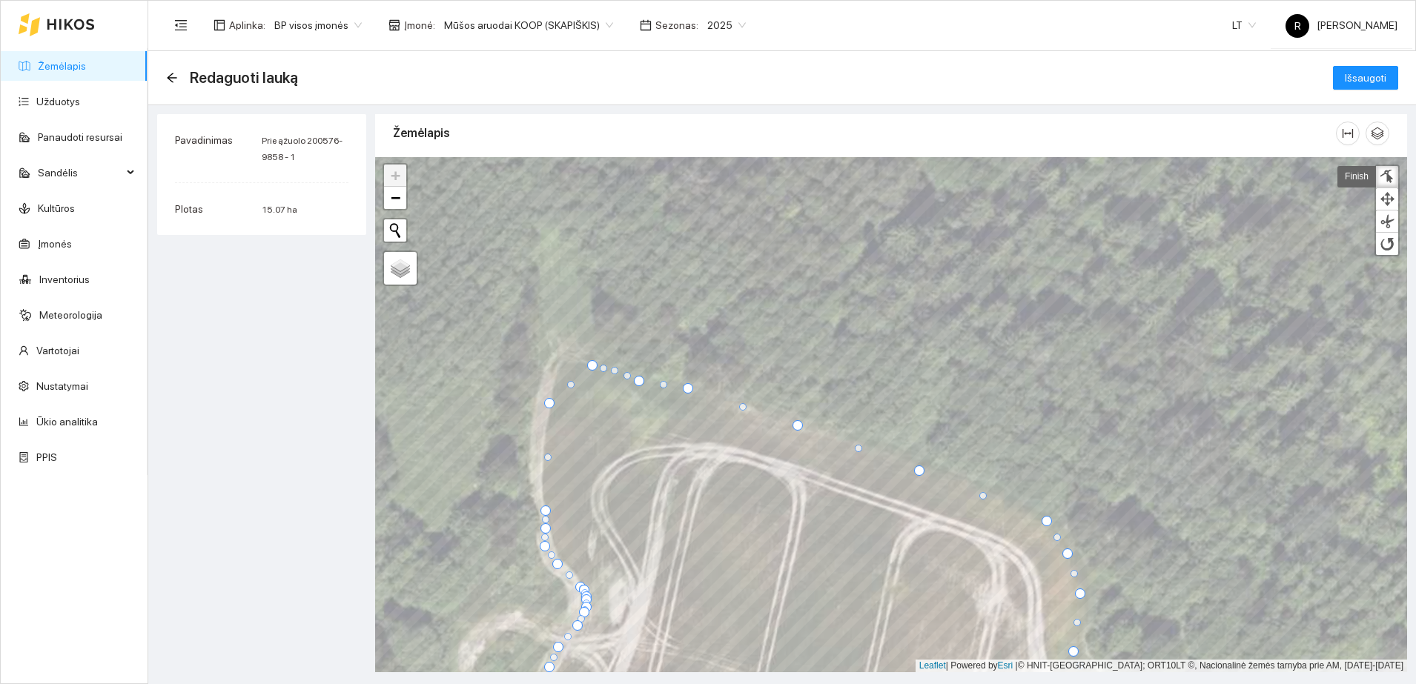
click at [614, 371] on div at bounding box center [614, 370] width 7 height 7
drag, startPoint x: 572, startPoint y: 383, endPoint x: 564, endPoint y: 363, distance: 21.6
click at [564, 363] on div at bounding box center [562, 364] width 7 height 7
drag, startPoint x: 546, startPoint y: 454, endPoint x: 547, endPoint y: 468, distance: 14.1
click at [545, 468] on div at bounding box center [544, 471] width 7 height 7
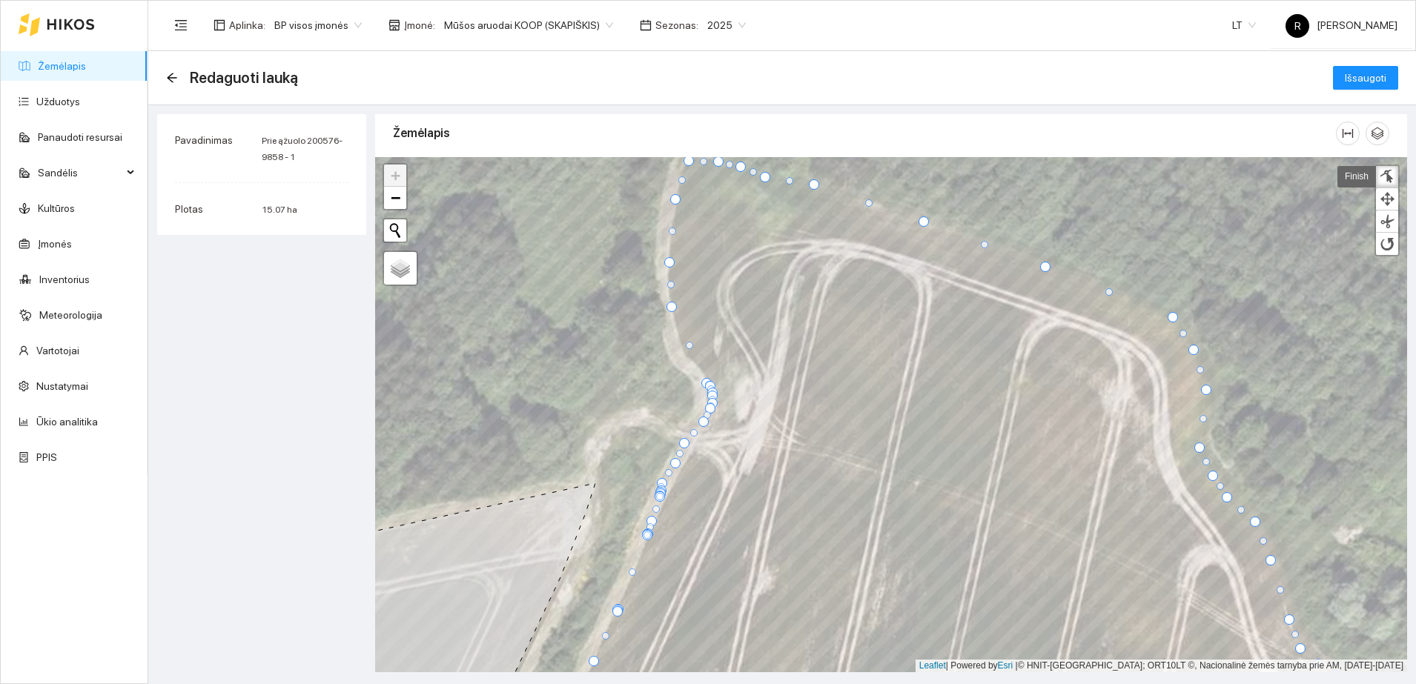
click at [669, 261] on div at bounding box center [669, 262] width 10 height 10
click at [686, 348] on div at bounding box center [684, 348] width 7 height 7
click at [703, 367] on div at bounding box center [700, 368] width 7 height 7
drag, startPoint x: 695, startPoint y: 414, endPoint x: 708, endPoint y: 419, distance: 13.6
click at [708, 419] on div at bounding box center [707, 418] width 7 height 7
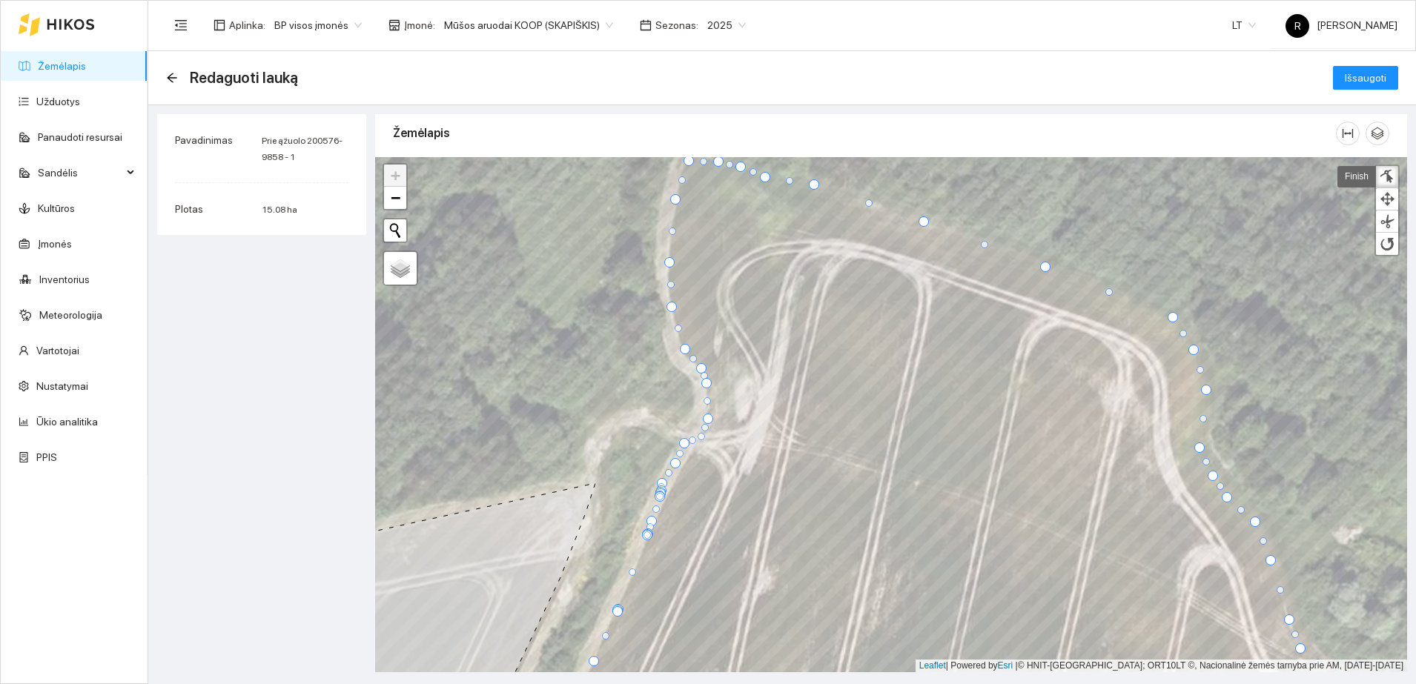
click at [702, 437] on div at bounding box center [700, 436] width 7 height 7
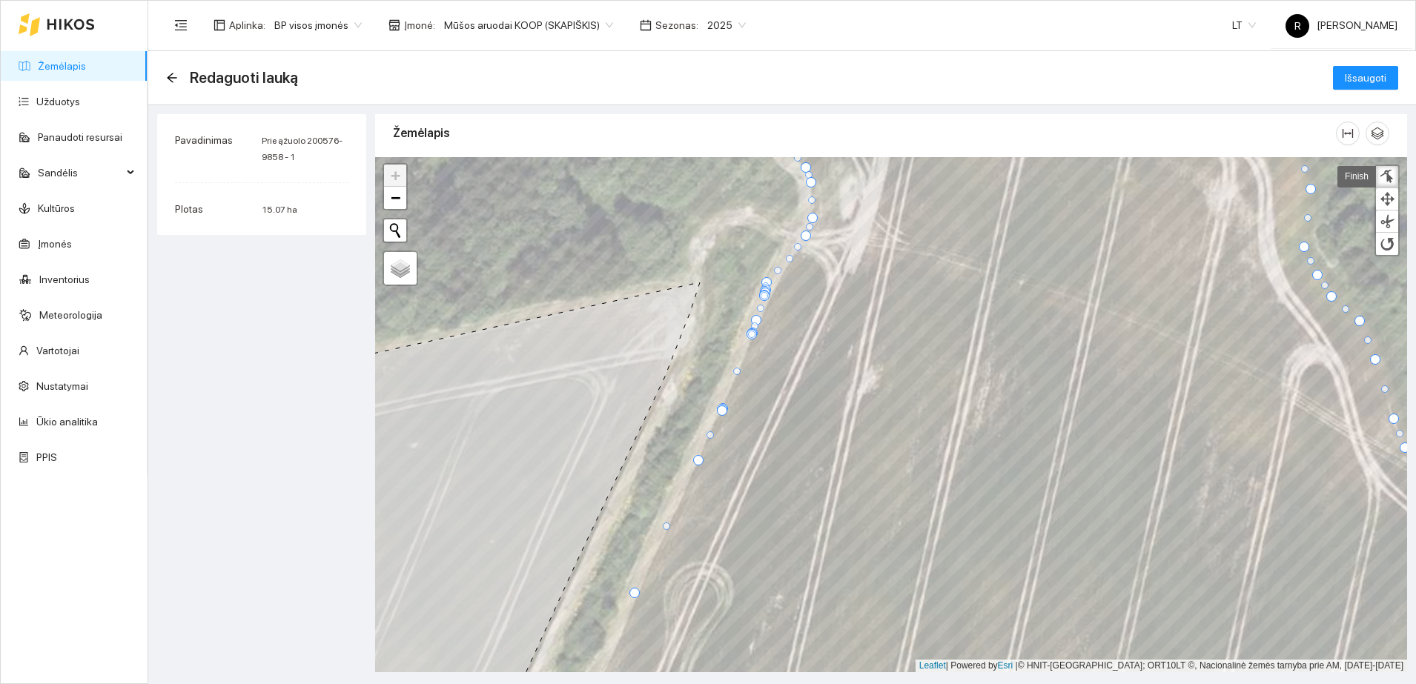
click at [791, 257] on div at bounding box center [789, 258] width 7 height 7
drag, startPoint x: 752, startPoint y: 333, endPoint x: 778, endPoint y: 394, distance: 67.1
click at [778, 394] on div at bounding box center [778, 395] width 7 height 7
drag, startPoint x: 751, startPoint y: 334, endPoint x: 792, endPoint y: 405, distance: 83.0
click at [792, 405] on div at bounding box center [790, 403] width 7 height 7
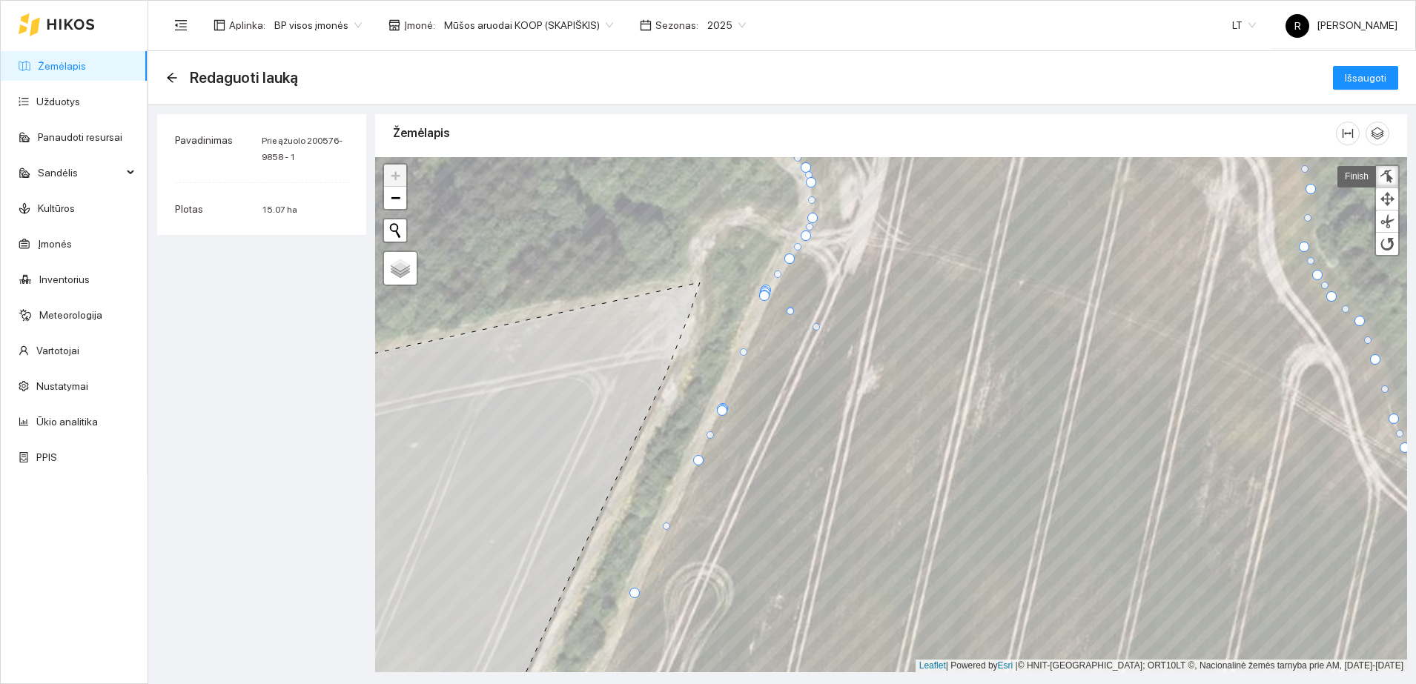
drag, startPoint x: 764, startPoint y: 296, endPoint x: 816, endPoint y: 328, distance: 60.5
click at [816, 328] on div at bounding box center [815, 326] width 7 height 7
drag, startPoint x: 815, startPoint y: 328, endPoint x: 758, endPoint y: 323, distance: 57.2
click at [758, 323] on div at bounding box center [759, 322] width 10 height 10
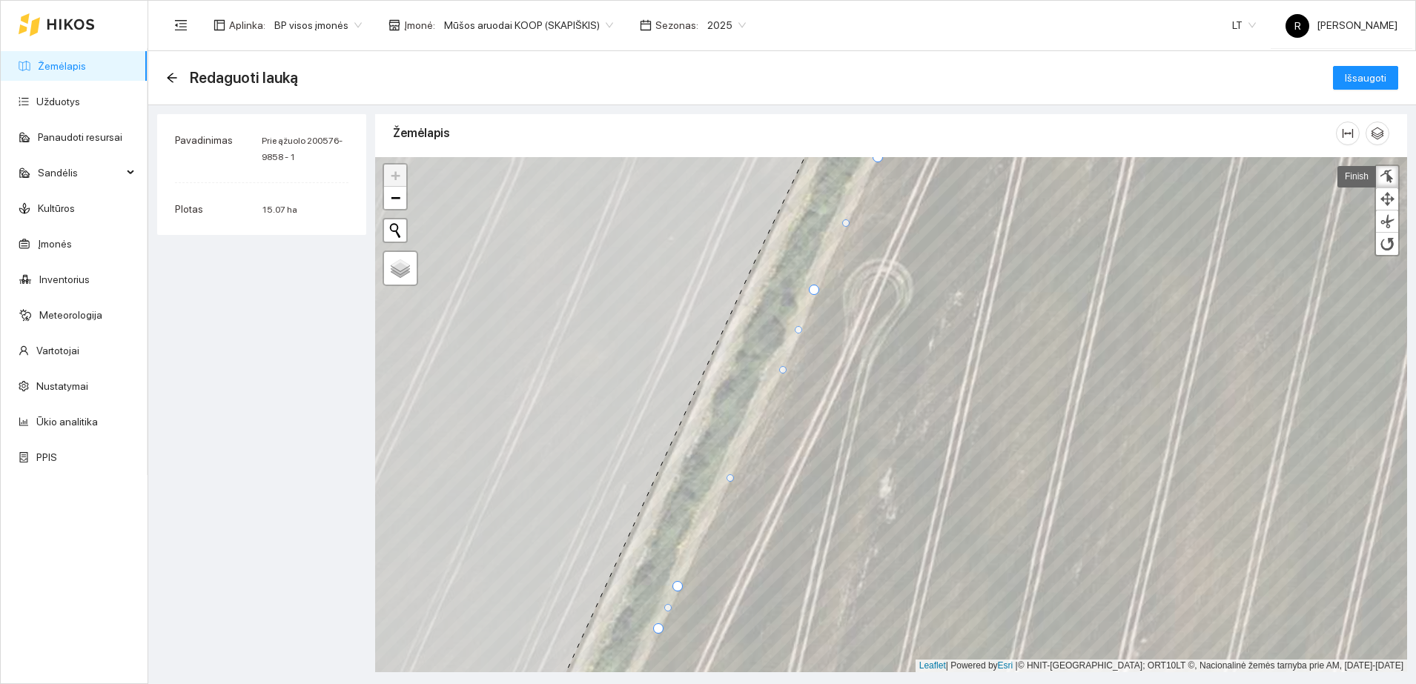
drag, startPoint x: 746, startPoint y: 437, endPoint x: 782, endPoint y: 368, distance: 77.3
click at [782, 368] on div at bounding box center [782, 369] width 7 height 7
click at [817, 291] on div at bounding box center [817, 291] width 10 height 10
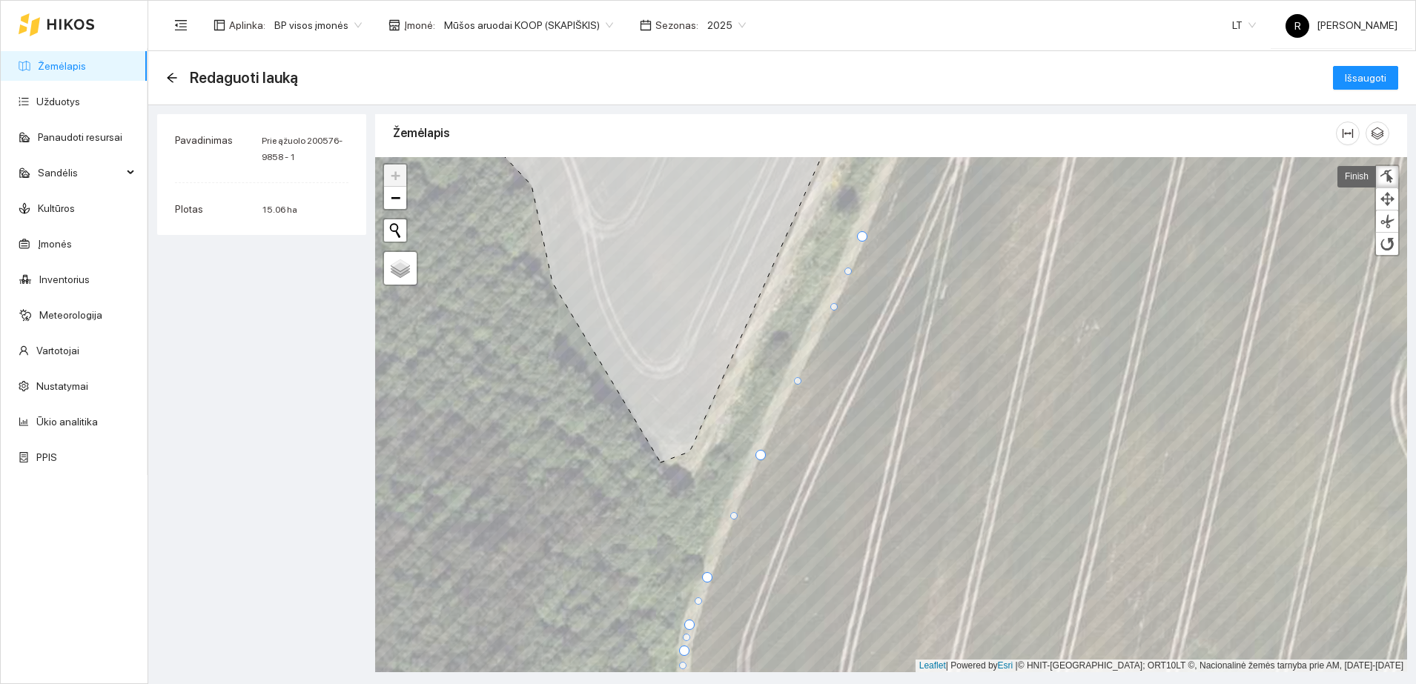
drag, startPoint x: 810, startPoint y: 345, endPoint x: 833, endPoint y: 307, distance: 44.9
click at [833, 307] on div at bounding box center [833, 306] width 7 height 7
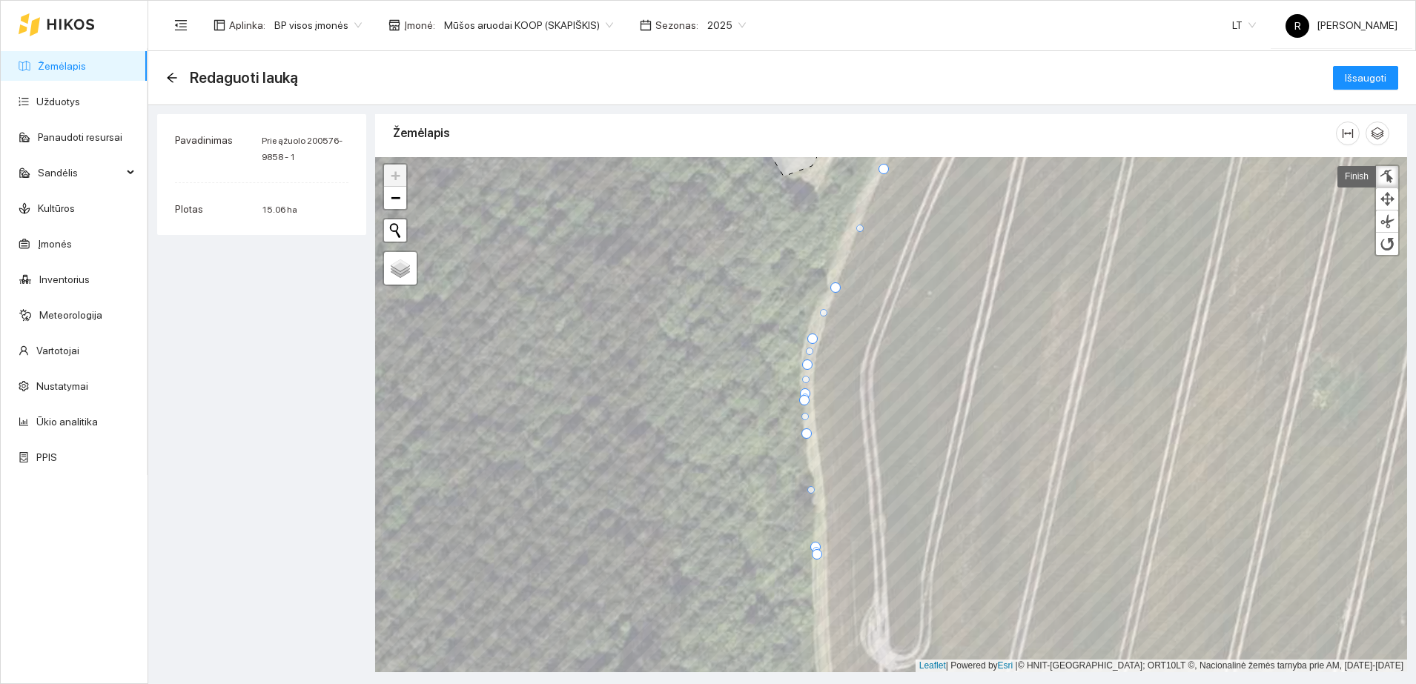
click at [834, 288] on div at bounding box center [835, 287] width 10 height 10
drag, startPoint x: 813, startPoint y: 339, endPoint x: 817, endPoint y: 349, distance: 10.3
click at [817, 349] on div at bounding box center [816, 349] width 10 height 10
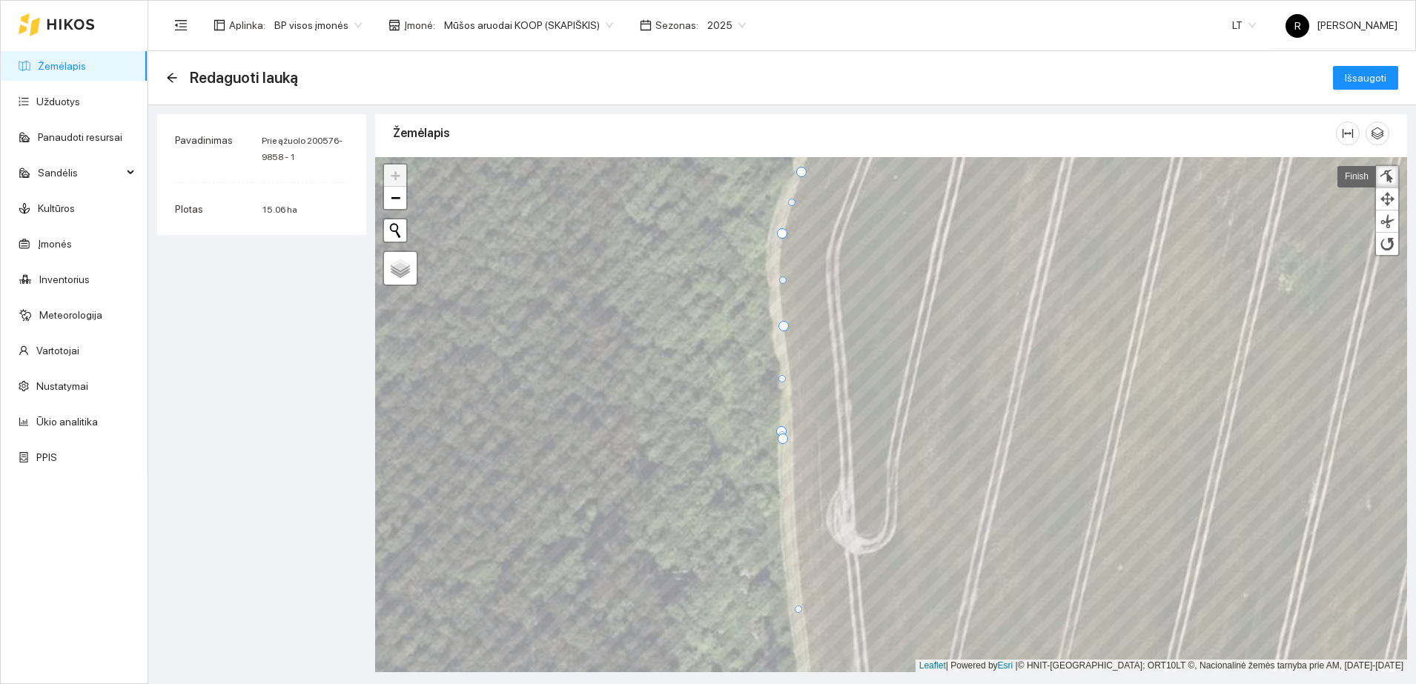
drag, startPoint x: 774, startPoint y: 316, endPoint x: 785, endPoint y: 324, distance: 13.8
click at [785, 324] on div at bounding box center [783, 326] width 10 height 10
click at [778, 279] on div at bounding box center [778, 279] width 7 height 7
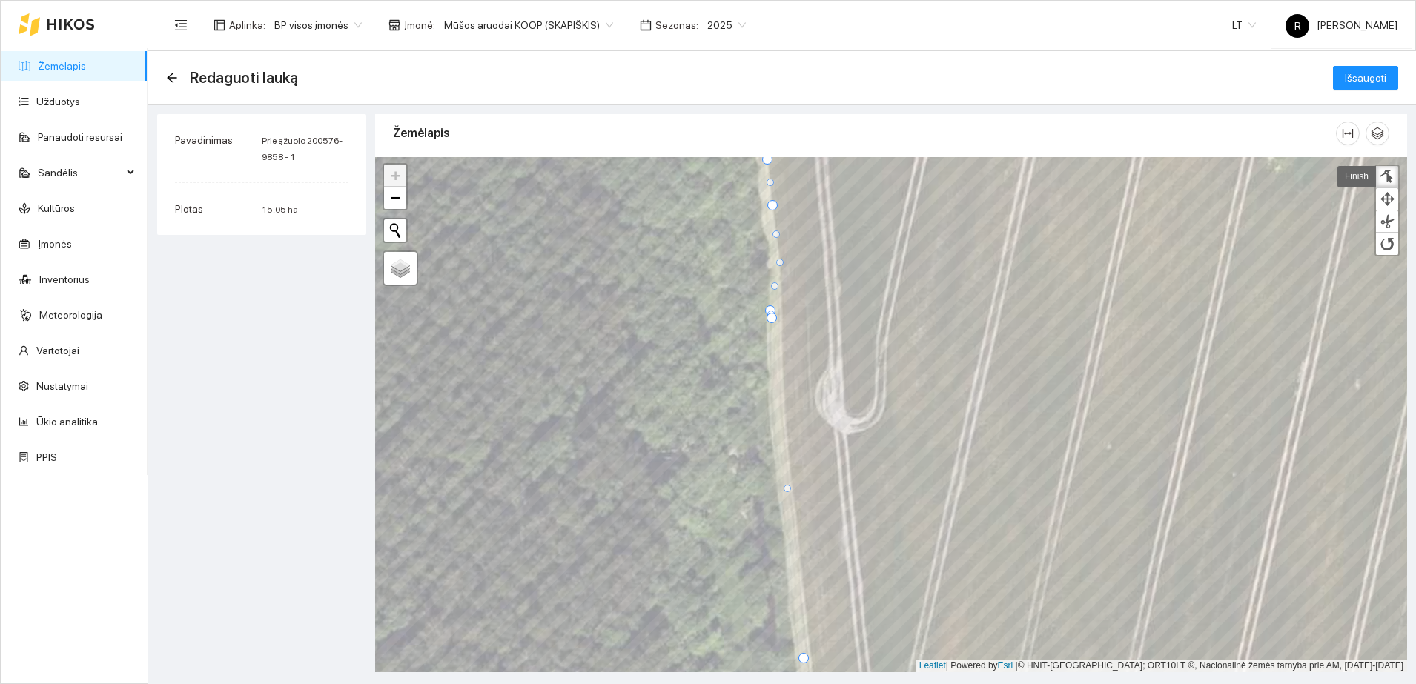
drag, startPoint x: 771, startPoint y: 258, endPoint x: 780, endPoint y: 262, distance: 9.9
click at [780, 262] on div at bounding box center [779, 262] width 7 height 7
drag, startPoint x: 769, startPoint y: 310, endPoint x: 780, endPoint y: 324, distance: 17.5
click at [780, 324] on div at bounding box center [780, 324] width 10 height 10
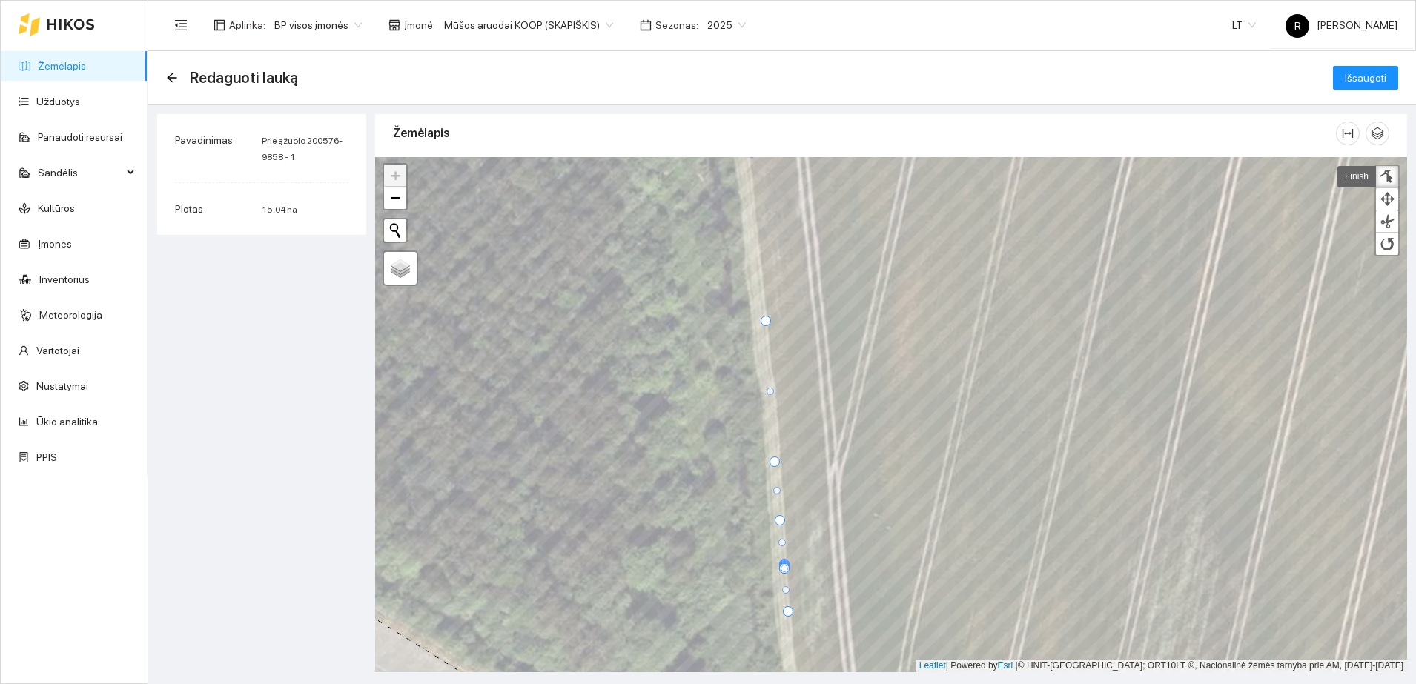
click at [765, 319] on div at bounding box center [765, 321] width 10 height 10
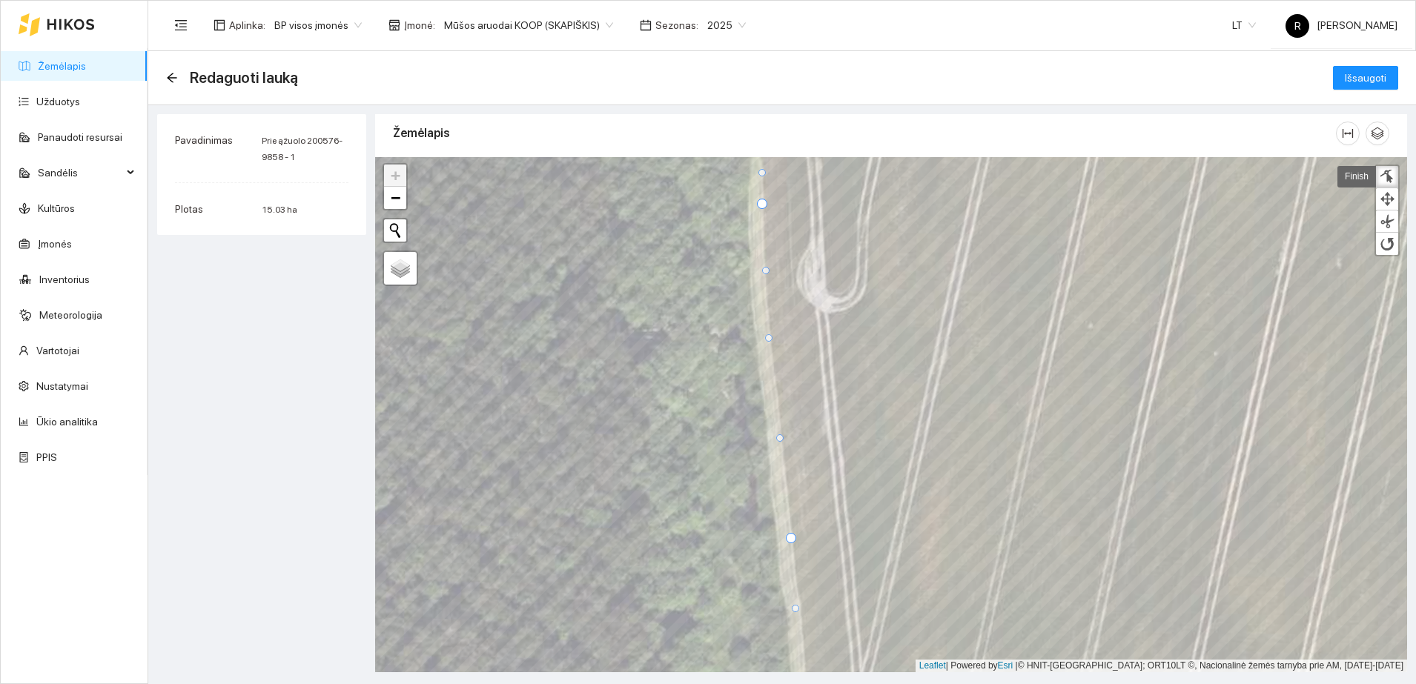
drag, startPoint x: 777, startPoint y: 371, endPoint x: 769, endPoint y: 337, distance: 34.3
click at [769, 337] on div at bounding box center [768, 337] width 7 height 7
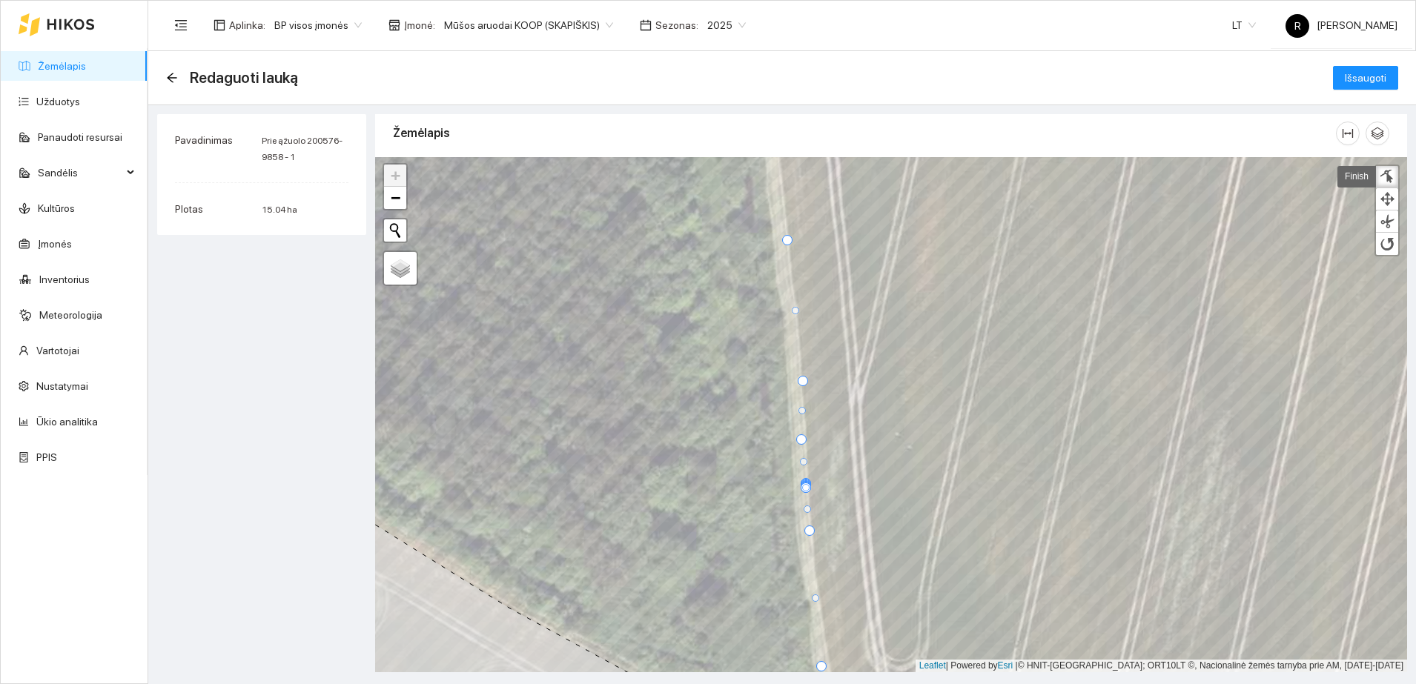
click at [801, 384] on div at bounding box center [803, 381] width 10 height 10
click at [806, 442] on div at bounding box center [806, 441] width 10 height 10
drag, startPoint x: 803, startPoint y: 488, endPoint x: 873, endPoint y: 494, distance: 70.0
click at [876, 493] on div at bounding box center [878, 492] width 7 height 7
drag, startPoint x: 806, startPoint y: 487, endPoint x: 892, endPoint y: 465, distance: 88.1
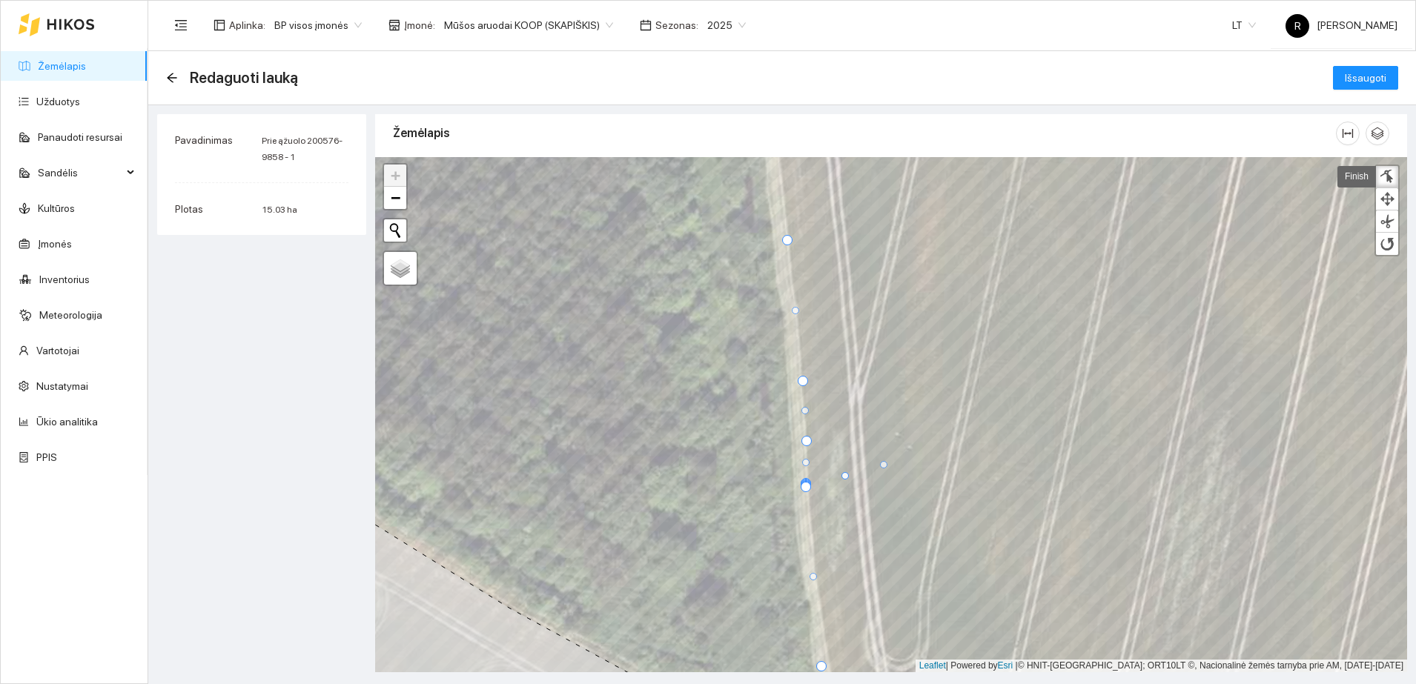
click at [887, 465] on div at bounding box center [883, 464] width 7 height 7
drag, startPoint x: 805, startPoint y: 487, endPoint x: 859, endPoint y: 428, distance: 80.3
click at [859, 428] on div at bounding box center [859, 426] width 7 height 7
drag, startPoint x: 807, startPoint y: 486, endPoint x: 1009, endPoint y: 506, distance: 202.6
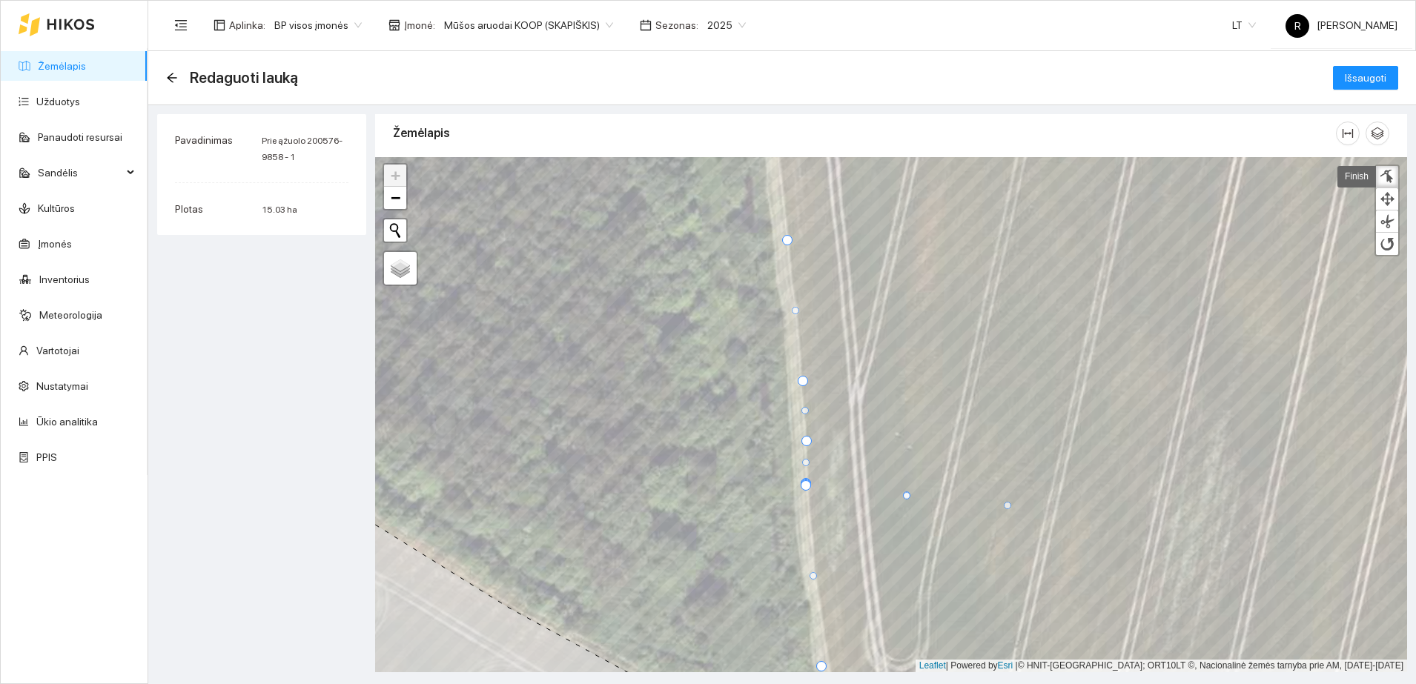
click at [1009, 506] on div at bounding box center [1007, 505] width 7 height 7
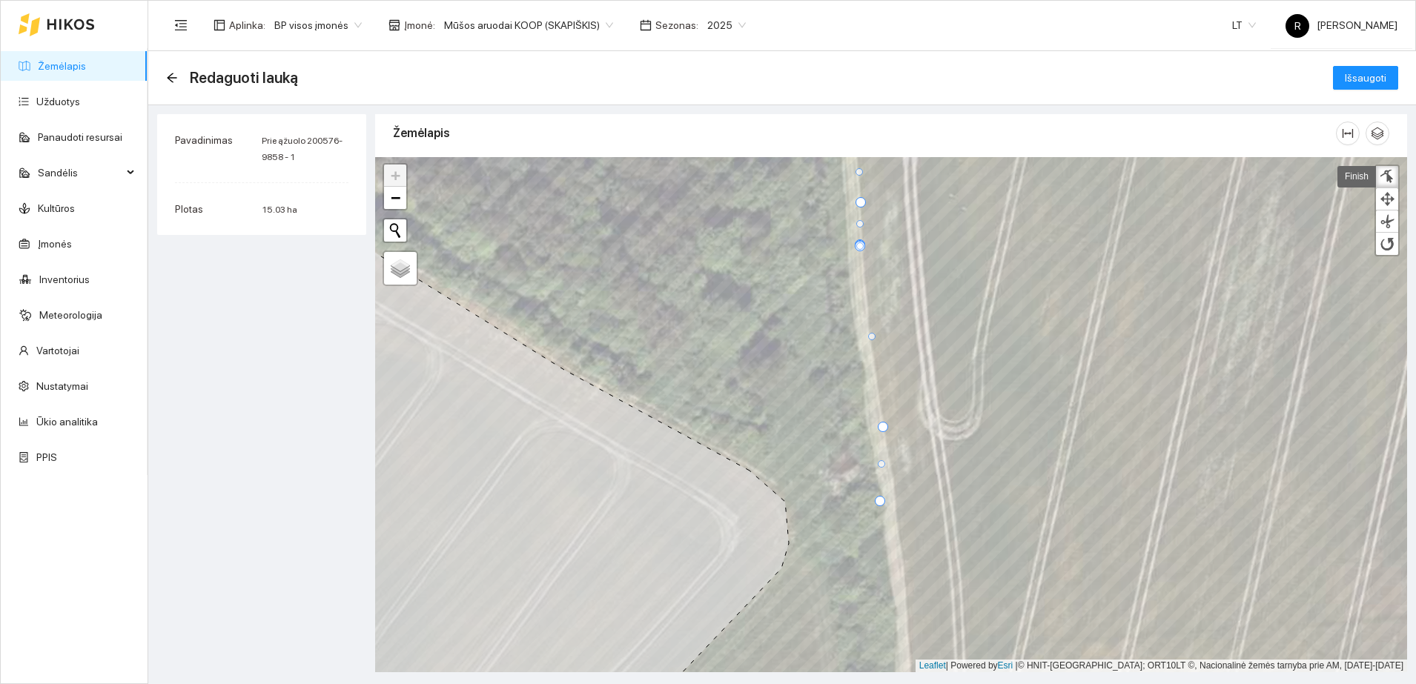
drag, startPoint x: 875, startPoint y: 425, endPoint x: 882, endPoint y: 425, distance: 7.4
click at [882, 425] on div at bounding box center [883, 427] width 10 height 10
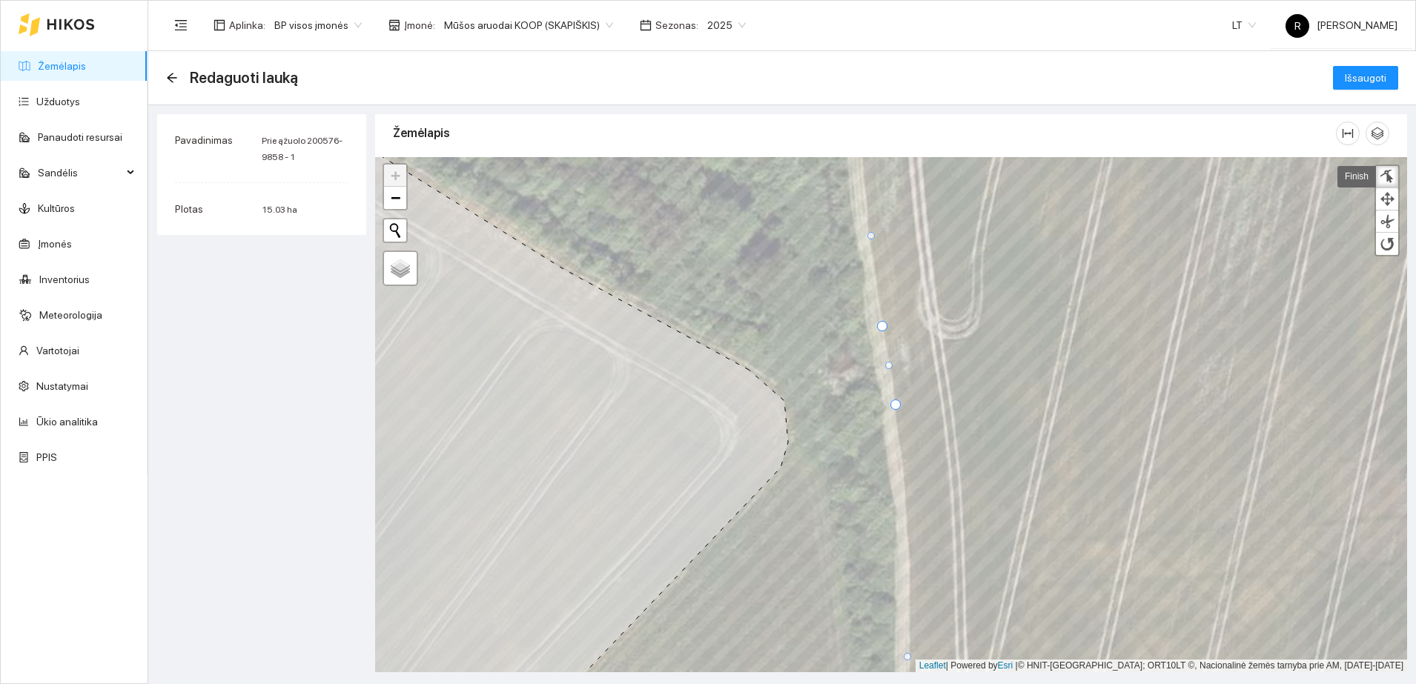
drag, startPoint x: 878, startPoint y: 398, endPoint x: 895, endPoint y: 402, distance: 16.9
click at [895, 402] on div at bounding box center [895, 405] width 10 height 10
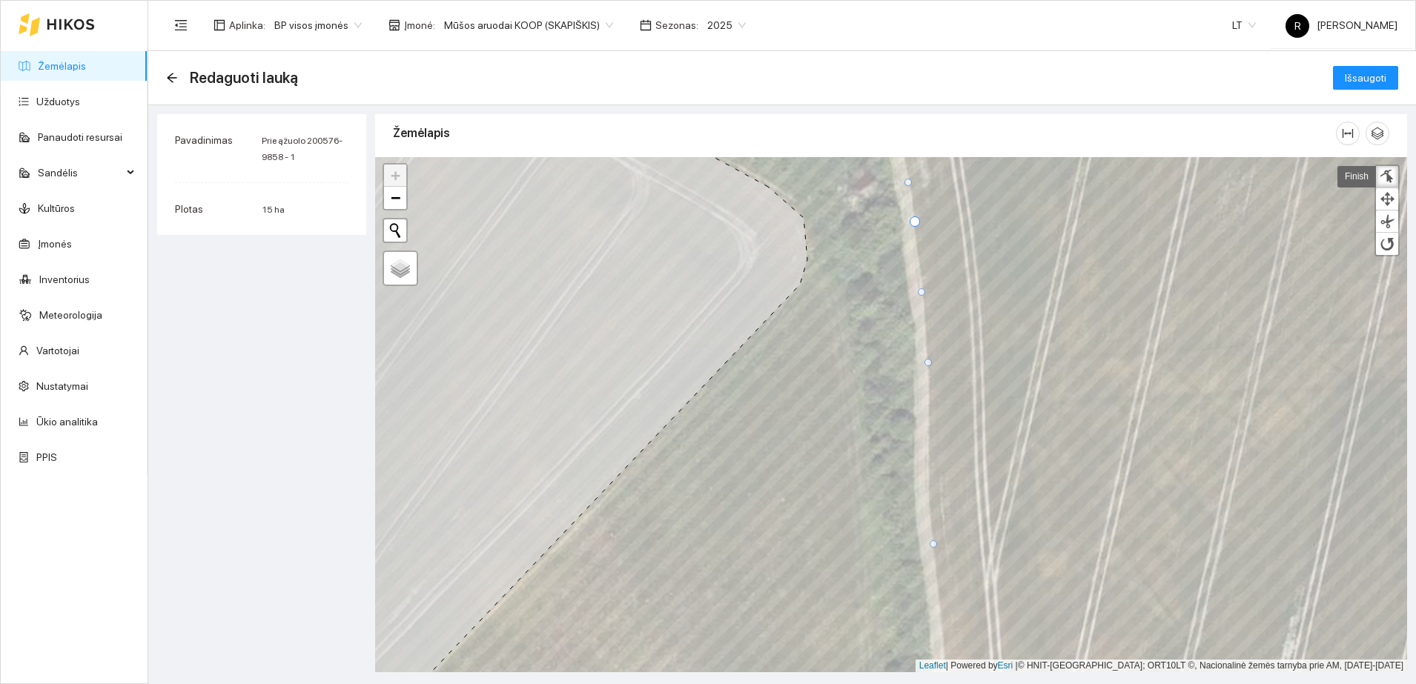
drag, startPoint x: 927, startPoint y: 473, endPoint x: 928, endPoint y: 361, distance: 111.9
click at [928, 361] on div at bounding box center [927, 362] width 7 height 7
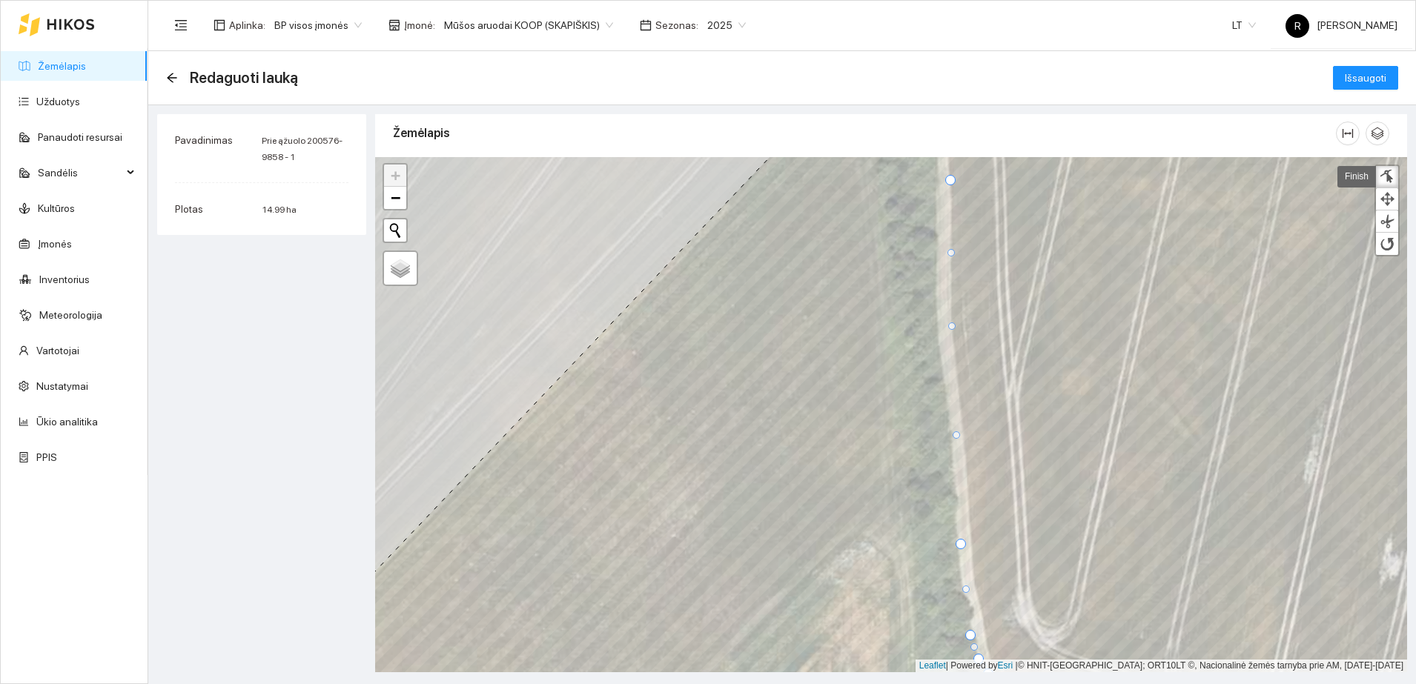
drag, startPoint x: 955, startPoint y: 360, endPoint x: 952, endPoint y: 325, distance: 35.8
click at [952, 325] on div at bounding box center [951, 325] width 7 height 7
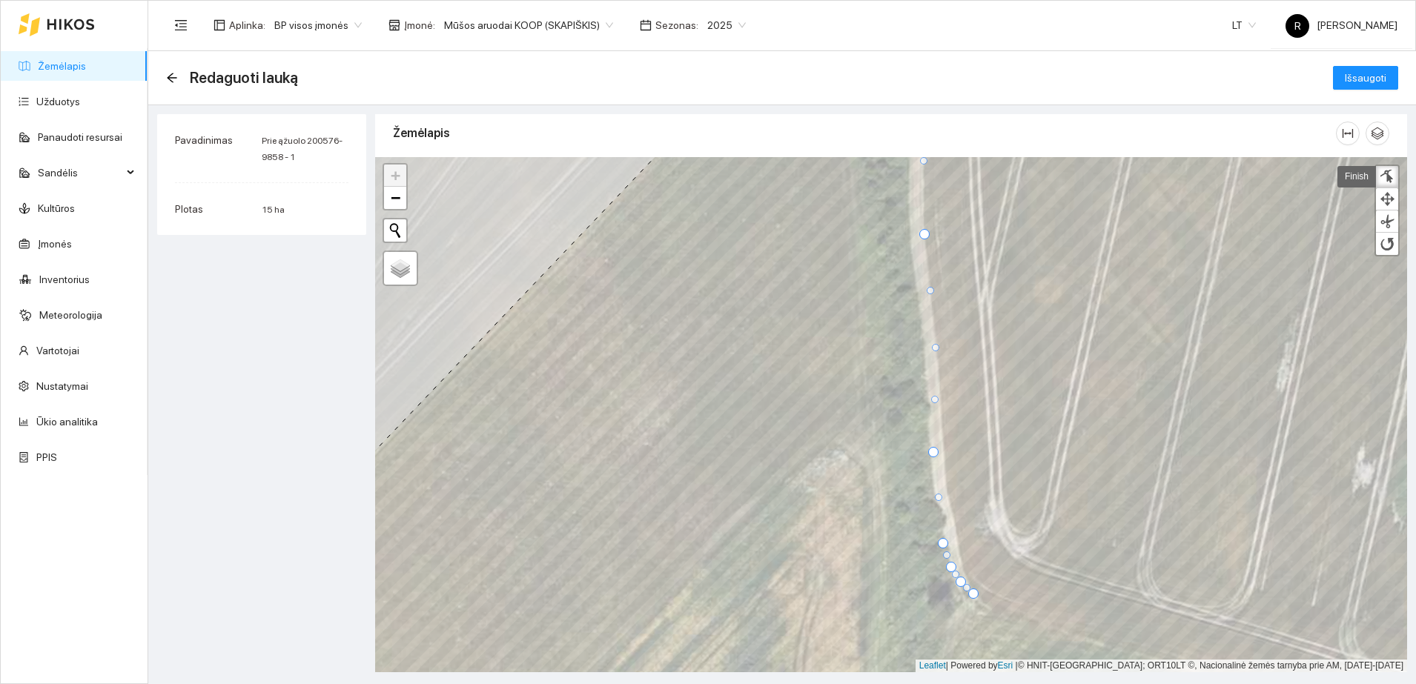
drag, startPoint x: 927, startPoint y: 340, endPoint x: 934, endPoint y: 345, distance: 8.0
click at [934, 345] on div at bounding box center [935, 347] width 7 height 7
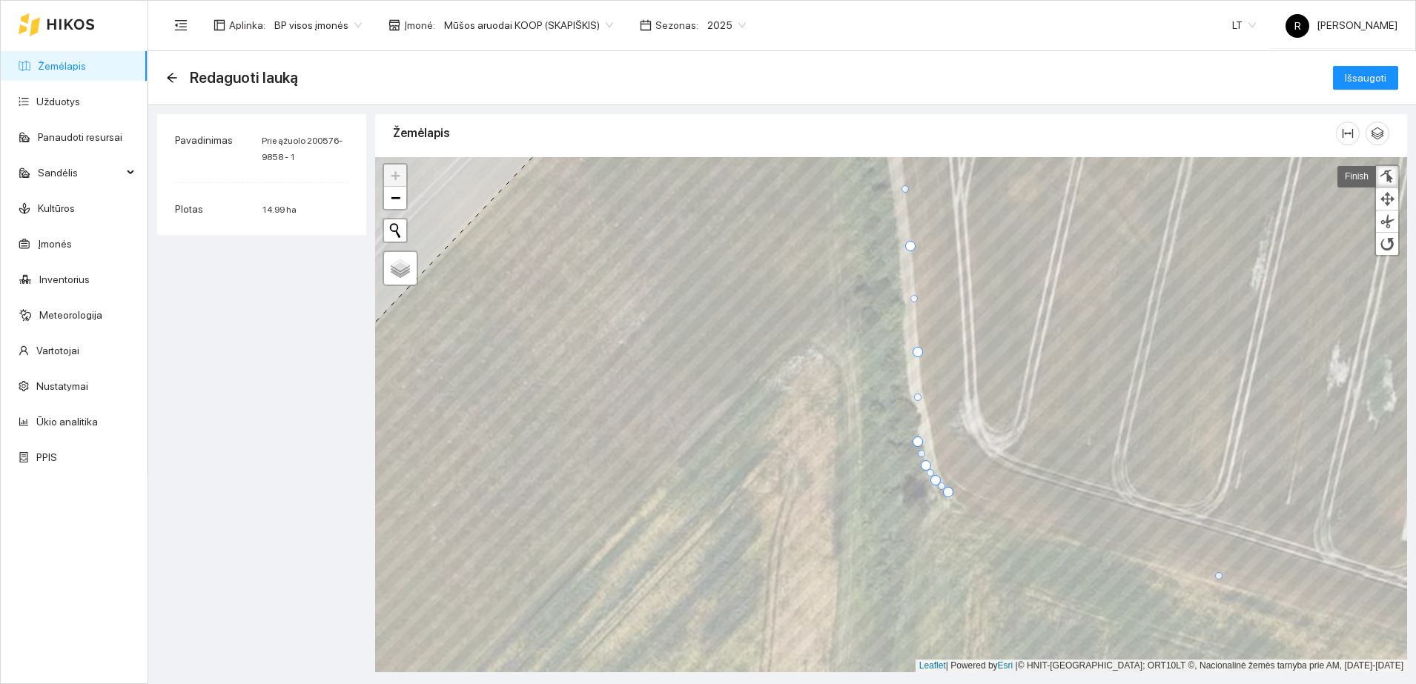
drag, startPoint x: 908, startPoint y: 350, endPoint x: 918, endPoint y: 352, distance: 10.6
click at [918, 352] on div at bounding box center [917, 352] width 10 height 10
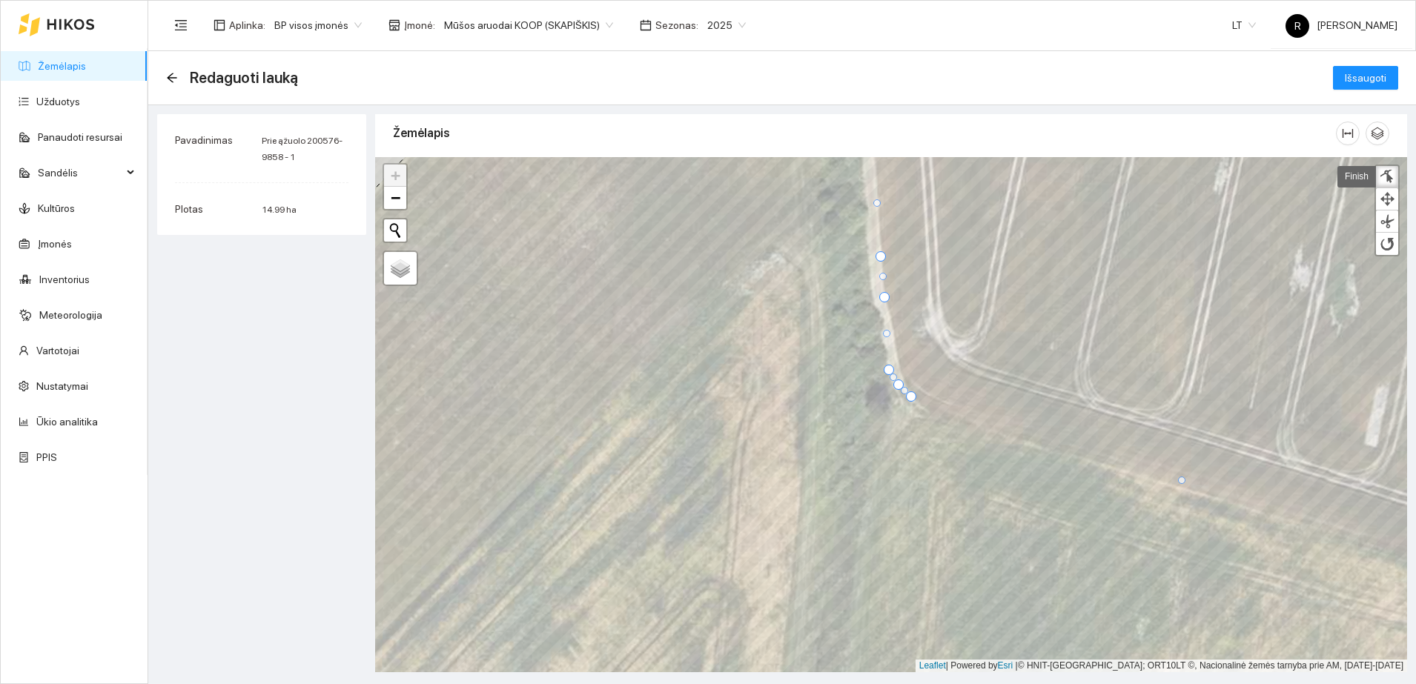
drag, startPoint x: 881, startPoint y: 344, endPoint x: 885, endPoint y: 295, distance: 49.1
click at [885, 295] on div at bounding box center [884, 297] width 10 height 10
drag, startPoint x: 898, startPoint y: 347, endPoint x: 898, endPoint y: 361, distance: 14.1
click at [898, 361] on div at bounding box center [898, 360] width 7 height 7
click at [913, 395] on div at bounding box center [912, 396] width 10 height 10
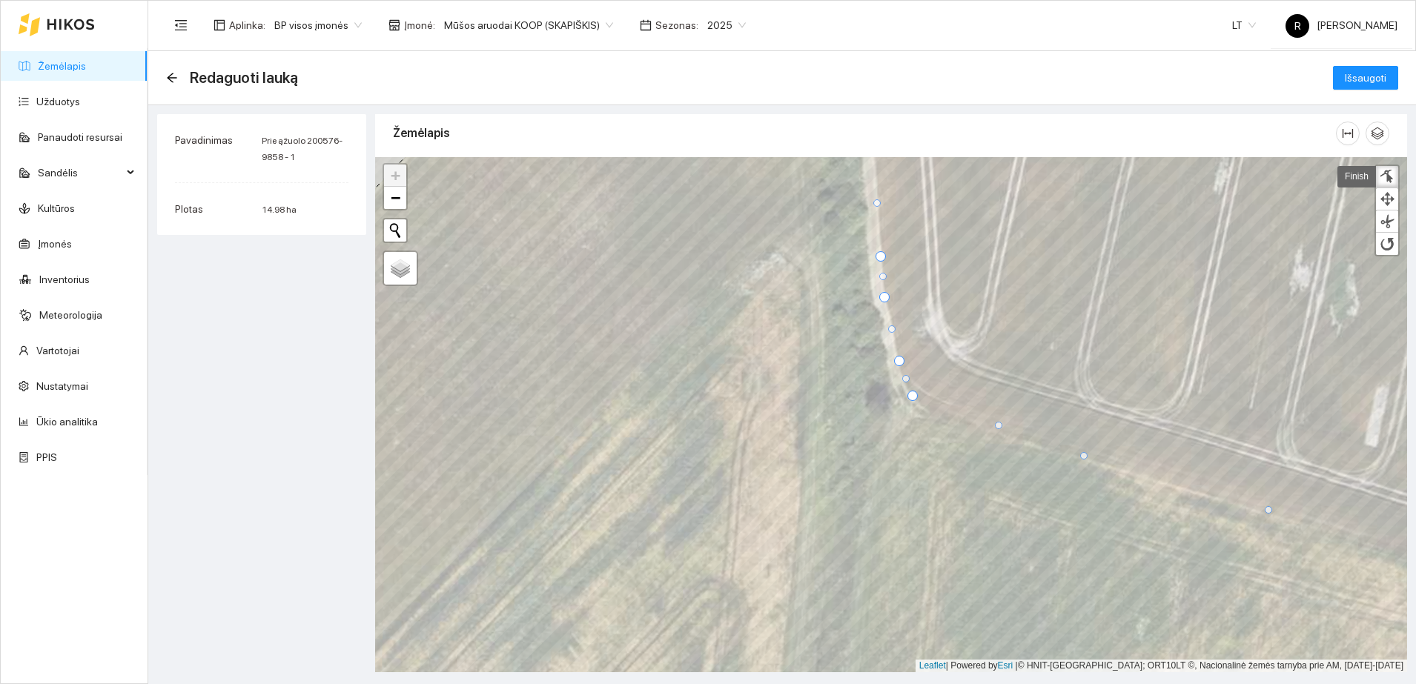
drag, startPoint x: 1182, startPoint y: 479, endPoint x: 1079, endPoint y: 454, distance: 105.2
click at [1081, 454] on div at bounding box center [1083, 455] width 7 height 7
drag, startPoint x: 996, startPoint y: 425, endPoint x: 929, endPoint y: 413, distance: 68.5
click at [929, 413] on div at bounding box center [929, 413] width 7 height 7
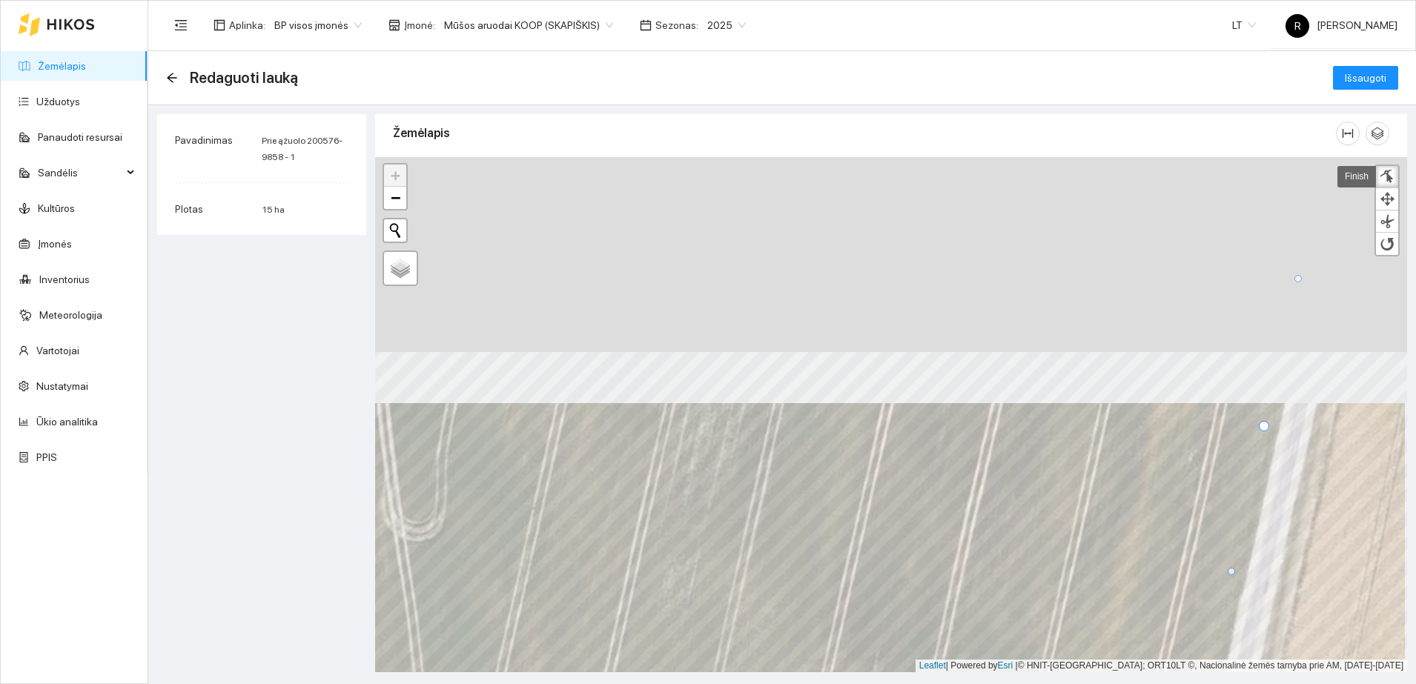
click at [752, 675] on main "Redaguoti lauką Išsaugoti Pavadinimas Prie ąžuolo 200576-9858 - 1 Plotas 15 ha …" at bounding box center [781, 367] width 1267 height 633
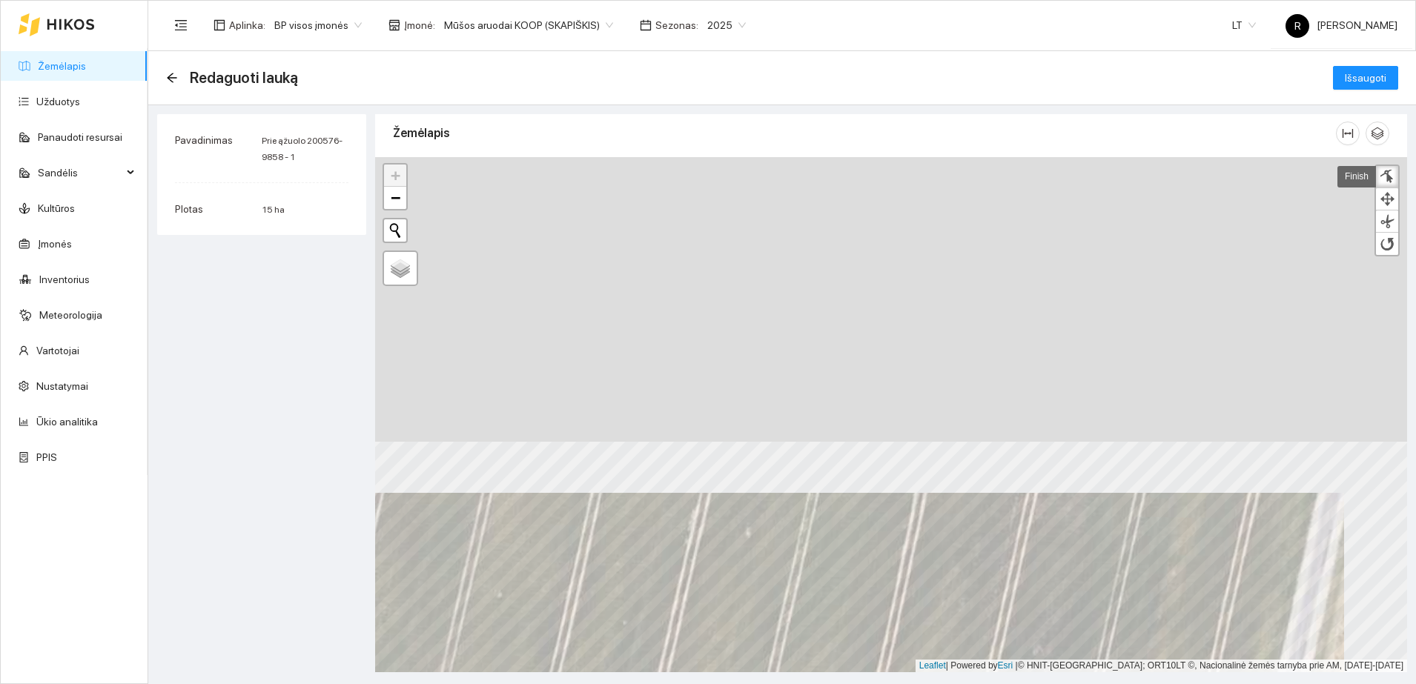
click at [861, 683] on html "Žemėlapis Užduotys Panaudoti resursai Sandėlis Kultūros Įmonės Inventorius Mete…" at bounding box center [708, 342] width 1416 height 684
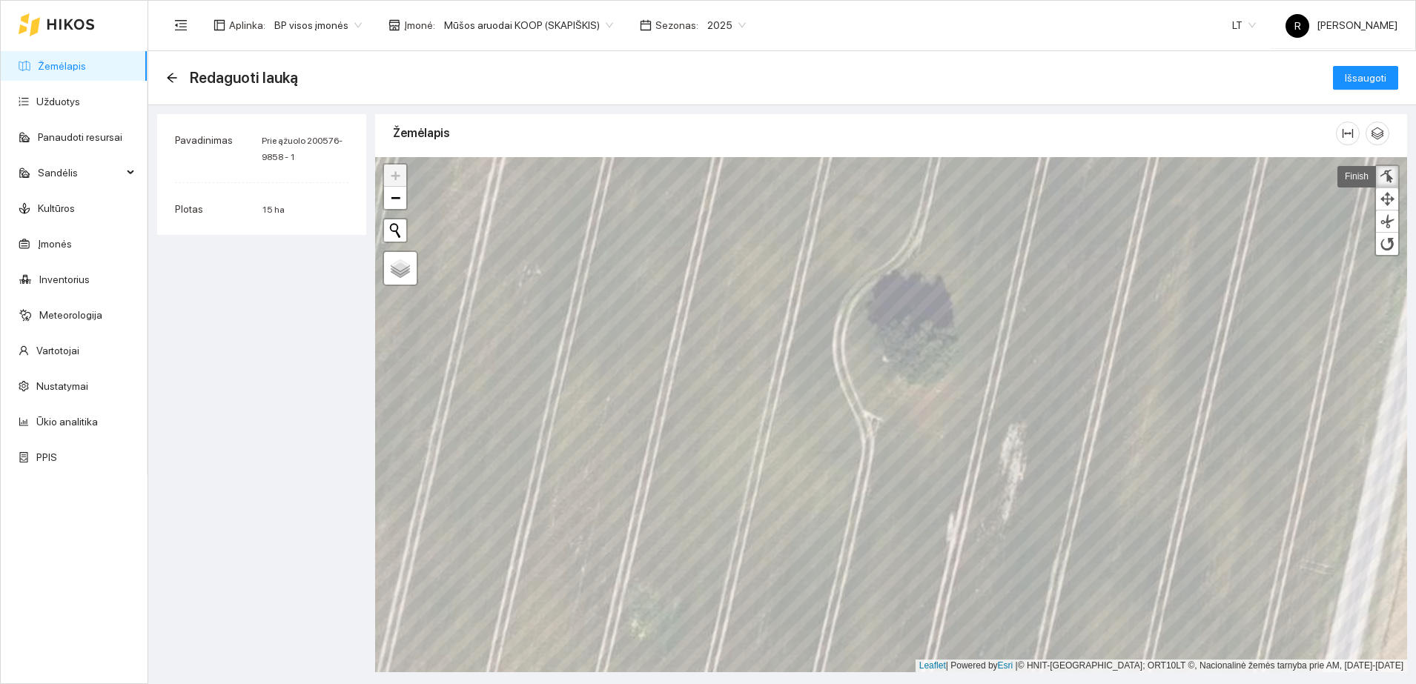
click at [1389, 176] on div at bounding box center [1386, 177] width 15 height 14
drag, startPoint x: 896, startPoint y: 325, endPoint x: 884, endPoint y: 335, distance: 15.9
click at [884, 335] on div at bounding box center [886, 335] width 10 height 10
drag, startPoint x: 915, startPoint y: 354, endPoint x: 889, endPoint y: 362, distance: 26.5
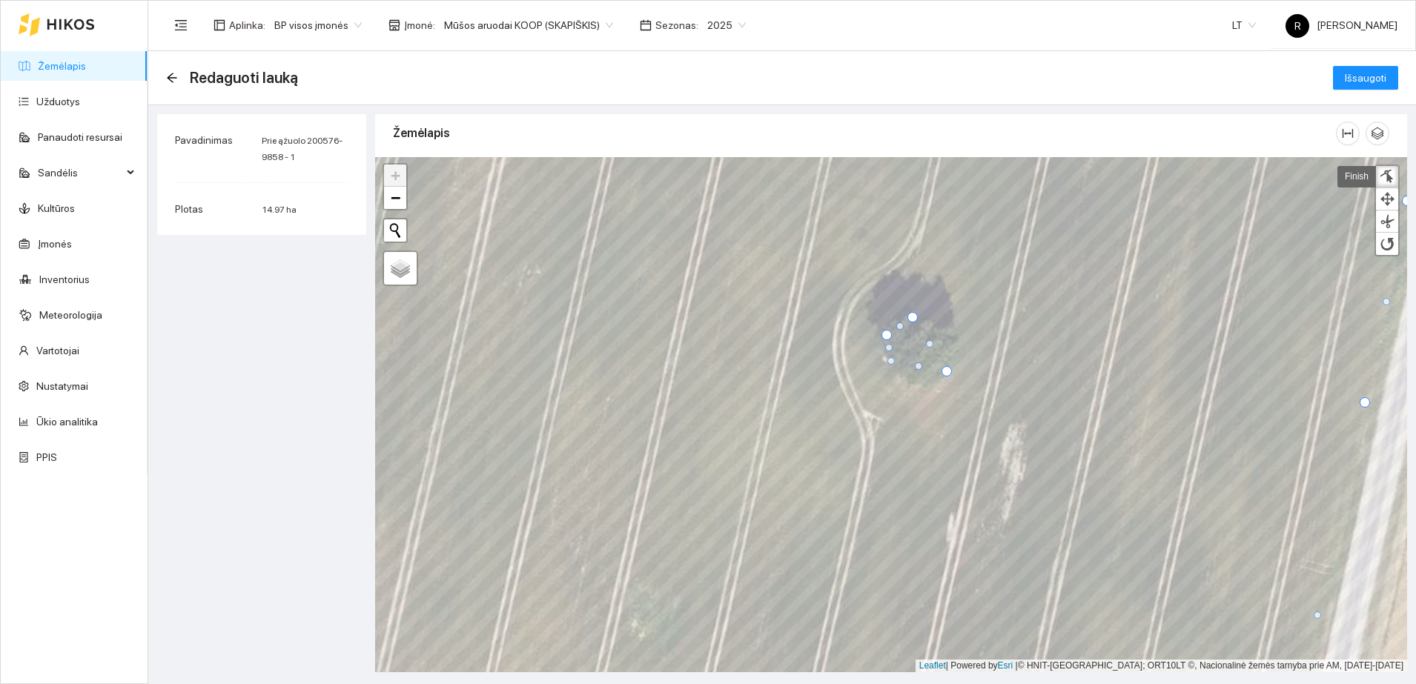
click at [889, 362] on div at bounding box center [890, 360] width 7 height 7
drag, startPoint x: 918, startPoint y: 365, endPoint x: 907, endPoint y: 381, distance: 18.7
click at [907, 381] on div at bounding box center [907, 381] width 7 height 7
click at [927, 380] on div at bounding box center [927, 380] width 7 height 7
drag, startPoint x: 944, startPoint y: 369, endPoint x: 946, endPoint y: 359, distance: 10.6
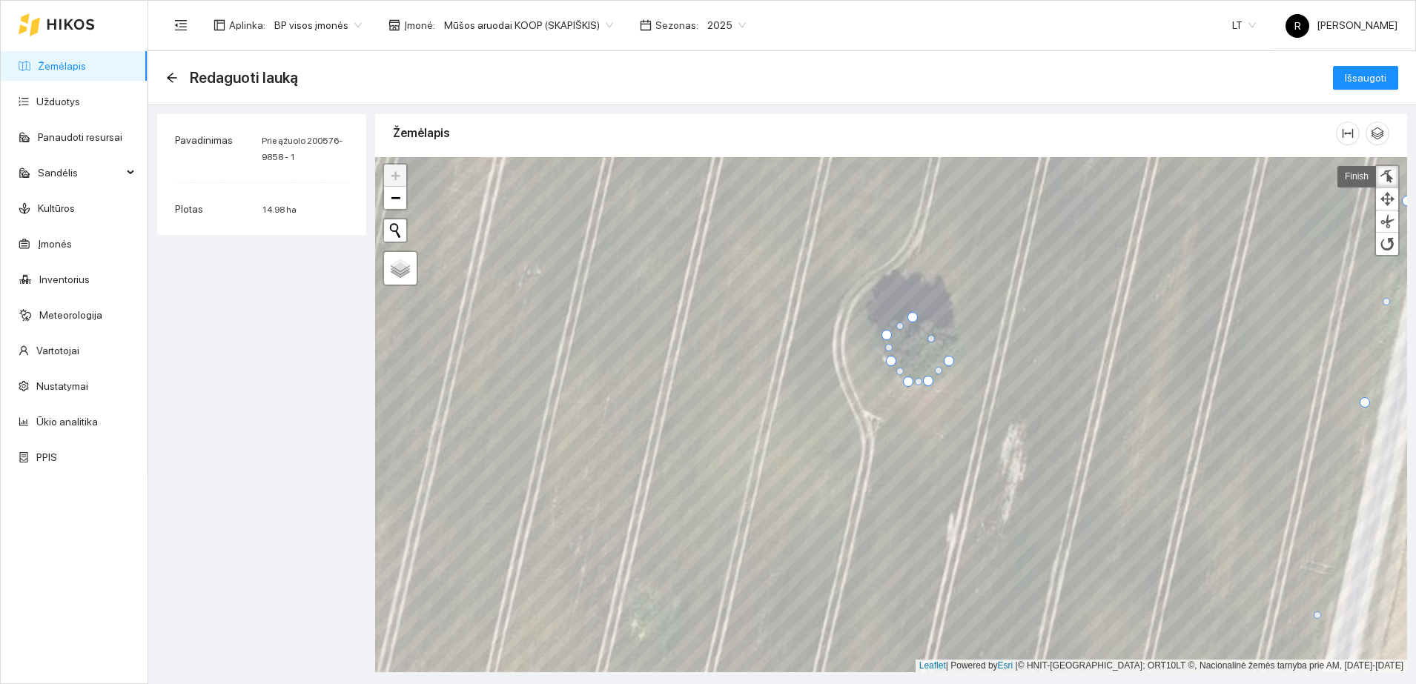
click at [946, 359] on div at bounding box center [949, 361] width 10 height 10
drag, startPoint x: 930, startPoint y: 338, endPoint x: 954, endPoint y: 340, distance: 23.8
click at [954, 340] on div at bounding box center [954, 340] width 7 height 7
drag, startPoint x: 934, startPoint y: 327, endPoint x: 937, endPoint y: 317, distance: 10.1
click at [937, 317] on div at bounding box center [936, 319] width 7 height 7
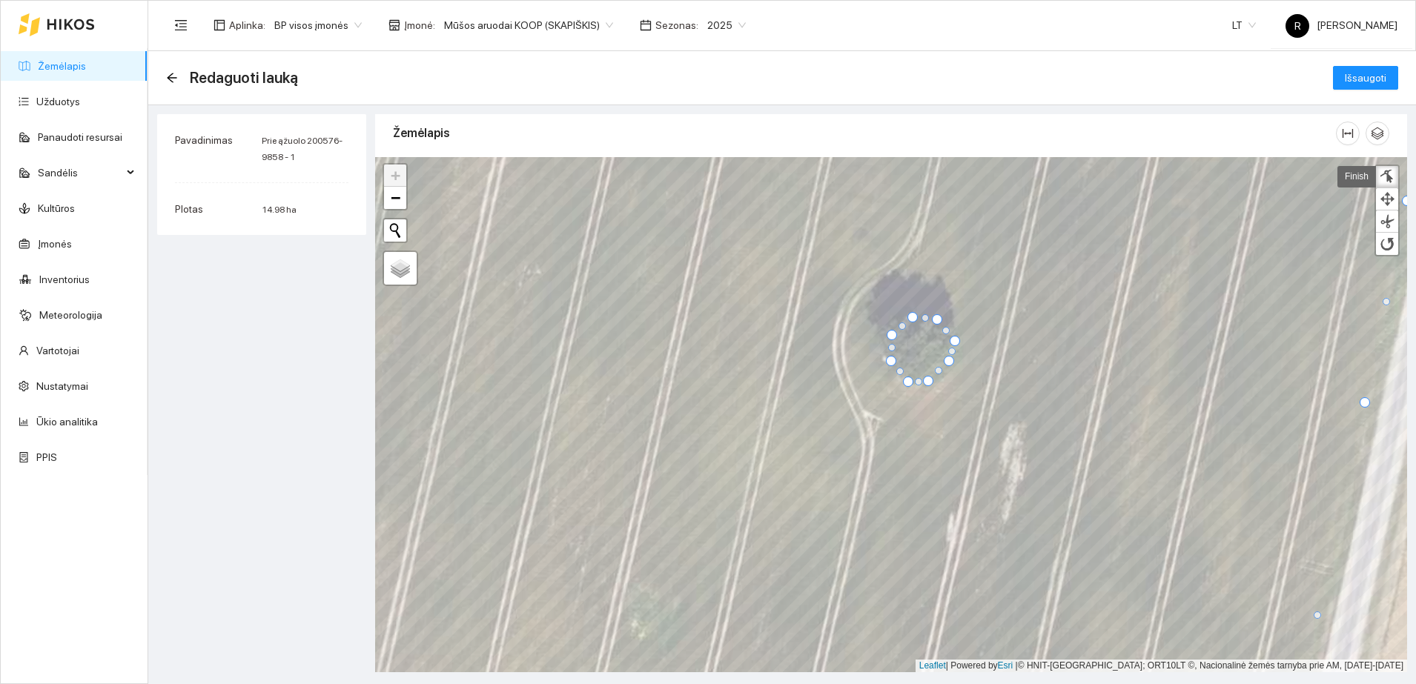
click at [889, 333] on div at bounding box center [892, 335] width 10 height 10
click at [910, 377] on div at bounding box center [909, 380] width 10 height 10
click at [950, 339] on div at bounding box center [949, 340] width 10 height 10
click at [914, 319] on div at bounding box center [912, 320] width 10 height 10
click at [894, 334] on div at bounding box center [894, 336] width 10 height 10
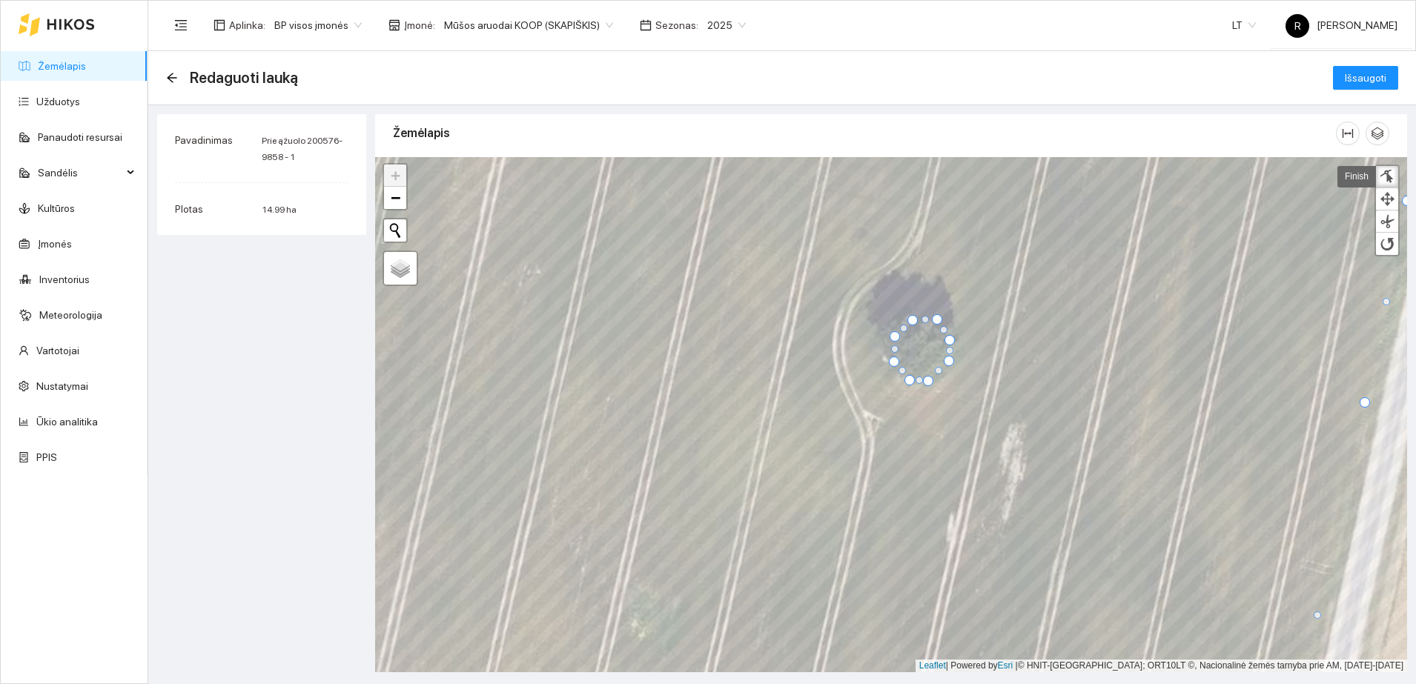
click at [895, 361] on div at bounding box center [894, 362] width 10 height 10
click at [937, 323] on div at bounding box center [936, 323] width 10 height 10
click at [941, 372] on div at bounding box center [941, 372] width 7 height 7
click at [913, 322] on div at bounding box center [912, 324] width 10 height 10
click at [932, 325] on div at bounding box center [932, 326] width 10 height 10
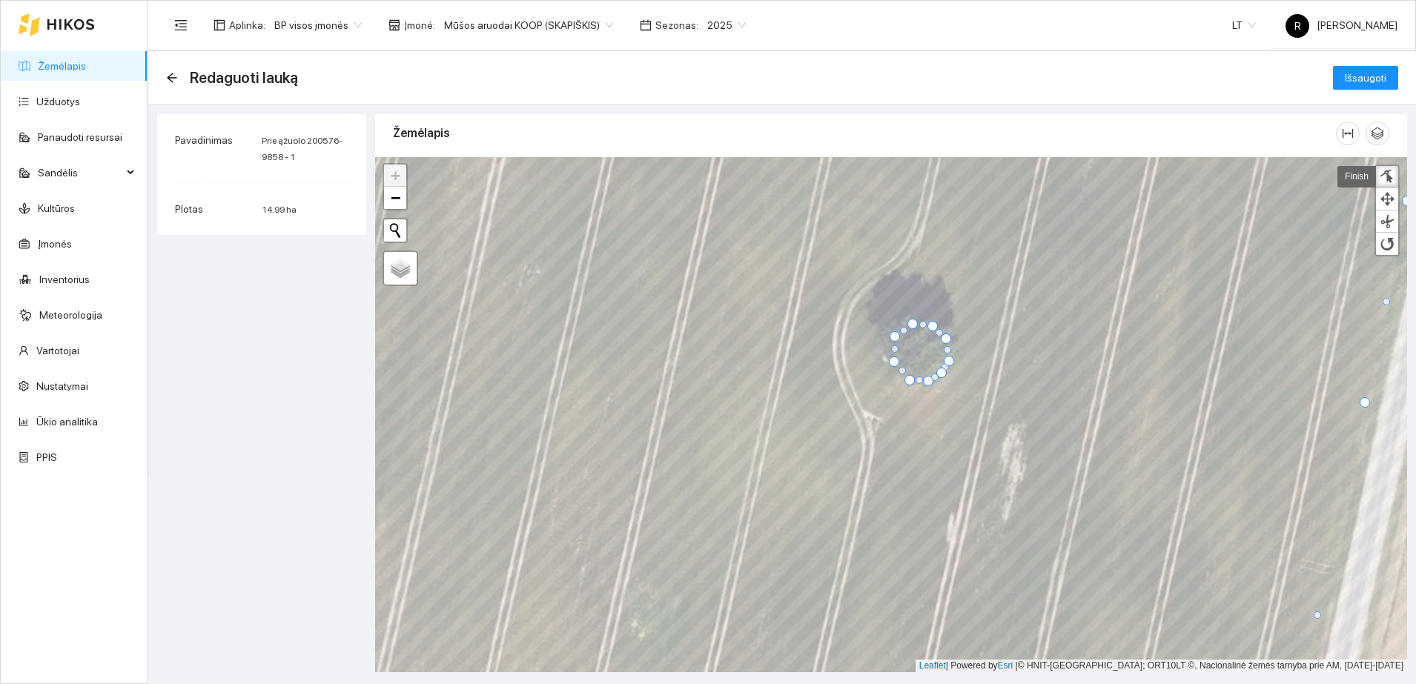
click at [946, 340] on div at bounding box center [946, 339] width 10 height 10
click at [893, 358] on div at bounding box center [894, 359] width 10 height 10
click at [895, 337] on div at bounding box center [896, 338] width 10 height 10
click at [1376, 75] on span "Išsaugoti" at bounding box center [1366, 78] width 42 height 16
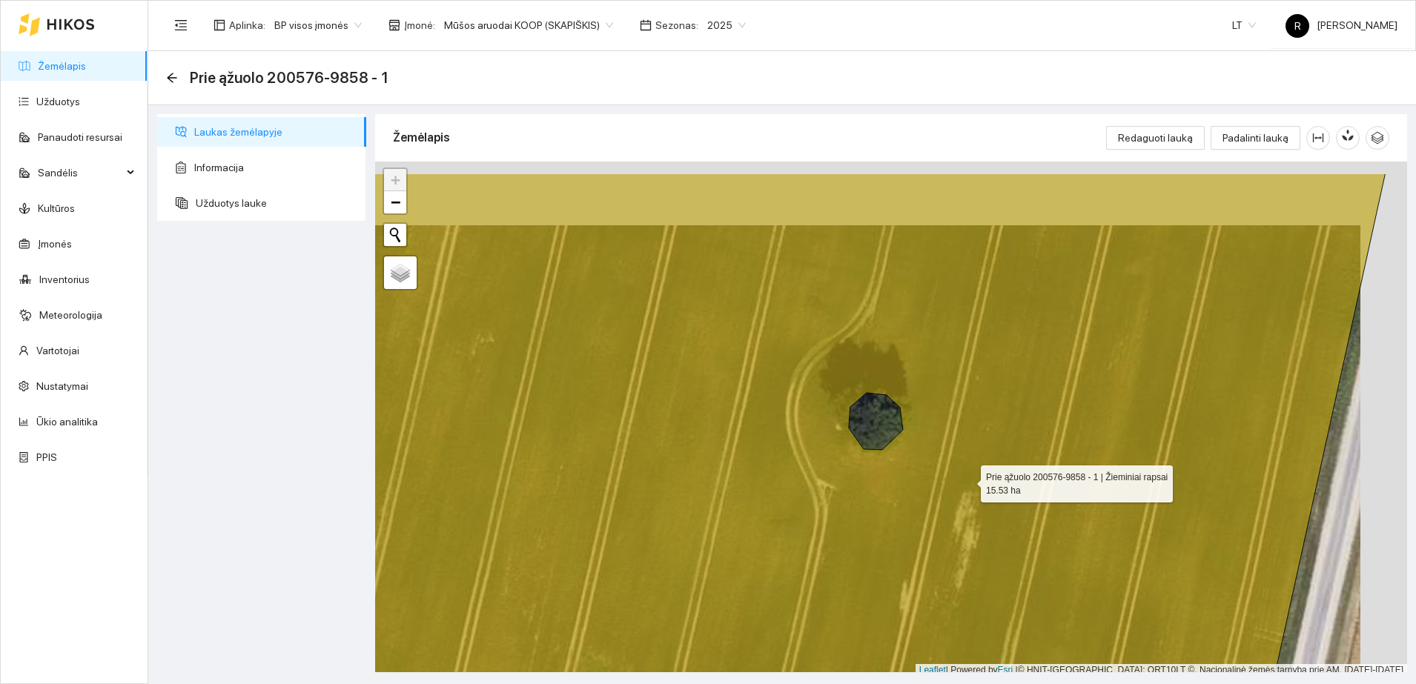
scroll to position [4, 0]
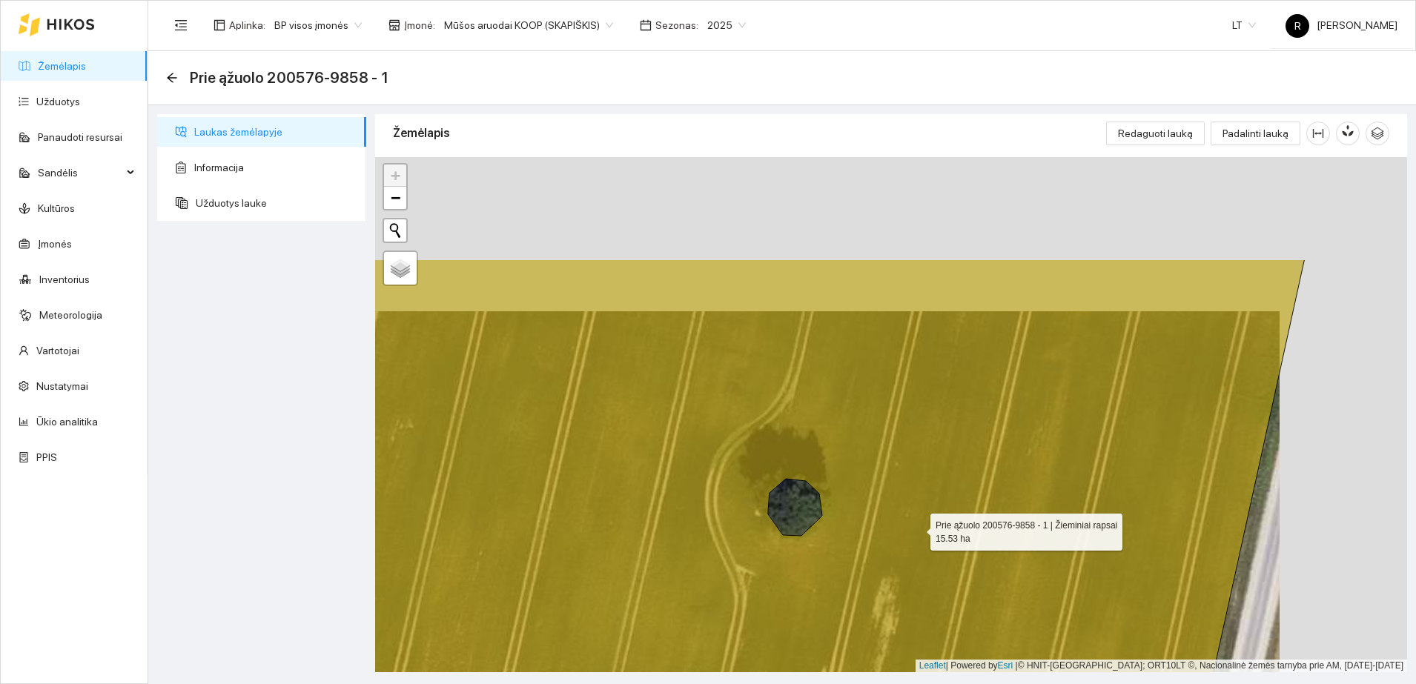
drag, startPoint x: 998, startPoint y: 437, endPoint x: 917, endPoint y: 528, distance: 122.3
click at [917, 528] on icon at bounding box center [723, 569] width 1162 height 623
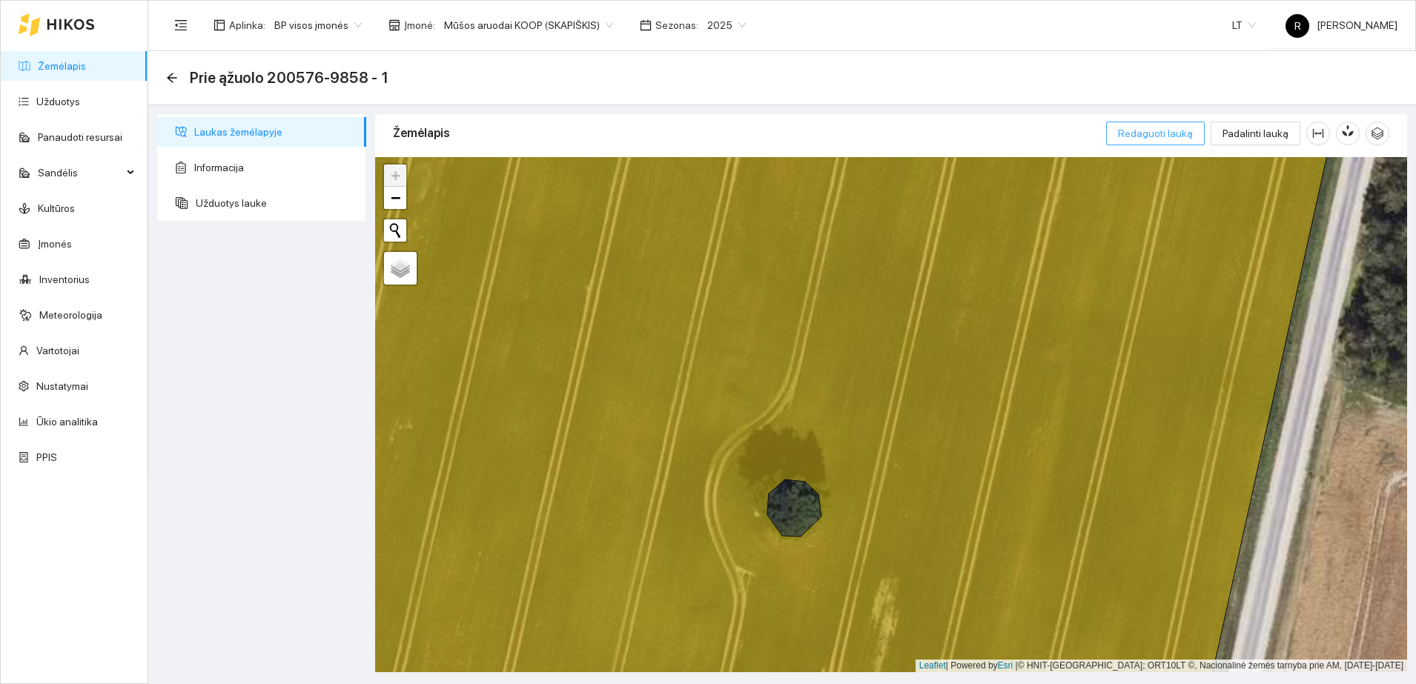
click at [1138, 137] on span "Redaguoti lauką" at bounding box center [1155, 133] width 75 height 16
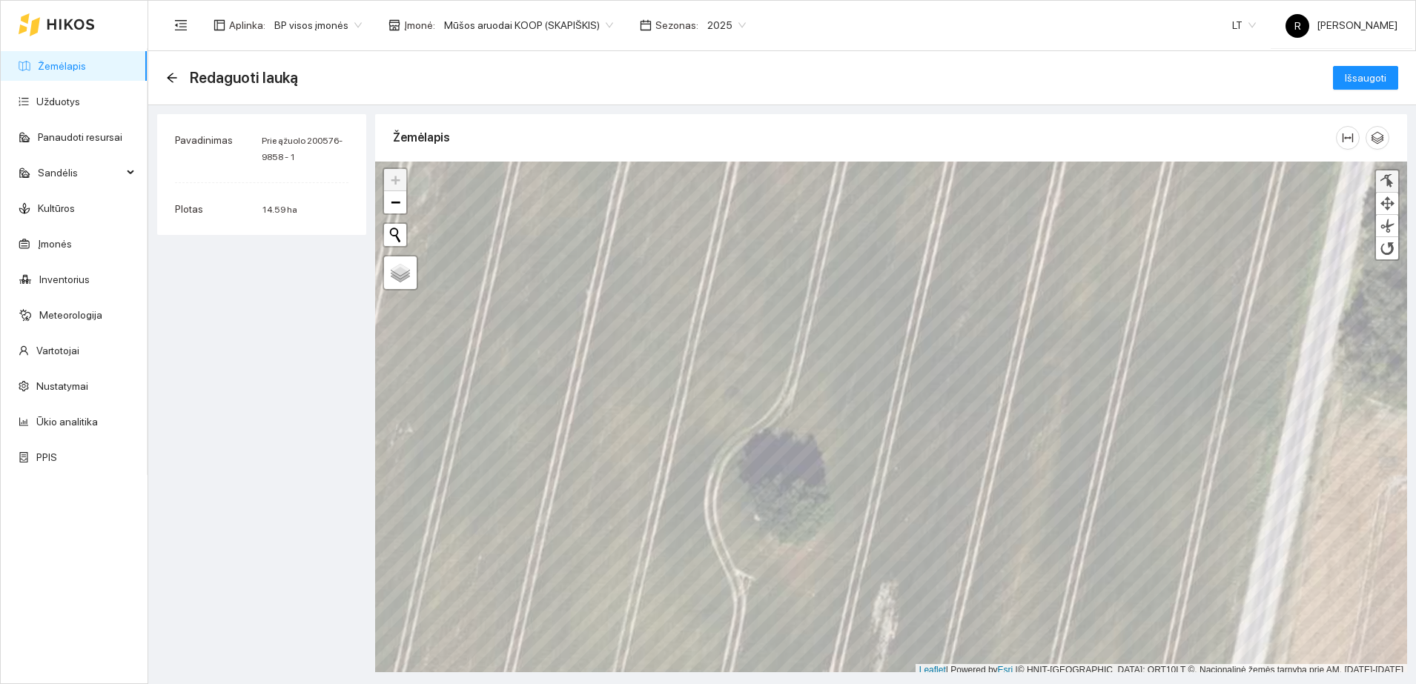
click at [1387, 176] on div at bounding box center [1386, 181] width 15 height 14
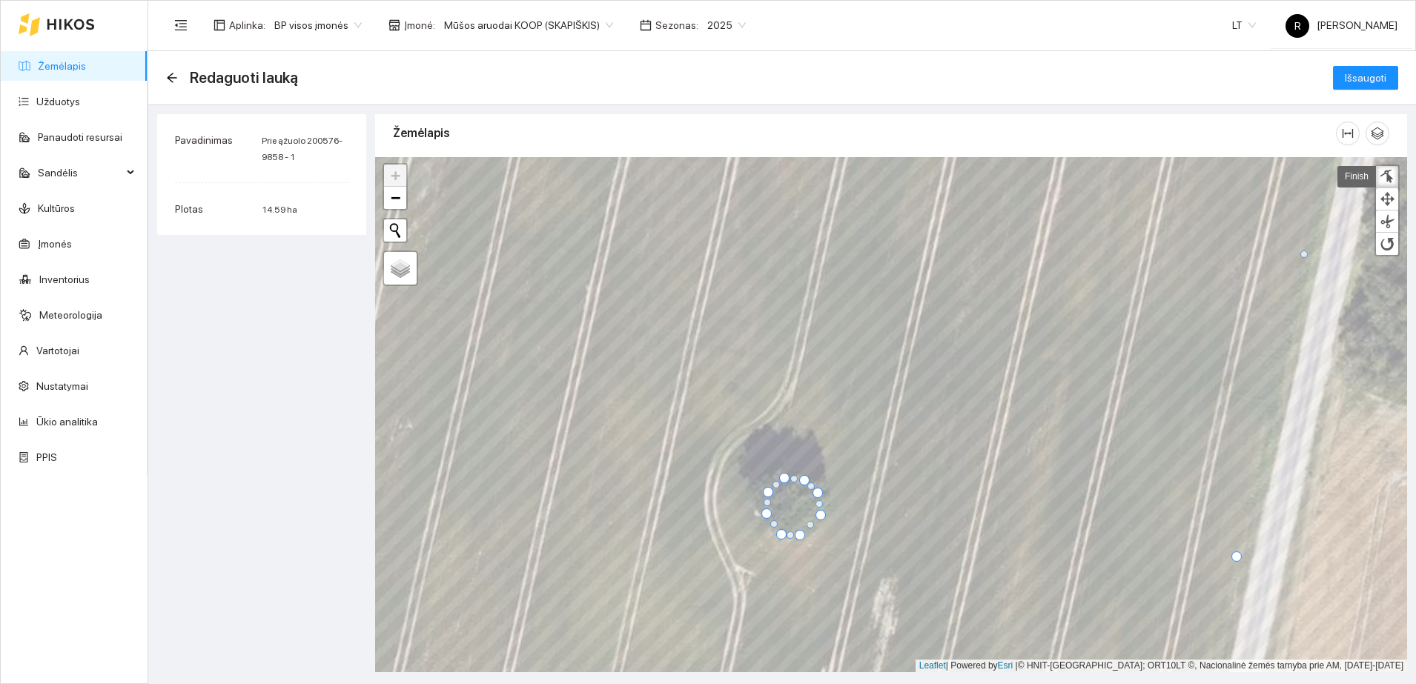
click at [818, 497] on div at bounding box center [817, 493] width 10 height 10
click at [818, 491] on div at bounding box center [817, 491] width 10 height 10
click at [762, 515] on div at bounding box center [763, 516] width 10 height 10
click at [769, 527] on div at bounding box center [771, 526] width 7 height 7
drag, startPoint x: 766, startPoint y: 491, endPoint x: 757, endPoint y: 488, distance: 10.1
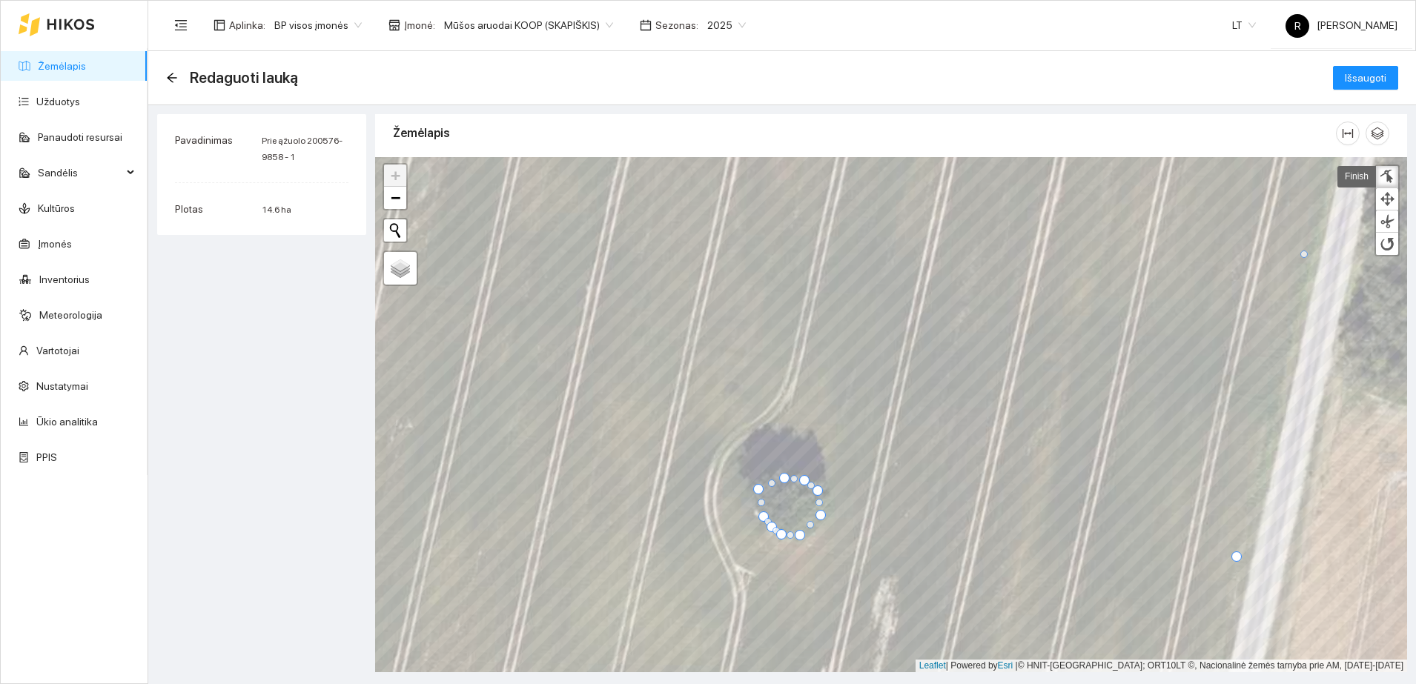
click at [757, 488] on div at bounding box center [758, 489] width 10 height 10
drag, startPoint x: 782, startPoint y: 478, endPoint x: 776, endPoint y: 470, distance: 10.1
click at [776, 470] on div at bounding box center [777, 470] width 10 height 10
drag, startPoint x: 804, startPoint y: 479, endPoint x: 800, endPoint y: 468, distance: 11.3
click at [800, 468] on div at bounding box center [800, 470] width 10 height 10
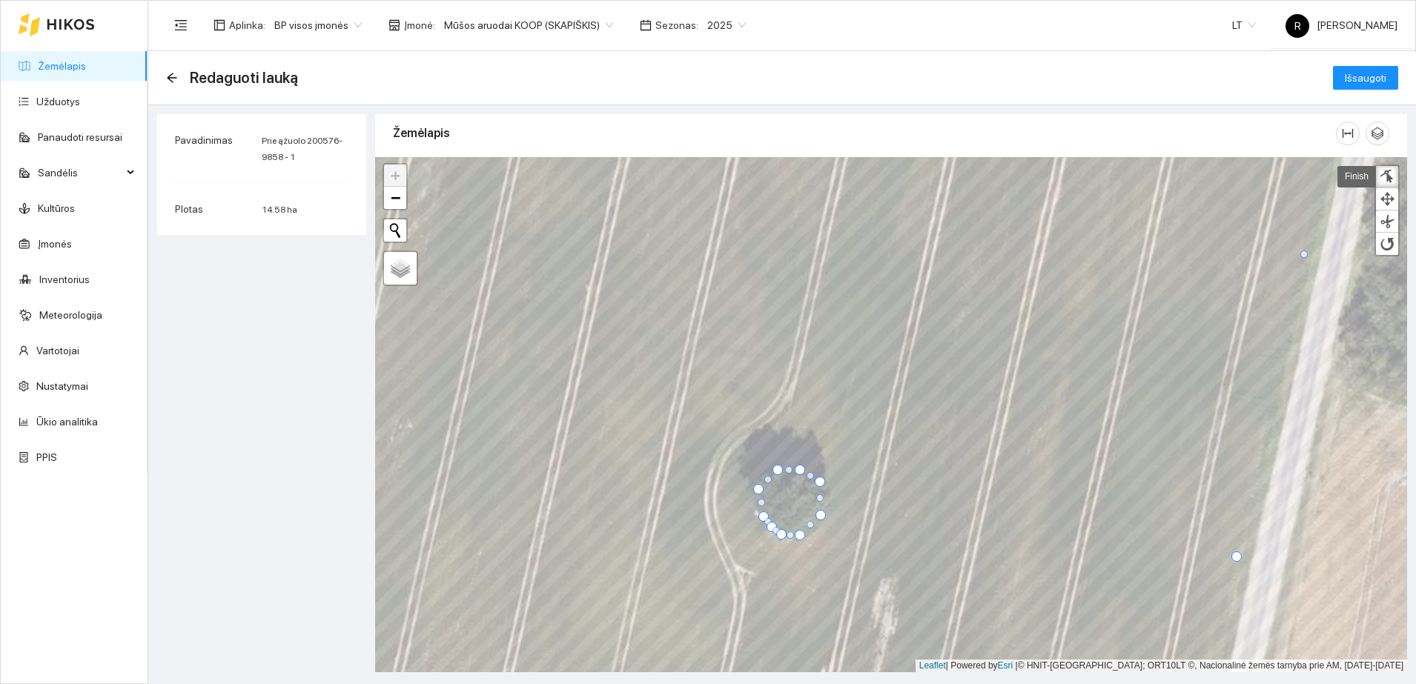
drag, startPoint x: 817, startPoint y: 491, endPoint x: 819, endPoint y: 482, distance: 9.9
click at [819, 482] on div at bounding box center [820, 482] width 10 height 10
click at [821, 514] on div at bounding box center [823, 513] width 10 height 10
drag, startPoint x: 800, startPoint y: 534, endPoint x: 812, endPoint y: 532, distance: 12.1
click at [812, 532] on div at bounding box center [811, 533] width 10 height 10
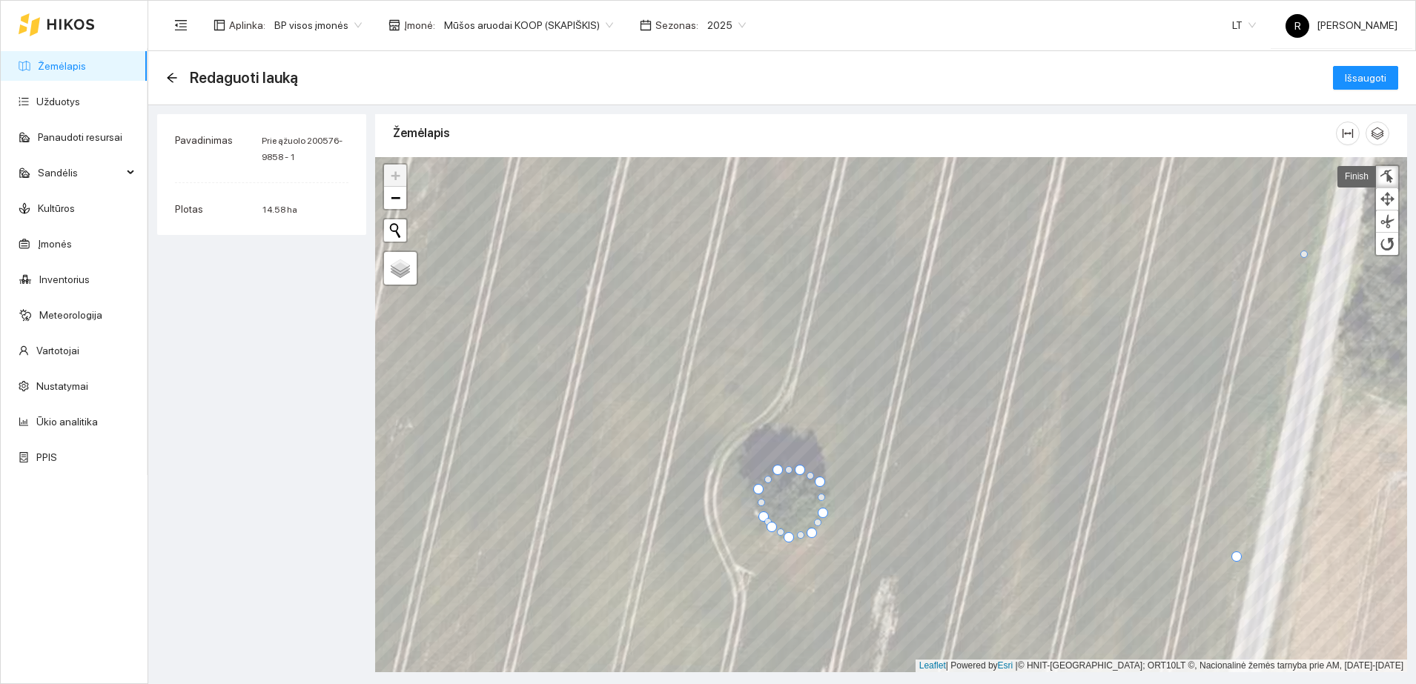
drag, startPoint x: 780, startPoint y: 534, endPoint x: 787, endPoint y: 537, distance: 8.0
click at [787, 537] on div at bounding box center [788, 537] width 10 height 10
click at [772, 530] on div at bounding box center [774, 531] width 10 height 10
click at [758, 517] on div at bounding box center [760, 518] width 10 height 10
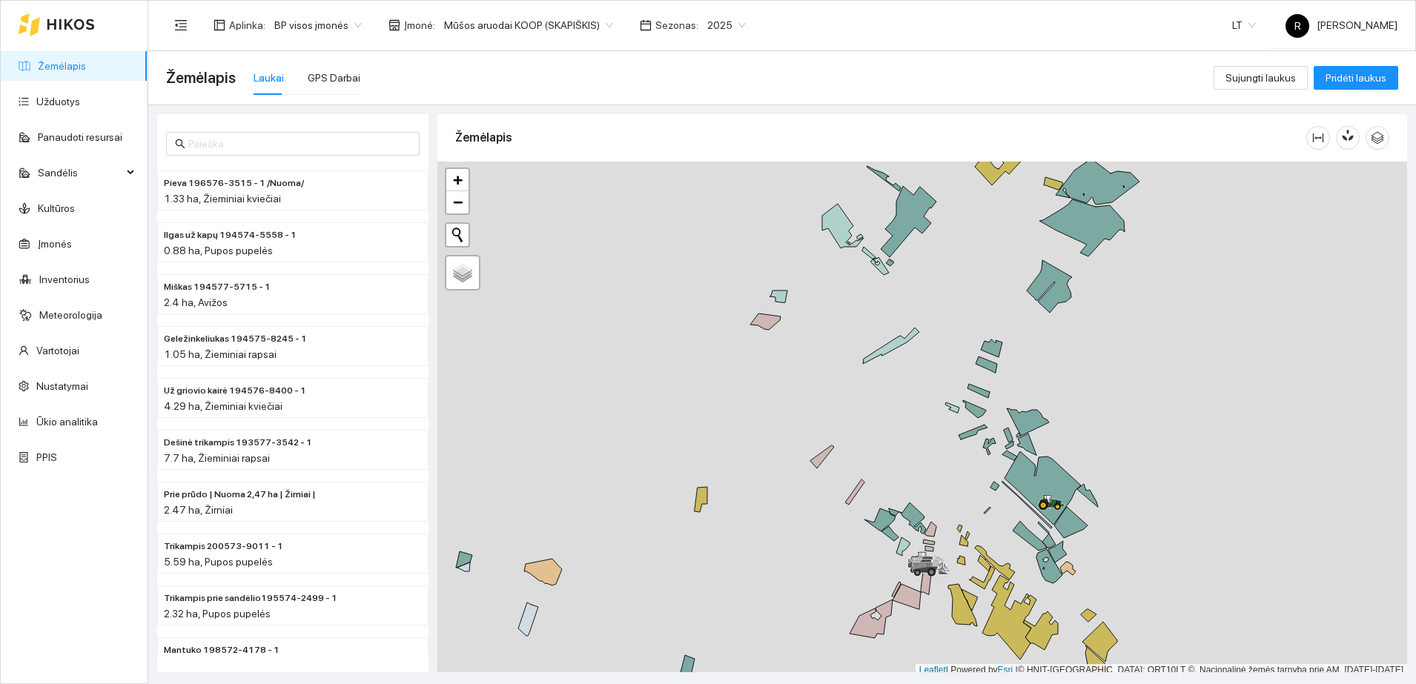
scroll to position [4, 0]
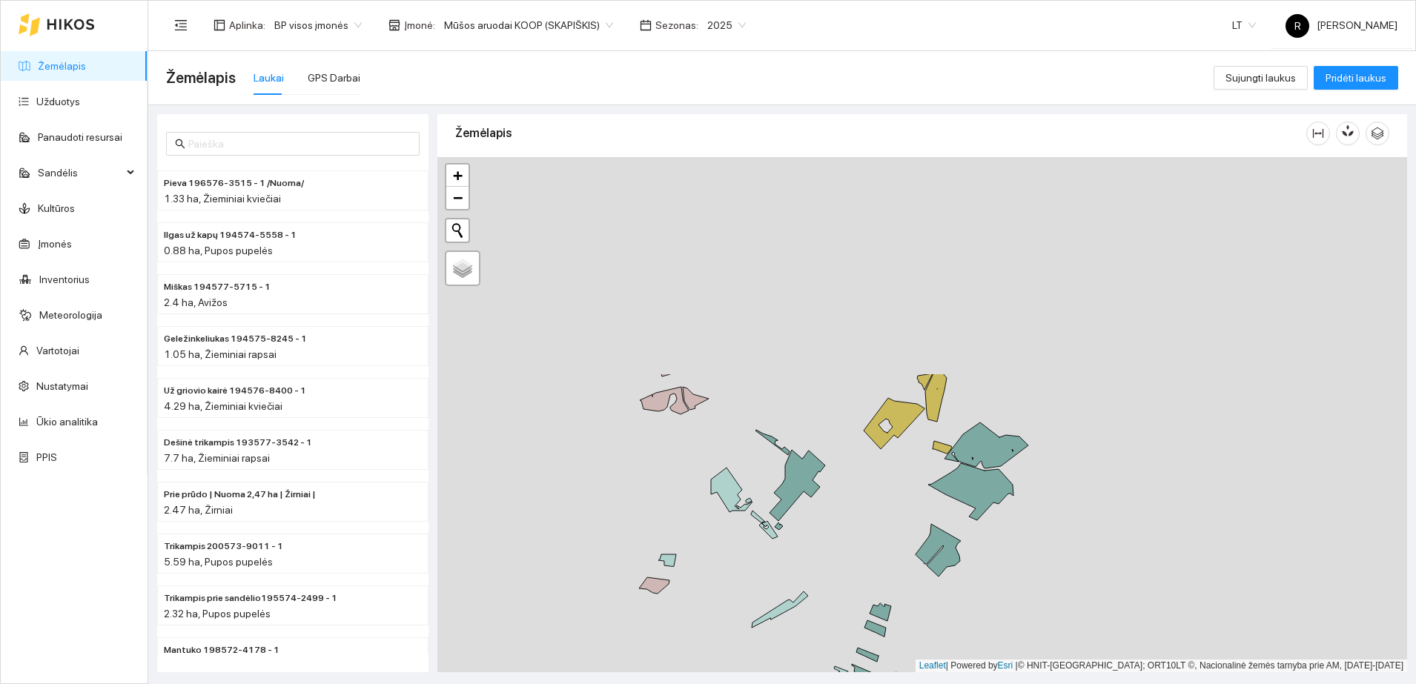
drag, startPoint x: 1033, startPoint y: 245, endPoint x: 922, endPoint y: 514, distance: 291.8
click at [922, 514] on div at bounding box center [922, 414] width 970 height 515
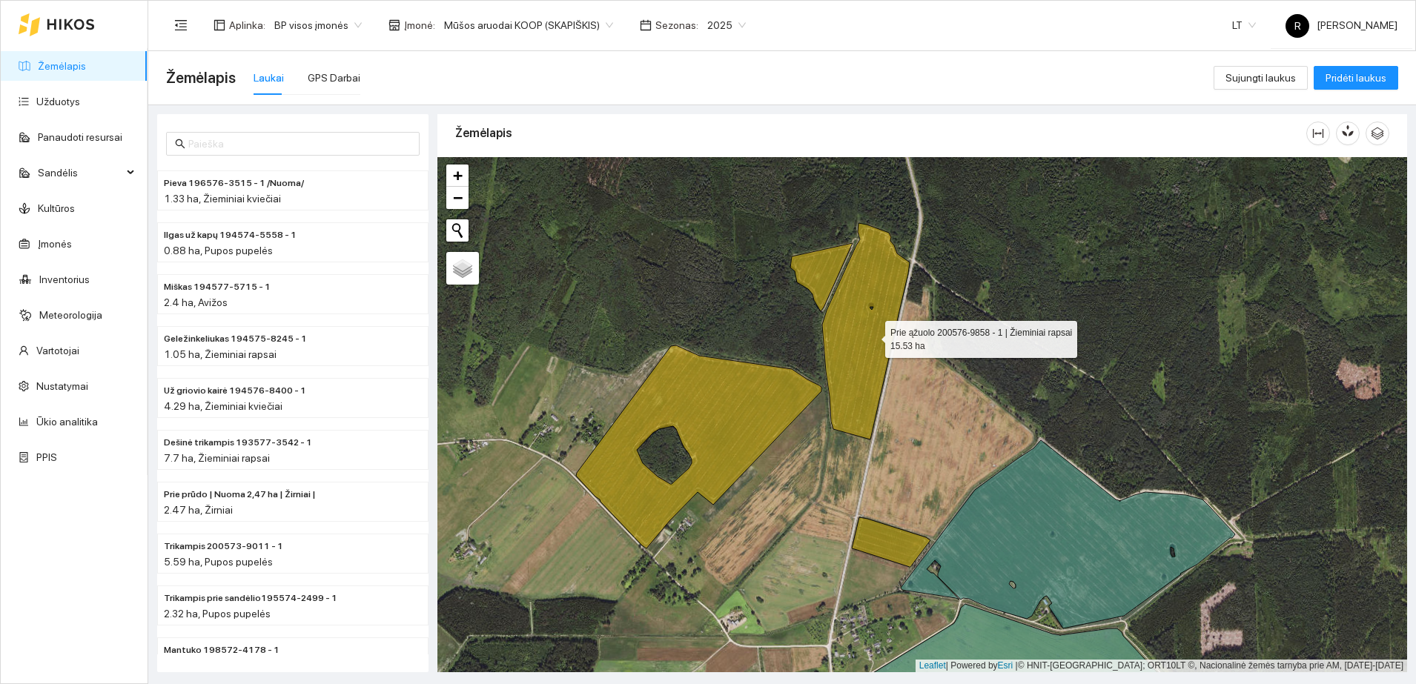
click at [872, 336] on icon at bounding box center [865, 331] width 87 height 216
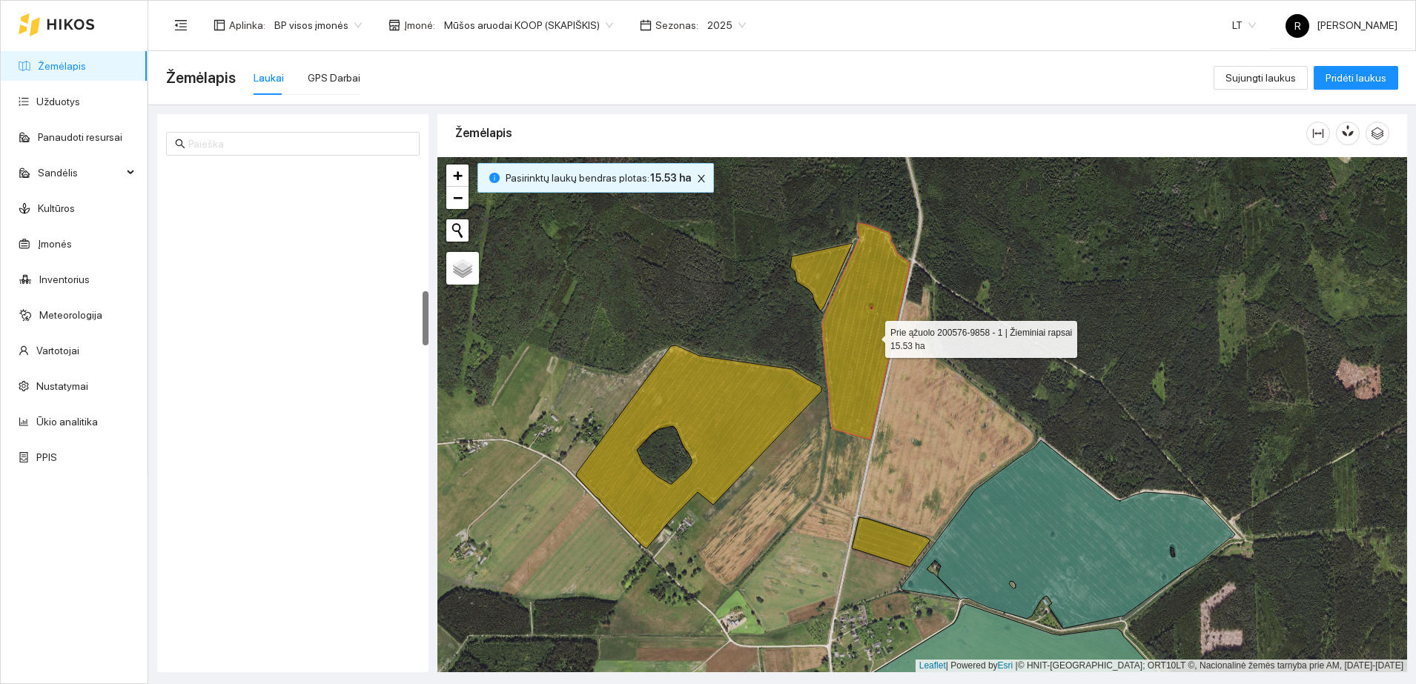
scroll to position [1140, 0]
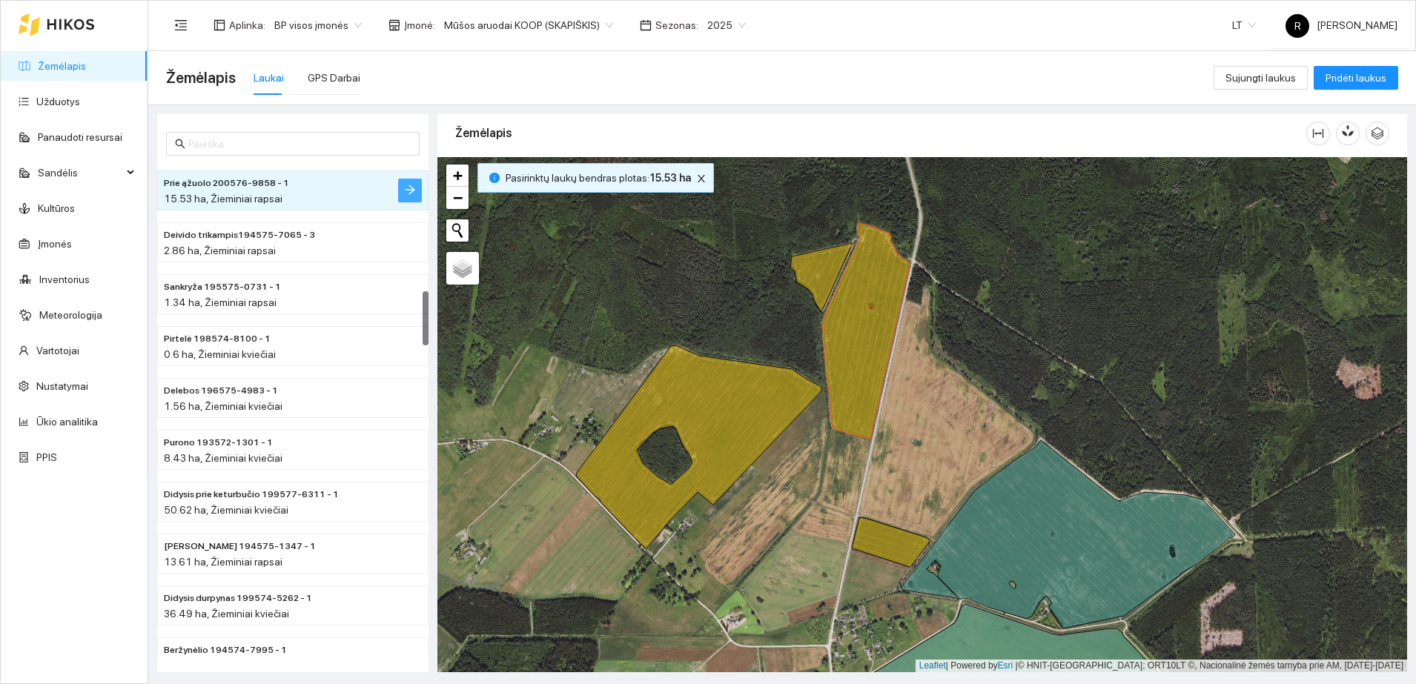
click at [405, 190] on icon "arrow-right" at bounding box center [410, 190] width 10 height 10
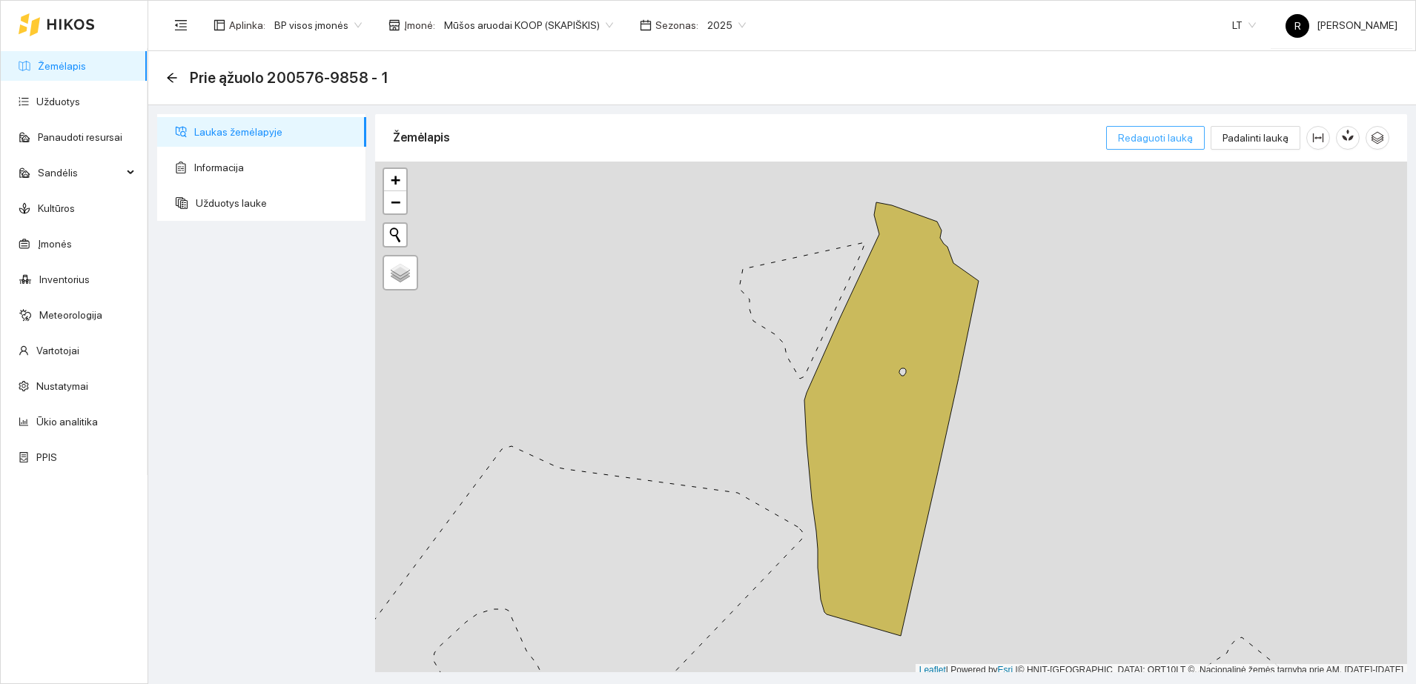
click at [1182, 136] on span "Redaguoti lauką" at bounding box center [1155, 138] width 75 height 16
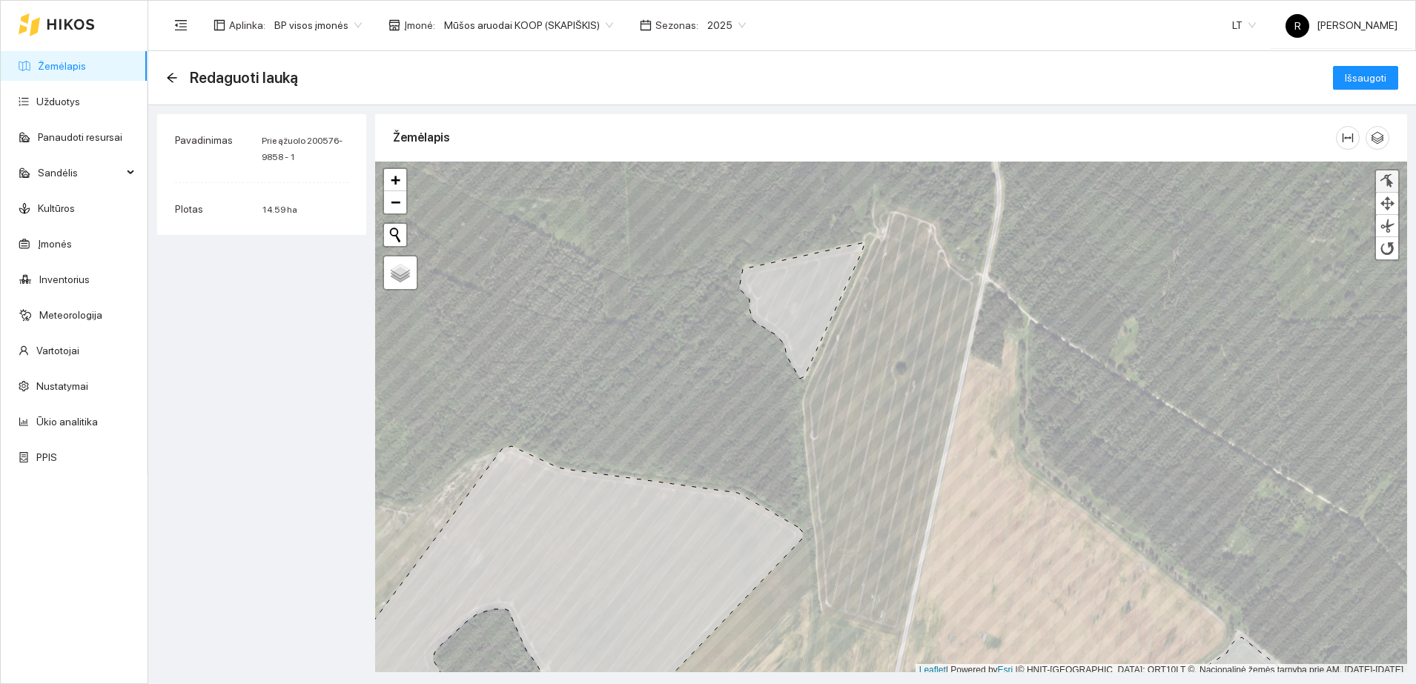
click at [1388, 178] on div at bounding box center [1386, 181] width 15 height 14
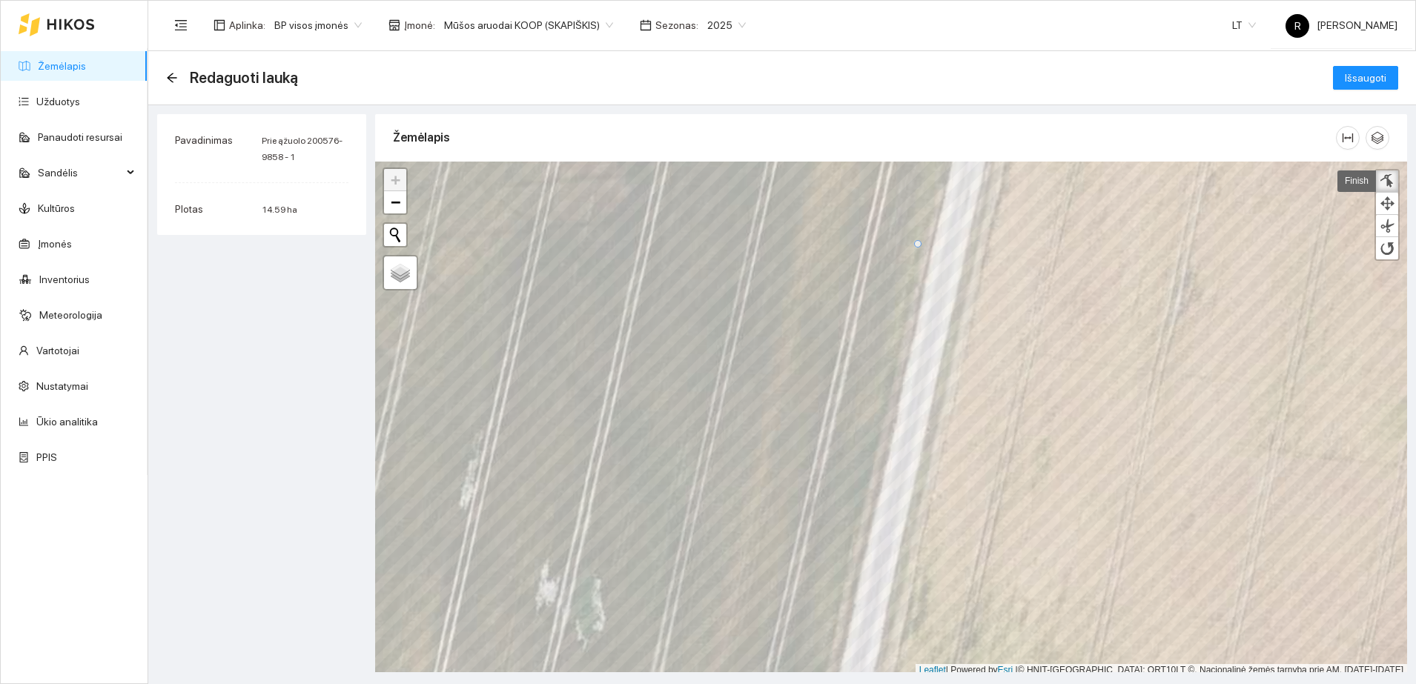
scroll to position [4, 0]
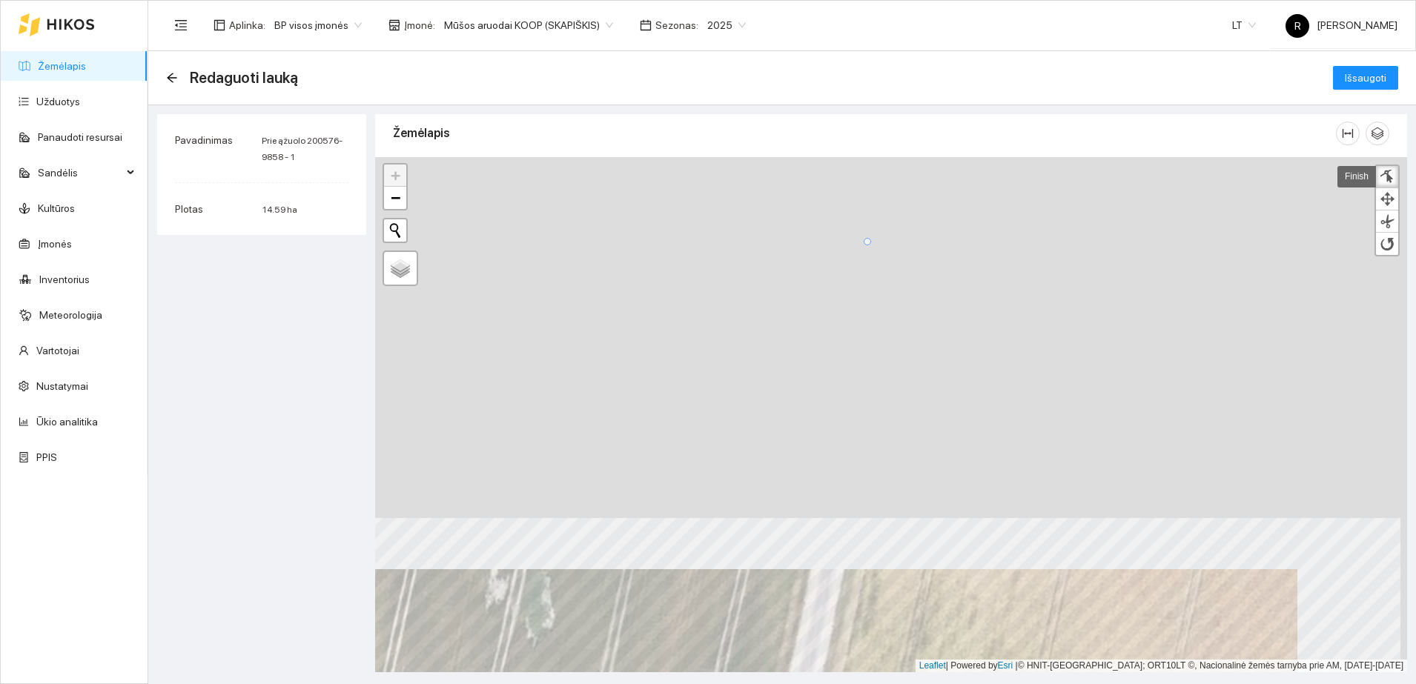
click at [772, 683] on html "Žemėlapis Užduotys Panaudoti resursai Sandėlis Kultūros Įmonės Inventorius Mete…" at bounding box center [708, 342] width 1416 height 684
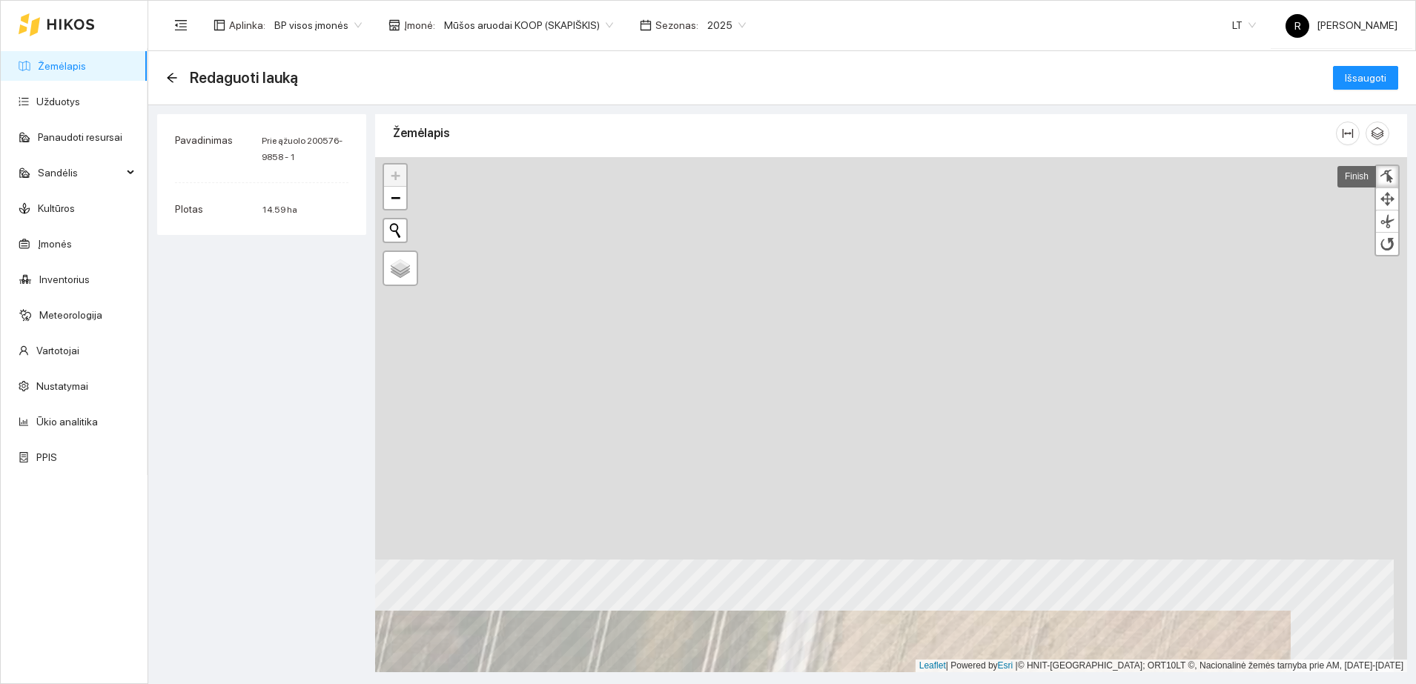
click at [775, 683] on html "Žemėlapis Užduotys Panaudoti resursai Sandėlis Kultūros Įmonės Inventorius Mete…" at bounding box center [708, 342] width 1416 height 684
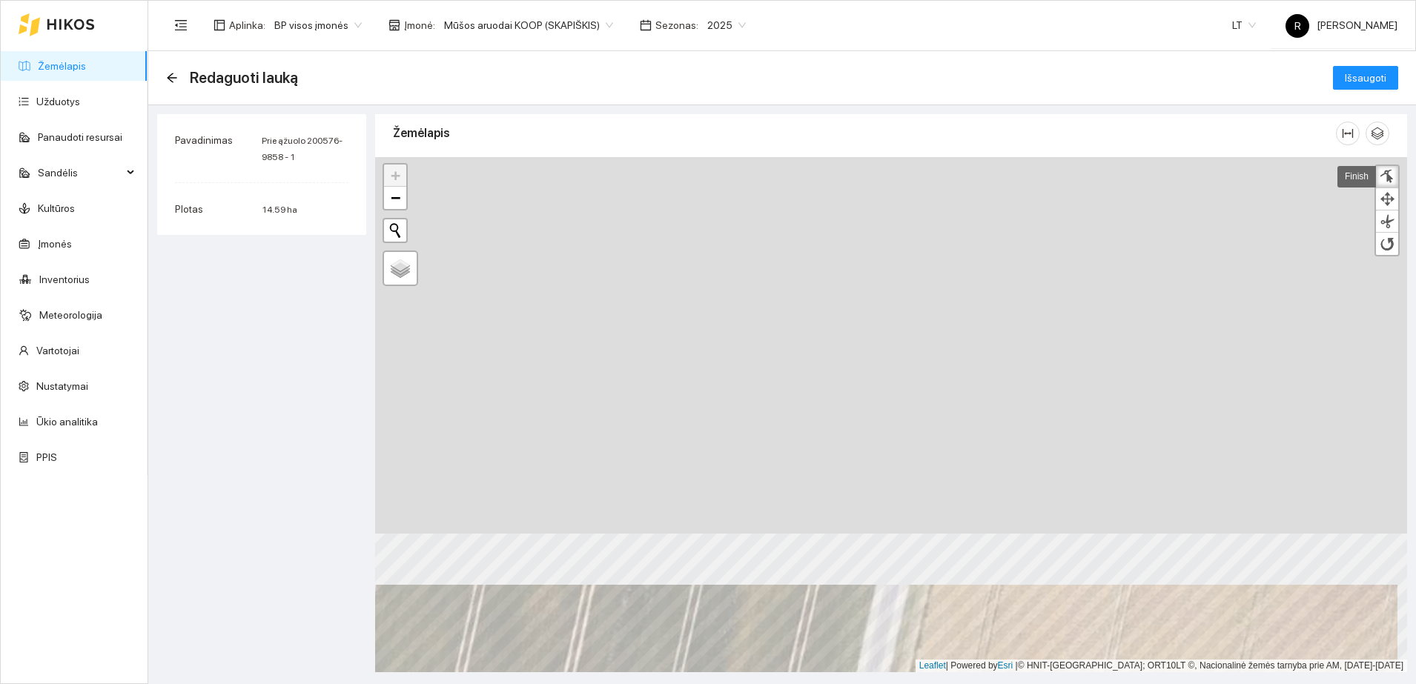
click at [850, 683] on html "Žemėlapis Užduotys Panaudoti resursai Sandėlis Kultūros Įmonės Inventorius Mete…" at bounding box center [708, 342] width 1416 height 684
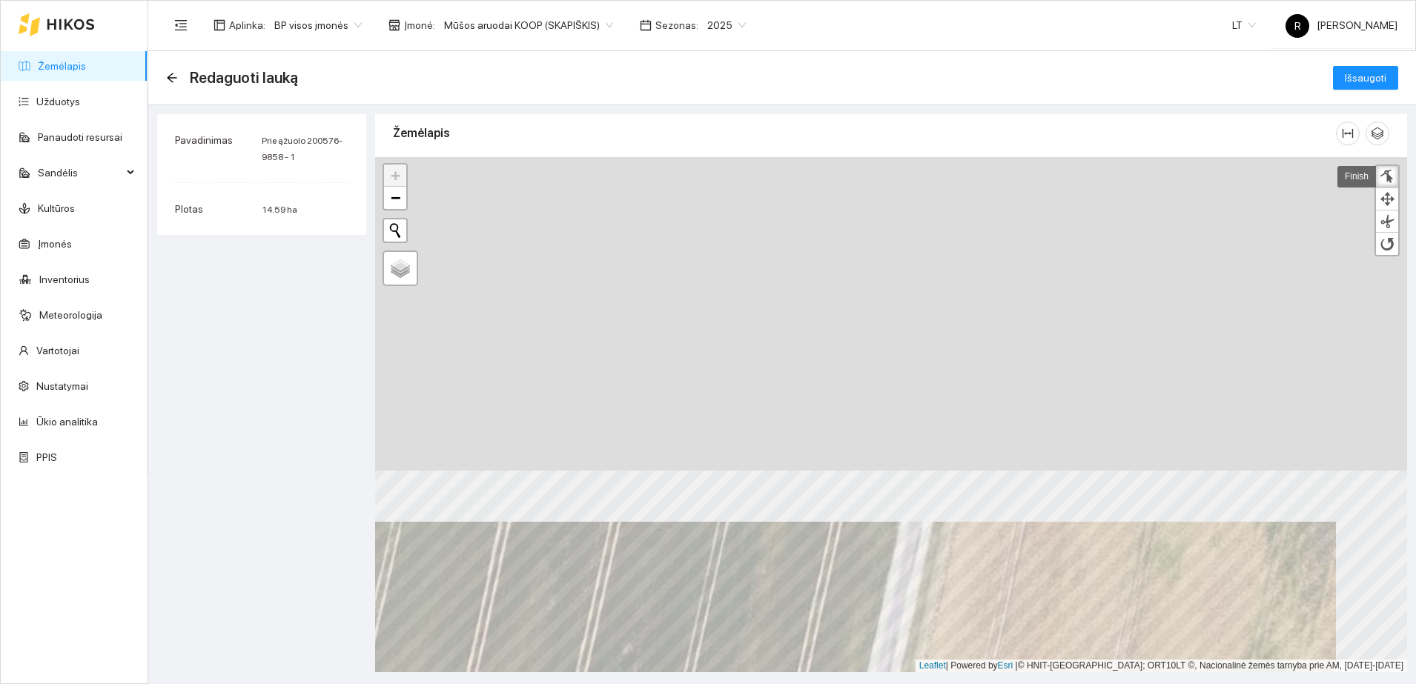
click at [879, 683] on html "Žemėlapis Užduotys Panaudoti resursai Sandėlis Kultūros Įmonės Inventorius Mete…" at bounding box center [708, 342] width 1416 height 684
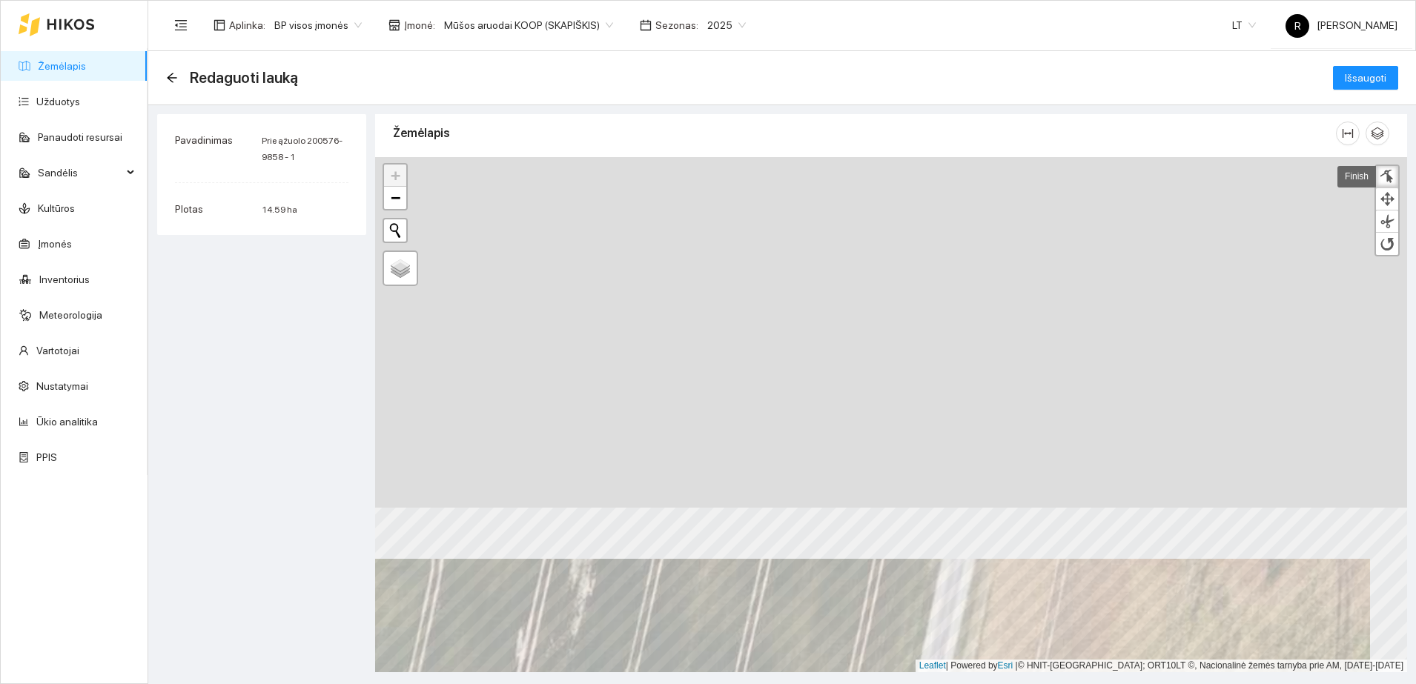
click at [922, 683] on html "Žemėlapis Užduotys Panaudoti resursai Sandėlis Kultūros Įmonės Inventorius Mete…" at bounding box center [708, 342] width 1416 height 684
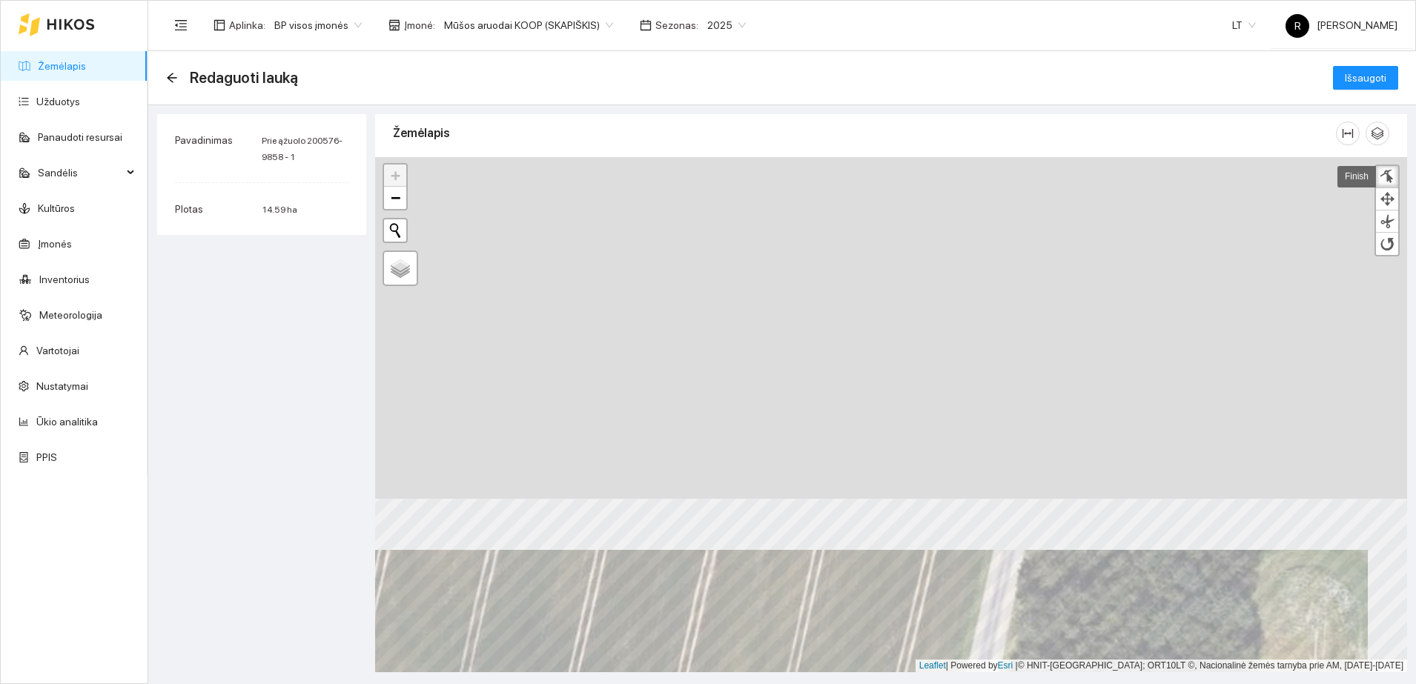
click at [961, 683] on html "Žemėlapis Užduotys Panaudoti resursai Sandėlis Kultūros Įmonės Inventorius Mete…" at bounding box center [708, 342] width 1416 height 684
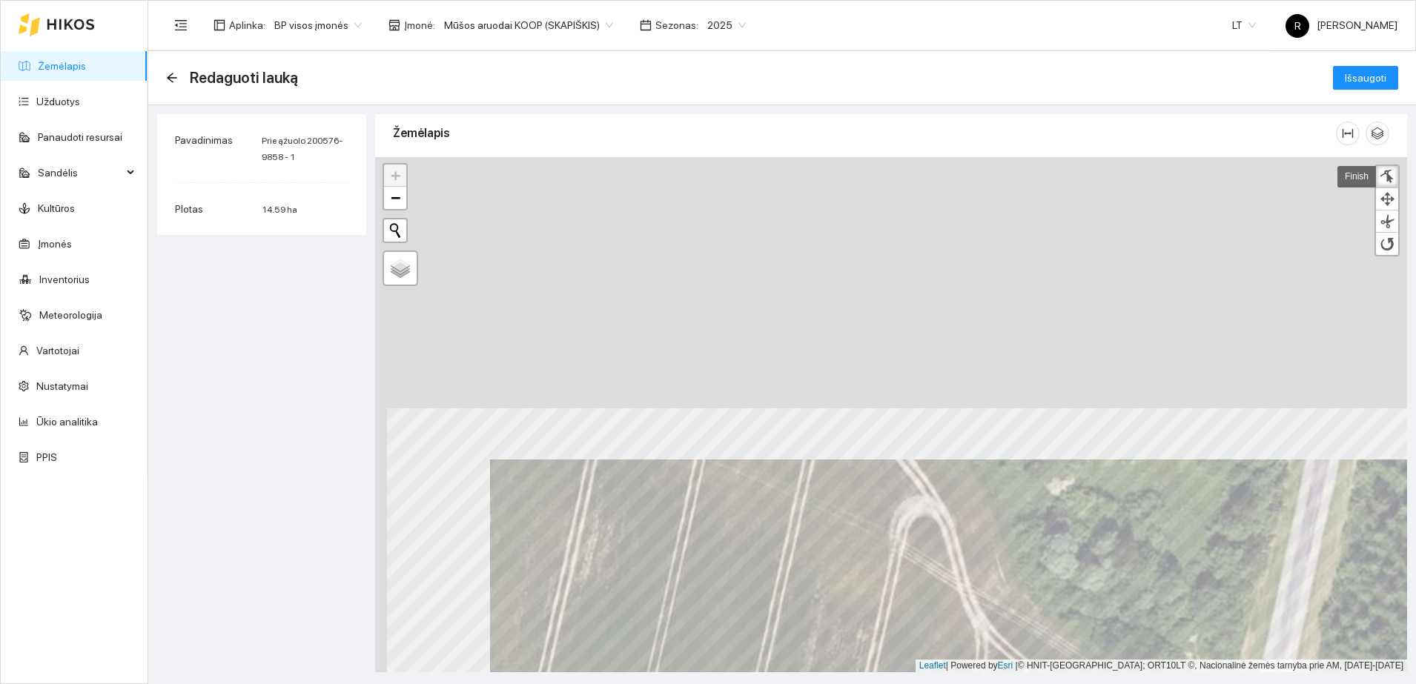
click at [1023, 683] on html "Žemėlapis Užduotys Panaudoti resursai Sandėlis Kultūros Įmonės Inventorius Mete…" at bounding box center [708, 342] width 1416 height 684
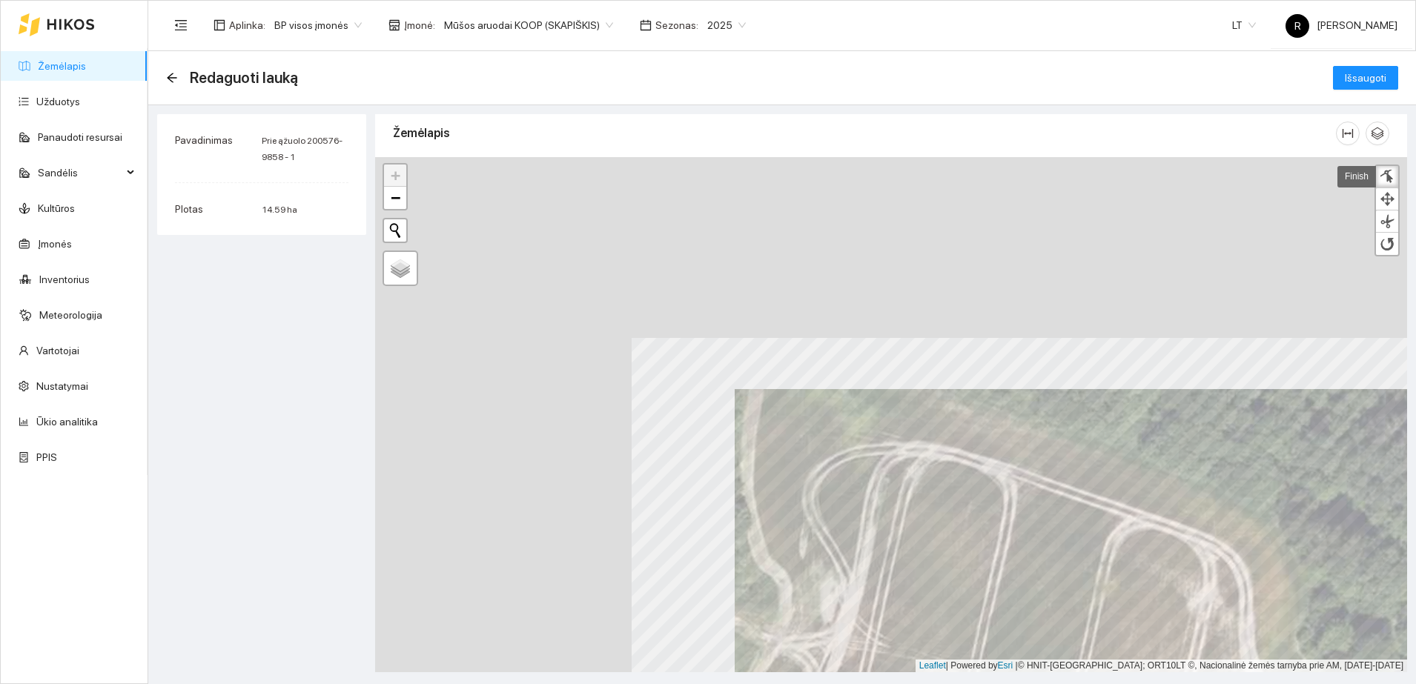
click at [1248, 664] on div at bounding box center [891, 414] width 1032 height 515
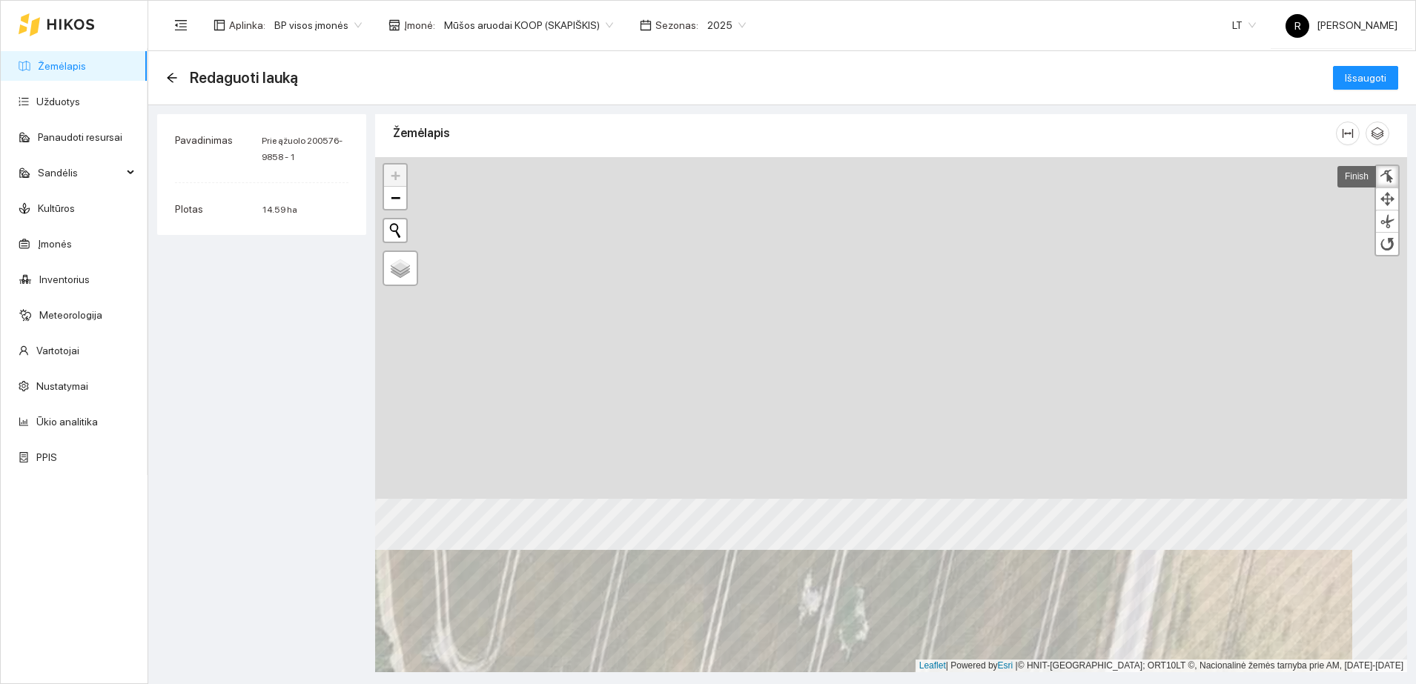
click at [894, 683] on html "Žemėlapis Užduotys Panaudoti resursai Sandėlis Kultūros Įmonės Inventorius Mete…" at bounding box center [708, 342] width 1416 height 684
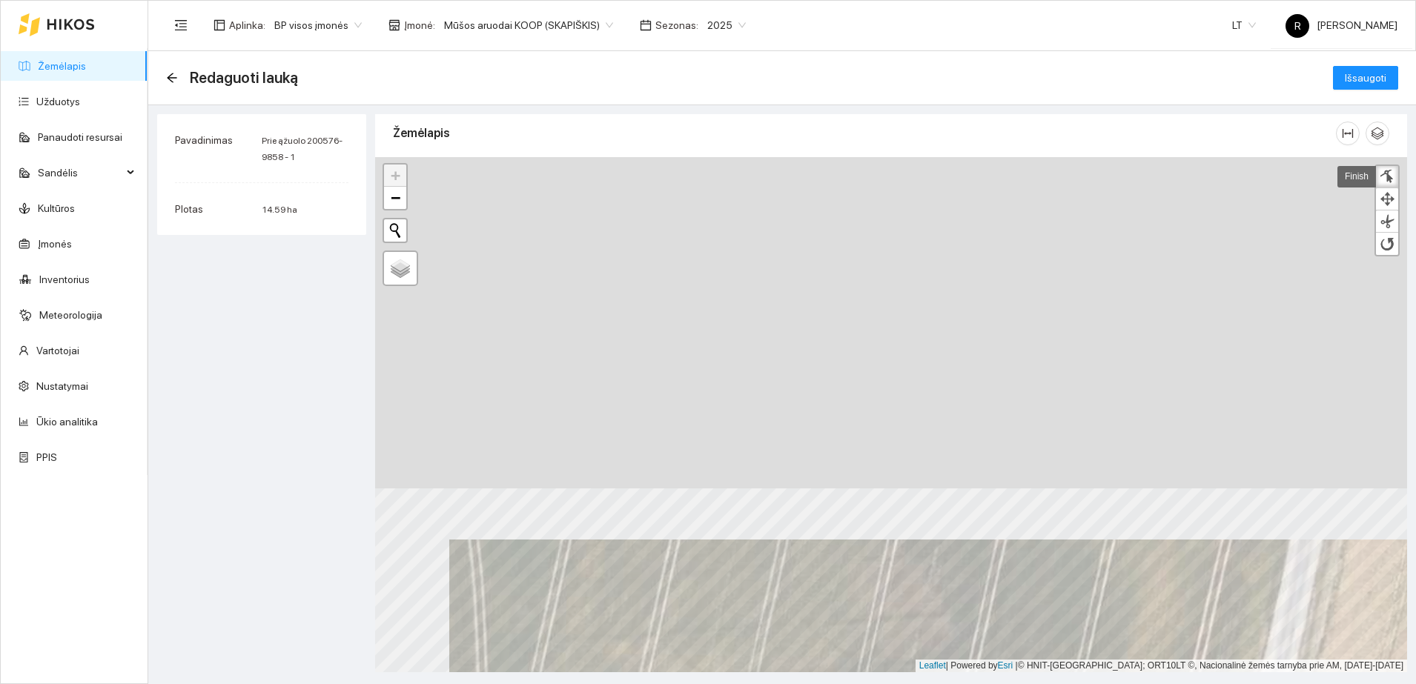
click at [1013, 683] on html "Žemėlapis Užduotys Panaudoti resursai Sandėlis Kultūros Įmonės Inventorius Mete…" at bounding box center [708, 342] width 1416 height 684
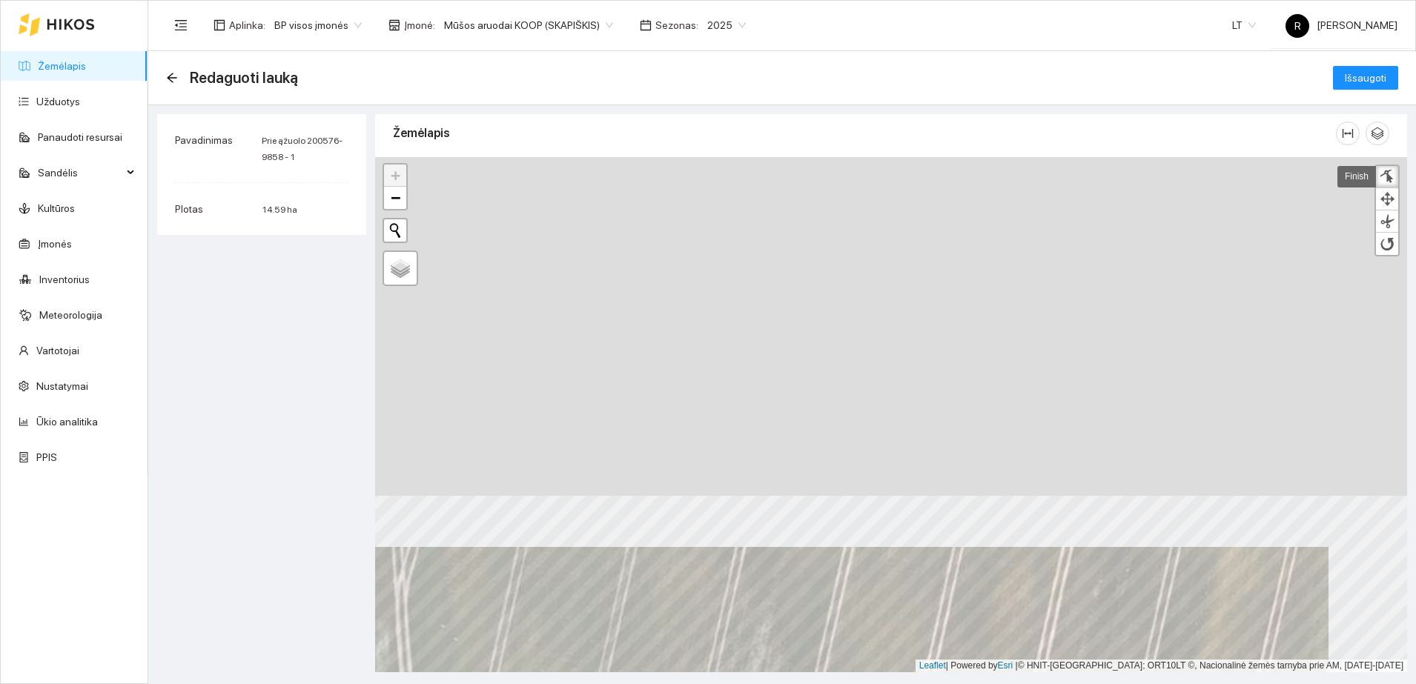
click at [947, 683] on html "Žemėlapis Užduotys Panaudoti resursai Sandėlis Kultūros Įmonės Inventorius Mete…" at bounding box center [708, 342] width 1416 height 684
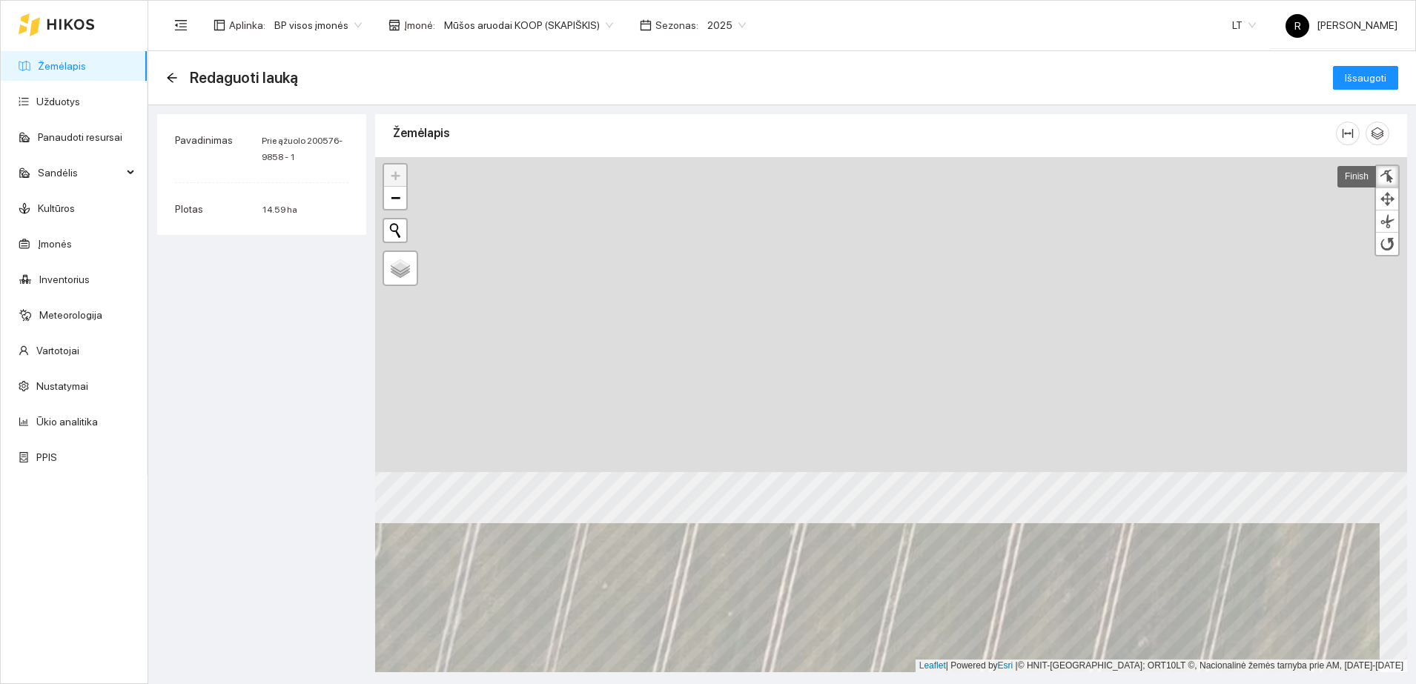
click at [958, 683] on html "Žemėlapis Užduotys Panaudoti resursai Sandėlis Kultūros Įmonės Inventorius Mete…" at bounding box center [708, 342] width 1416 height 684
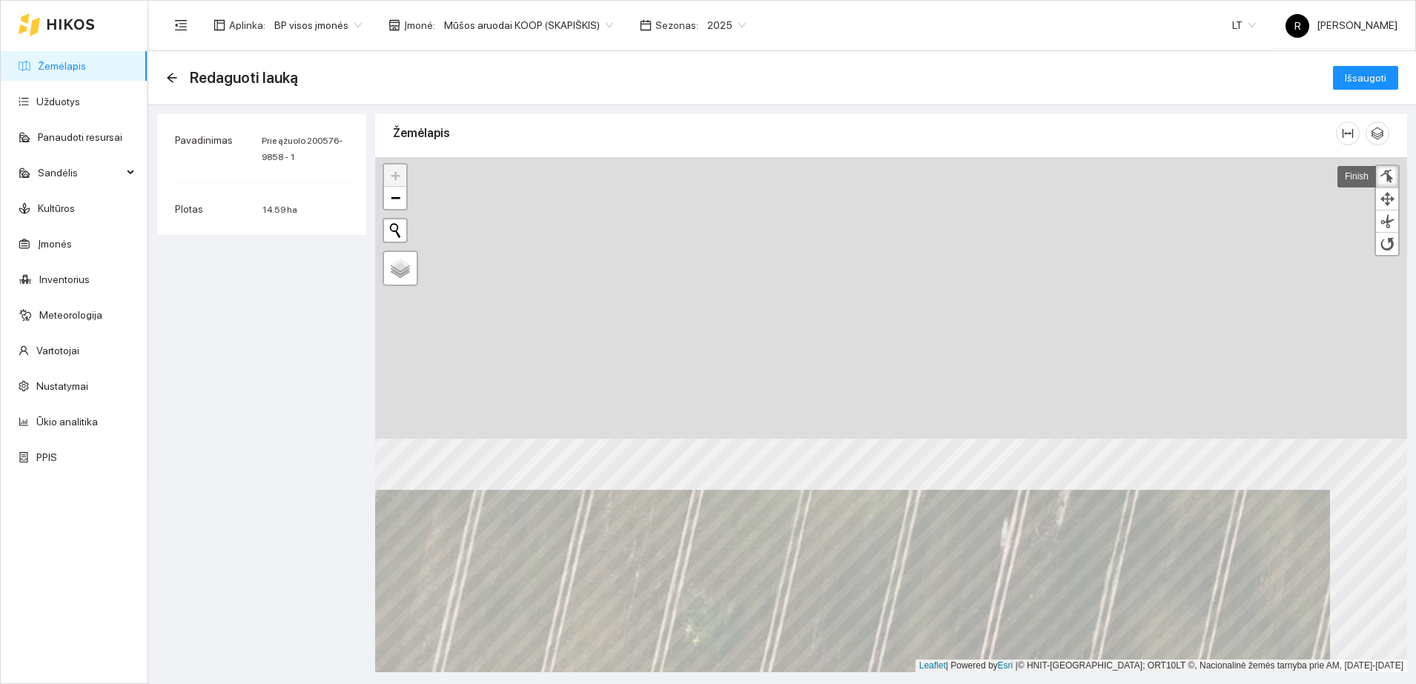
click at [944, 683] on html "Žemėlapis Užduotys Panaudoti resursai Sandėlis Kultūros Įmonės Inventorius Mete…" at bounding box center [708, 342] width 1416 height 684
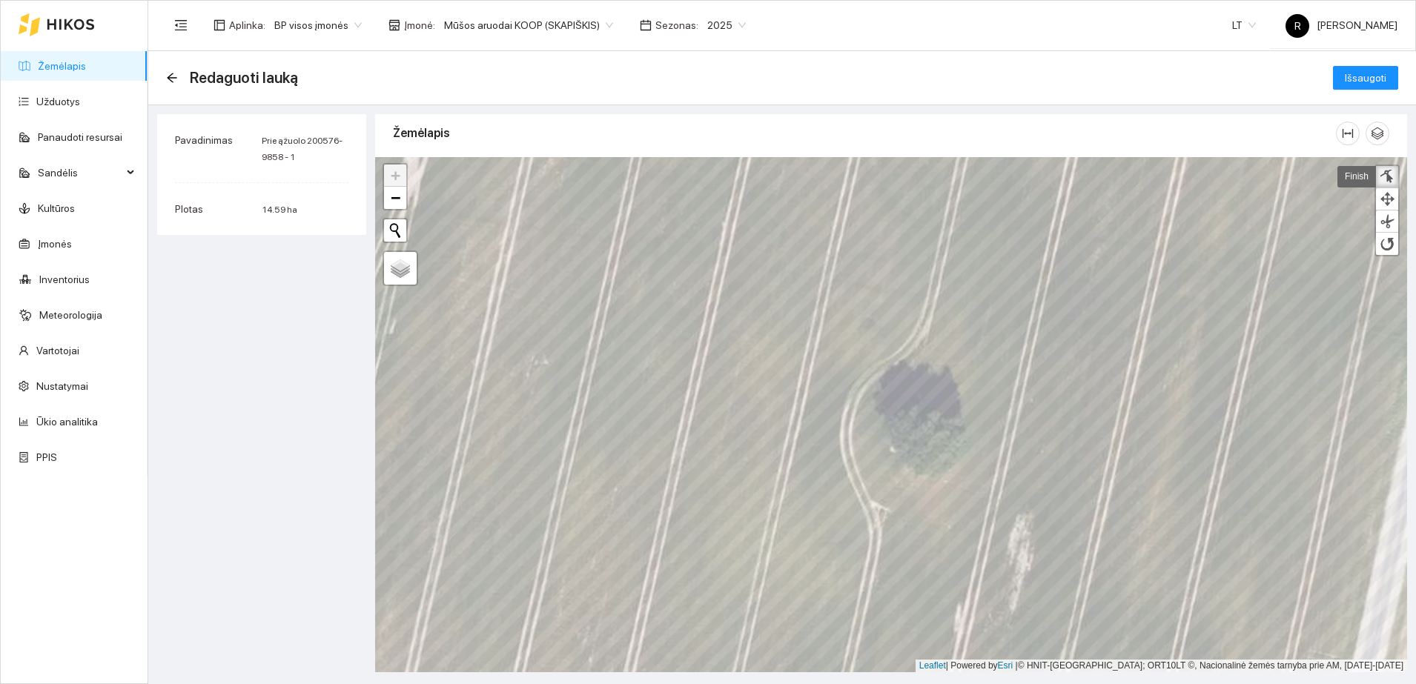
click at [1388, 172] on div at bounding box center [1386, 177] width 15 height 14
click at [1383, 170] on div at bounding box center [1386, 177] width 15 height 14
drag, startPoint x: 944, startPoint y: 458, endPoint x: 947, endPoint y: 465, distance: 7.7
click at [947, 465] on div at bounding box center [947, 468] width 7 height 7
click at [898, 447] on div at bounding box center [898, 450] width 10 height 10
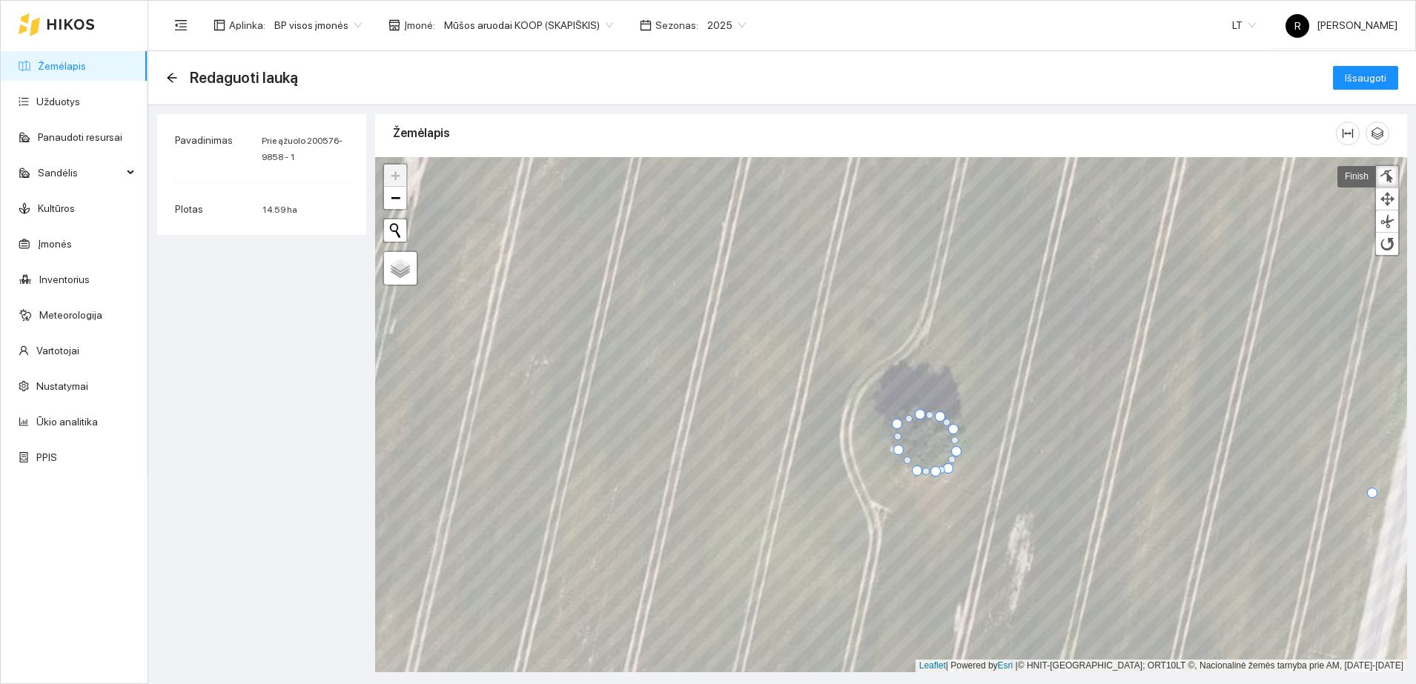
drag, startPoint x: 905, startPoint y: 427, endPoint x: 898, endPoint y: 422, distance: 8.6
click at [898, 422] on div at bounding box center [897, 424] width 10 height 10
click at [912, 402] on div at bounding box center [911, 405] width 10 height 10
click at [1358, 76] on span "Išsaugoti" at bounding box center [1366, 78] width 42 height 16
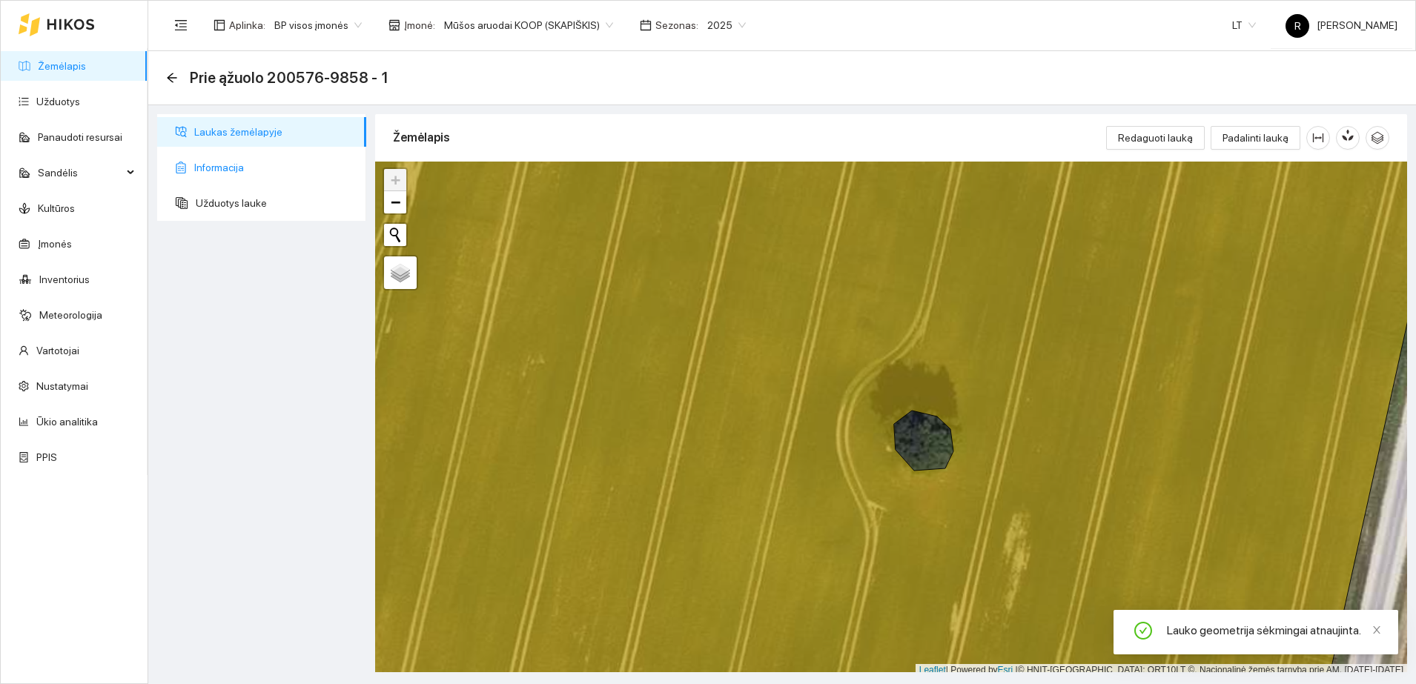
click at [252, 172] on span "Informacija" at bounding box center [274, 168] width 160 height 30
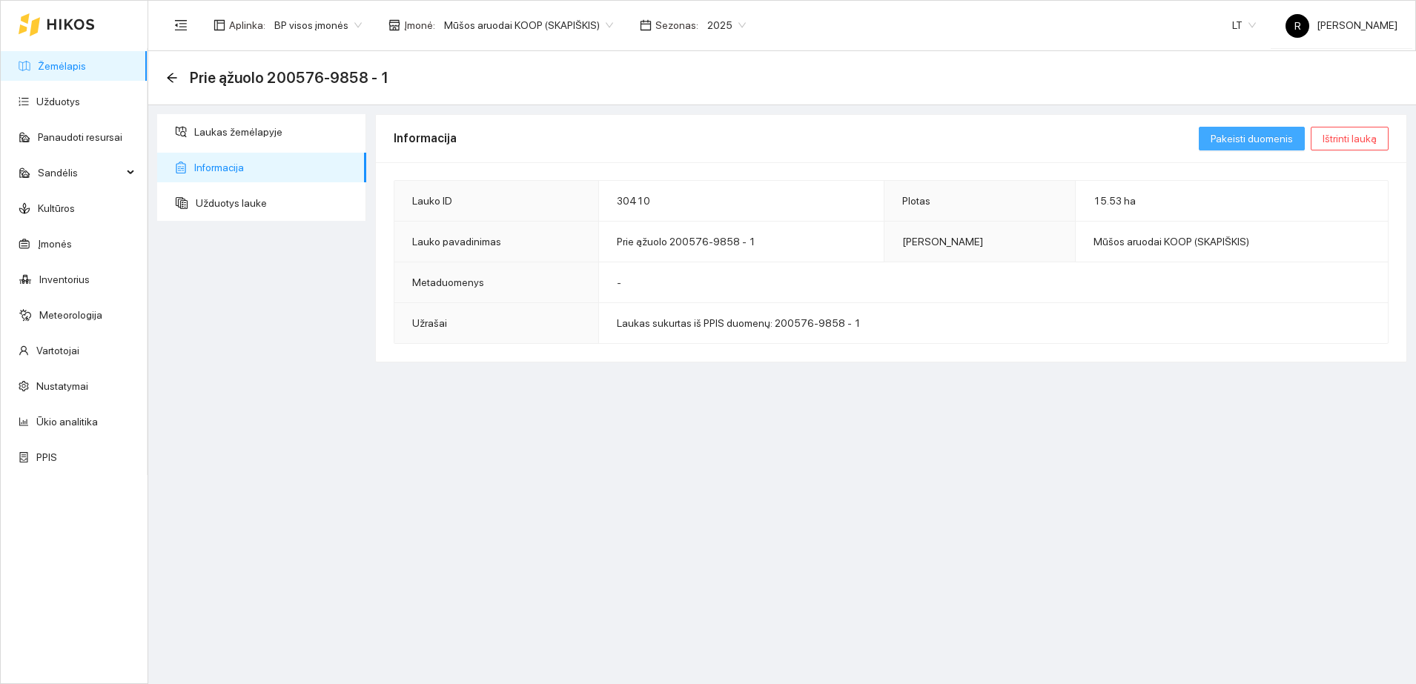
click at [1273, 134] on span "Pakeisti duomenis" at bounding box center [1251, 138] width 82 height 16
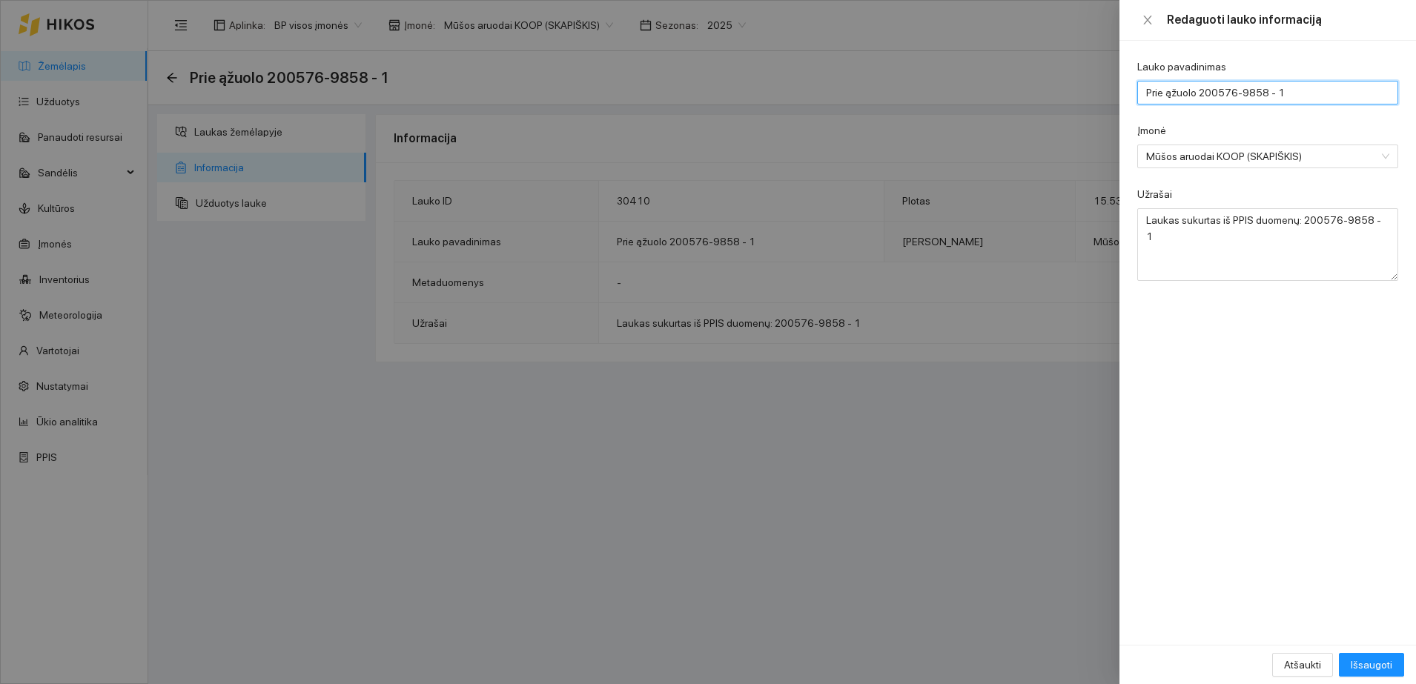
click at [1270, 96] on input "Prie ąžuolo 200576-9858 - 1" at bounding box center [1267, 93] width 261 height 24
click at [1288, 87] on input "Prie ąžuolo 200576-9858 - 1" at bounding box center [1267, 93] width 261 height 24
type input "Prie ąžuolo 200576-9858 - 1/Nuoma/"
click at [1371, 668] on span "Išsaugoti" at bounding box center [1372, 665] width 42 height 16
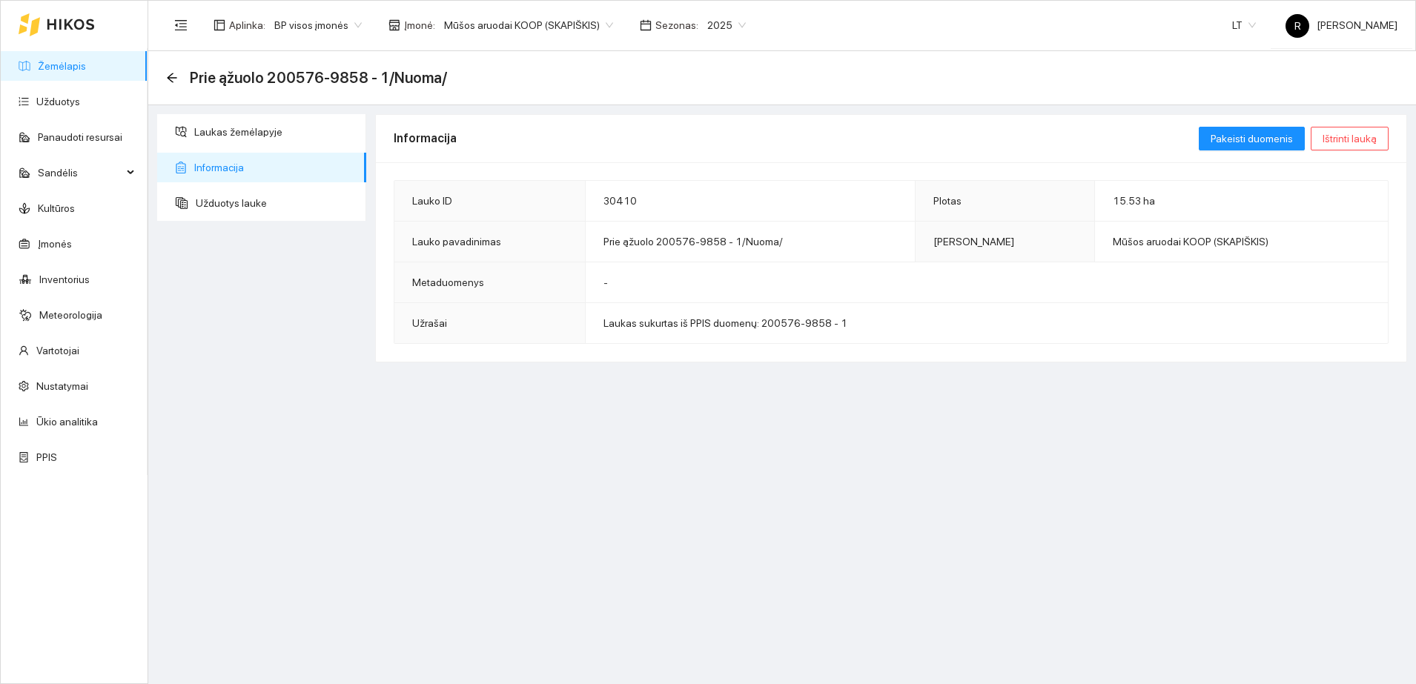
click at [224, 83] on span "Prie ąžuolo 200576-9858 - 1/Nuoma/" at bounding box center [318, 78] width 257 height 24
click at [173, 82] on icon "arrow-left" at bounding box center [172, 78] width 12 height 12
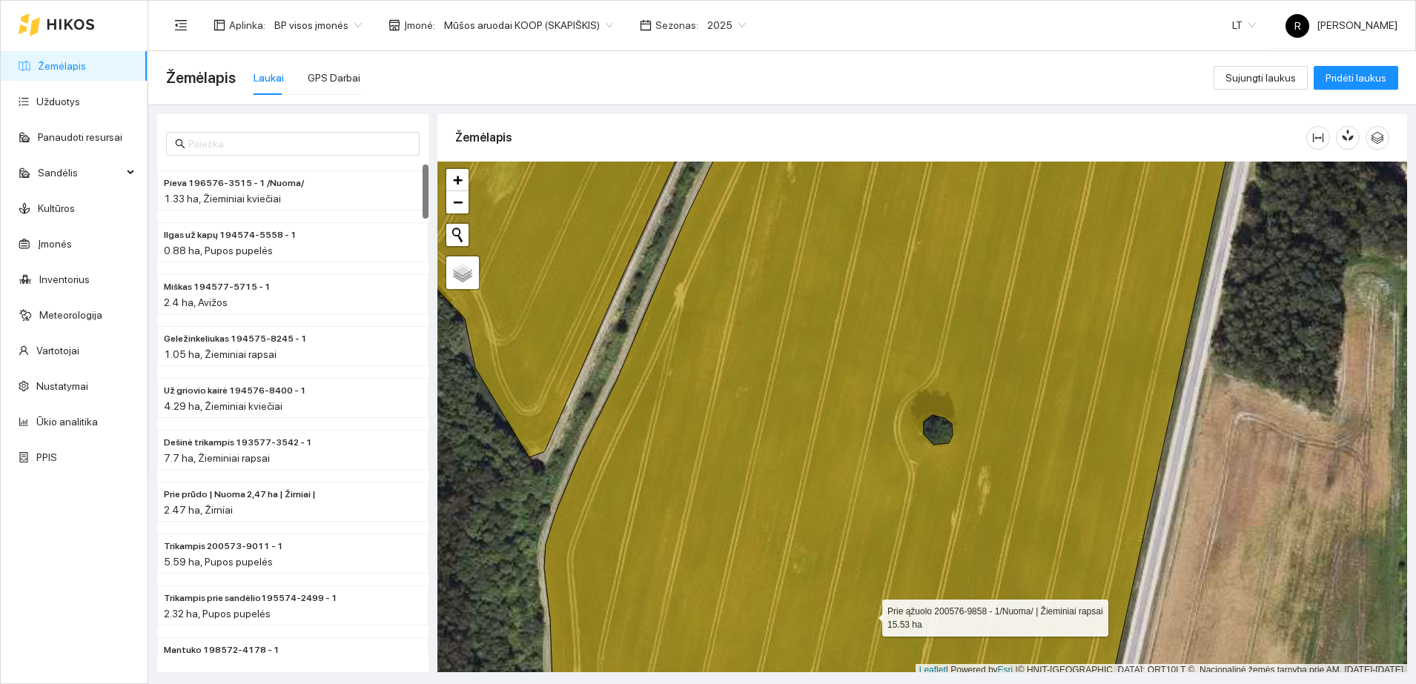
scroll to position [4, 0]
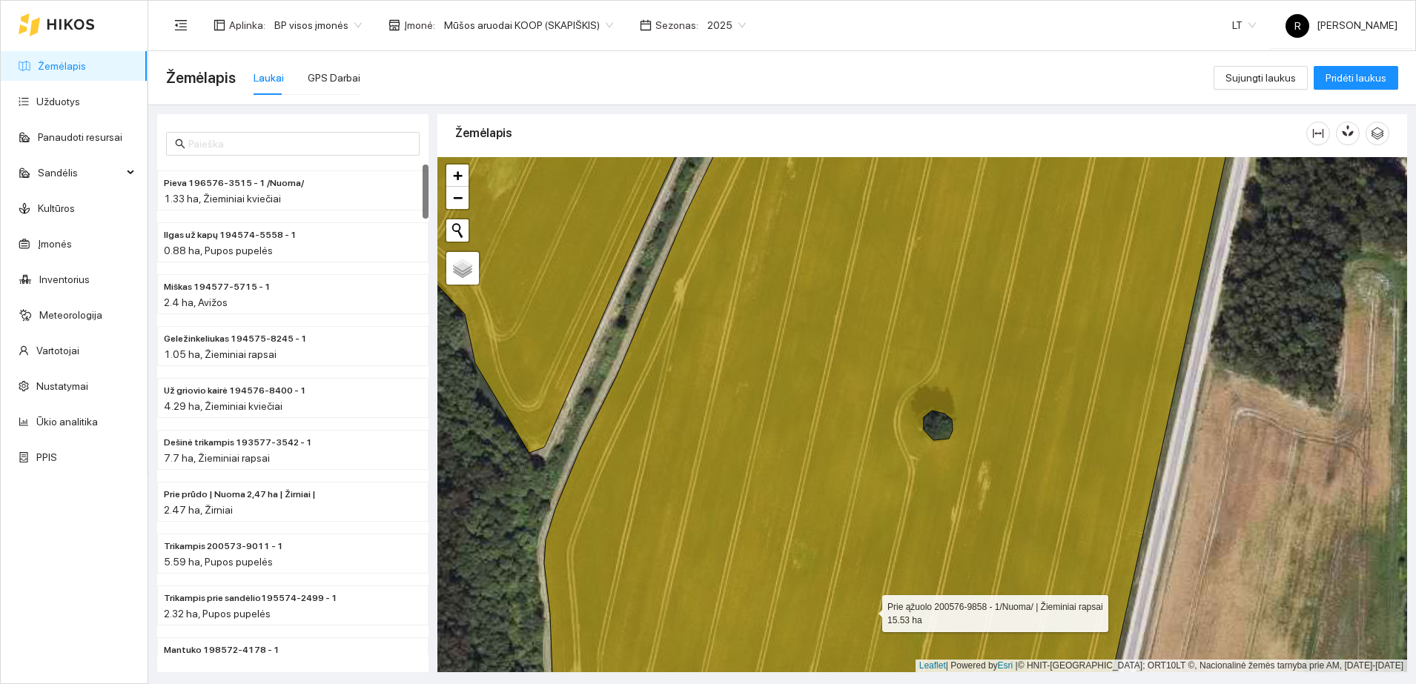
click at [798, 511] on icon at bounding box center [890, 415] width 693 height 623
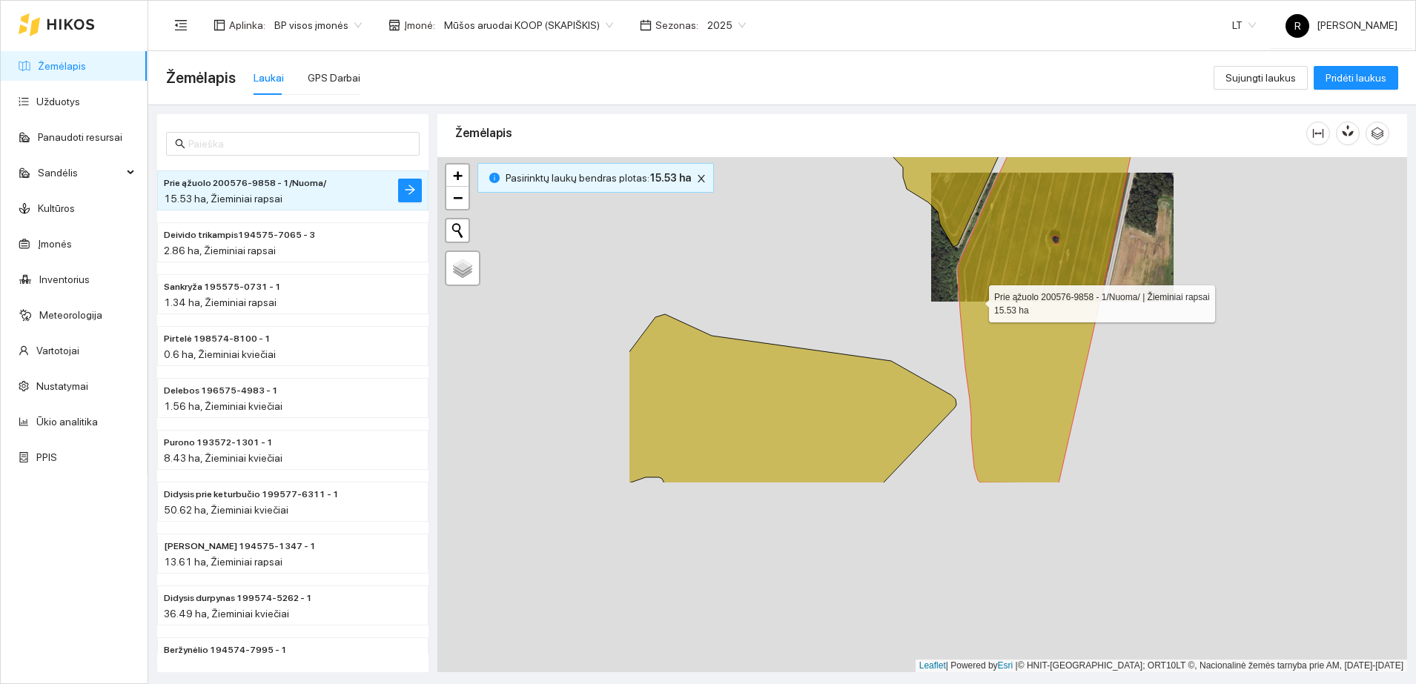
drag, startPoint x: 684, startPoint y: 545, endPoint x: 975, endPoint y: 299, distance: 380.8
click at [975, 300] on icon at bounding box center [1045, 276] width 174 height 413
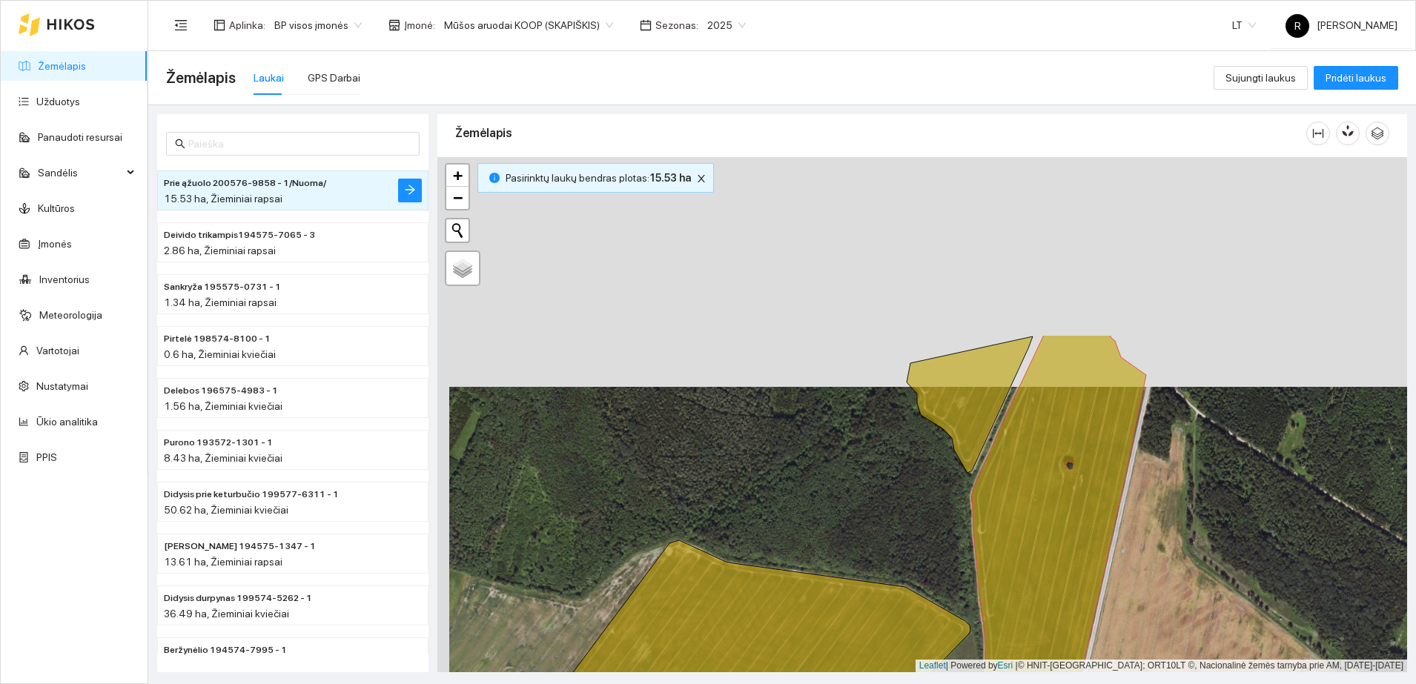
drag, startPoint x: 937, startPoint y: 315, endPoint x: 950, endPoint y: 548, distance: 233.1
click at [950, 548] on div at bounding box center [922, 414] width 970 height 515
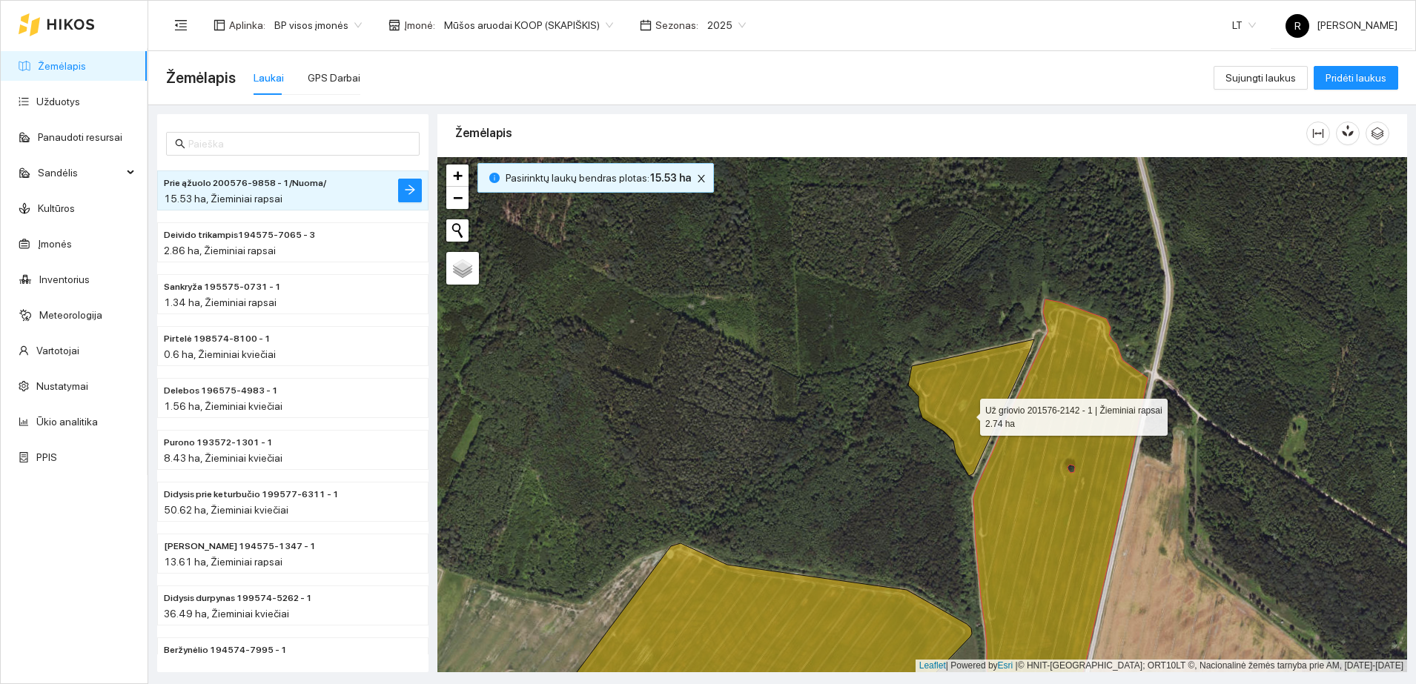
click at [967, 413] on icon at bounding box center [971, 407] width 126 height 136
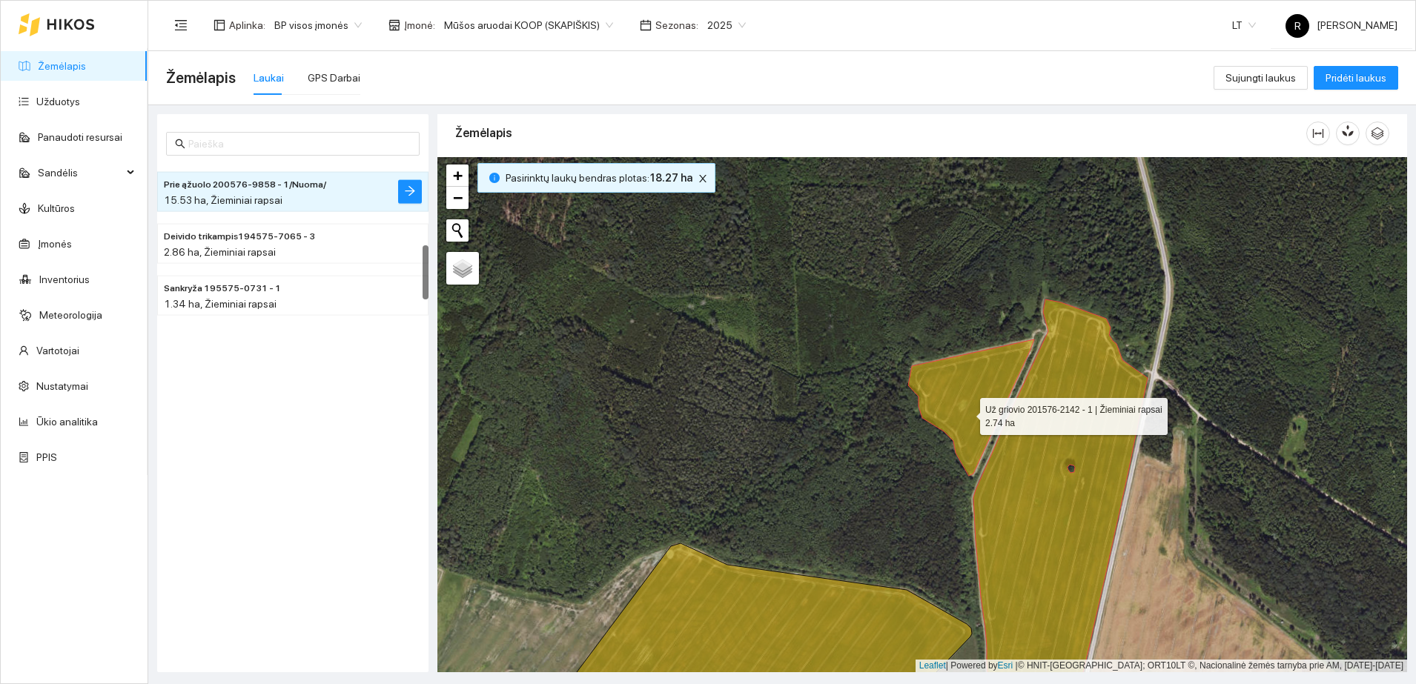
scroll to position [726, 0]
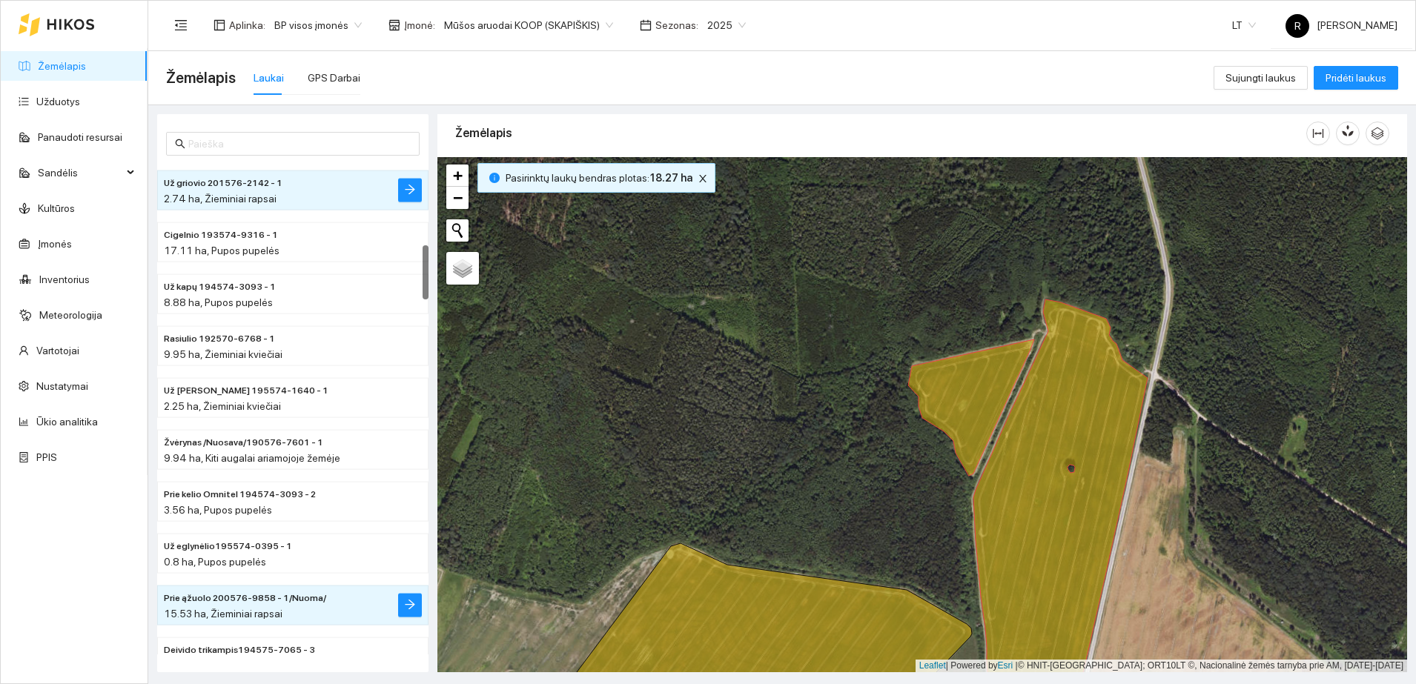
click at [342, 192] on div "2.74 ha, Žieminiai rapsai" at bounding box center [263, 198] width 199 height 16
click at [405, 193] on icon "arrow-right" at bounding box center [410, 190] width 12 height 12
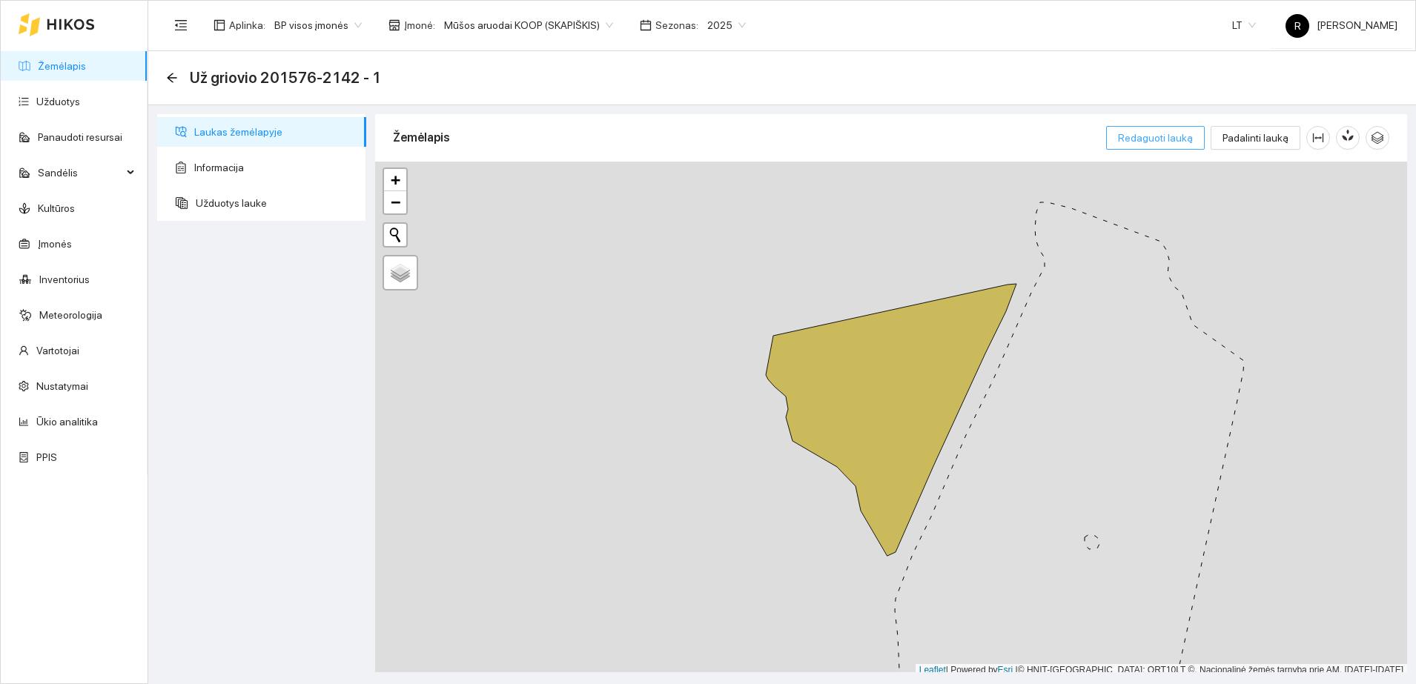
click at [1187, 137] on span "Redaguoti lauką" at bounding box center [1155, 138] width 75 height 16
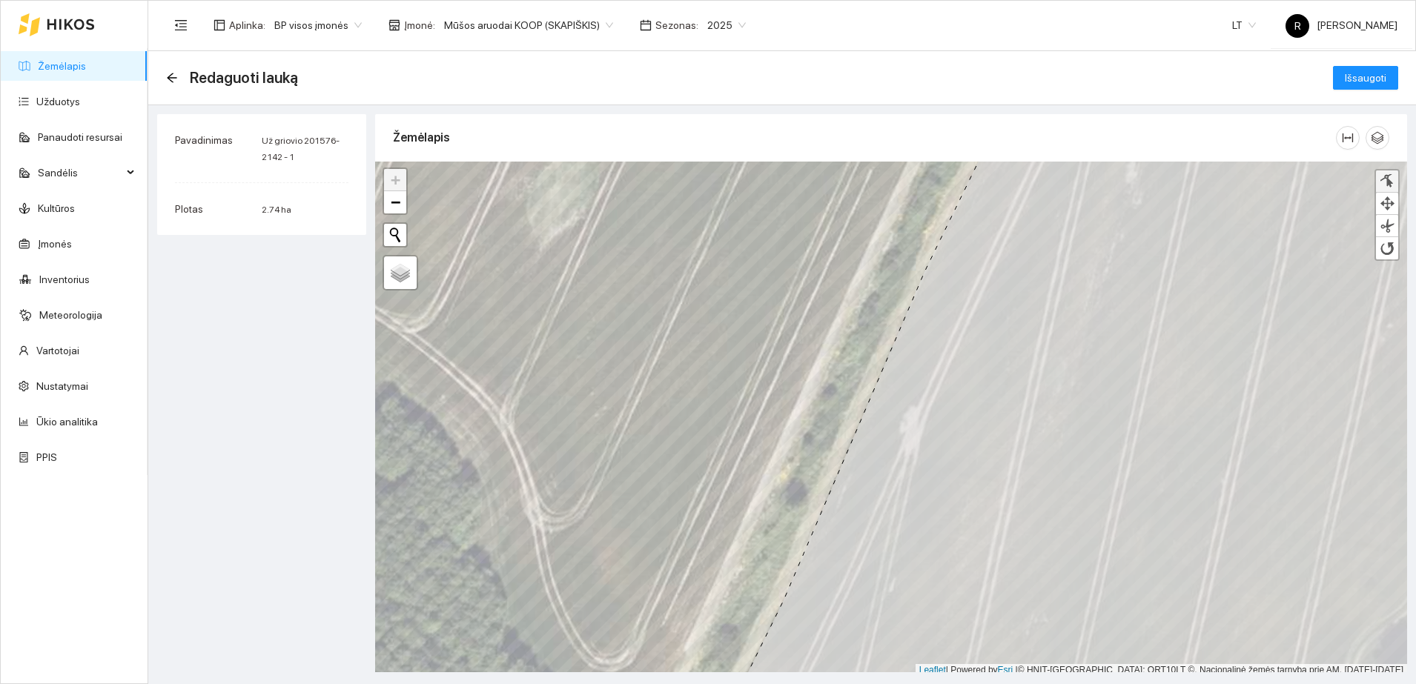
click at [1384, 176] on div at bounding box center [1386, 181] width 15 height 14
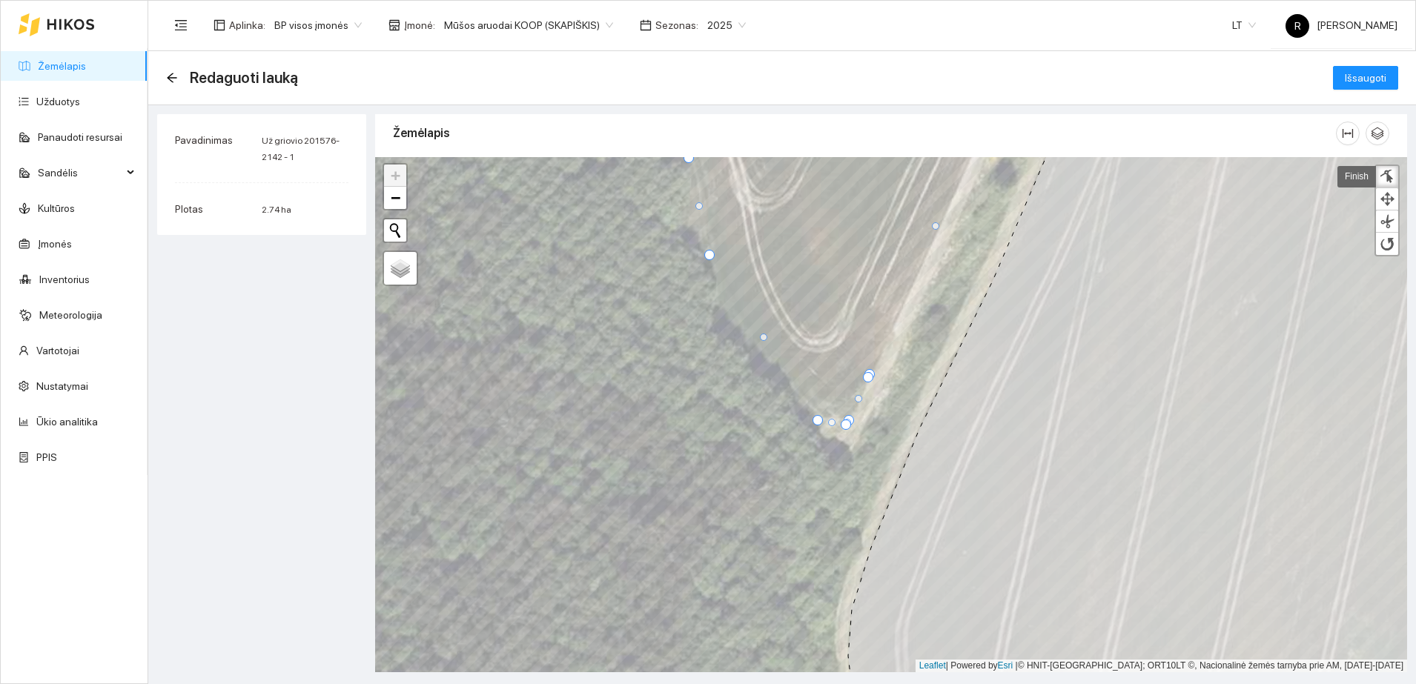
drag, startPoint x: 816, startPoint y: 434, endPoint x: 816, endPoint y: 420, distance: 14.8
click at [816, 420] on div at bounding box center [817, 420] width 10 height 10
click at [839, 421] on div at bounding box center [839, 422] width 10 height 10
click at [854, 421] on div at bounding box center [849, 416] width 10 height 10
click at [855, 417] on div at bounding box center [855, 416] width 10 height 10
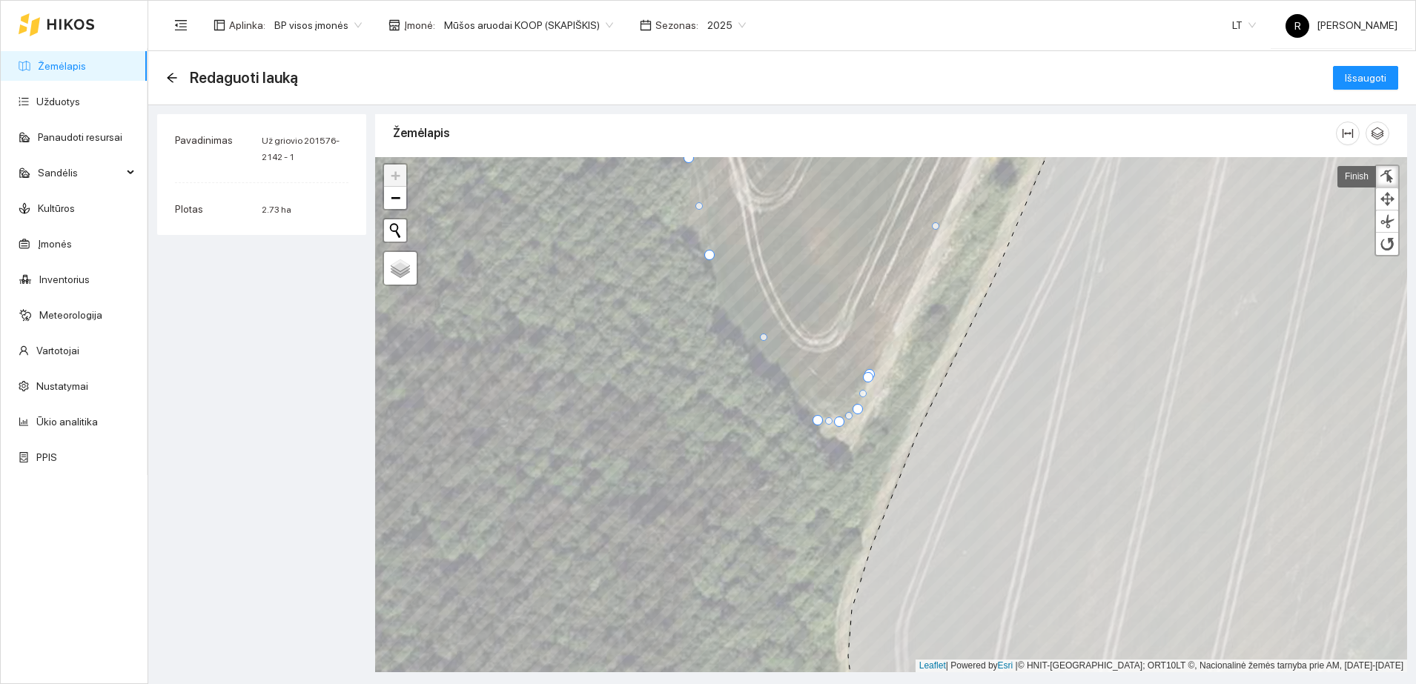
drag, startPoint x: 853, startPoint y: 416, endPoint x: 855, endPoint y: 408, distance: 7.7
click at [855, 408] on div at bounding box center [857, 409] width 10 height 10
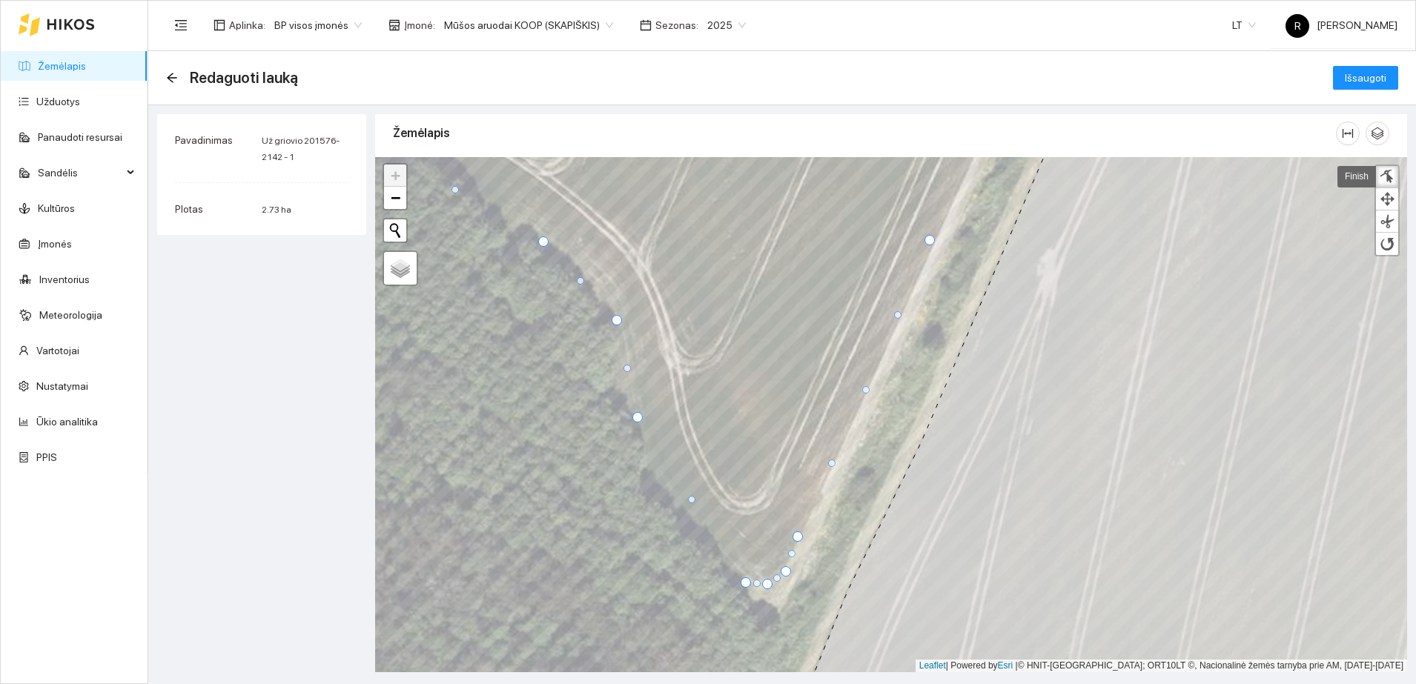
click at [866, 390] on div at bounding box center [865, 389] width 7 height 7
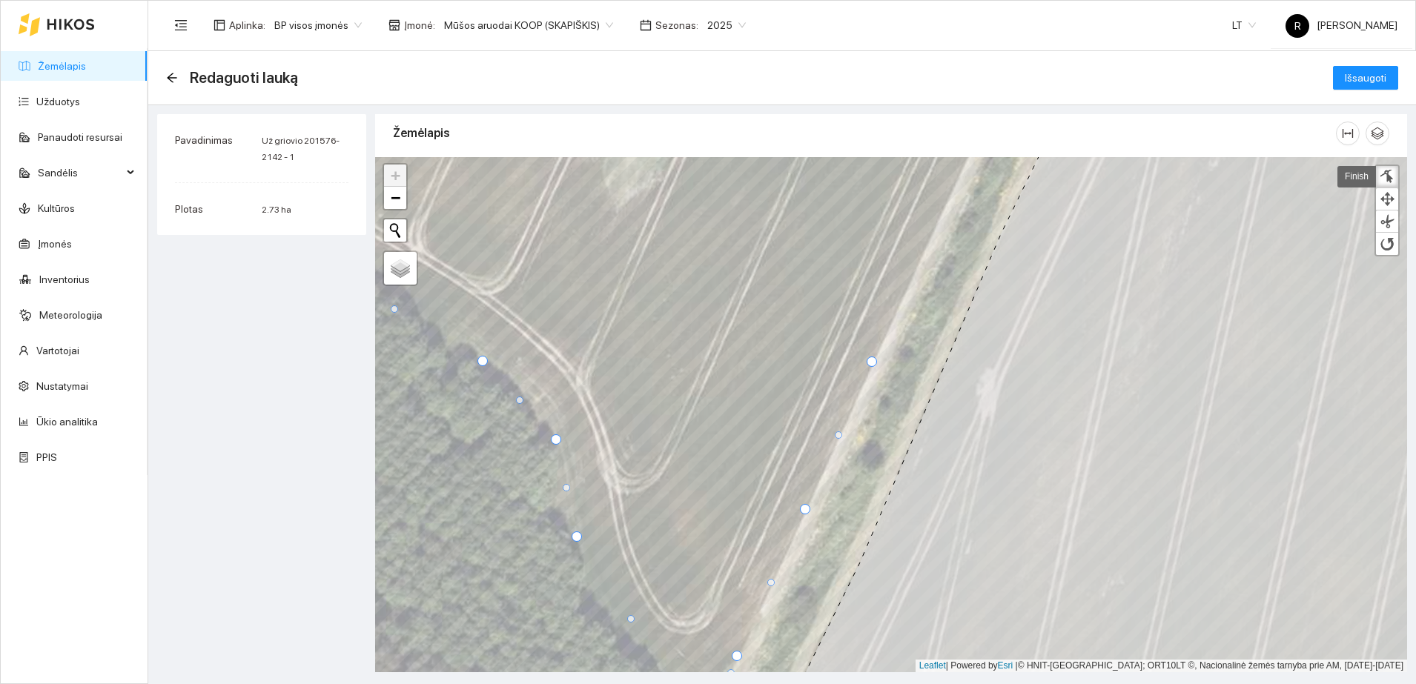
click at [870, 359] on div at bounding box center [871, 362] width 10 height 10
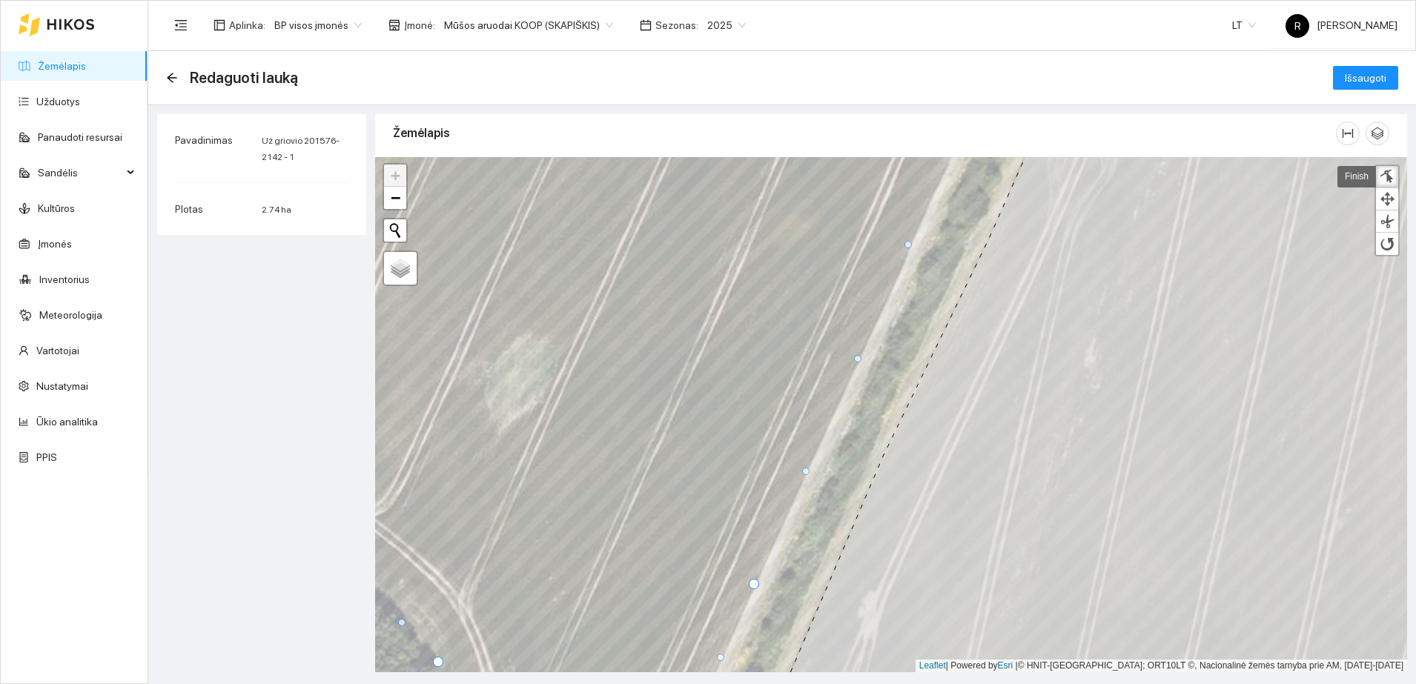
click at [857, 358] on div at bounding box center [857, 358] width 7 height 7
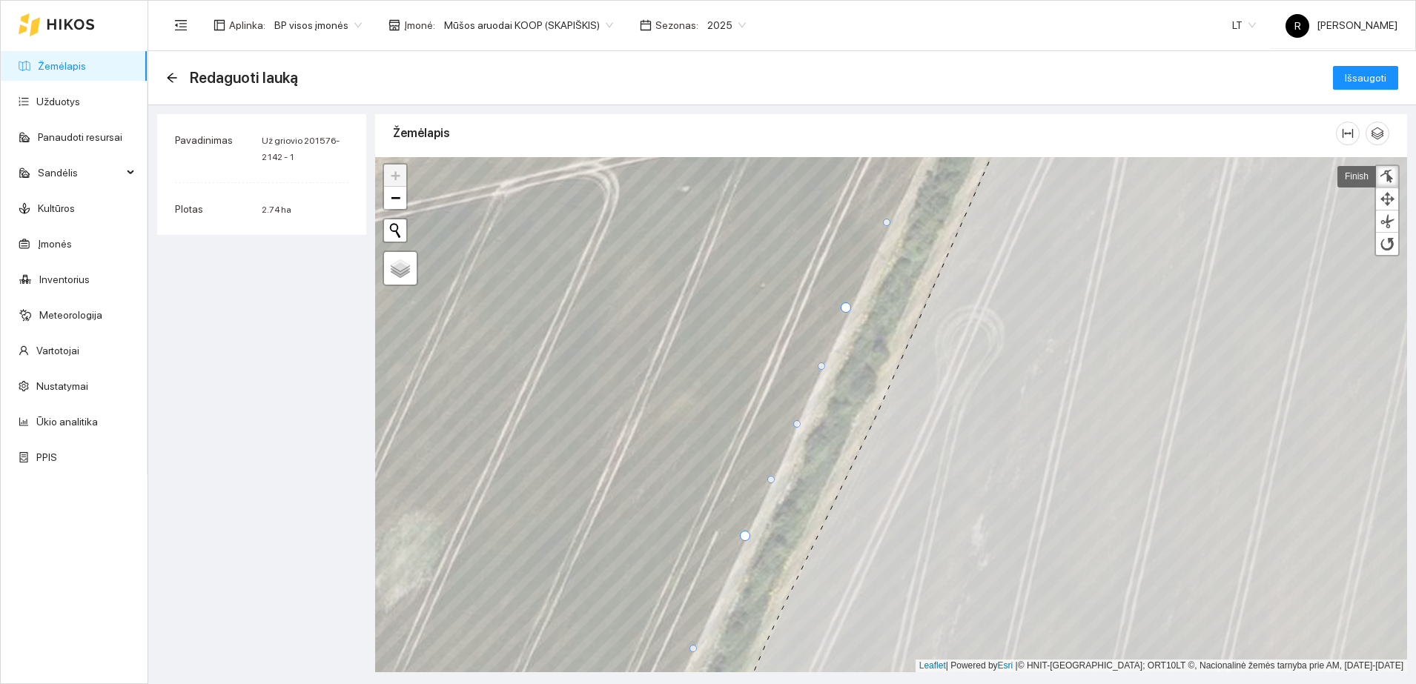
click at [797, 422] on div at bounding box center [796, 423] width 7 height 7
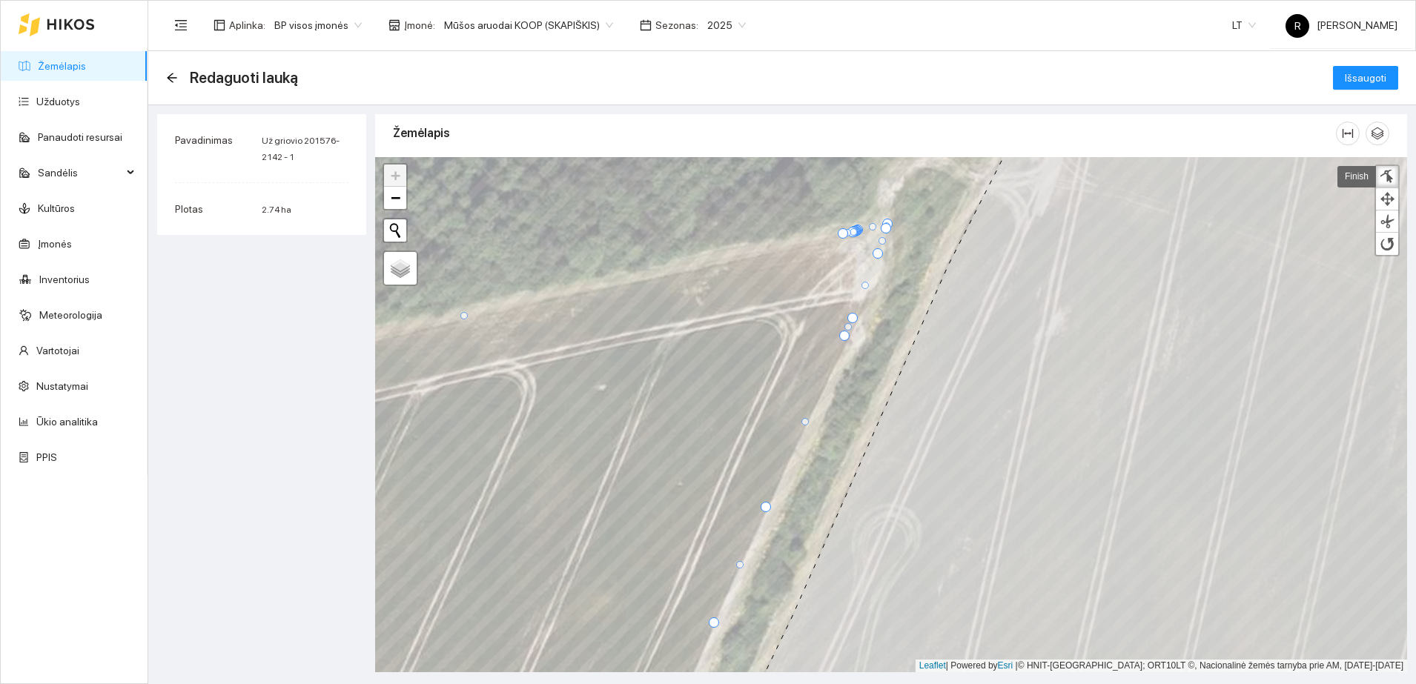
click at [764, 504] on div at bounding box center [765, 507] width 10 height 10
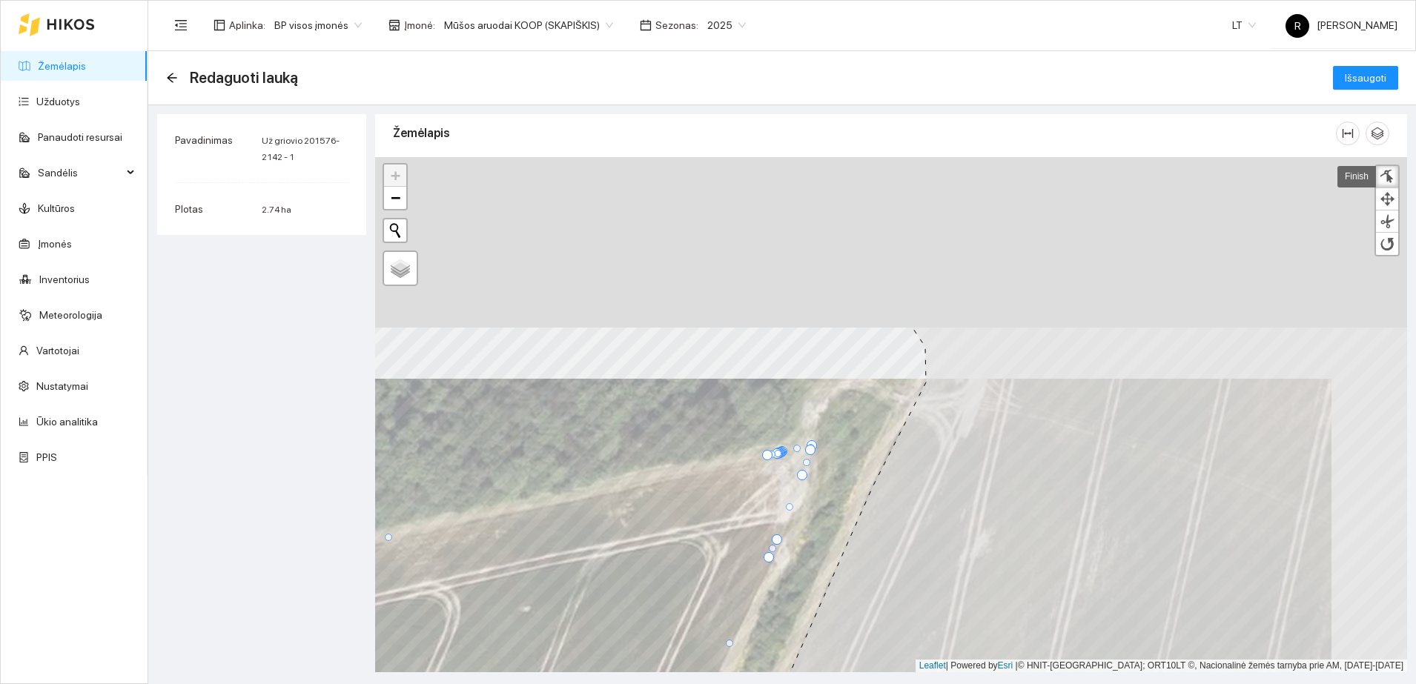
drag, startPoint x: 900, startPoint y: 400, endPoint x: 824, endPoint y: 622, distance: 234.2
click at [824, 622] on icon at bounding box center [1049, 637] width 771 height 620
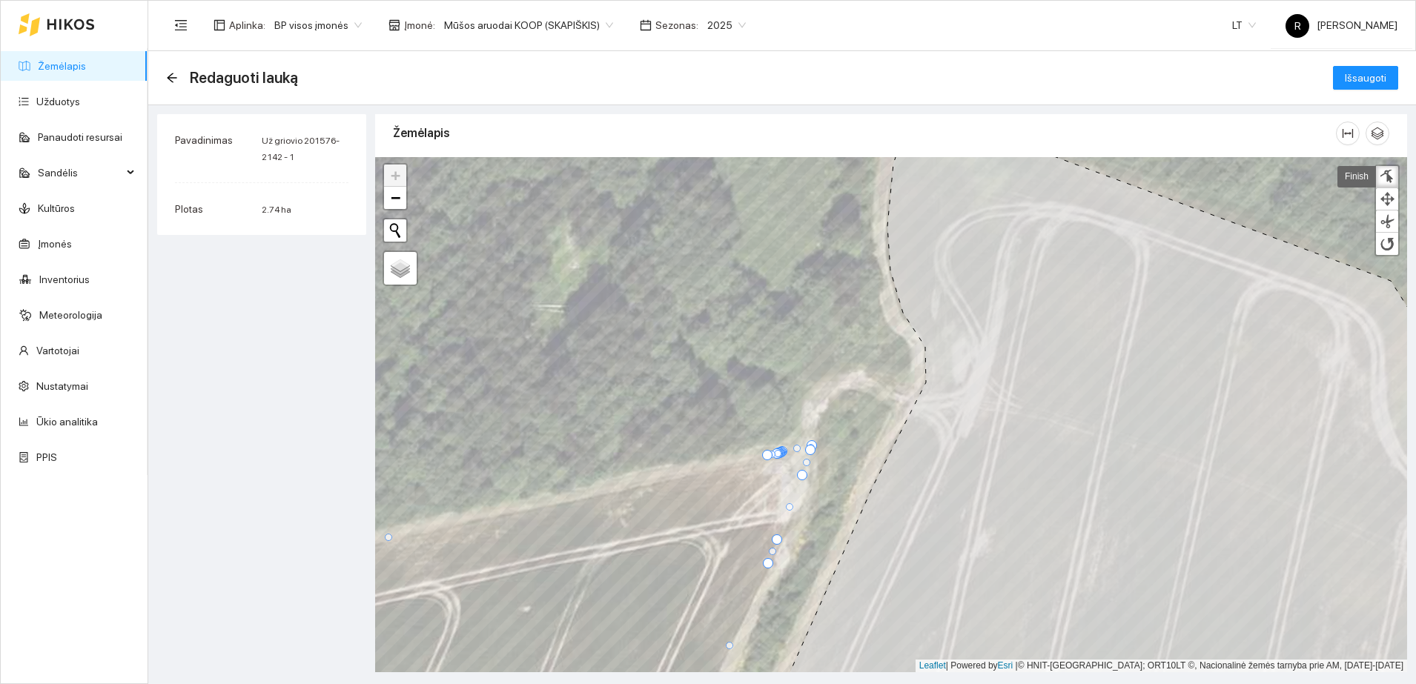
click at [768, 562] on div at bounding box center [768, 563] width 10 height 10
drag, startPoint x: 777, startPoint y: 540, endPoint x: 784, endPoint y: 535, distance: 9.0
click at [784, 535] on div at bounding box center [784, 534] width 10 height 10
drag, startPoint x: 793, startPoint y: 505, endPoint x: 807, endPoint y: 497, distance: 15.9
click at [807, 497] on div at bounding box center [806, 497] width 7 height 7
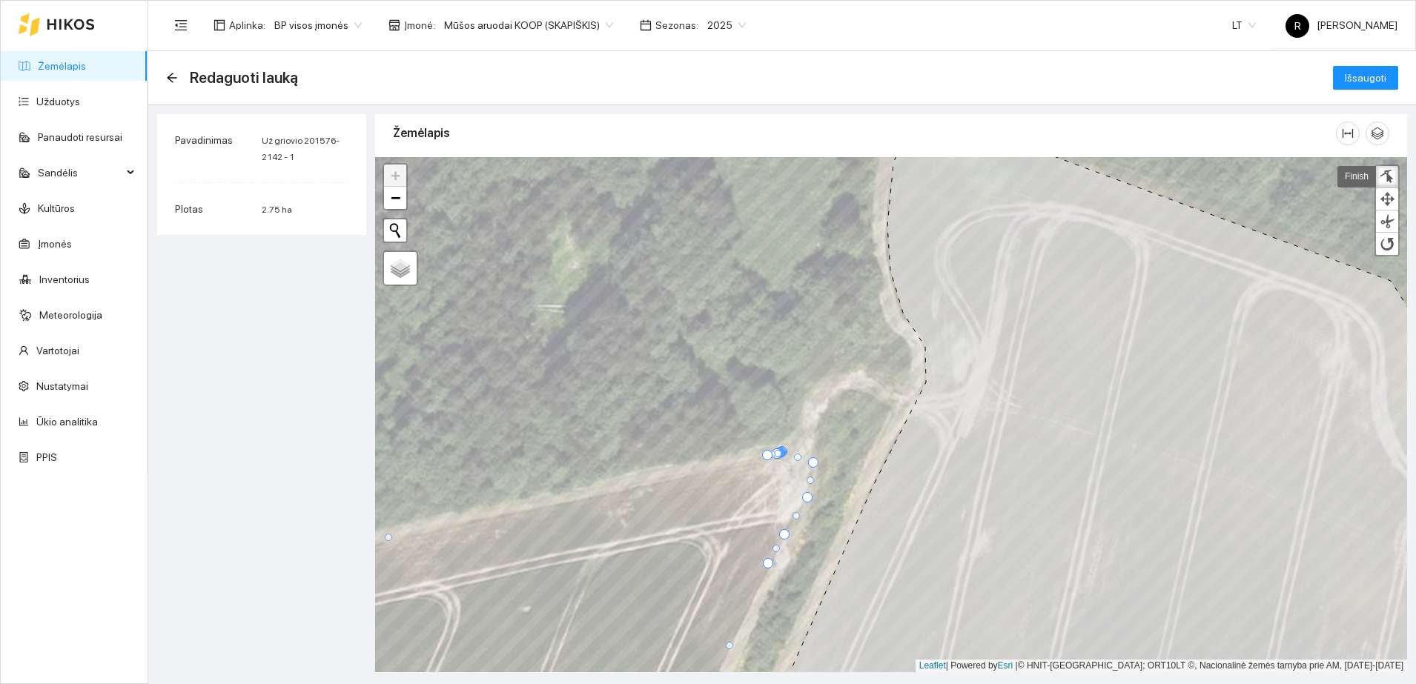
drag, startPoint x: 812, startPoint y: 445, endPoint x: 812, endPoint y: 462, distance: 17.0
click at [812, 462] on div at bounding box center [813, 462] width 10 height 10
drag, startPoint x: 775, startPoint y: 454, endPoint x: 762, endPoint y: 483, distance: 31.2
click at [762, 483] on div at bounding box center [763, 481] width 7 height 7
drag, startPoint x: 777, startPoint y: 457, endPoint x: 714, endPoint y: 472, distance: 64.9
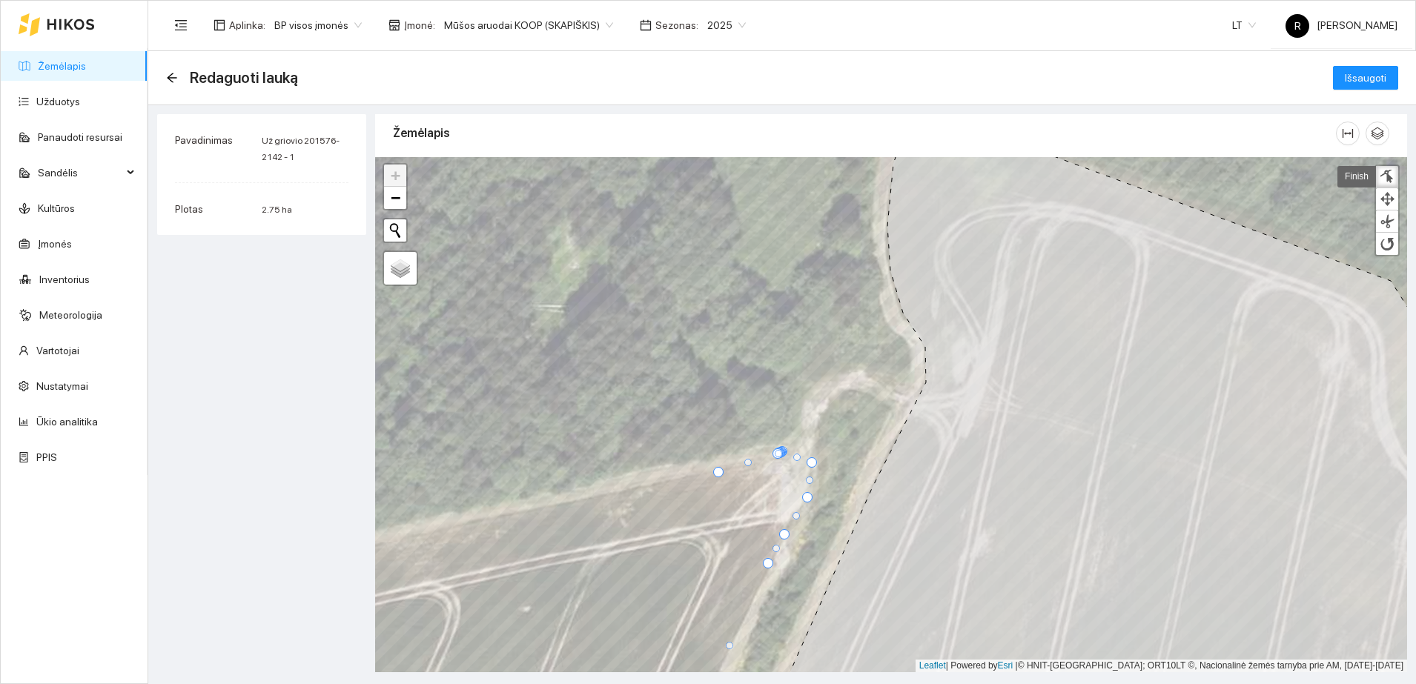
click at [714, 472] on div at bounding box center [718, 472] width 10 height 10
drag, startPoint x: 777, startPoint y: 456, endPoint x: 766, endPoint y: 496, distance: 41.5
click at [766, 496] on div at bounding box center [766, 493] width 7 height 7
drag, startPoint x: 780, startPoint y: 452, endPoint x: 784, endPoint y: 496, distance: 44.0
click at [784, 496] on div at bounding box center [783, 496] width 7 height 7
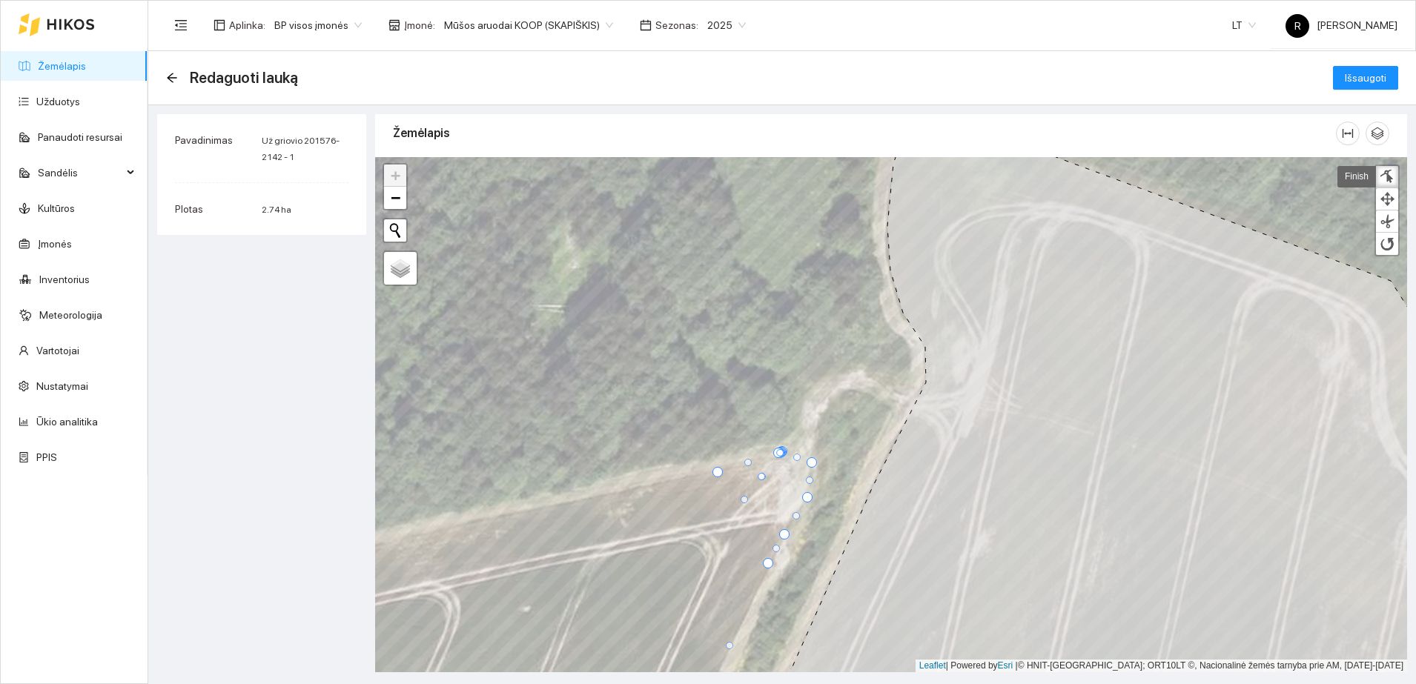
drag, startPoint x: 782, startPoint y: 457, endPoint x: 745, endPoint y: 500, distance: 56.8
click at [745, 500] on div at bounding box center [743, 499] width 7 height 7
drag, startPoint x: 776, startPoint y: 451, endPoint x: 830, endPoint y: 424, distance: 60.3
click at [830, 424] on div at bounding box center [832, 425] width 7 height 7
drag, startPoint x: 775, startPoint y: 448, endPoint x: 731, endPoint y: 486, distance: 57.8
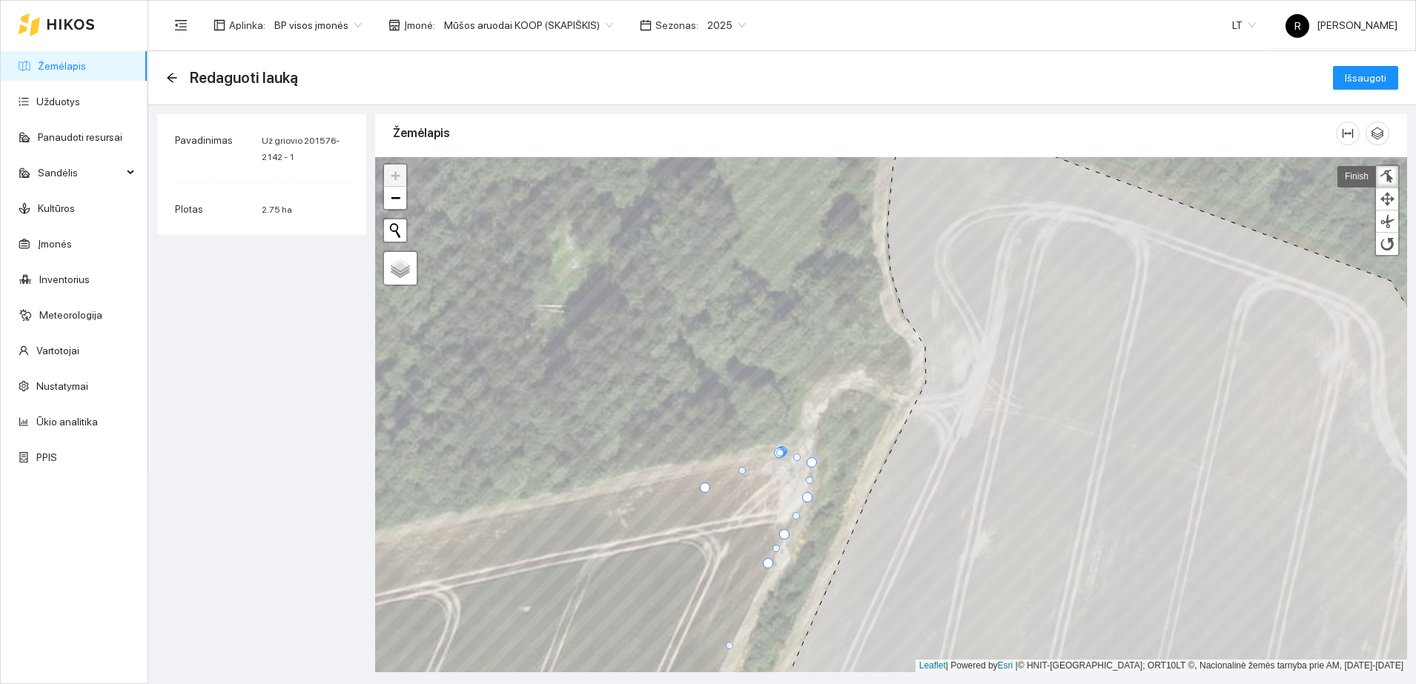
click at [701, 483] on div at bounding box center [705, 488] width 10 height 10
drag, startPoint x: 777, startPoint y: 451, endPoint x: 743, endPoint y: 400, distance: 60.4
click at [743, 400] on div at bounding box center [746, 403] width 7 height 7
drag, startPoint x: 780, startPoint y: 453, endPoint x: 828, endPoint y: 394, distance: 75.8
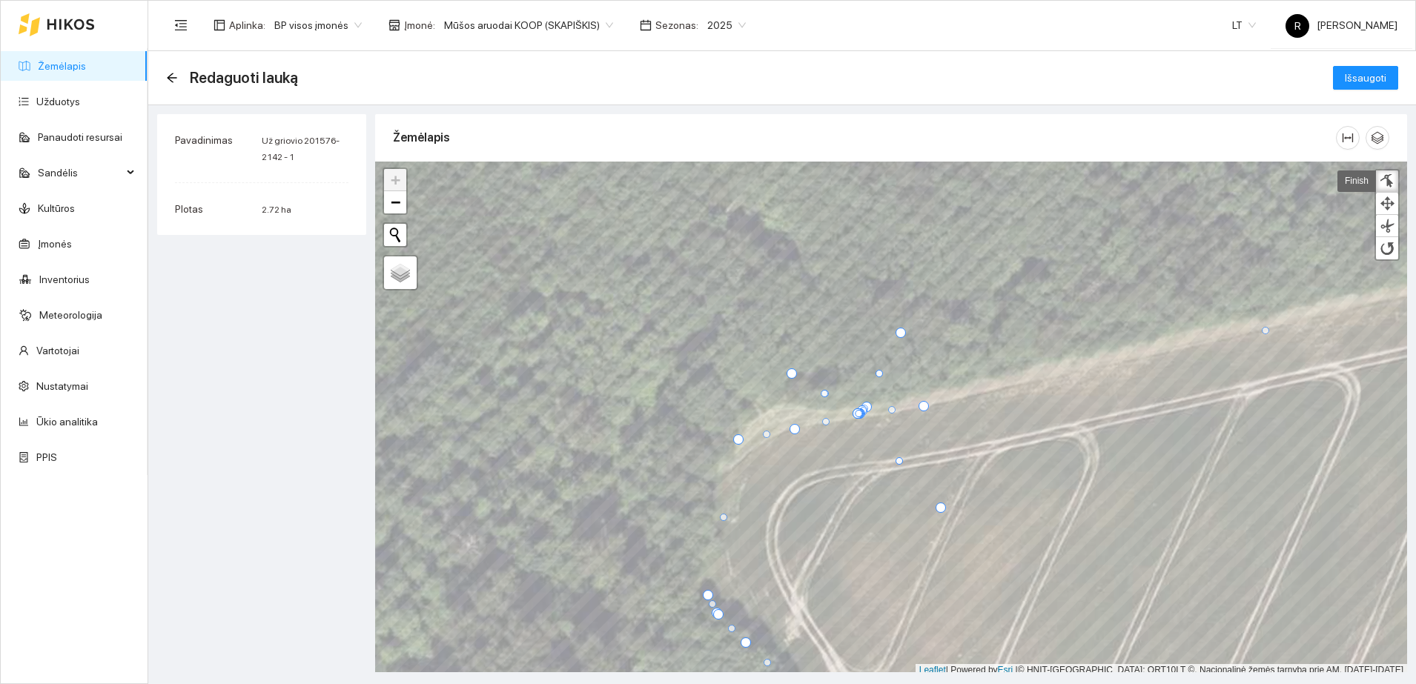
scroll to position [4, 0]
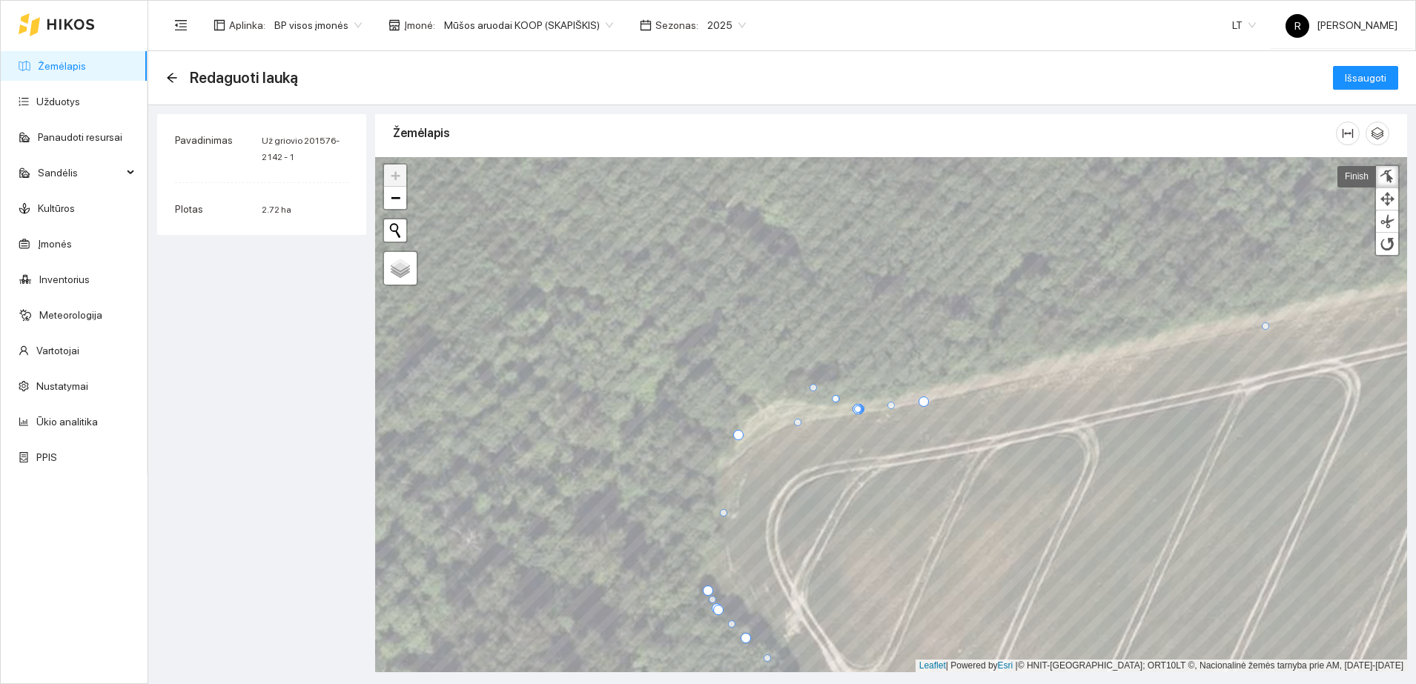
drag, startPoint x: 857, startPoint y: 411, endPoint x: 811, endPoint y: 389, distance: 50.7
click at [811, 389] on div at bounding box center [812, 387] width 7 height 7
drag, startPoint x: 858, startPoint y: 411, endPoint x: 929, endPoint y: 347, distance: 96.1
drag, startPoint x: 859, startPoint y: 405, endPoint x: 858, endPoint y: 364, distance: 41.5
drag, startPoint x: 857, startPoint y: 411, endPoint x: 765, endPoint y: 398, distance: 92.8
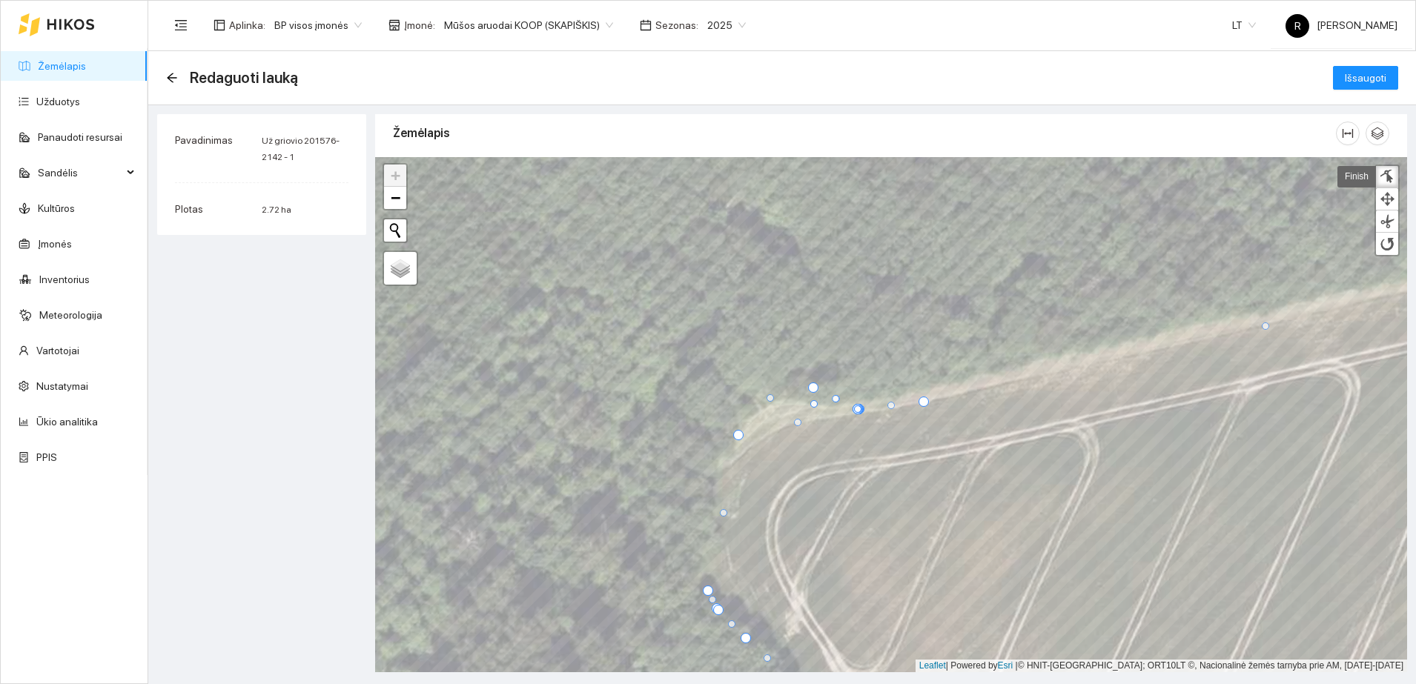
click at [766, 398] on div at bounding box center [769, 397] width 7 height 7
drag, startPoint x: 855, startPoint y: 410, endPoint x: 814, endPoint y: 455, distance: 60.9
click at [815, 455] on div at bounding box center [818, 452] width 7 height 7
drag, startPoint x: 856, startPoint y: 412, endPoint x: 875, endPoint y: 496, distance: 85.8
click at [876, 500] on div at bounding box center [877, 496] width 7 height 7
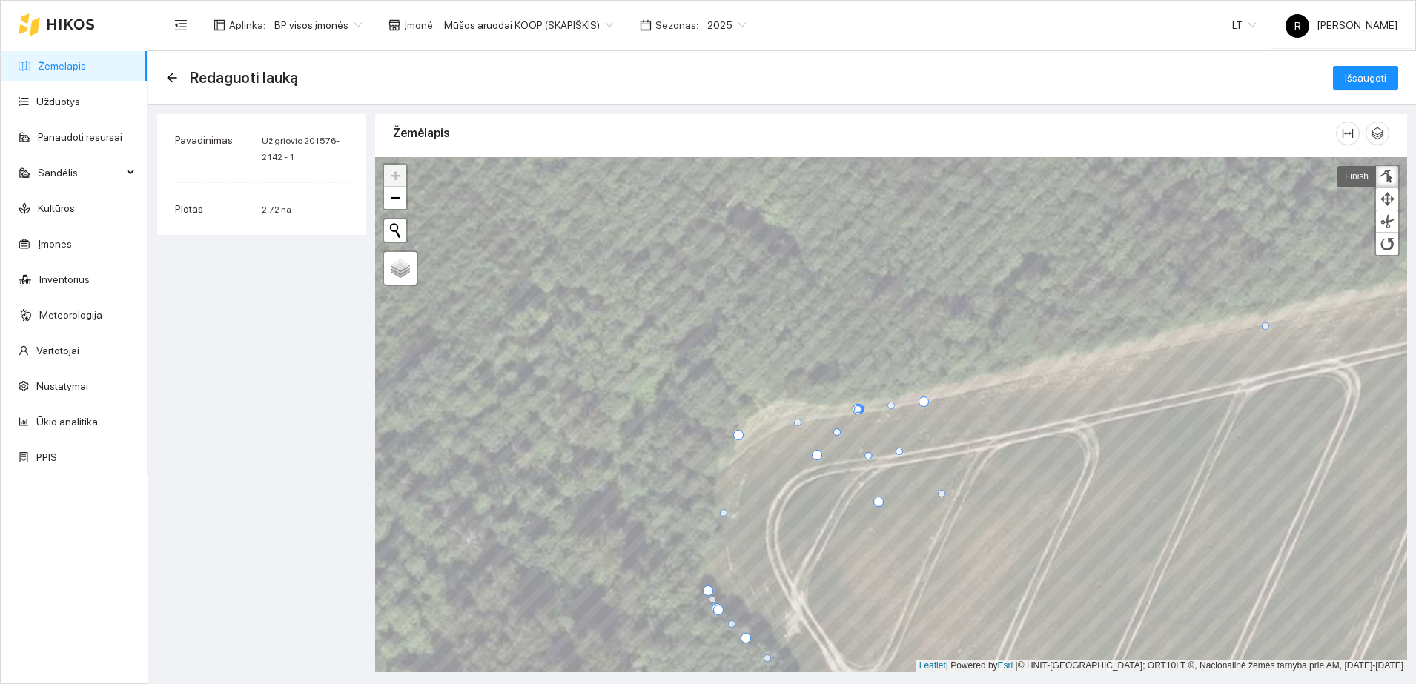
drag, startPoint x: 859, startPoint y: 407, endPoint x: 943, endPoint y: 491, distance: 119.0
drag, startPoint x: 853, startPoint y: 410, endPoint x: 779, endPoint y: 424, distance: 75.4
click at [763, 425] on div at bounding box center [768, 425] width 10 height 10
drag, startPoint x: 855, startPoint y: 411, endPoint x: 772, endPoint y: 390, distance: 86.3
click at [777, 390] on div at bounding box center [780, 390] width 7 height 7
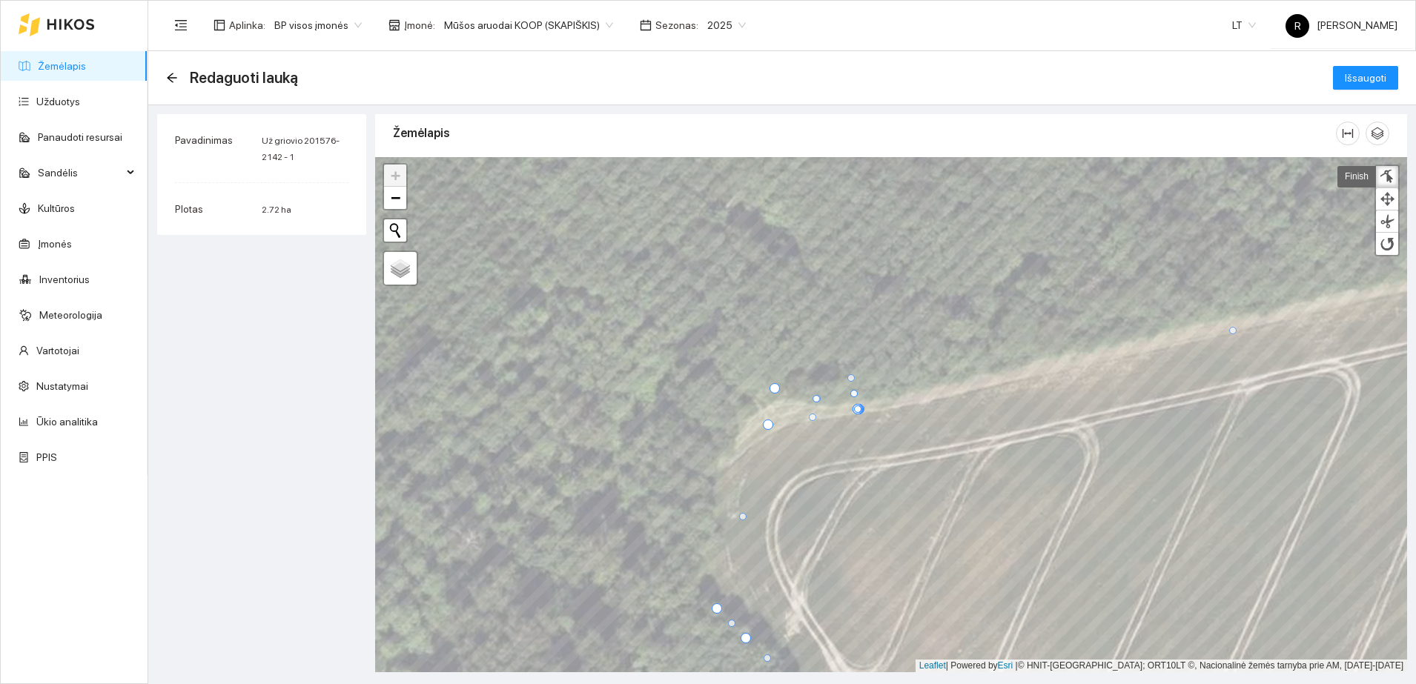
drag, startPoint x: 855, startPoint y: 410, endPoint x: 847, endPoint y: 388, distance: 23.4
drag, startPoint x: 860, startPoint y: 411, endPoint x: 893, endPoint y: 504, distance: 98.5
click at [893, 501] on div at bounding box center [889, 497] width 7 height 7
drag, startPoint x: 858, startPoint y: 408, endPoint x: 841, endPoint y: 527, distance: 120.4
click at [841, 527] on div at bounding box center [841, 527] width 7 height 7
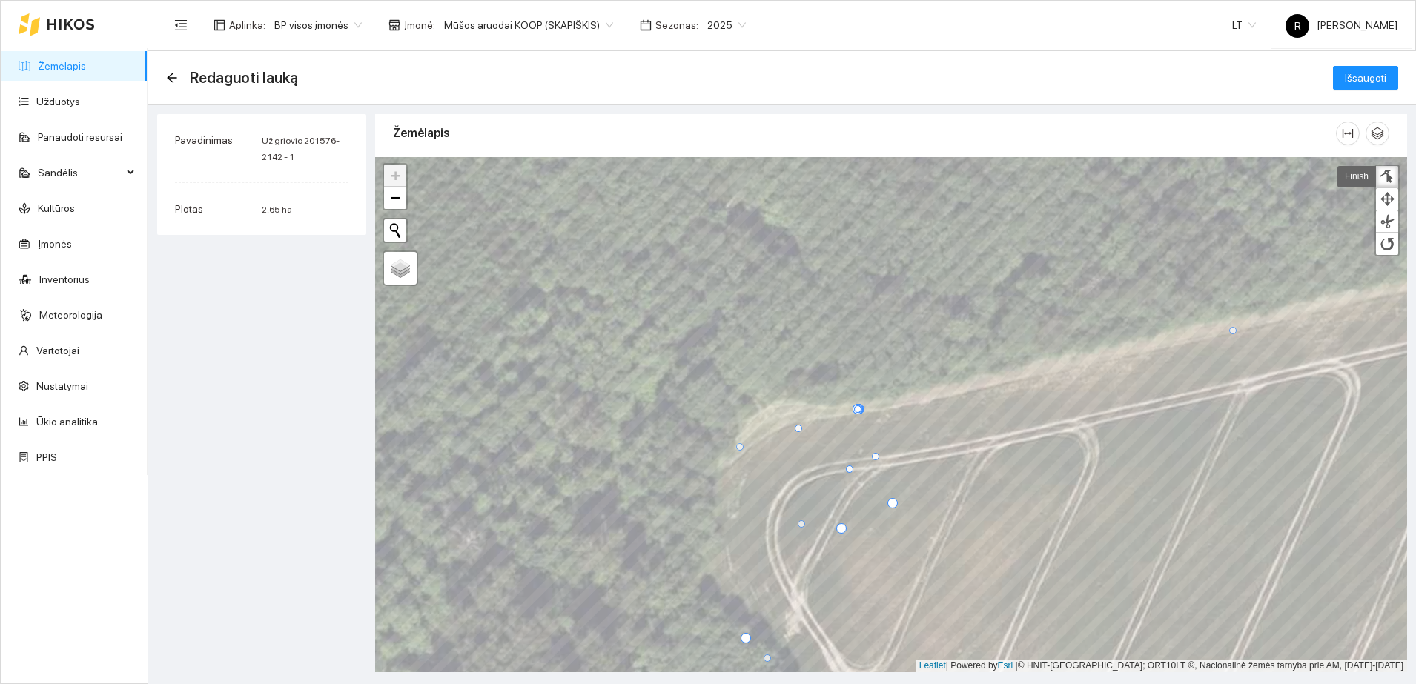
drag, startPoint x: 856, startPoint y: 408, endPoint x: 739, endPoint y: 446, distance: 123.1
click at [739, 446] on div at bounding box center [739, 446] width 7 height 7
drag, startPoint x: 857, startPoint y: 405, endPoint x: 803, endPoint y: 374, distance: 62.2
click at [729, 351] on div at bounding box center [730, 354] width 7 height 7
drag, startPoint x: 857, startPoint y: 408, endPoint x: 832, endPoint y: 338, distance: 74.5
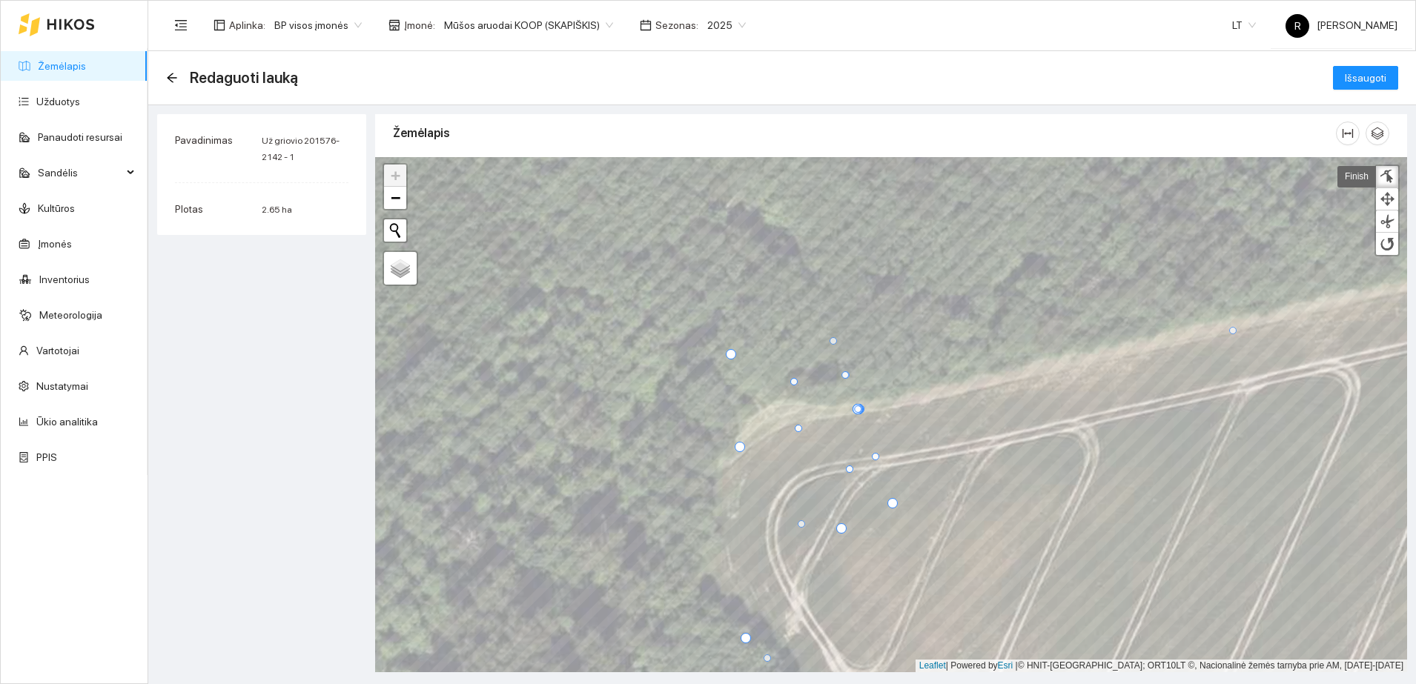
click at [832, 339] on div at bounding box center [832, 340] width 7 height 7
drag, startPoint x: 858, startPoint y: 409, endPoint x: 907, endPoint y: 331, distance: 92.3
click at [907, 331] on div at bounding box center [904, 334] width 7 height 7
drag, startPoint x: 841, startPoint y: 529, endPoint x: 909, endPoint y: 334, distance: 206.5
drag, startPoint x: 860, startPoint y: 408, endPoint x: 855, endPoint y: 554, distance: 146.1
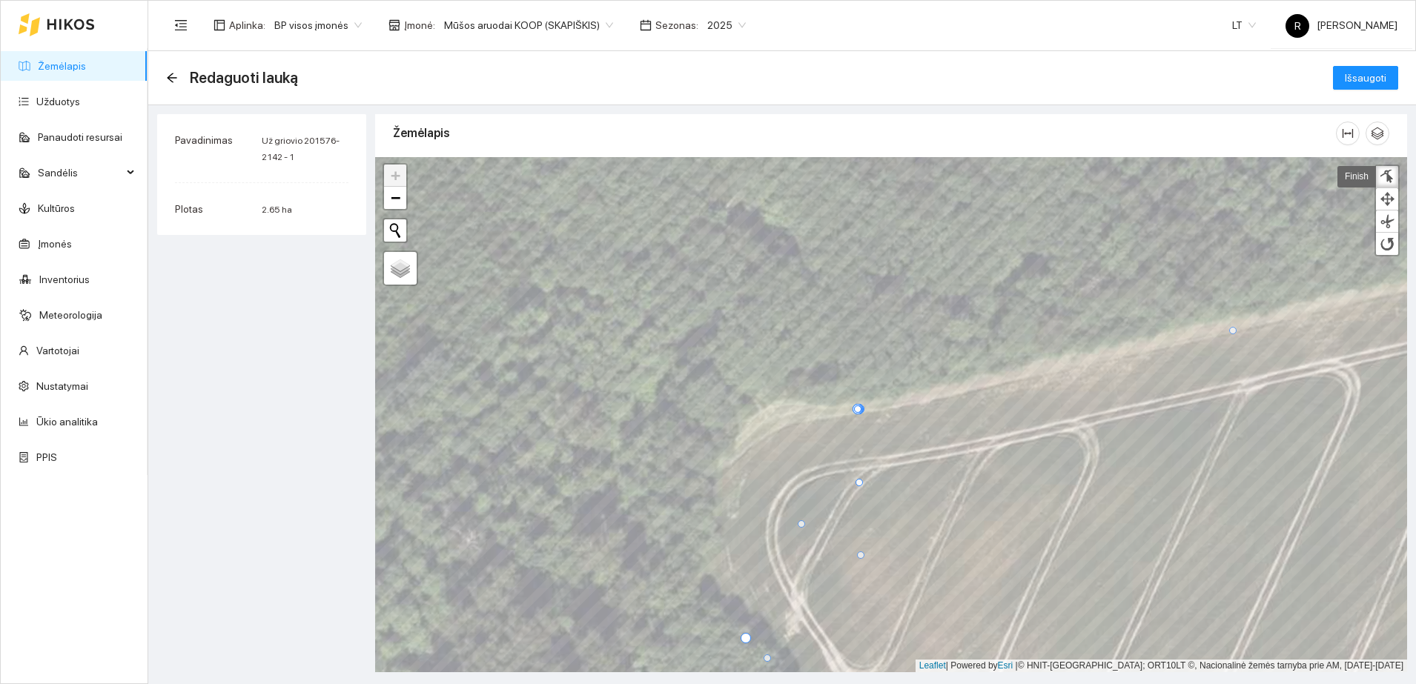
click at [857, 554] on div at bounding box center [860, 554] width 7 height 7
drag, startPoint x: 859, startPoint y: 408, endPoint x: 878, endPoint y: 547, distance: 139.9
click at [878, 547] on div at bounding box center [876, 547] width 7 height 7
drag, startPoint x: 855, startPoint y: 409, endPoint x: 803, endPoint y: 425, distance: 53.7
click at [803, 425] on div at bounding box center [806, 425] width 7 height 7
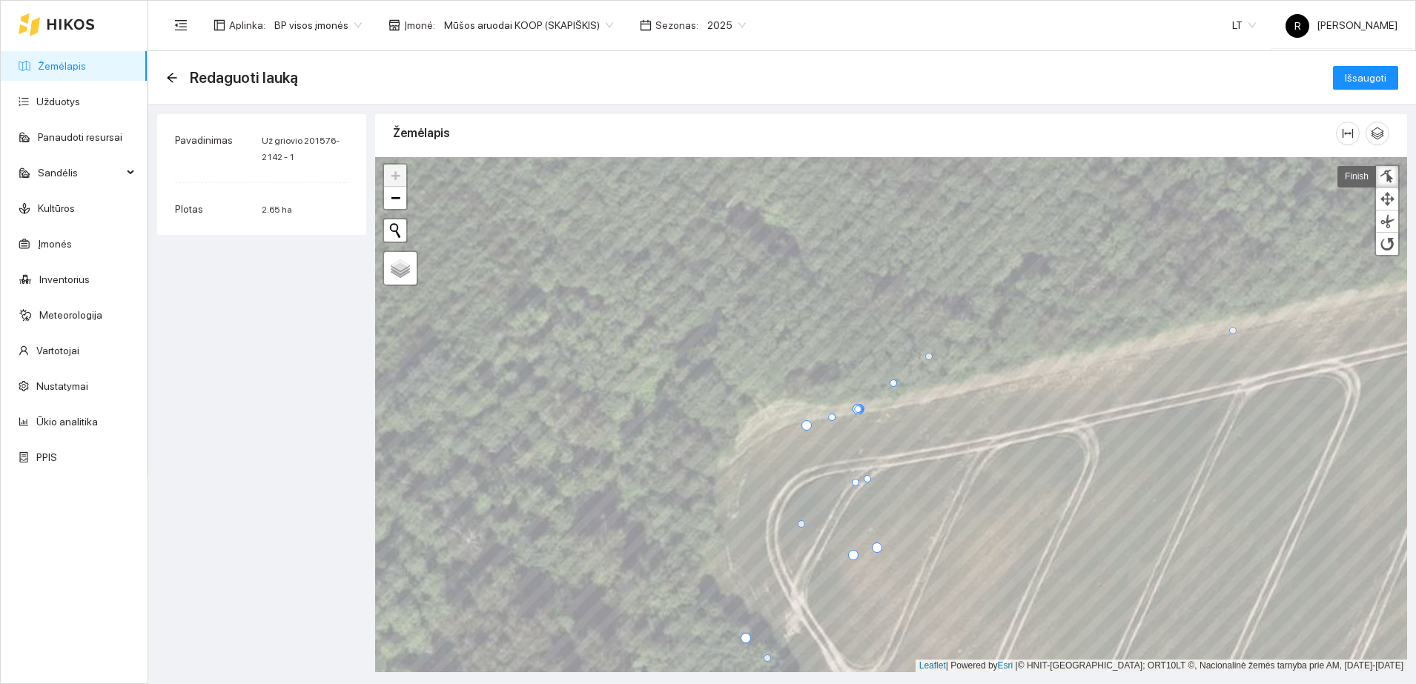
drag, startPoint x: 860, startPoint y: 408, endPoint x: 929, endPoint y: 356, distance: 86.9
click at [932, 355] on div at bounding box center [928, 356] width 7 height 7
drag, startPoint x: 856, startPoint y: 408, endPoint x: 820, endPoint y: 448, distance: 54.0
drag, startPoint x: 861, startPoint y: 409, endPoint x: 918, endPoint y: 380, distance: 63.3
click at [1096, 292] on div at bounding box center [1091, 295] width 7 height 7
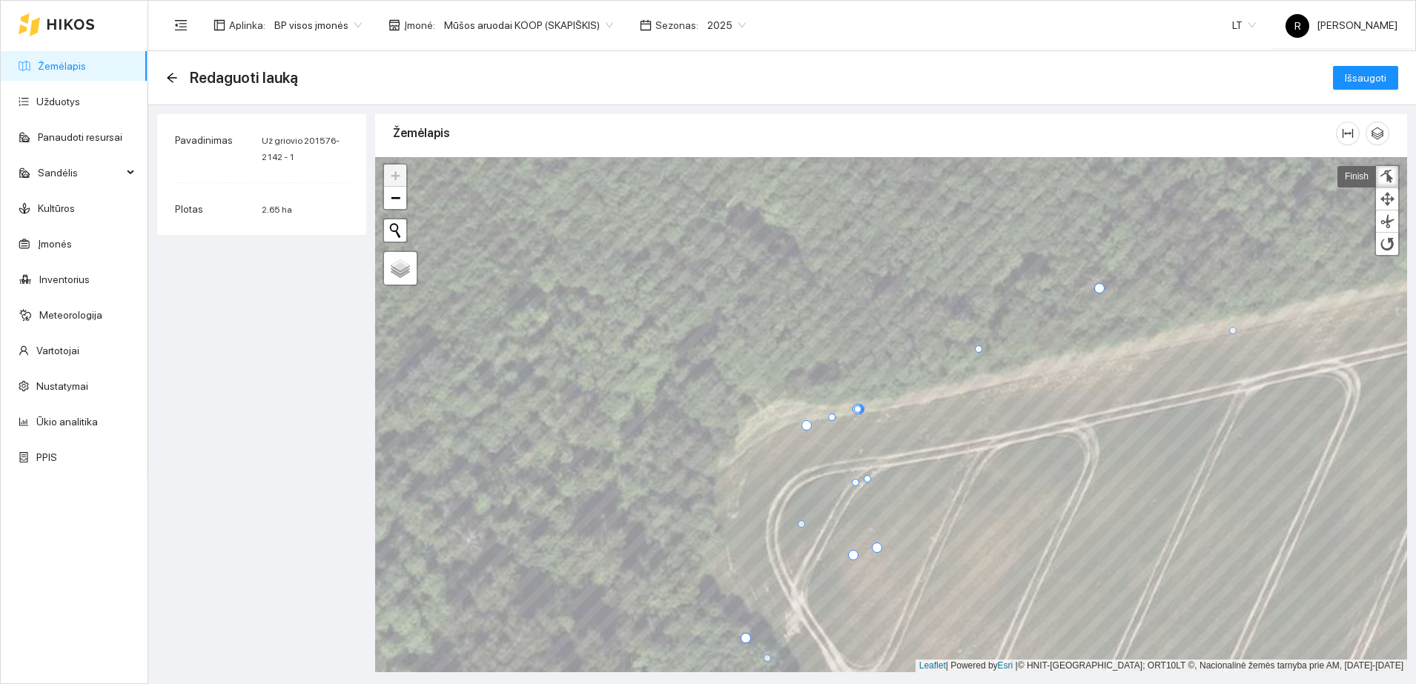
drag, startPoint x: 928, startPoint y: 357, endPoint x: 1098, endPoint y: 289, distance: 183.3
drag, startPoint x: 854, startPoint y: 554, endPoint x: 805, endPoint y: 427, distance: 136.6
drag, startPoint x: 856, startPoint y: 411, endPoint x: 791, endPoint y: 431, distance: 68.0
click at [791, 431] on div at bounding box center [790, 428] width 7 height 7
drag, startPoint x: 859, startPoint y: 410, endPoint x: 841, endPoint y: 409, distance: 17.8
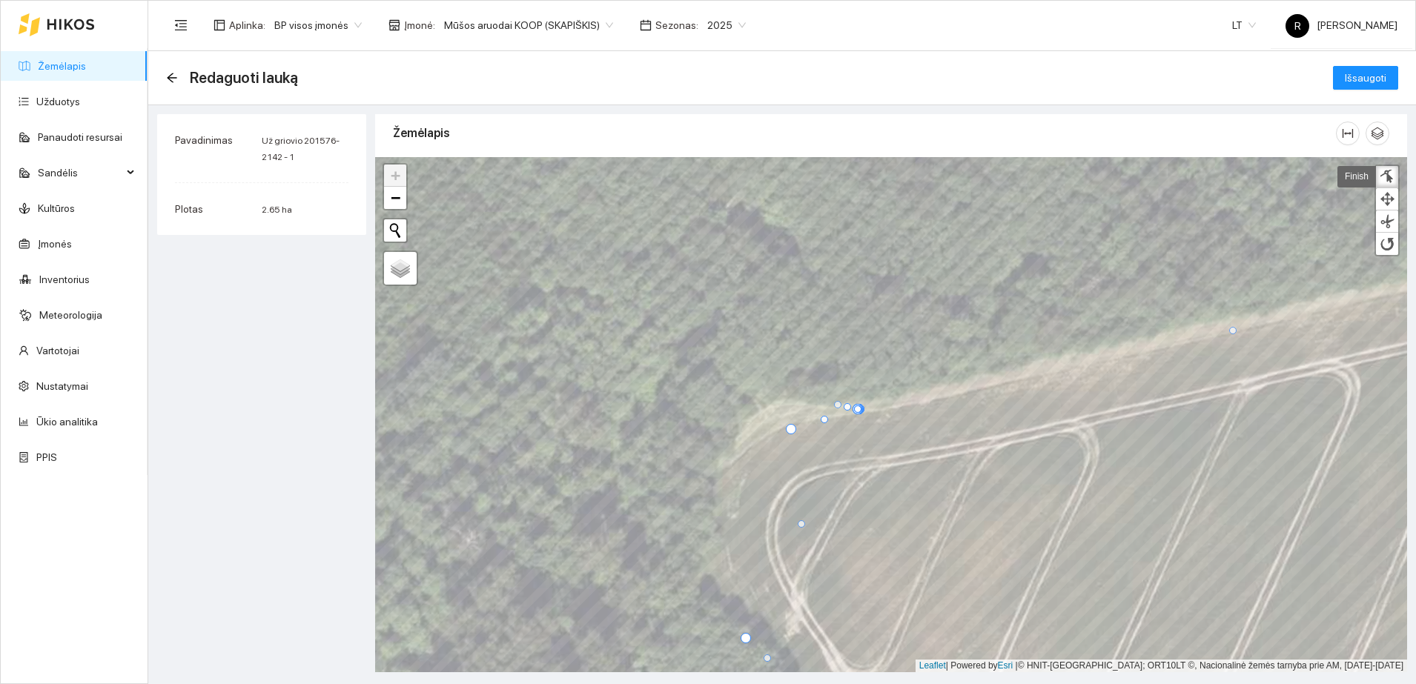
drag, startPoint x: 857, startPoint y: 410, endPoint x: 835, endPoint y: 405, distance: 22.7
drag, startPoint x: 863, startPoint y: 410, endPoint x: 884, endPoint y: 364, distance: 50.7
click at [912, 345] on div at bounding box center [908, 344] width 10 height 10
drag, startPoint x: 856, startPoint y: 406, endPoint x: 893, endPoint y: 557, distance: 155.0
click at [893, 557] on div at bounding box center [894, 559] width 7 height 7
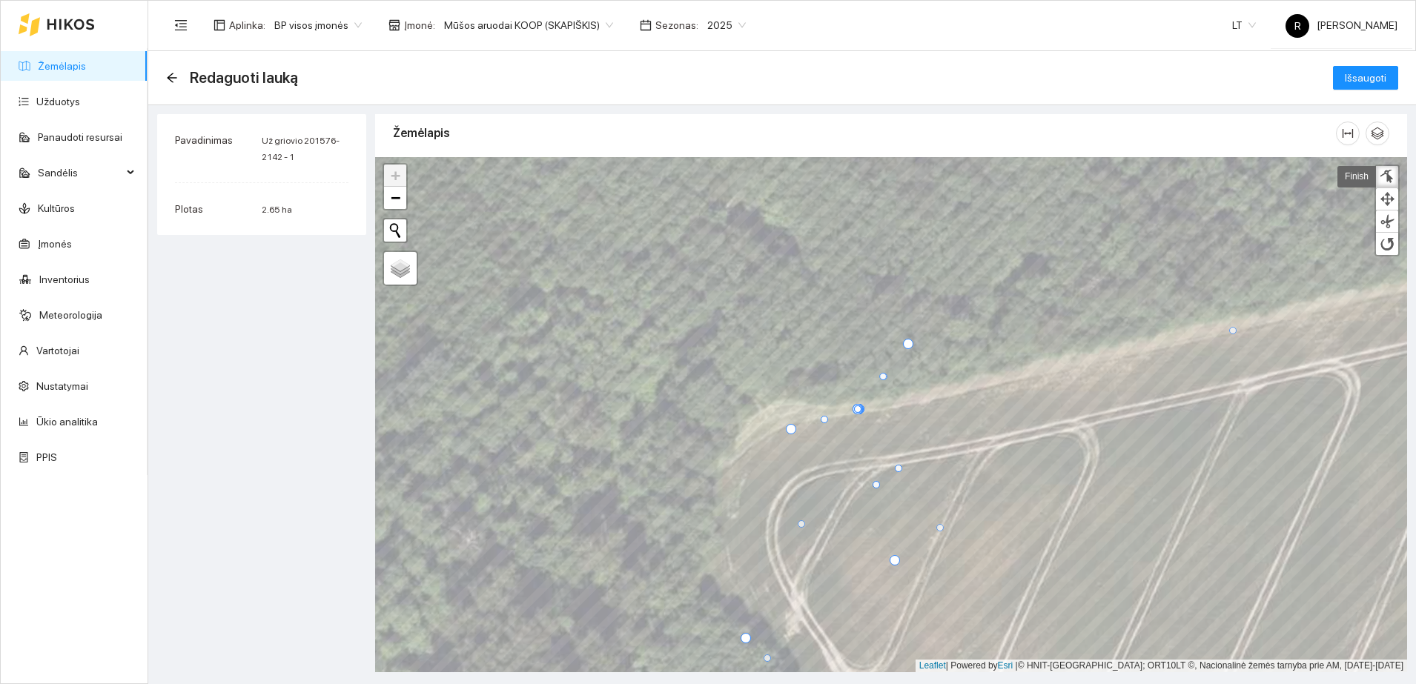
drag, startPoint x: 861, startPoint y: 408, endPoint x: 942, endPoint y: 526, distance: 143.9
click at [942, 526] on div at bounding box center [939, 527] width 7 height 7
drag, startPoint x: 859, startPoint y: 408, endPoint x: 930, endPoint y: 454, distance: 84.7
click at [1033, 516] on div at bounding box center [1031, 516] width 7 height 7
drag, startPoint x: 859, startPoint y: 411, endPoint x: 1035, endPoint y: 459, distance: 182.7
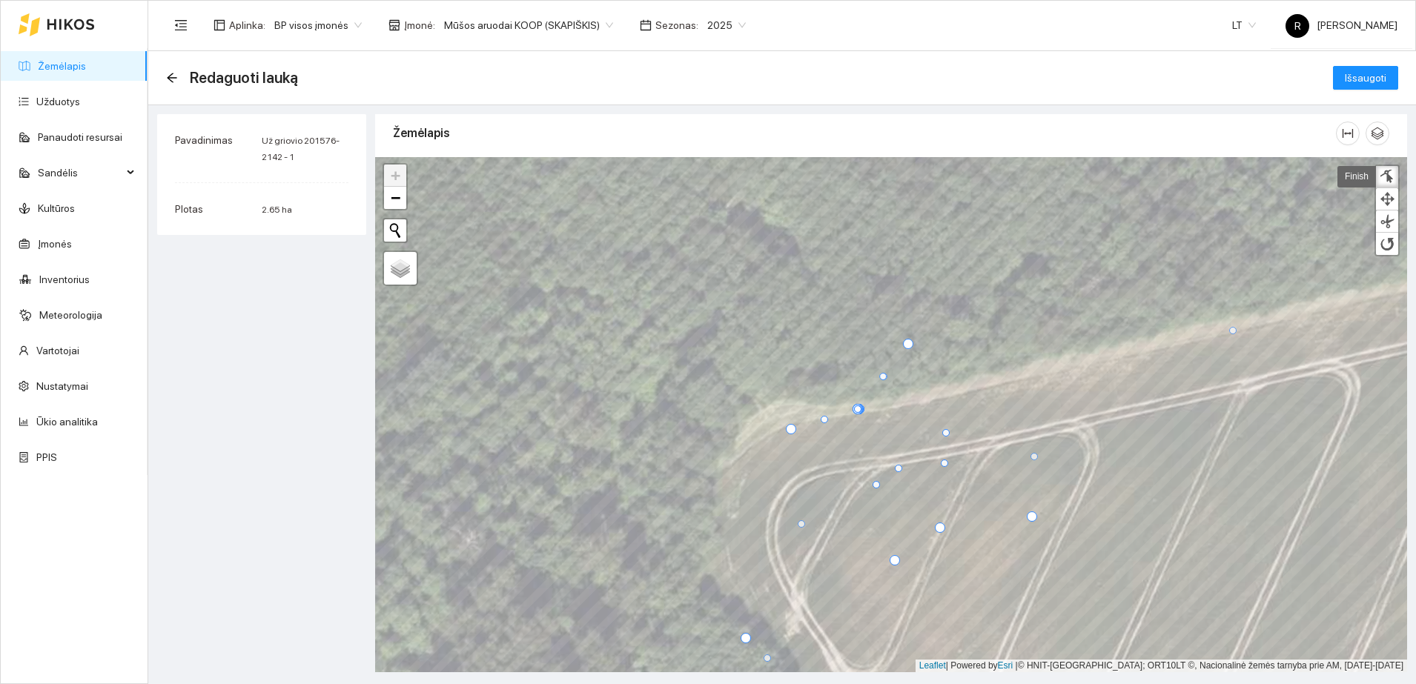
click at [1035, 459] on div at bounding box center [1033, 456] width 7 height 7
drag, startPoint x: 859, startPoint y: 408, endPoint x: 1058, endPoint y: 443, distance: 201.7
click at [1058, 443] on div at bounding box center [1056, 443] width 7 height 7
drag, startPoint x: 860, startPoint y: 409, endPoint x: 1046, endPoint y: 424, distance: 186.6
click at [1046, 424] on div at bounding box center [1043, 423] width 7 height 7
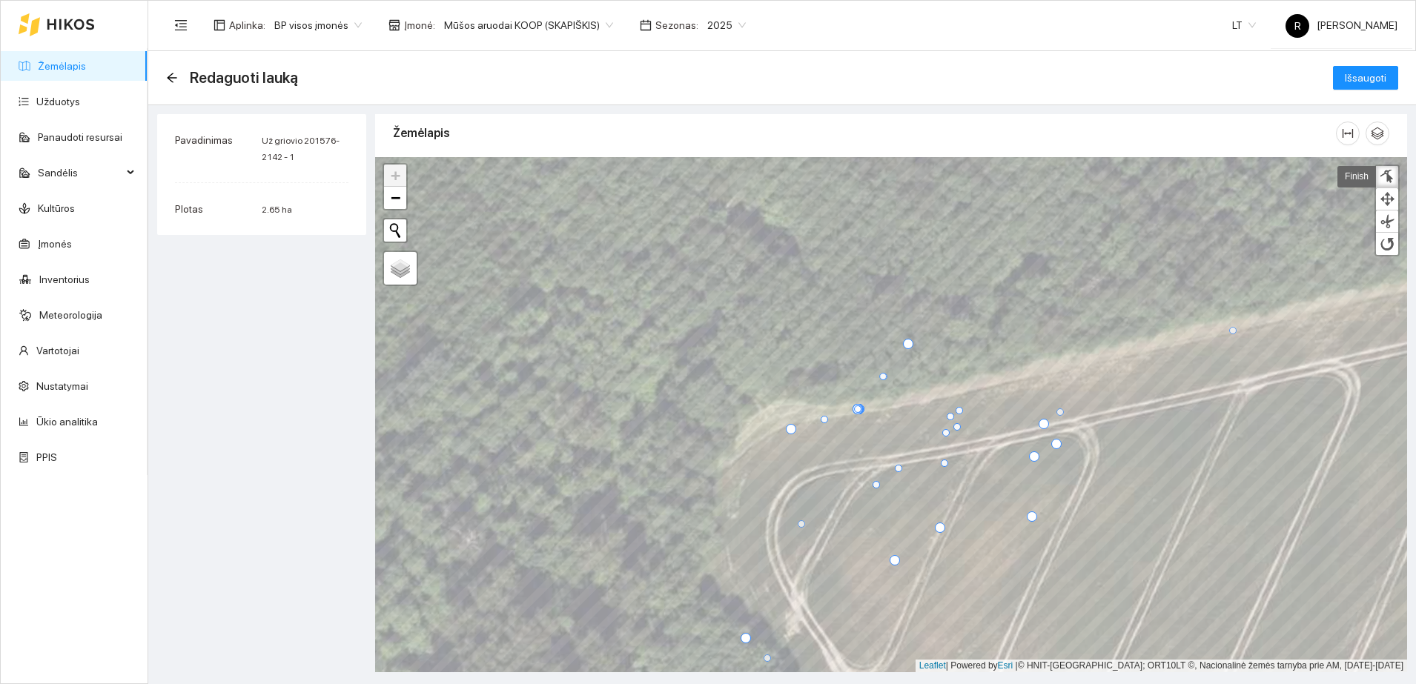
drag, startPoint x: 861, startPoint y: 405, endPoint x: 1023, endPoint y: 411, distance: 162.4
click at [1062, 408] on div at bounding box center [1059, 411] width 7 height 7
drag, startPoint x: 863, startPoint y: 409, endPoint x: 1010, endPoint y: 299, distance: 184.3
drag, startPoint x: 859, startPoint y: 408, endPoint x: 1027, endPoint y: 329, distance: 185.0
drag, startPoint x: 862, startPoint y: 408, endPoint x: 996, endPoint y: 371, distance: 139.2
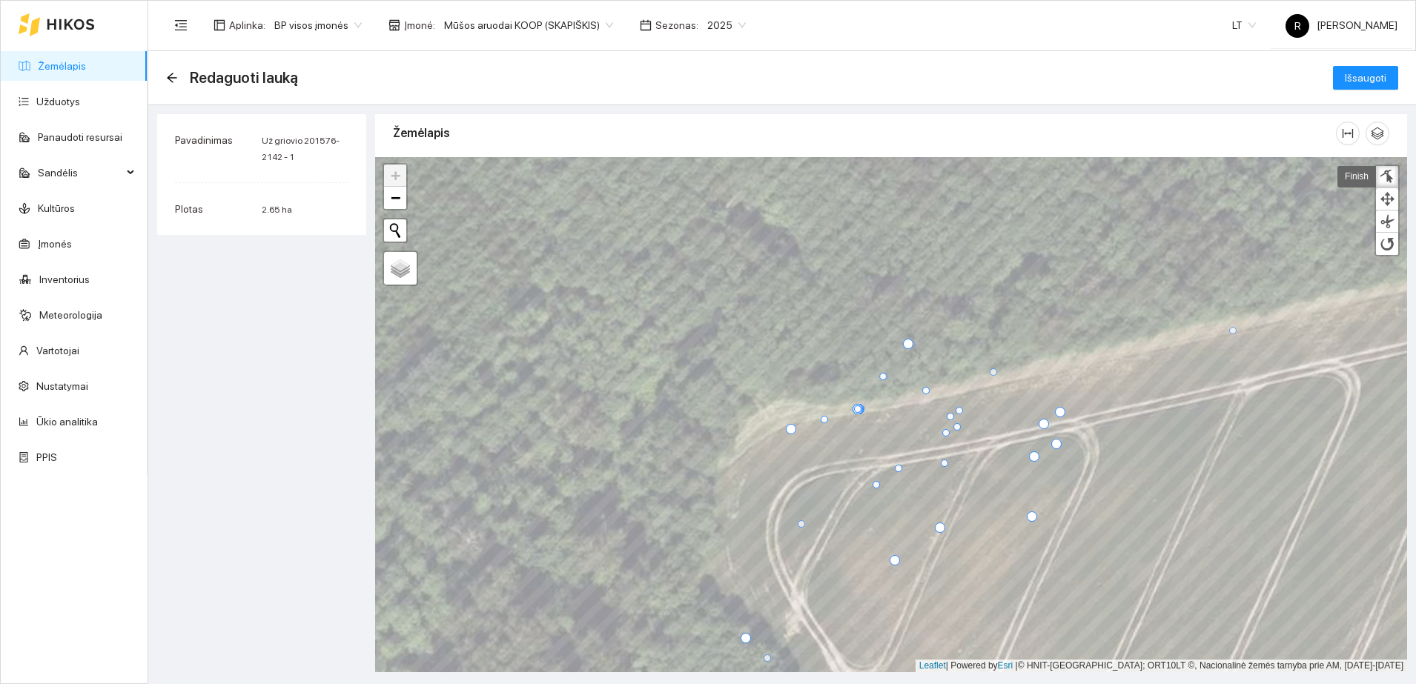
click at [996, 371] on div at bounding box center [993, 371] width 7 height 7
drag, startPoint x: 858, startPoint y: 406, endPoint x: 1065, endPoint y: 403, distance: 206.8
drag, startPoint x: 857, startPoint y: 409, endPoint x: 1048, endPoint y: 421, distance: 191.6
drag, startPoint x: 858, startPoint y: 411, endPoint x: 829, endPoint y: 523, distance: 115.4
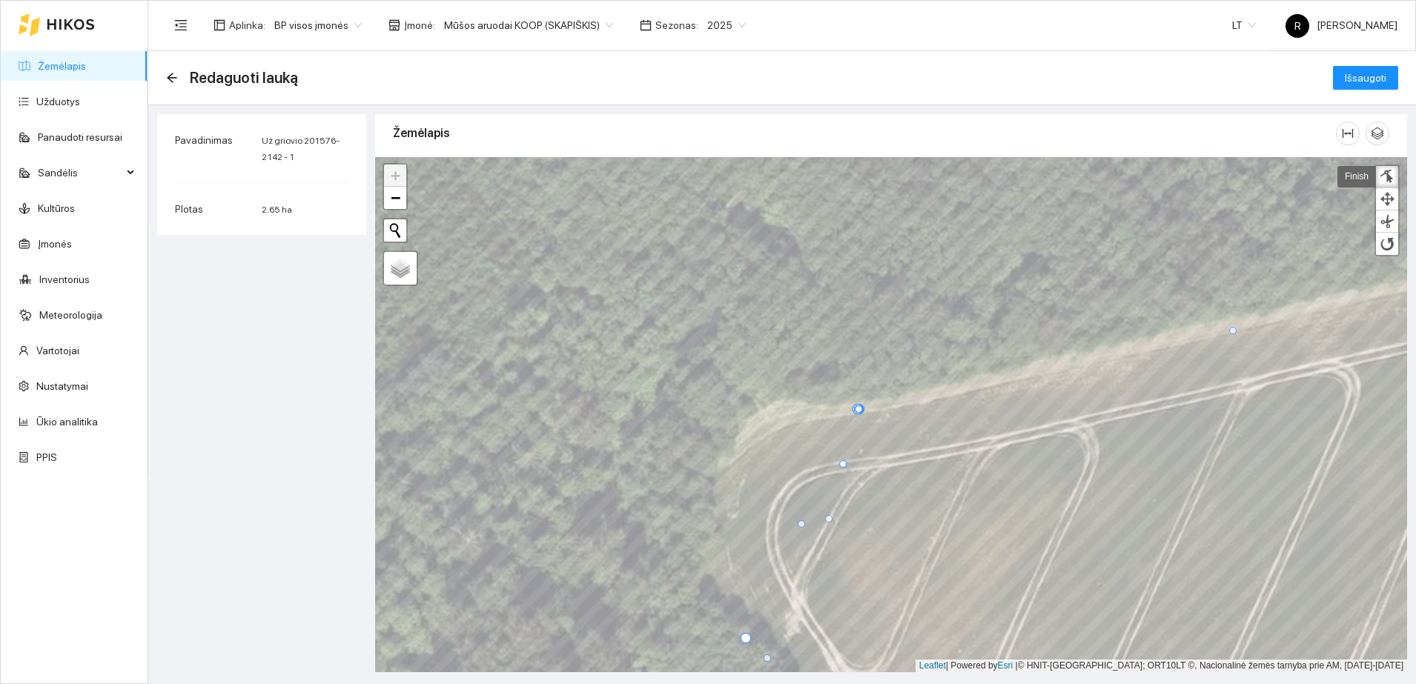
click at [829, 523] on div at bounding box center [828, 518] width 7 height 7
drag, startPoint x: 860, startPoint y: 412, endPoint x: 842, endPoint y: 539, distance: 128.0
click at [843, 540] on div at bounding box center [840, 535] width 7 height 7
drag, startPoint x: 863, startPoint y: 411, endPoint x: 832, endPoint y: 556, distance: 148.4
click at [832, 556] on div at bounding box center [828, 554] width 10 height 10
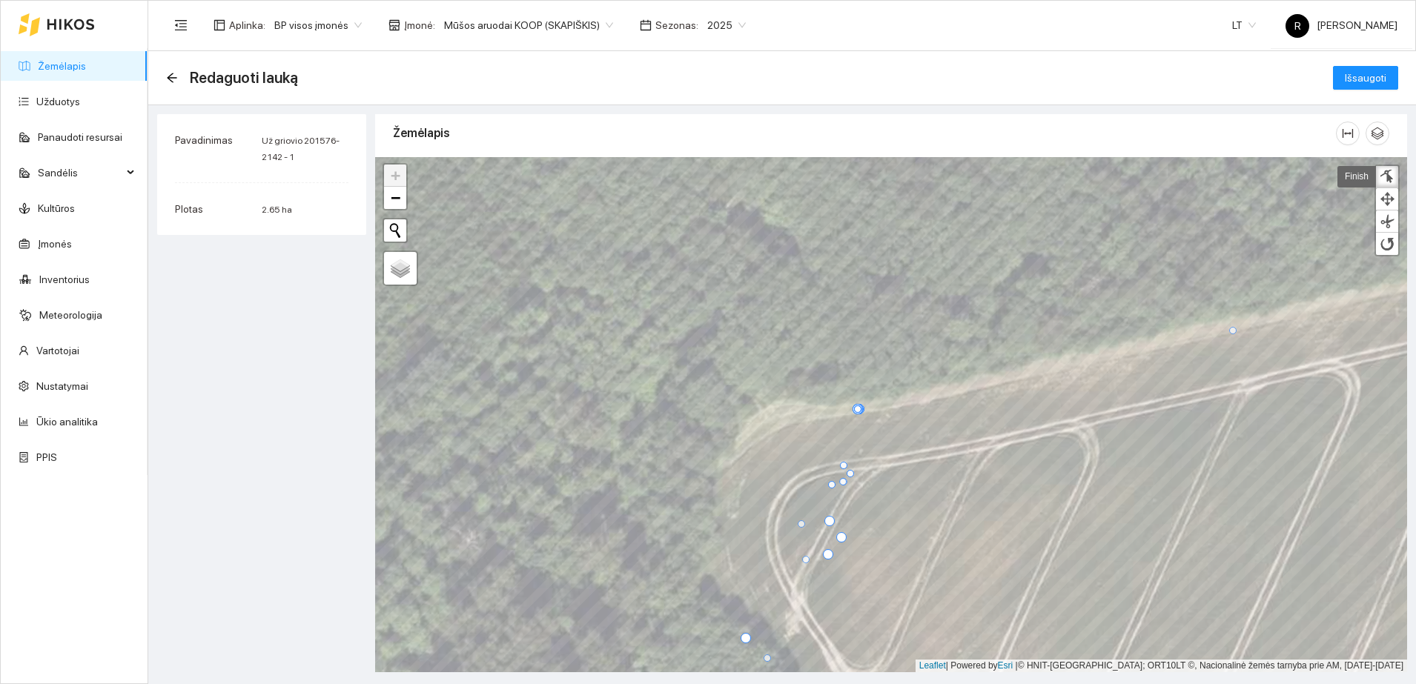
drag, startPoint x: 858, startPoint y: 412, endPoint x: 803, endPoint y: 558, distance: 156.0
click at [805, 562] on div at bounding box center [805, 559] width 7 height 7
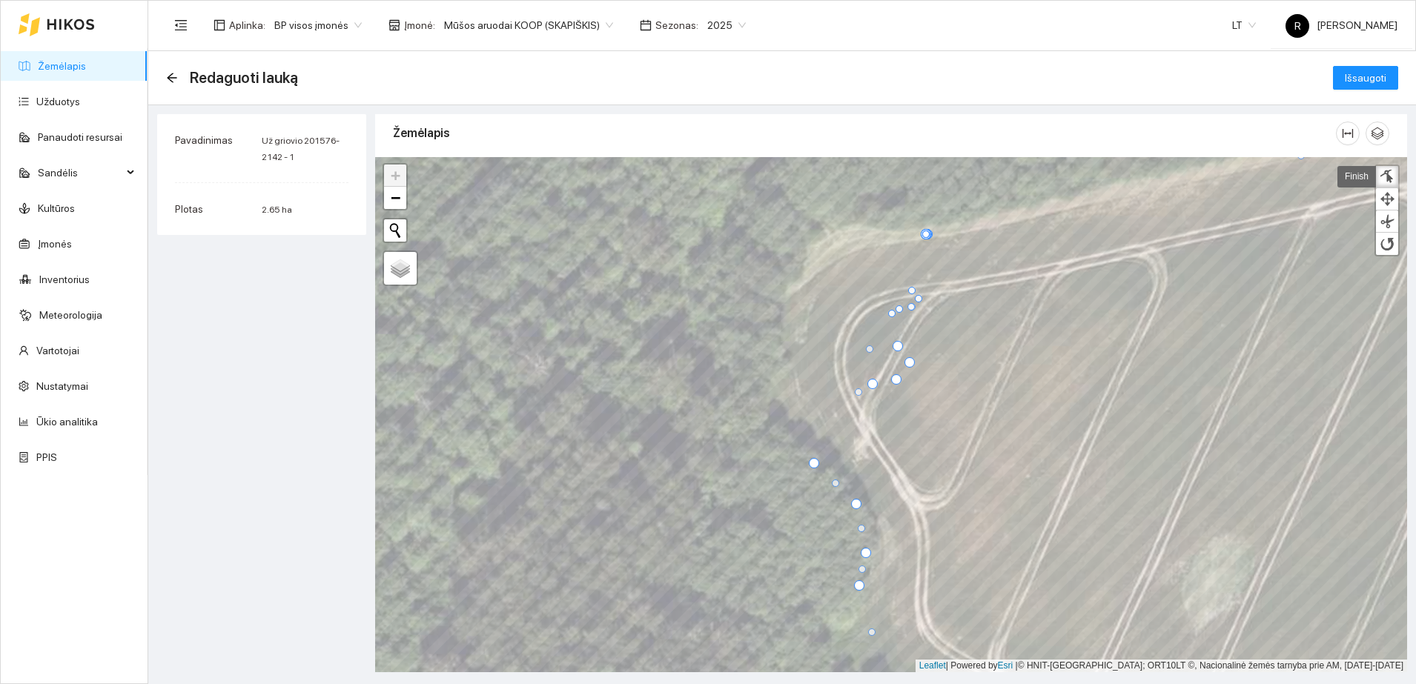
drag, startPoint x: 929, startPoint y: 234, endPoint x: 861, endPoint y: 392, distance: 171.7
click at [861, 392] on div at bounding box center [858, 391] width 7 height 7
drag, startPoint x: 929, startPoint y: 232, endPoint x: 1161, endPoint y: 210, distance: 232.3
click at [1161, 210] on div at bounding box center [1157, 211] width 7 height 7
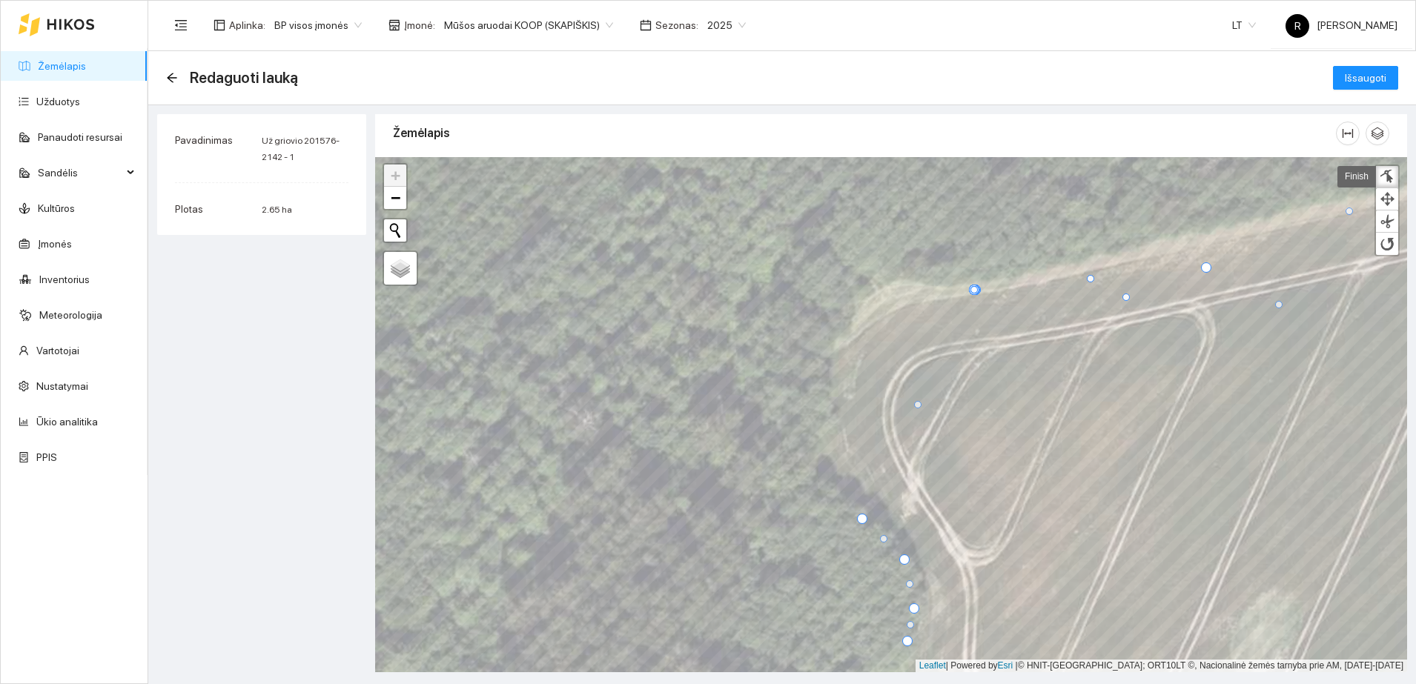
drag, startPoint x: 977, startPoint y: 289, endPoint x: 1226, endPoint y: 302, distance: 249.4
click at [1282, 304] on div at bounding box center [1278, 304] width 7 height 7
drag, startPoint x: 977, startPoint y: 294, endPoint x: 918, endPoint y: 415, distance: 135.3
click at [918, 415] on div at bounding box center [914, 411] width 10 height 10
drag, startPoint x: 979, startPoint y: 290, endPoint x: 1086, endPoint y: 238, distance: 118.7
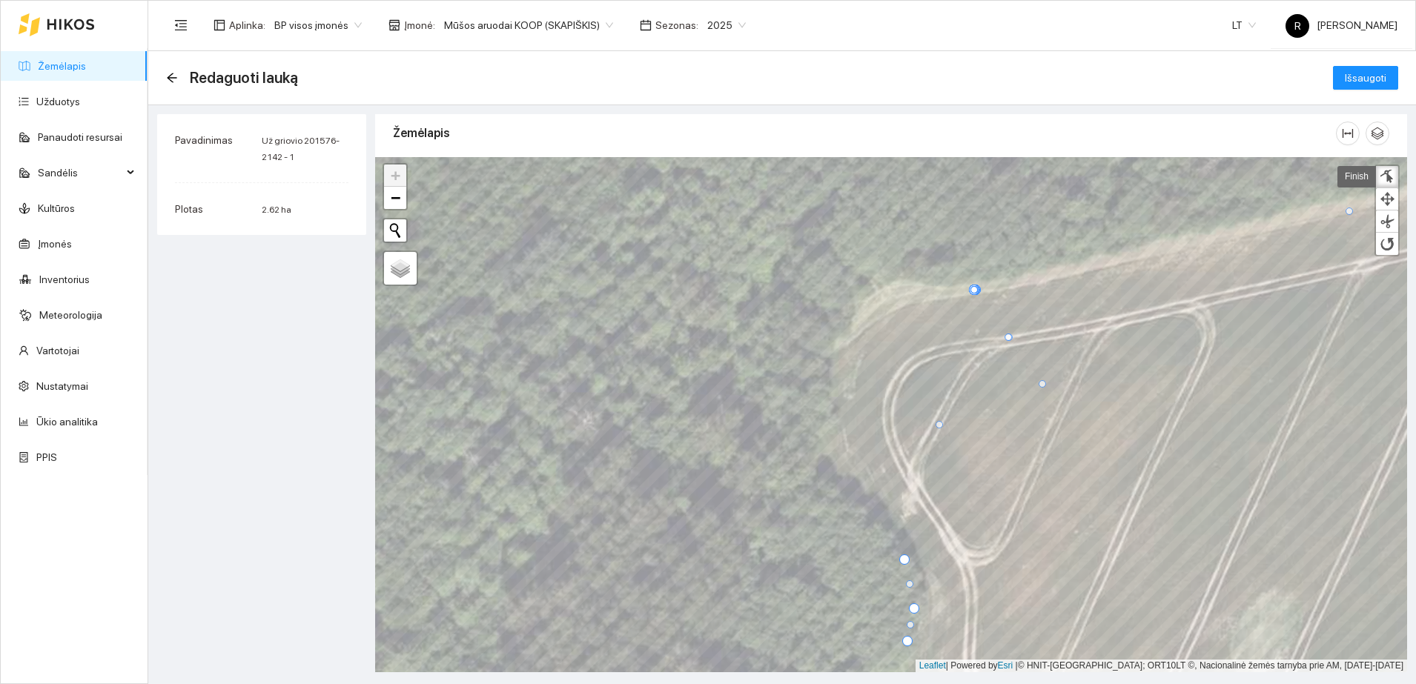
drag, startPoint x: 975, startPoint y: 291, endPoint x: 1043, endPoint y: 392, distance: 121.3
click at [1043, 388] on div at bounding box center [1041, 383] width 7 height 7
click at [976, 377] on div at bounding box center [975, 373] width 7 height 7
drag, startPoint x: 972, startPoint y: 289, endPoint x: 939, endPoint y: 311, distance: 40.1
click at [1362, 78] on span "Išsaugoti" at bounding box center [1366, 78] width 42 height 16
